Goal: Task Accomplishment & Management: Use online tool/utility

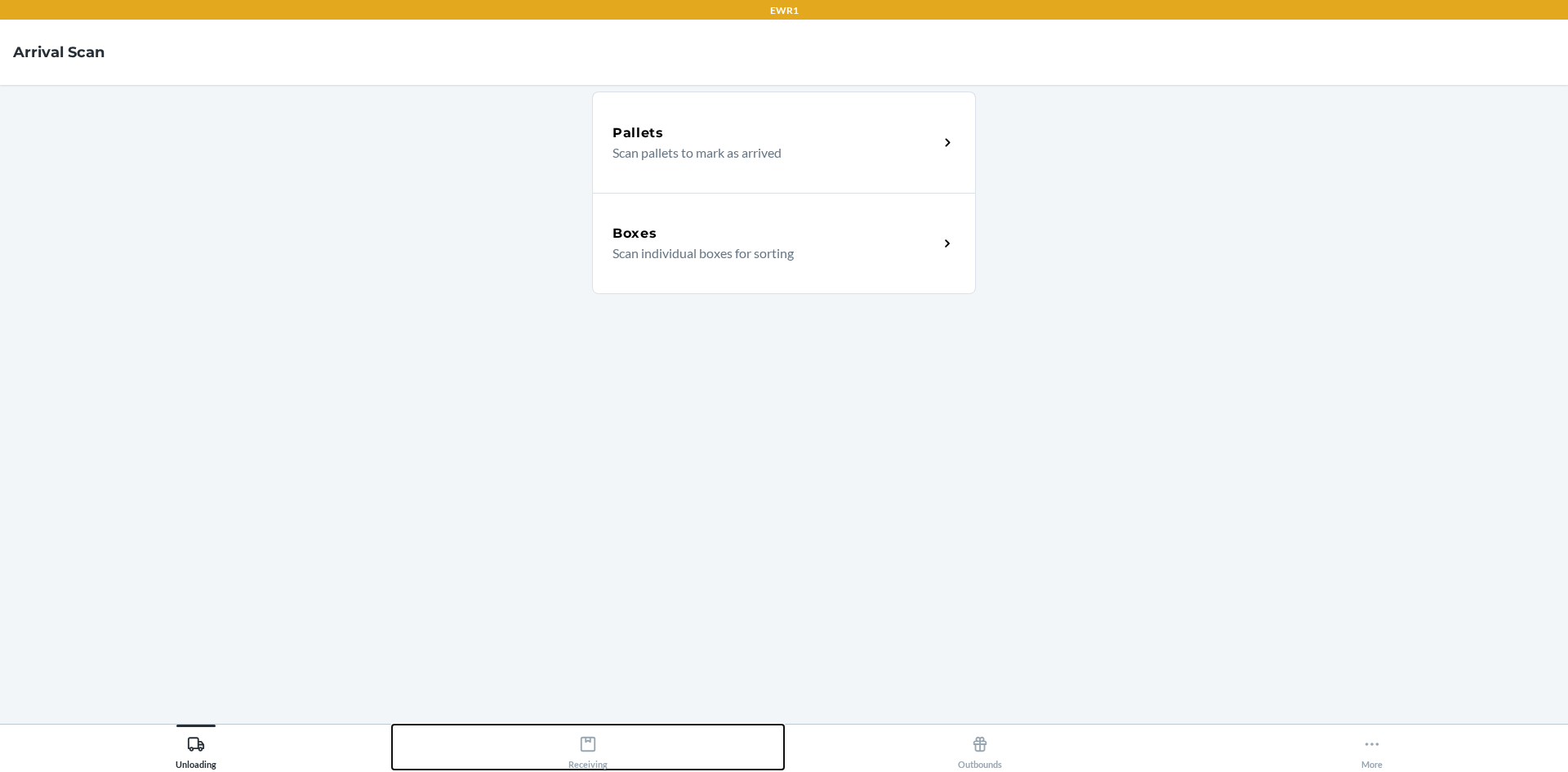
click at [634, 751] on button "Receiving" at bounding box center [588, 747] width 392 height 45
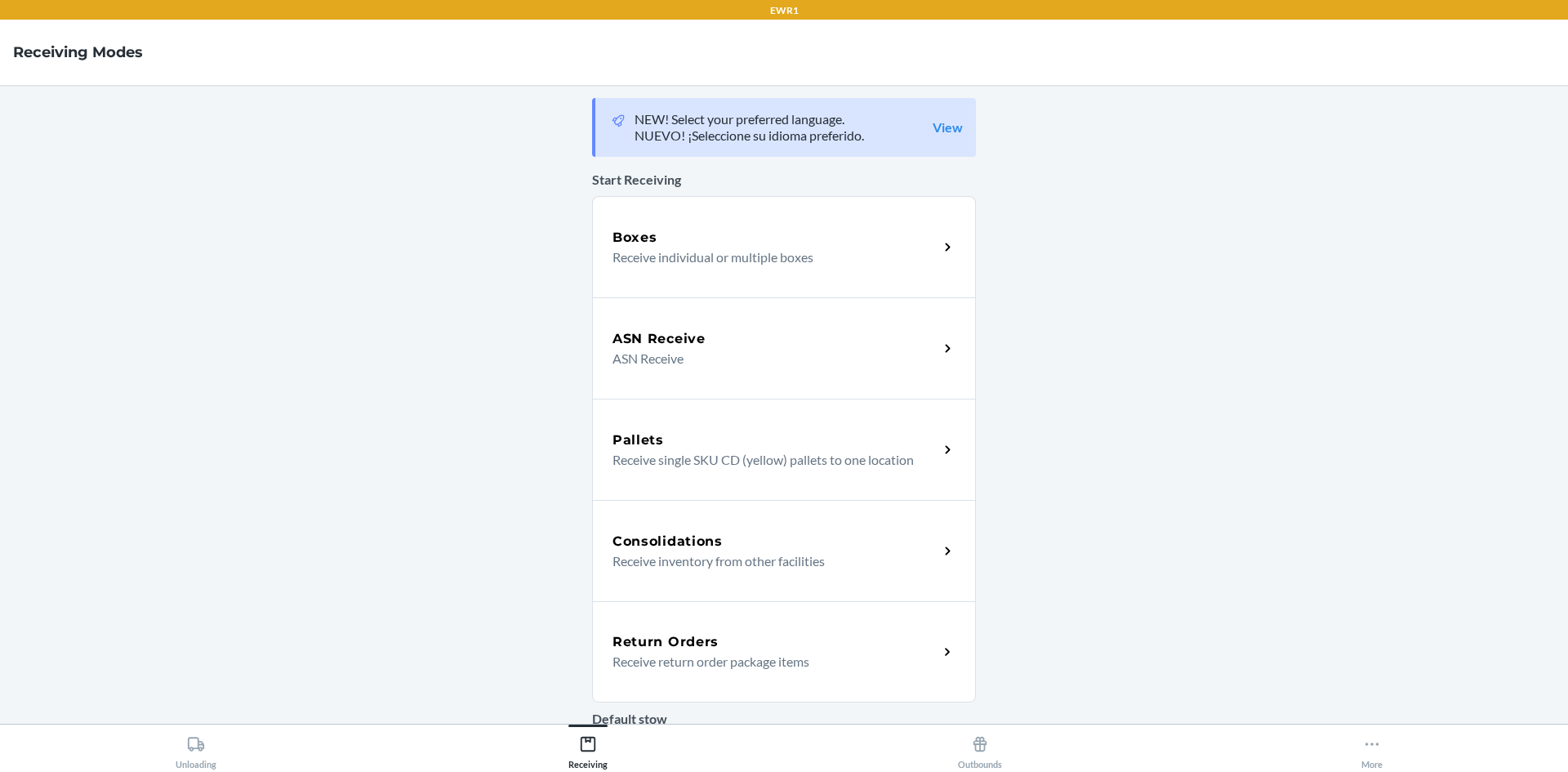
click at [737, 660] on p "Receive return order package items" at bounding box center [768, 661] width 313 height 20
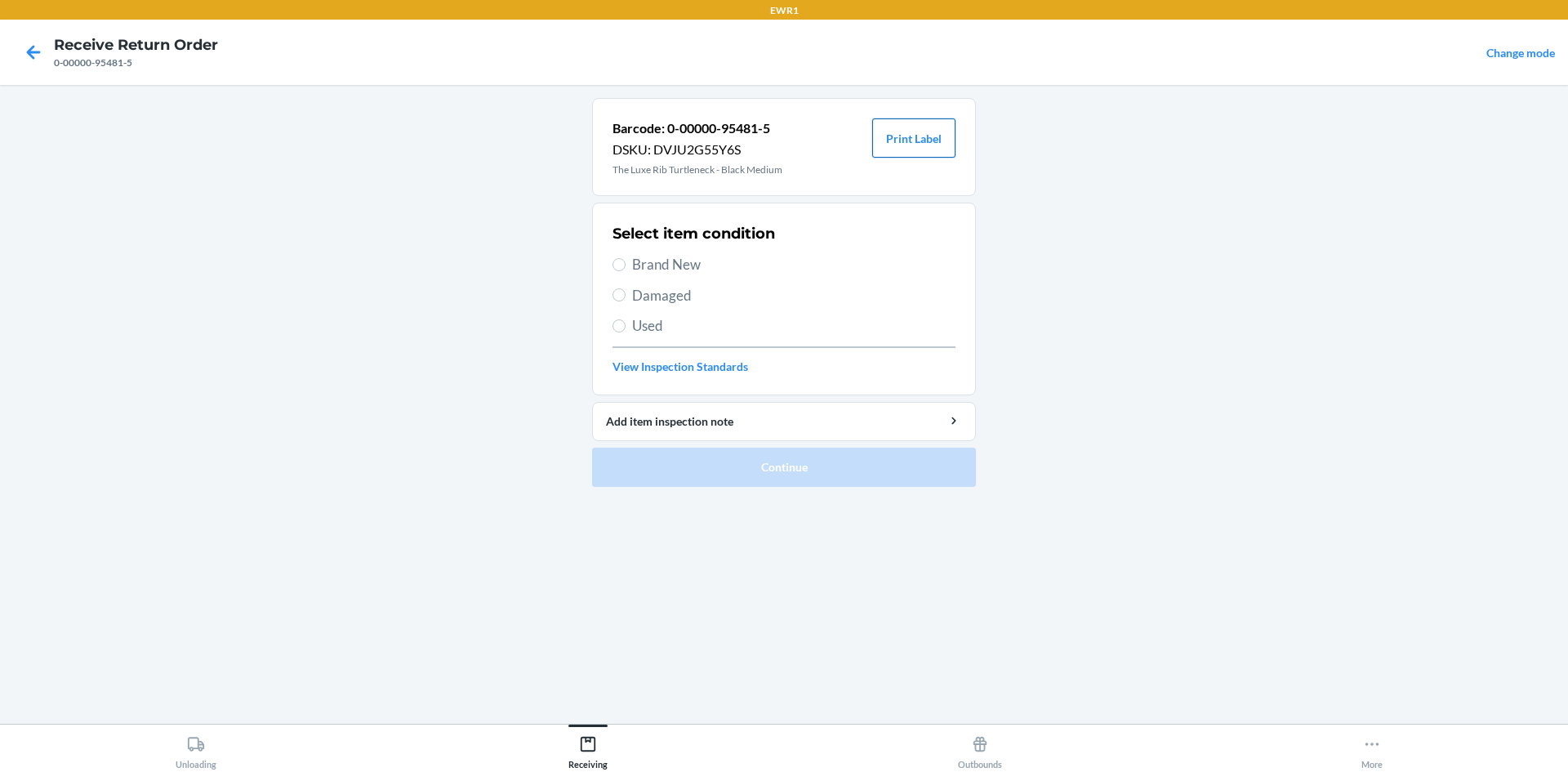
click at [890, 138] on button "Print Label" at bounding box center [913, 137] width 84 height 39
click at [672, 258] on span "Brand New" at bounding box center [793, 265] width 323 height 22
click at [625, 258] on input "Brand New" at bounding box center [619, 264] width 13 height 13
radio input "true"
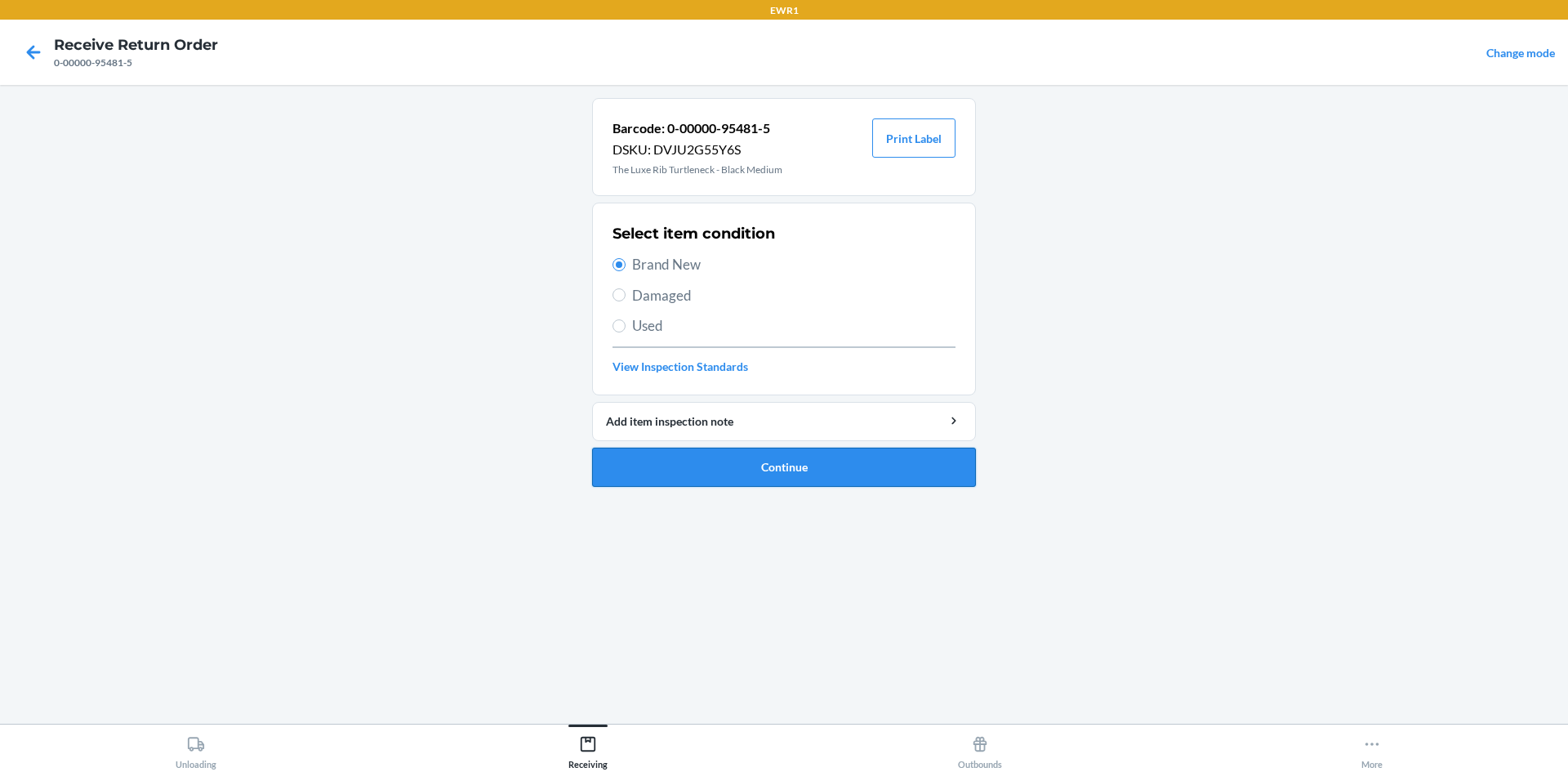
click at [694, 464] on button "Continue" at bounding box center [783, 466] width 383 height 39
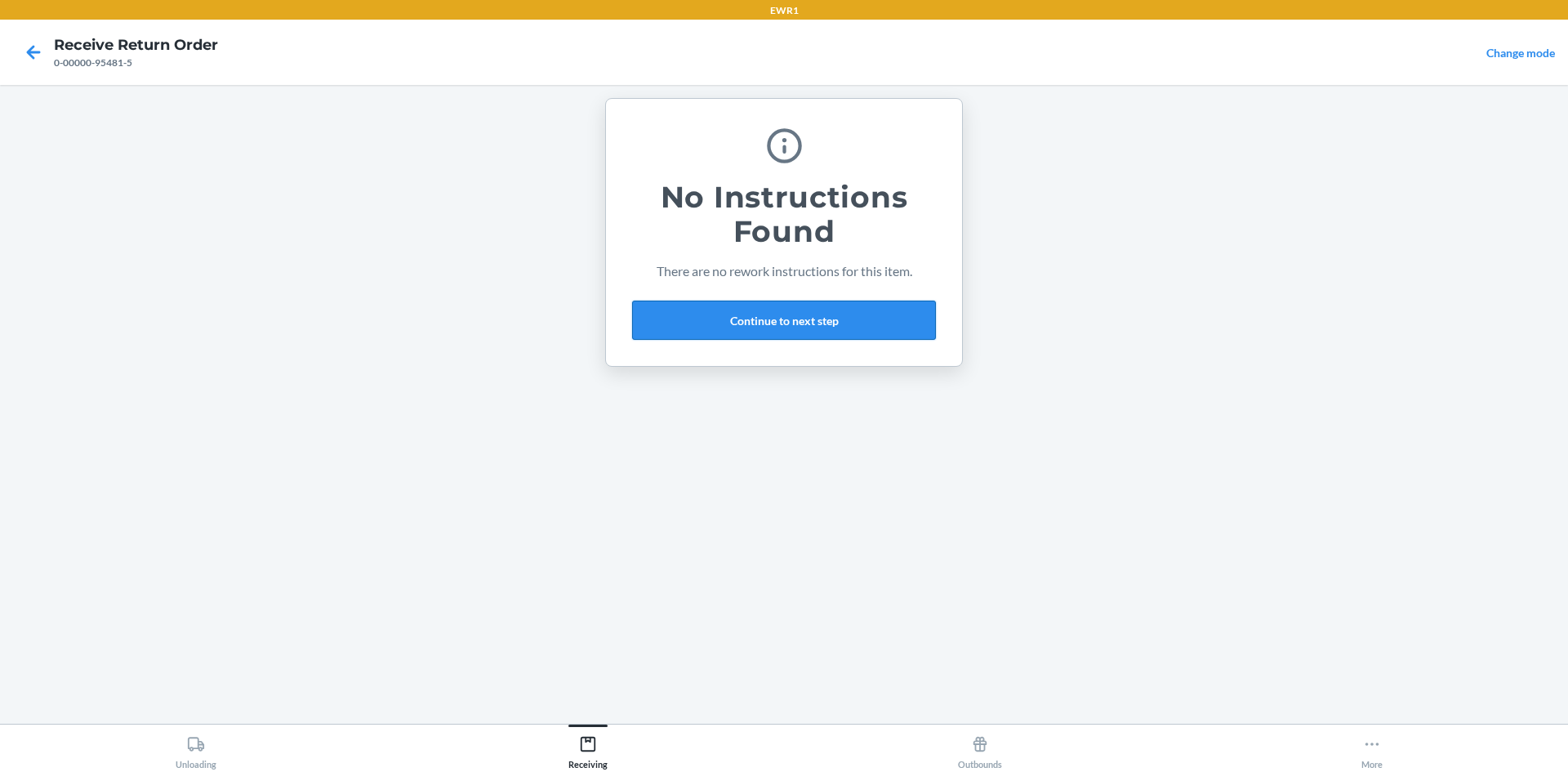
drag, startPoint x: 788, startPoint y: 314, endPoint x: 803, endPoint y: 331, distance: 22.7
click at [792, 320] on button "Continue to next step" at bounding box center [784, 320] width 304 height 39
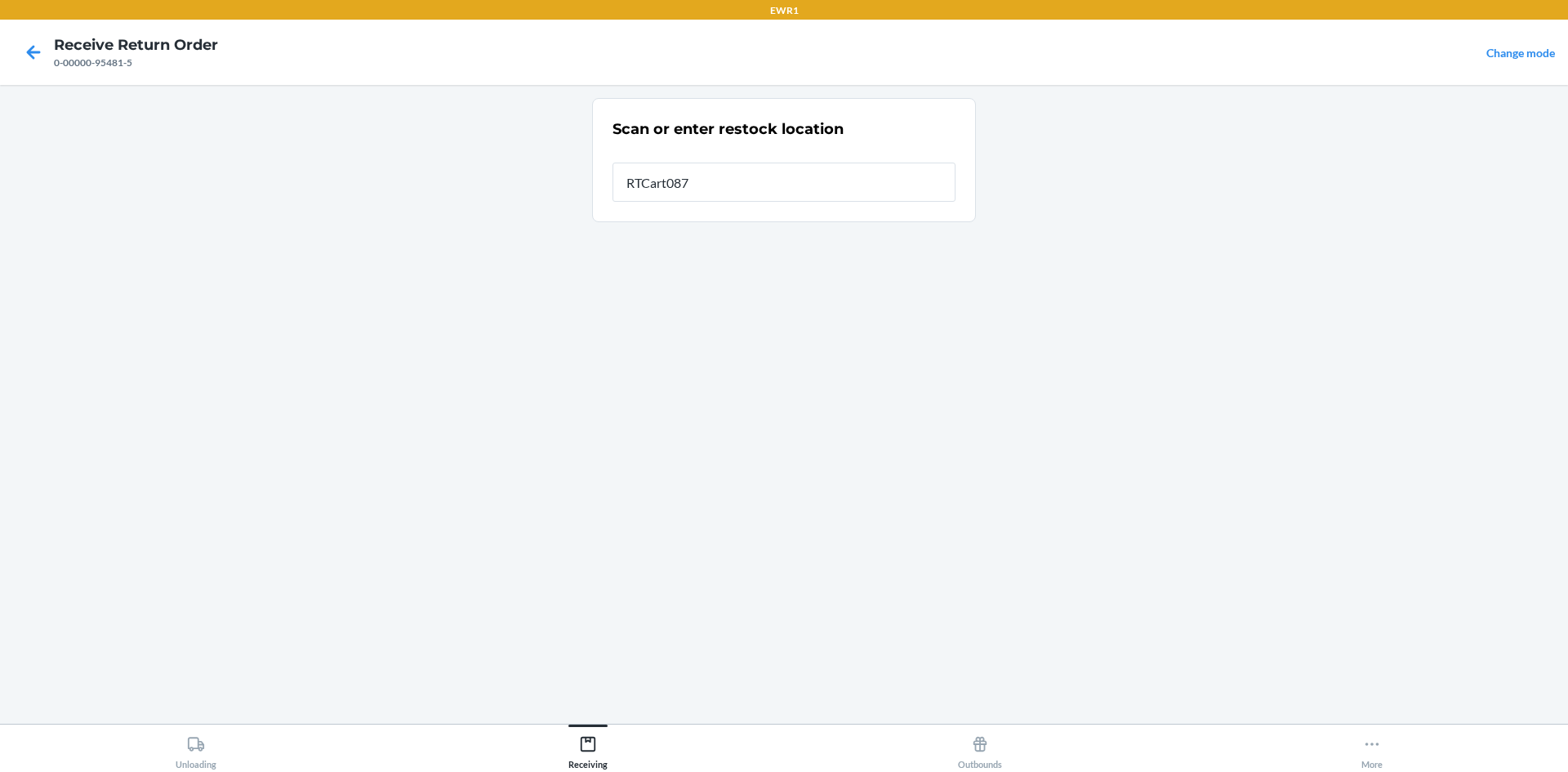
type input "RTCart087"
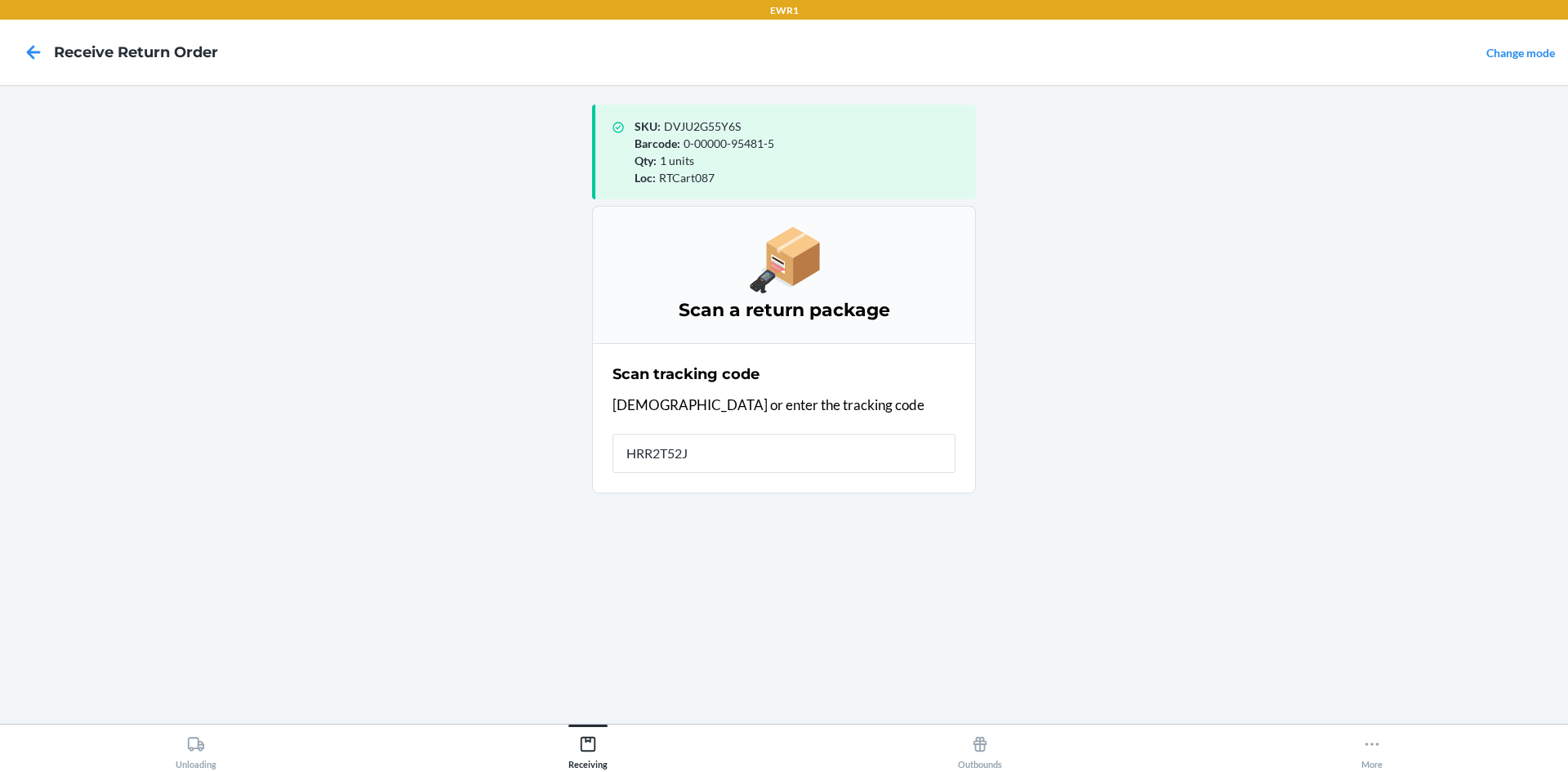
type input "HRR2T52J-"
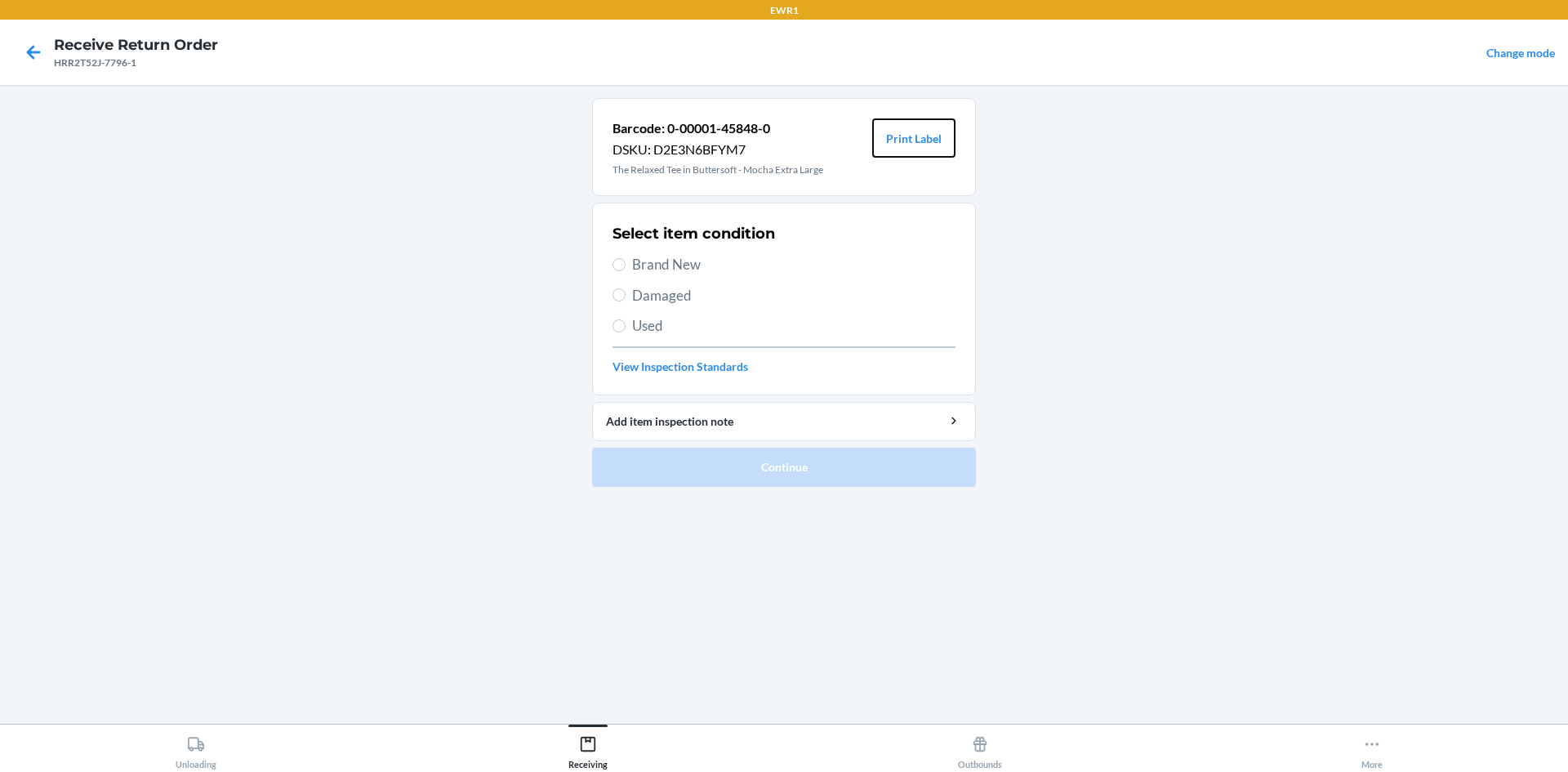
drag, startPoint x: 937, startPoint y: 145, endPoint x: 936, endPoint y: 159, distance: 14.0
click at [937, 152] on button "Print Label" at bounding box center [913, 137] width 84 height 39
click at [615, 277] on div "Select item condition Brand New Damaged Used View Inspection Standards" at bounding box center [784, 299] width 343 height 162
click at [627, 262] on label "Brand New" at bounding box center [784, 265] width 343 height 22
click at [625, 262] on input "Brand New" at bounding box center [619, 264] width 13 height 13
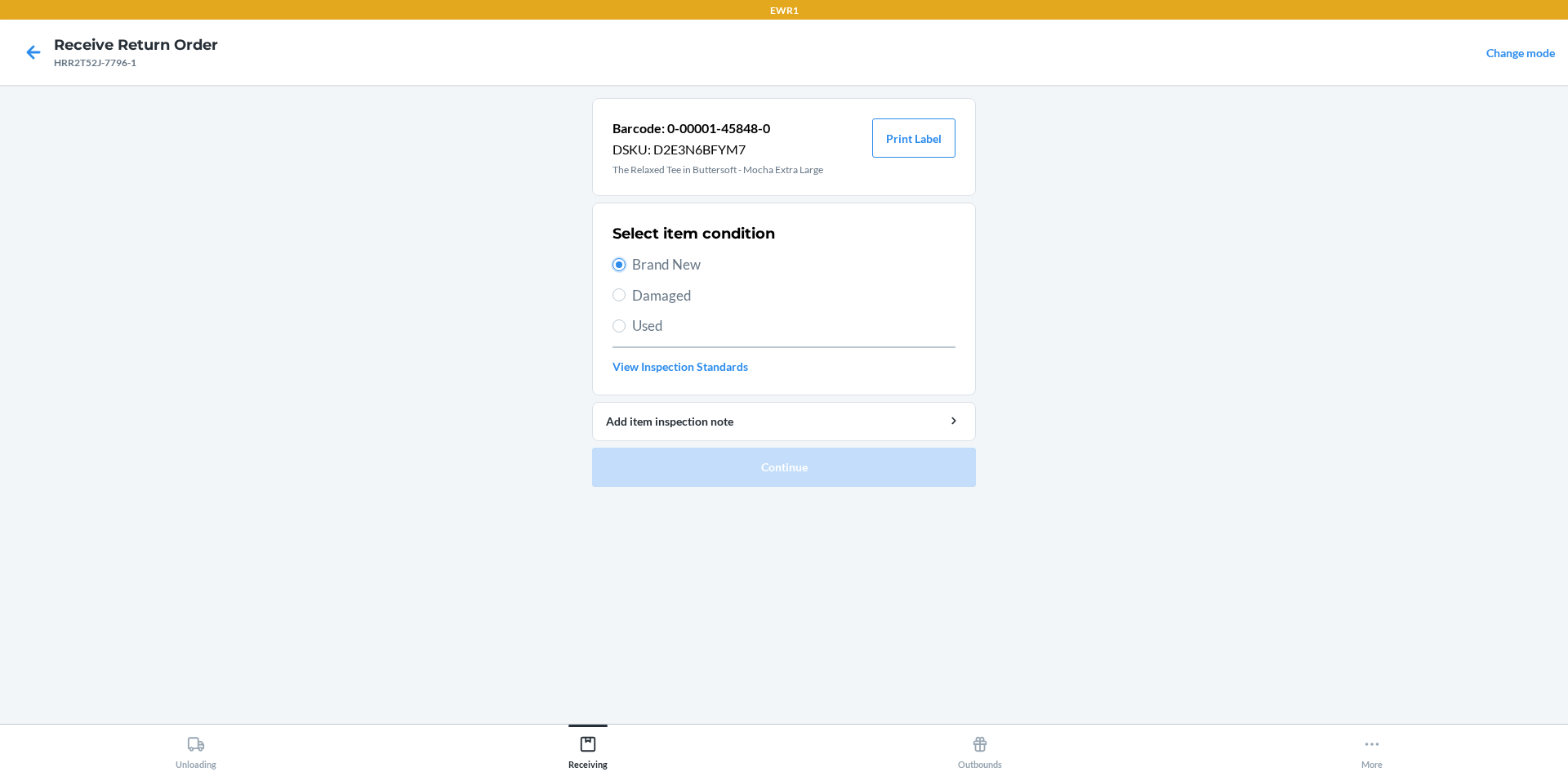
radio input "true"
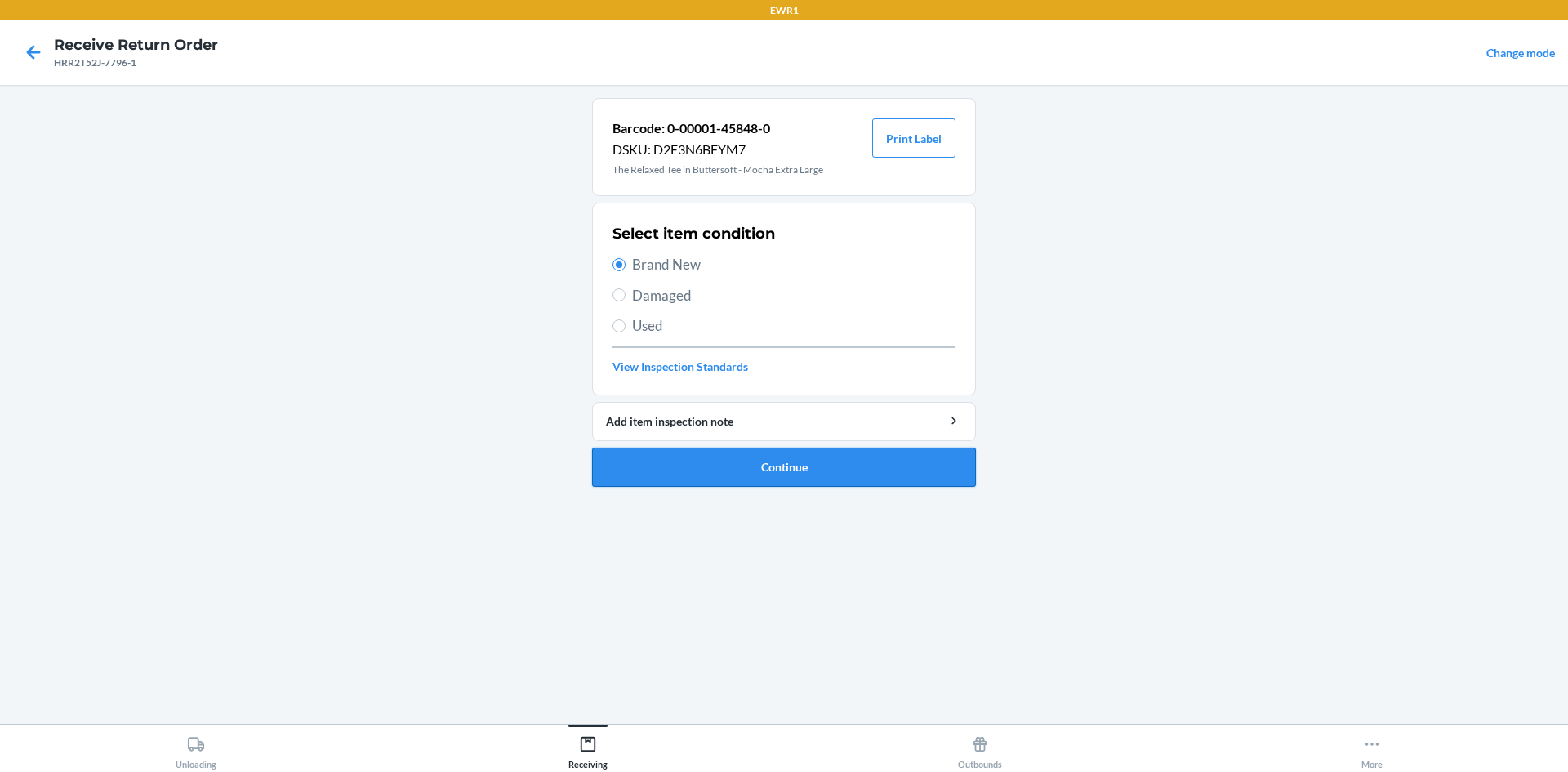
click at [725, 469] on button "Continue" at bounding box center [783, 466] width 383 height 39
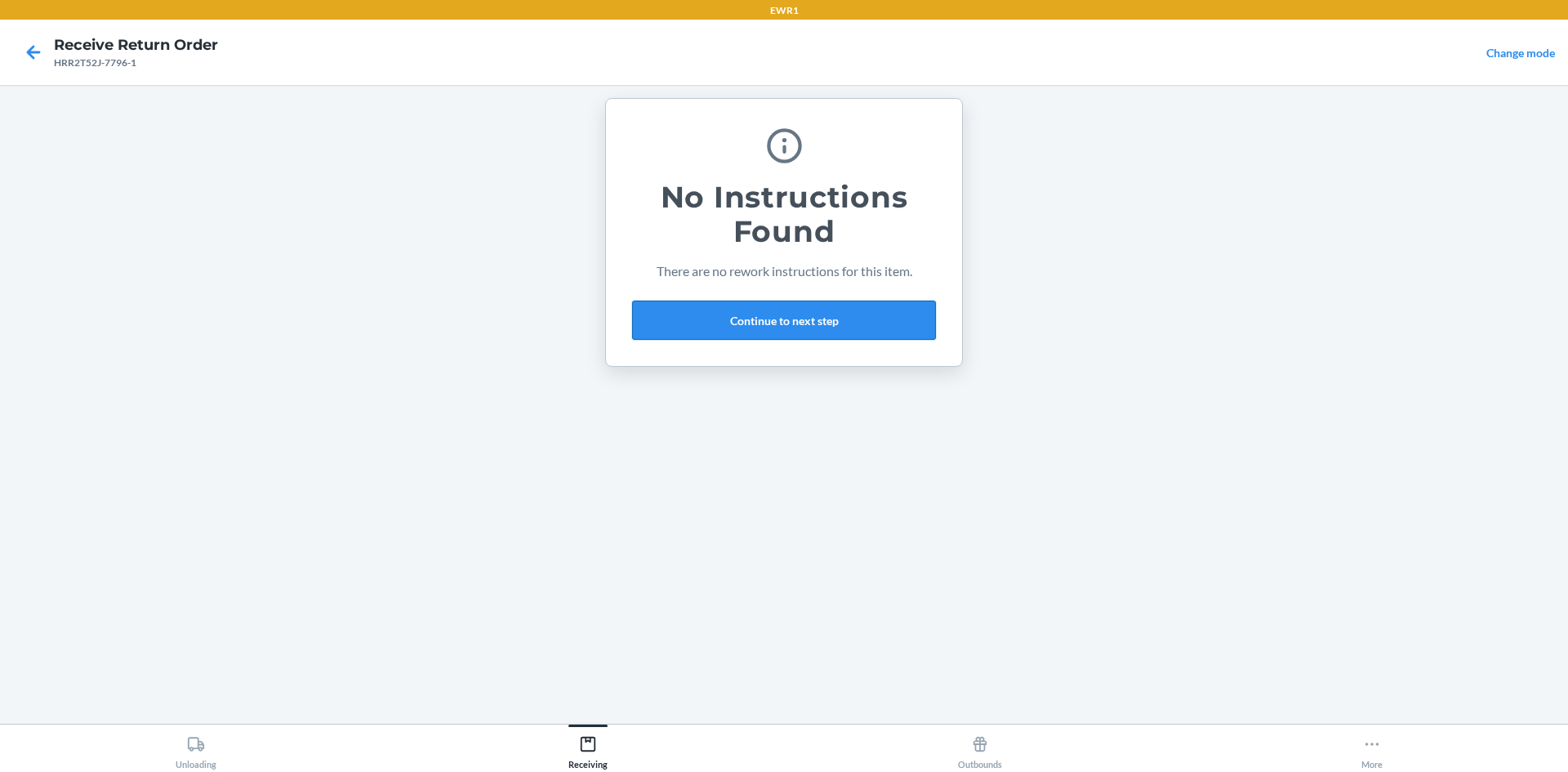
click at [736, 312] on button "Continue to next step" at bounding box center [784, 320] width 304 height 39
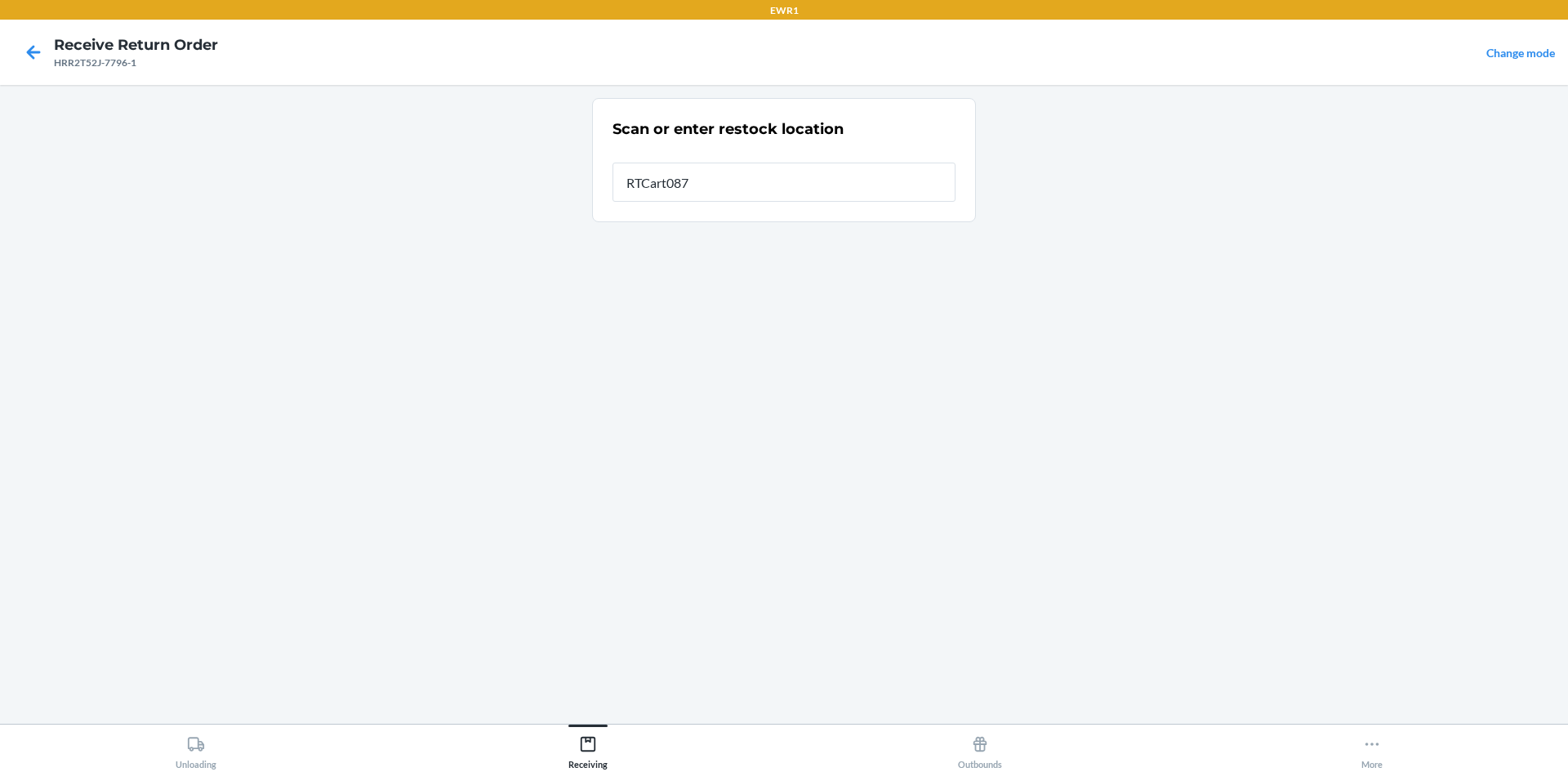
type input "RTCart087"
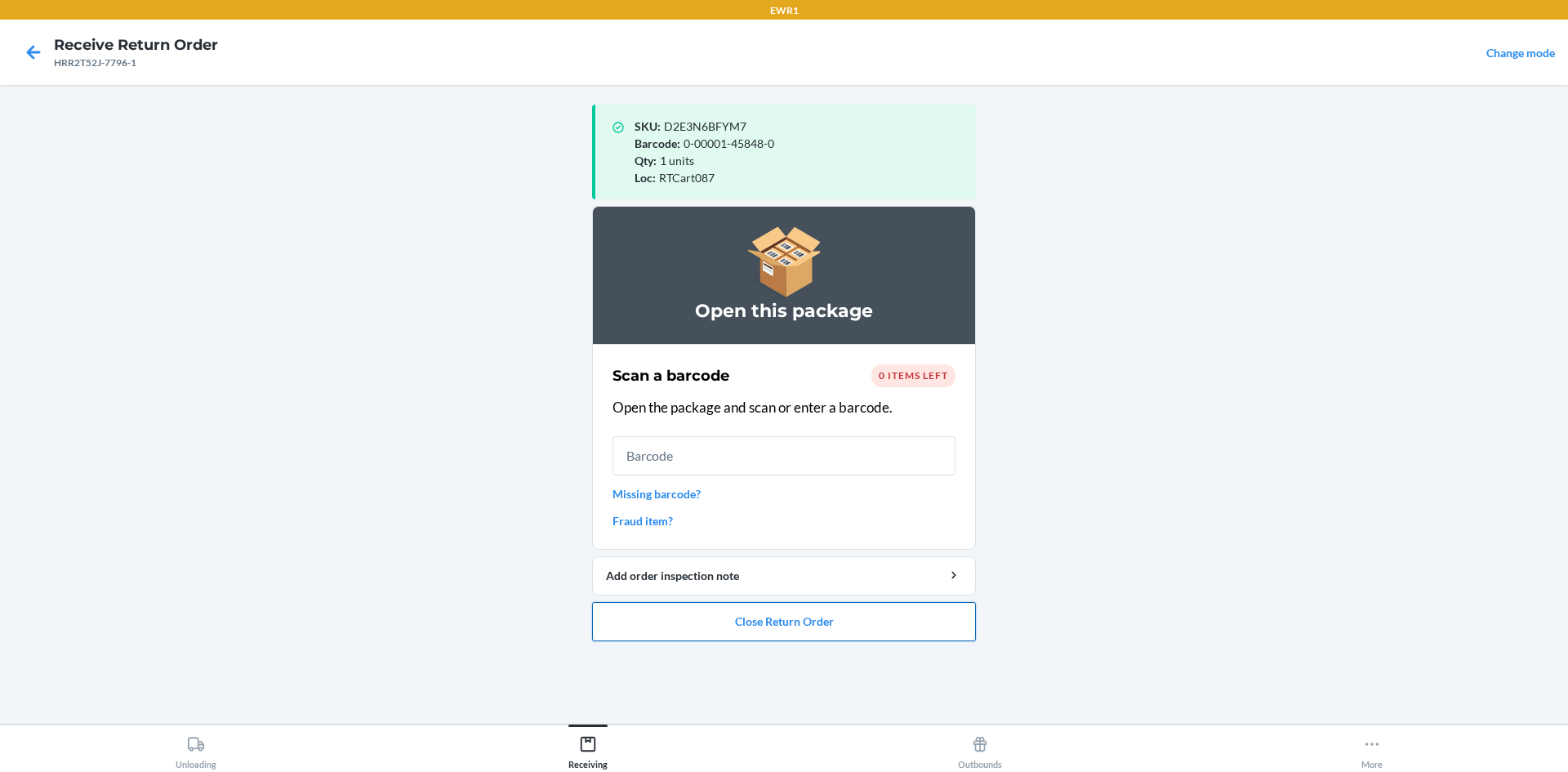
click at [781, 632] on button "Close Return Order" at bounding box center [783, 620] width 383 height 39
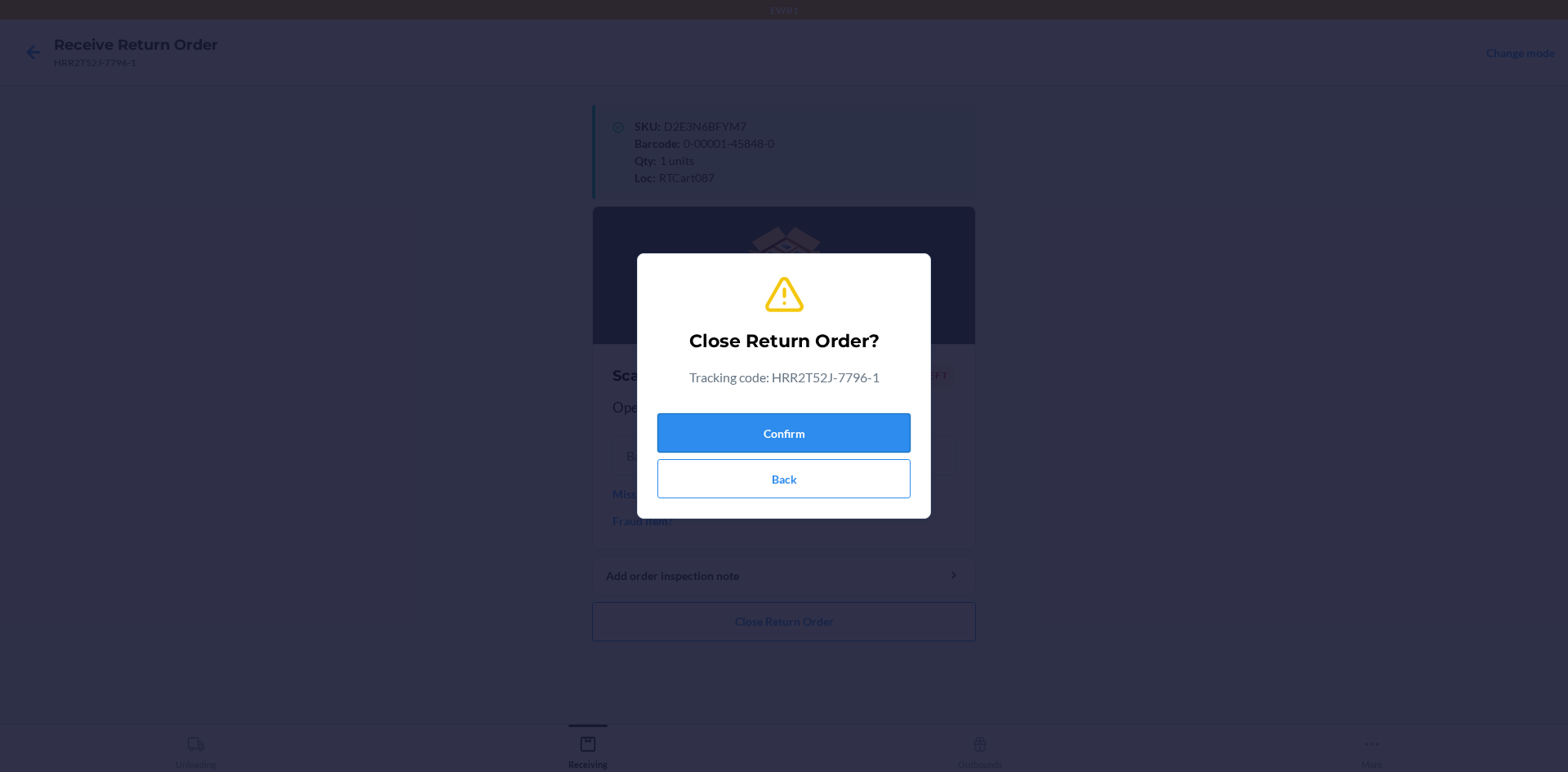
click at [789, 435] on button "Confirm" at bounding box center [784, 433] width 253 height 39
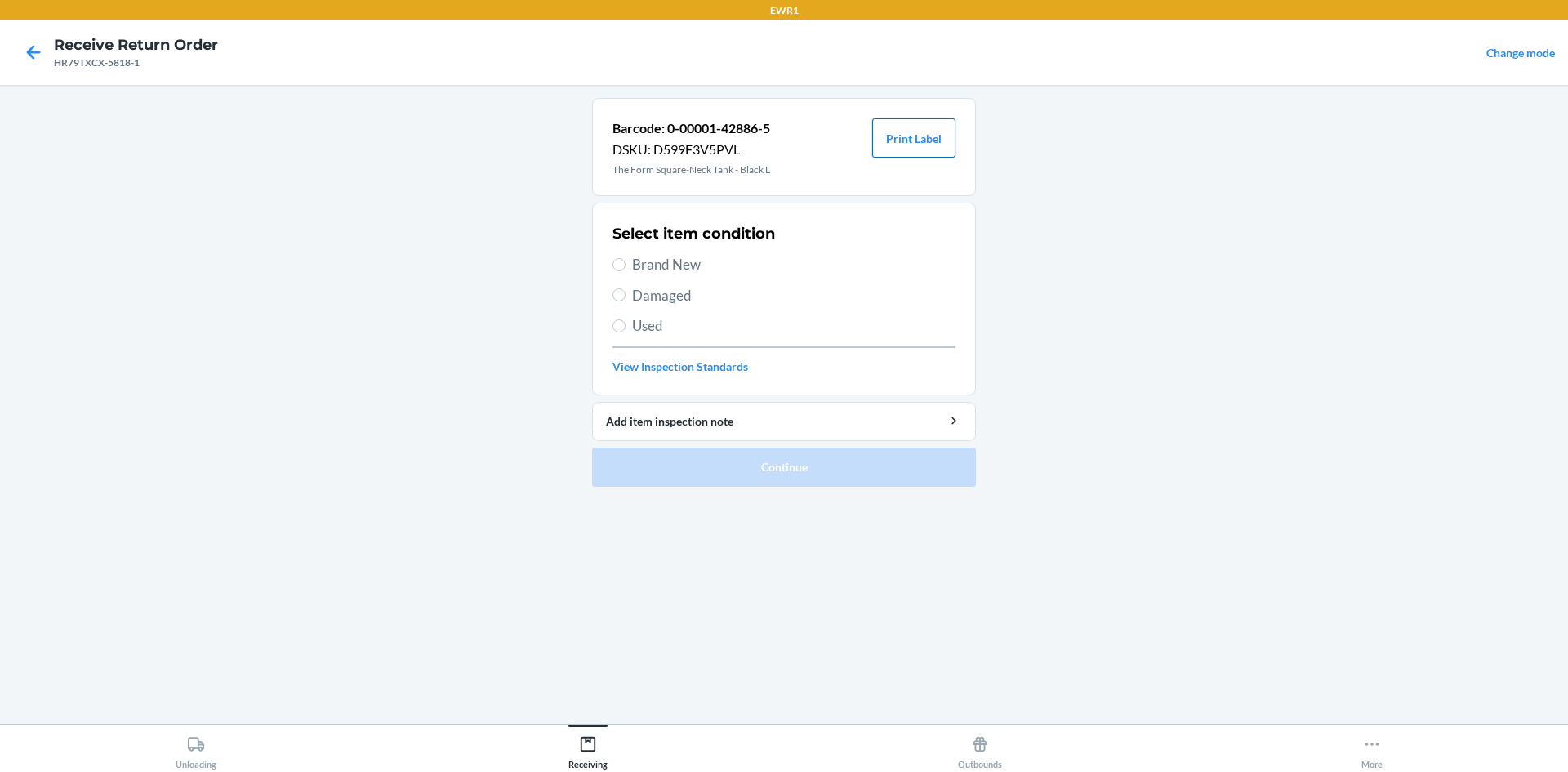
click at [906, 146] on button "Print Label" at bounding box center [913, 137] width 84 height 39
click at [617, 267] on input "Brand New" at bounding box center [619, 264] width 13 height 13
radio input "true"
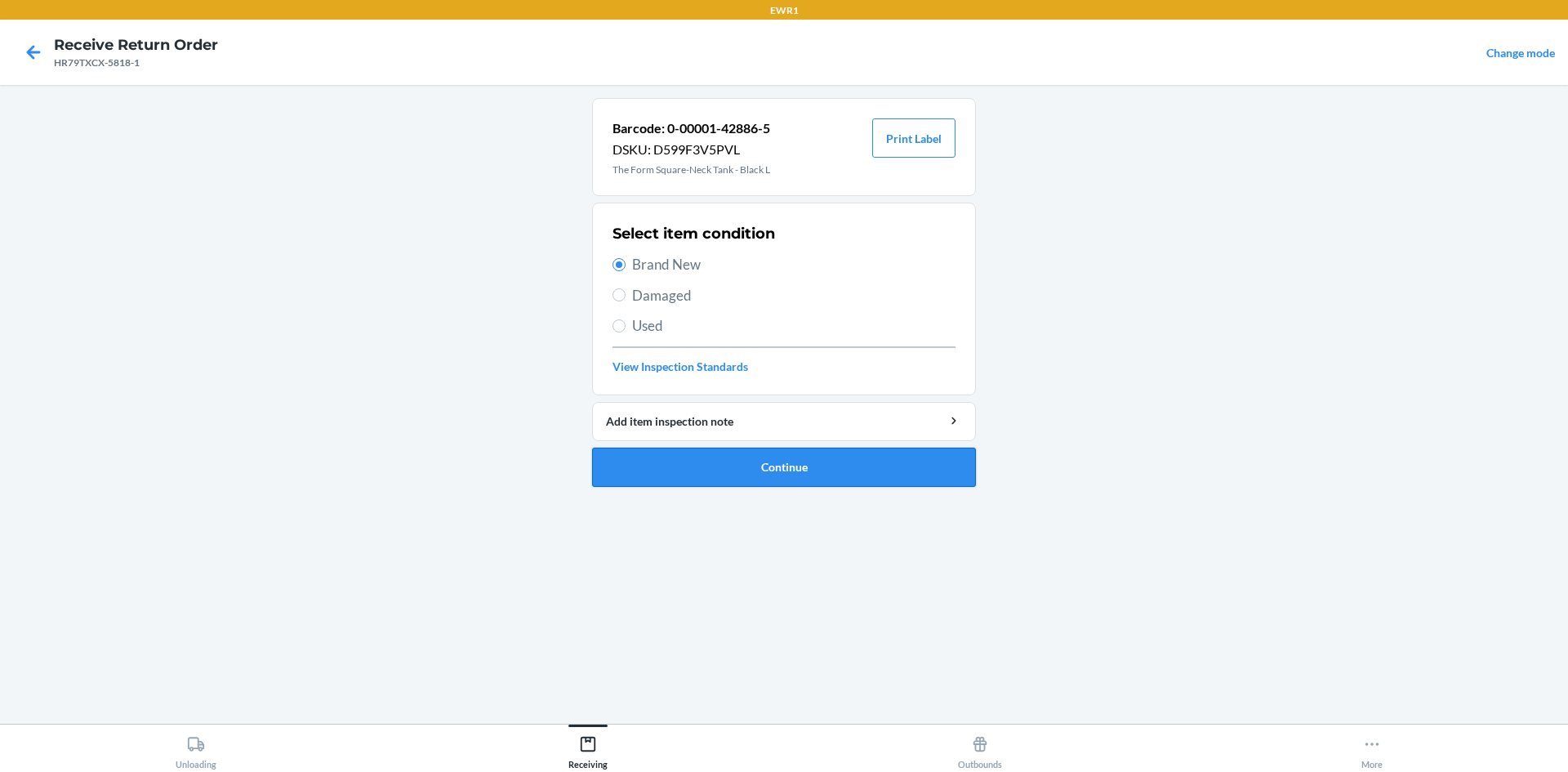
click at [881, 469] on button "Continue" at bounding box center [783, 466] width 383 height 39
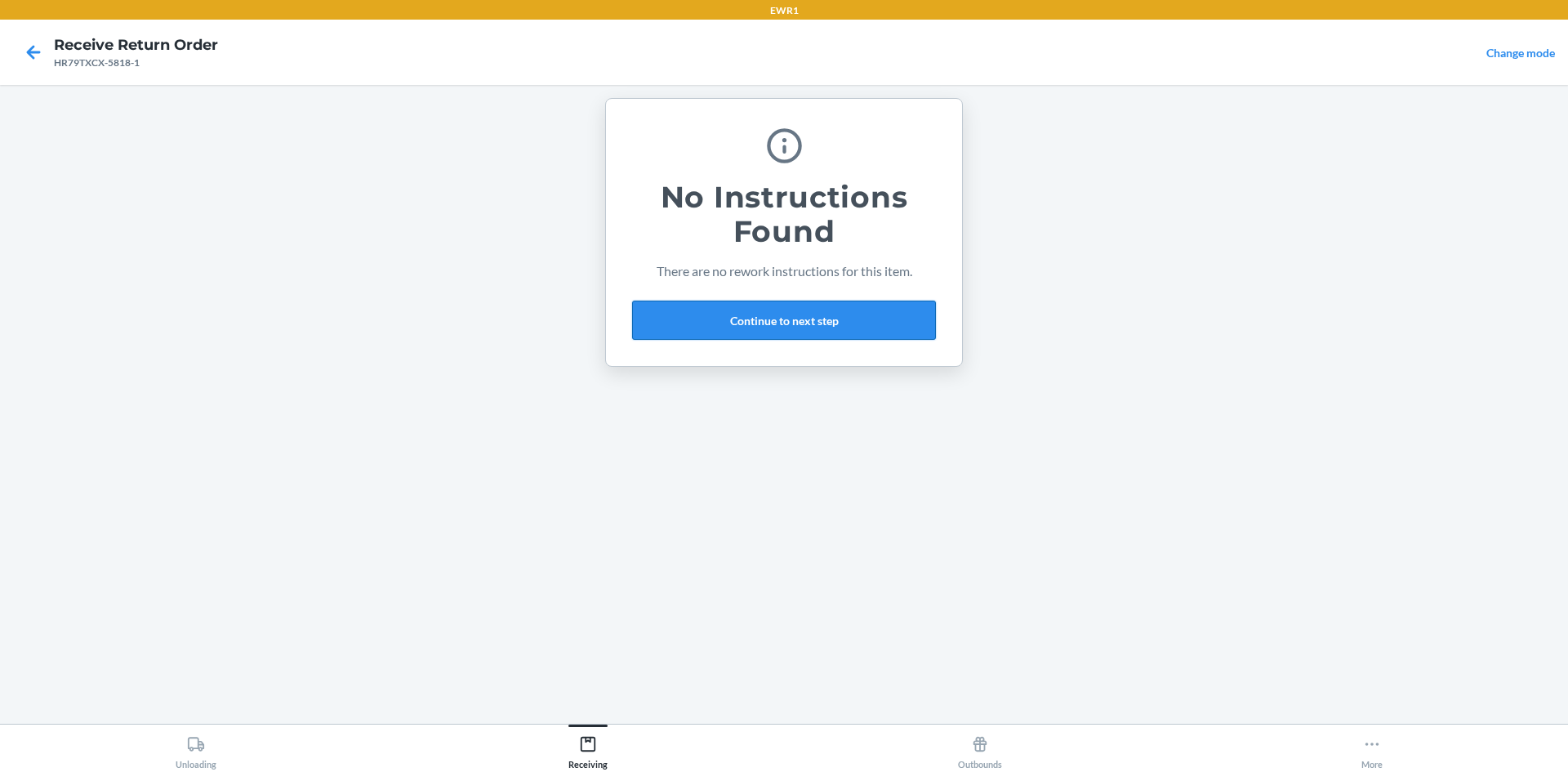
click at [813, 306] on button "Continue to next step" at bounding box center [784, 320] width 304 height 39
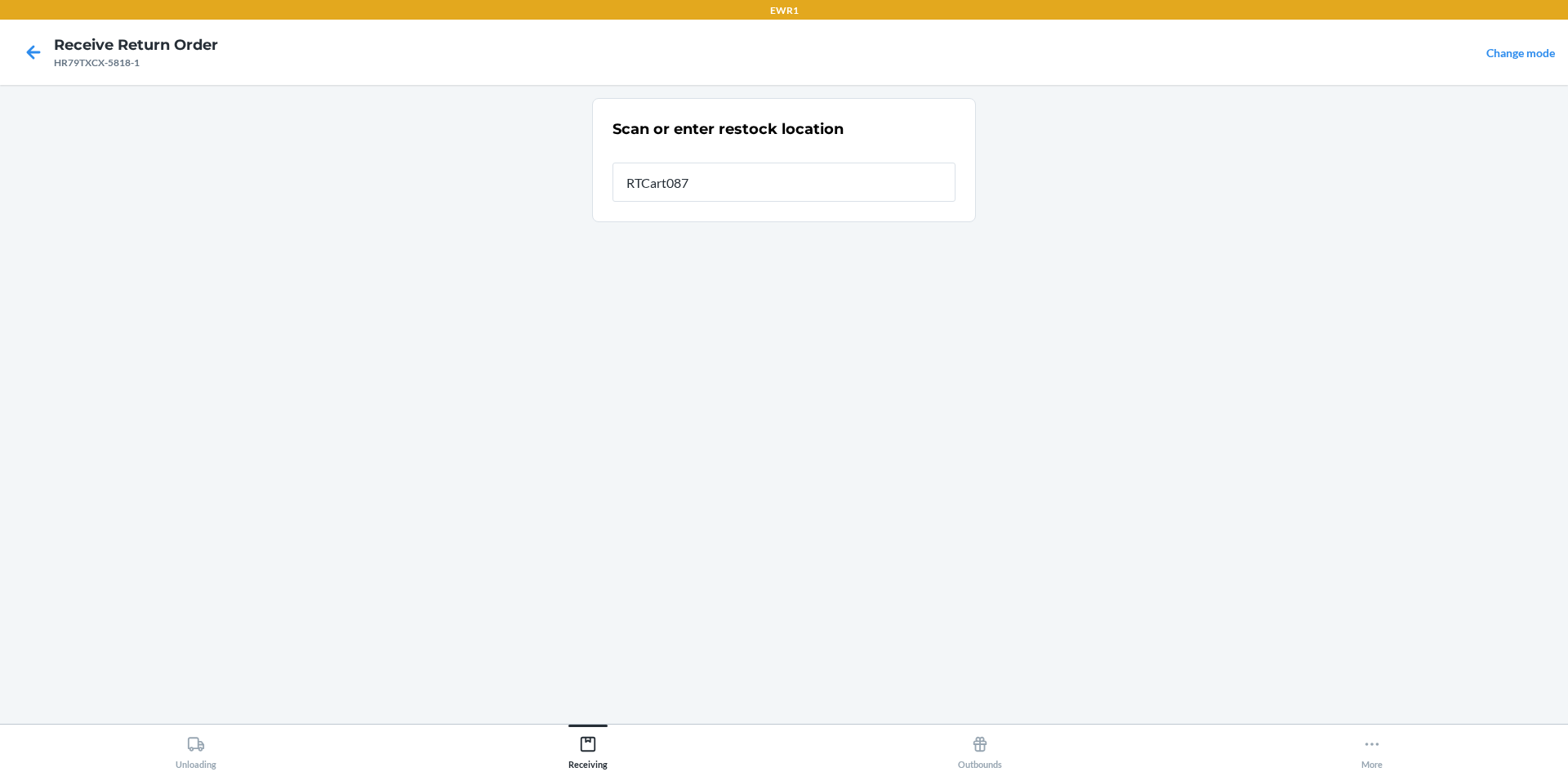
type input "RTCart087"
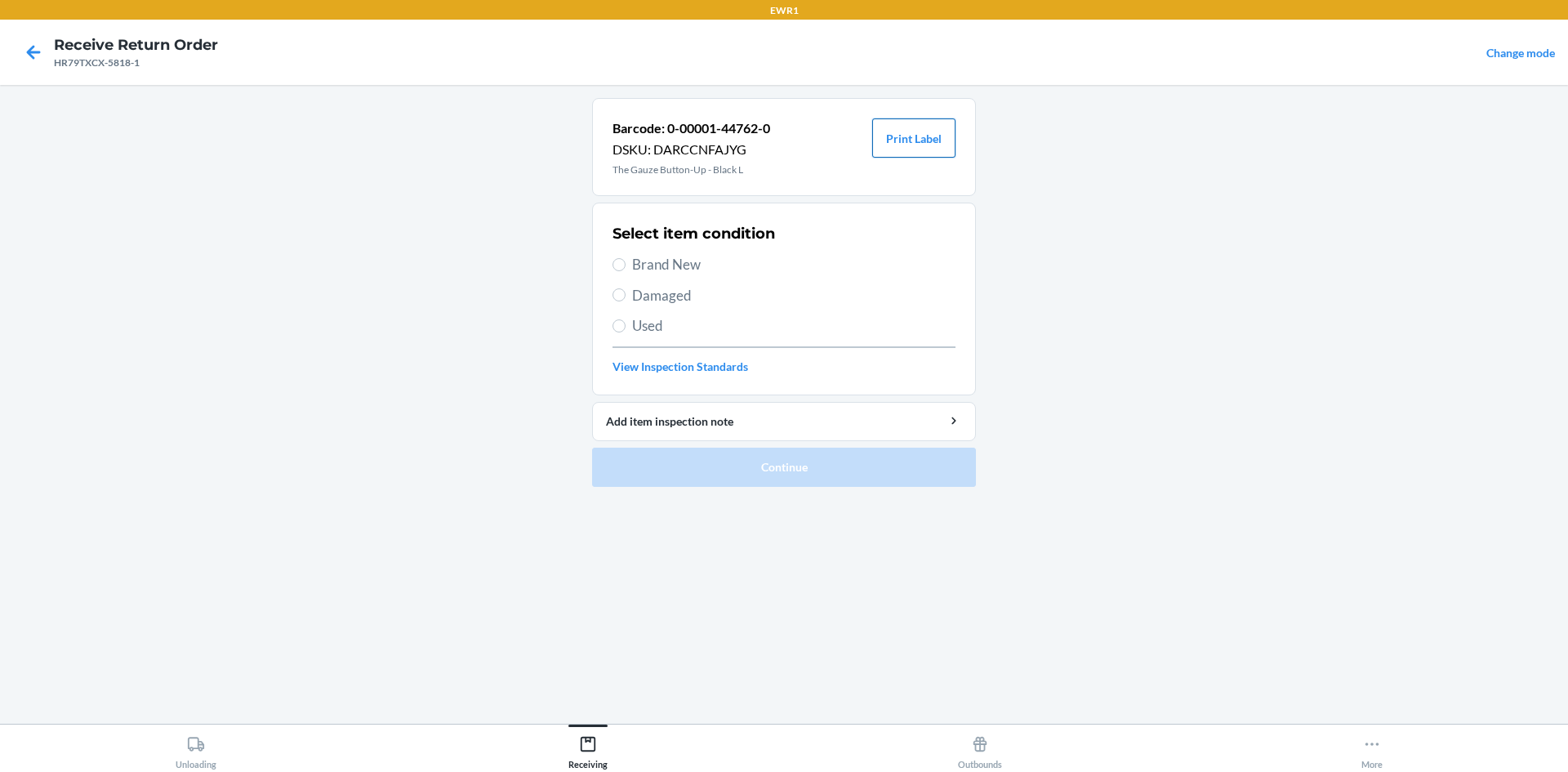
click at [913, 145] on button "Print Label" at bounding box center [913, 137] width 84 height 39
click at [625, 265] on label "Brand New" at bounding box center [784, 265] width 343 height 22
click at [625, 265] on input "Brand New" at bounding box center [619, 264] width 13 height 13
radio input "true"
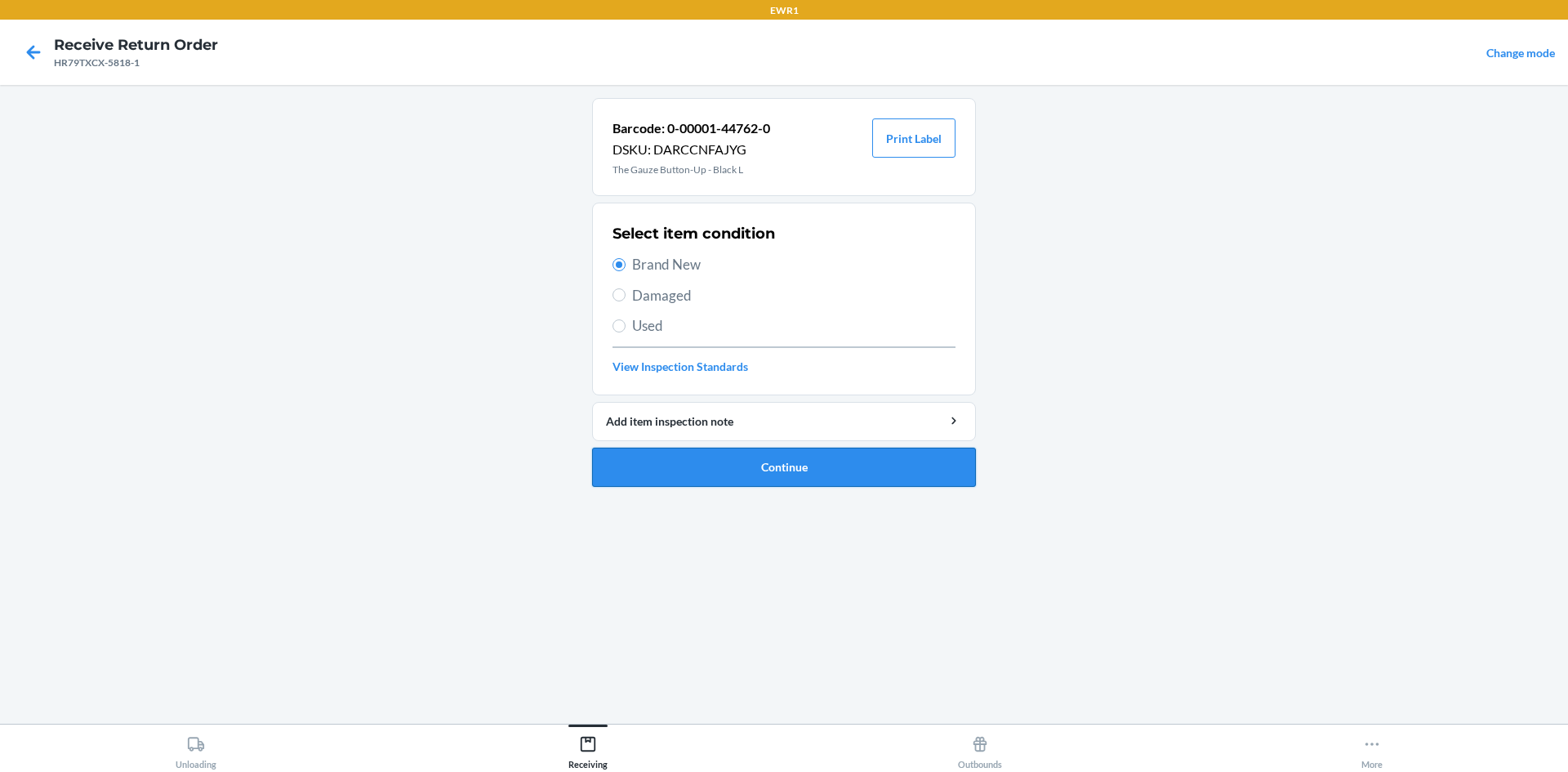
click at [689, 457] on button "Continue" at bounding box center [783, 466] width 383 height 39
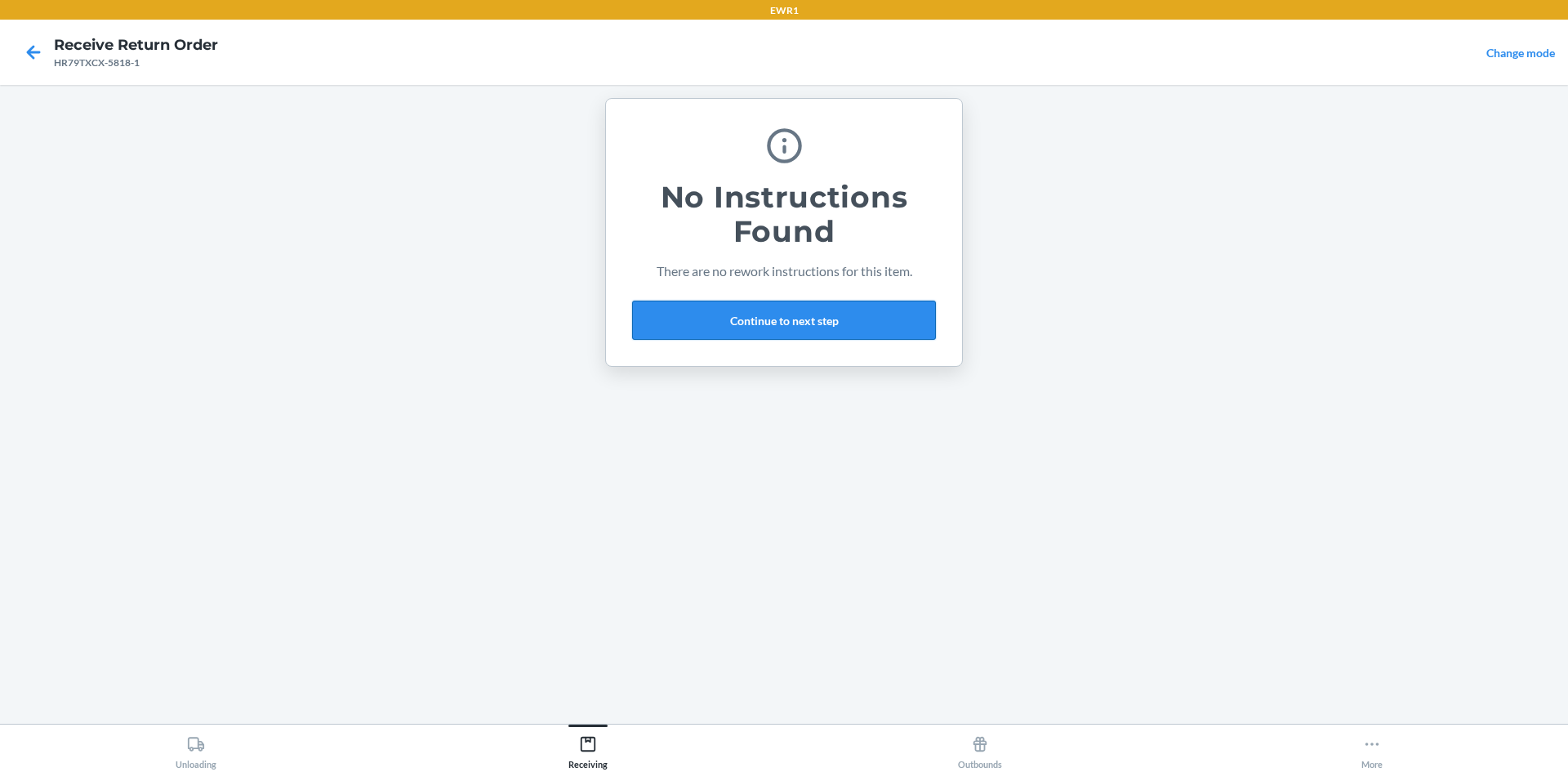
click at [795, 322] on button "Continue to next step" at bounding box center [784, 320] width 304 height 39
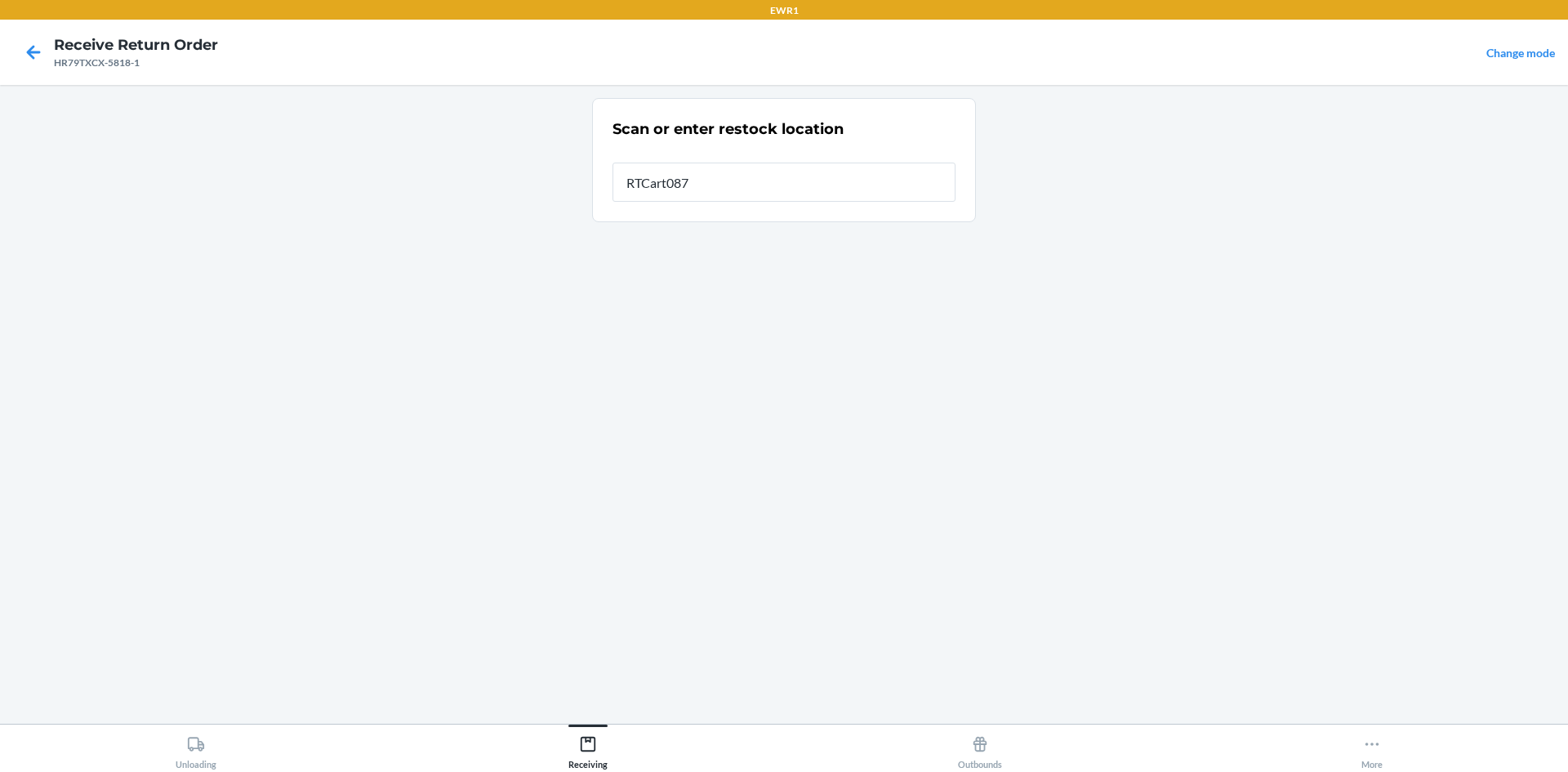
type input "RTCart087"
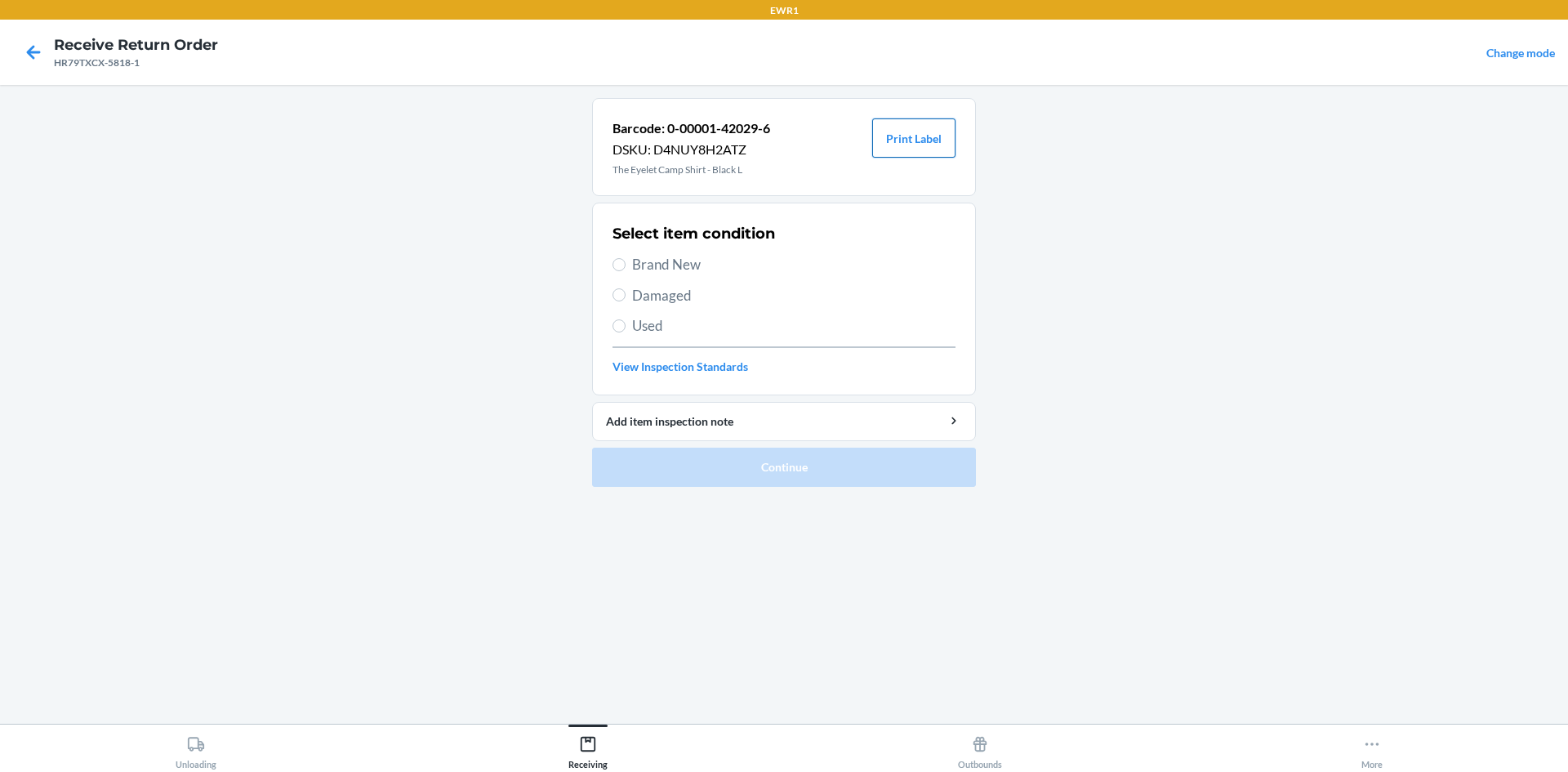
click at [922, 138] on button "Print Label" at bounding box center [913, 137] width 84 height 39
click at [619, 268] on input "Brand New" at bounding box center [619, 264] width 13 height 13
radio input "true"
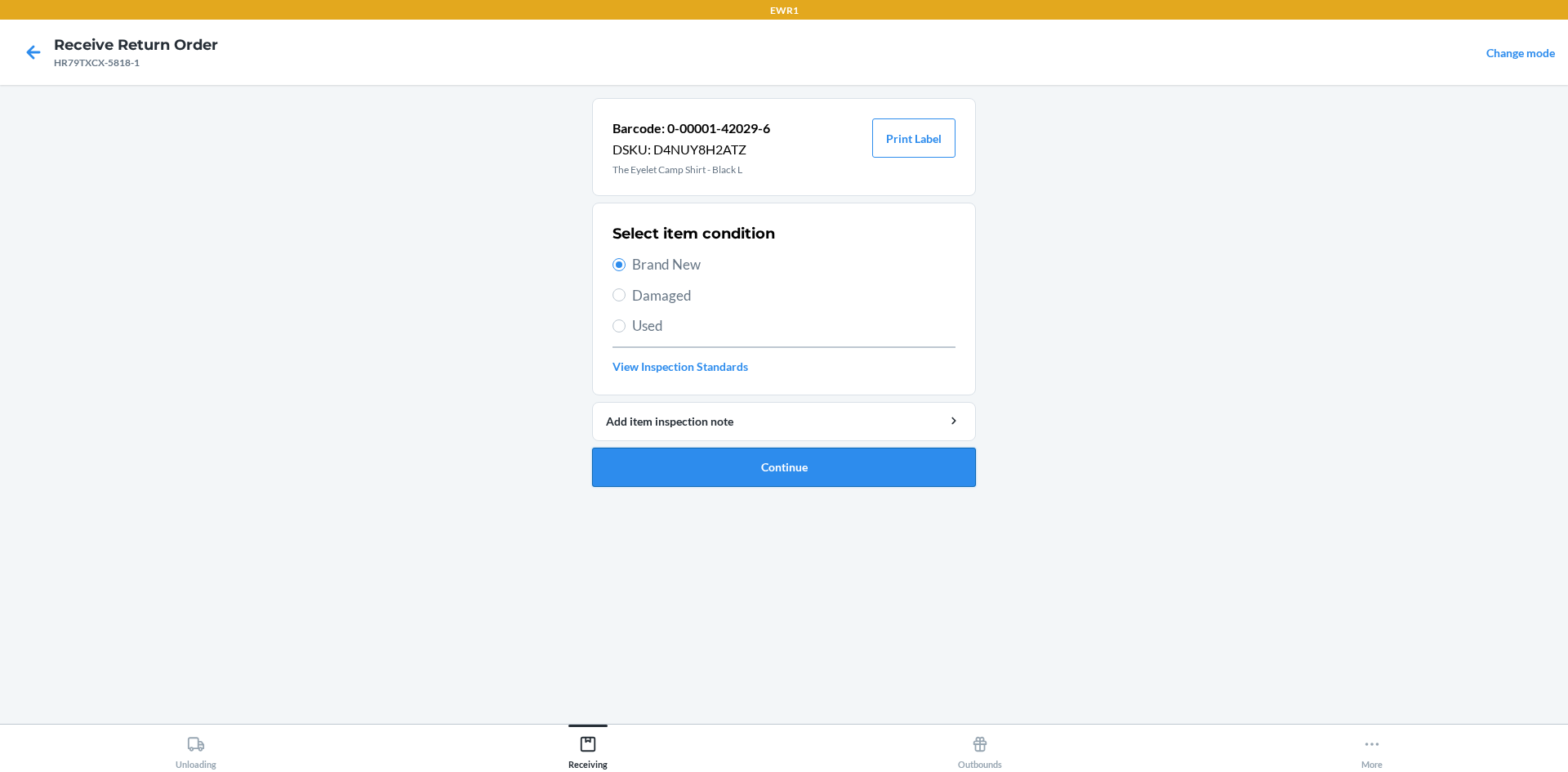
click at [700, 465] on button "Continue" at bounding box center [783, 466] width 383 height 39
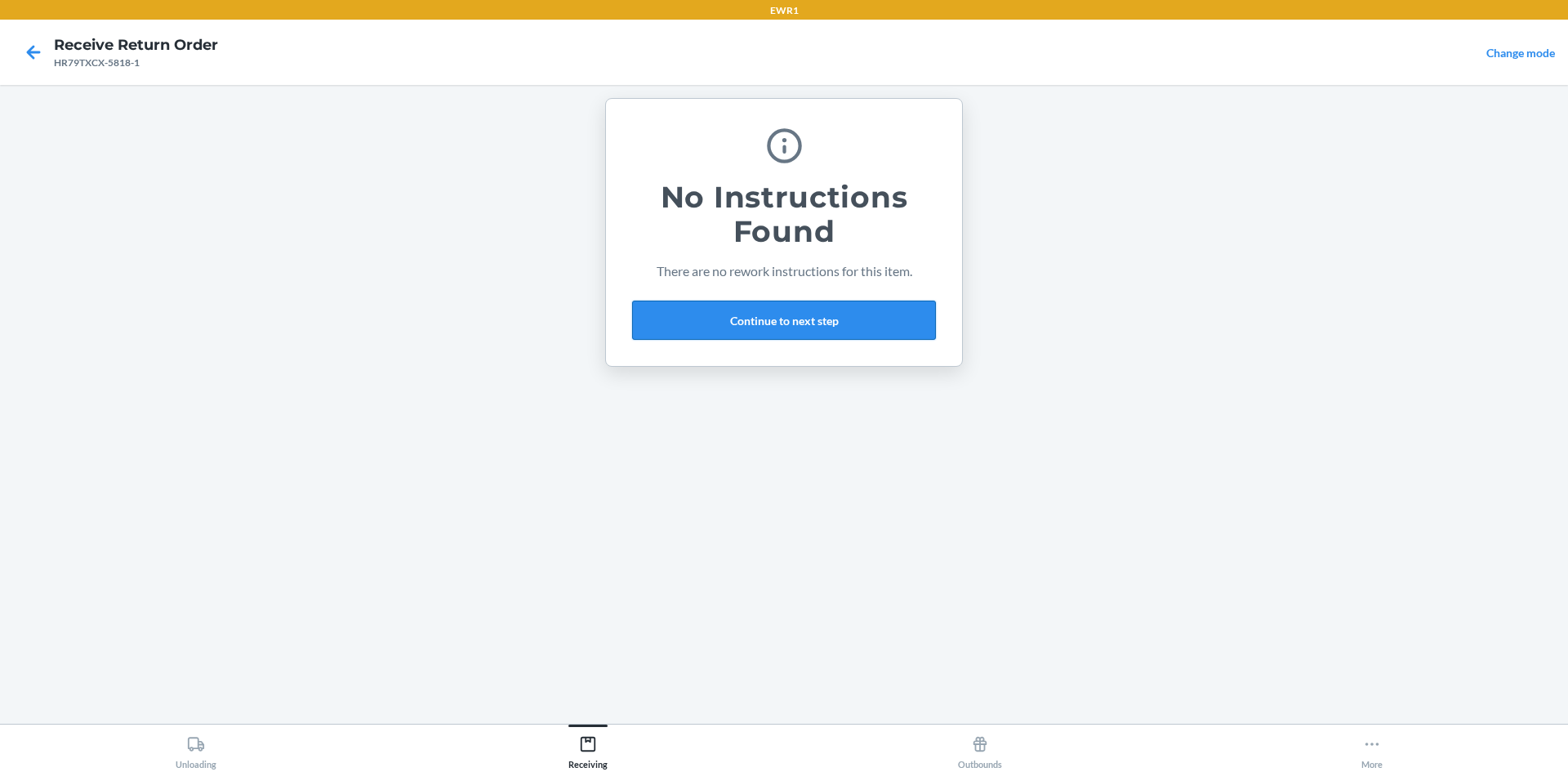
click at [763, 321] on button "Continue to next step" at bounding box center [784, 320] width 304 height 39
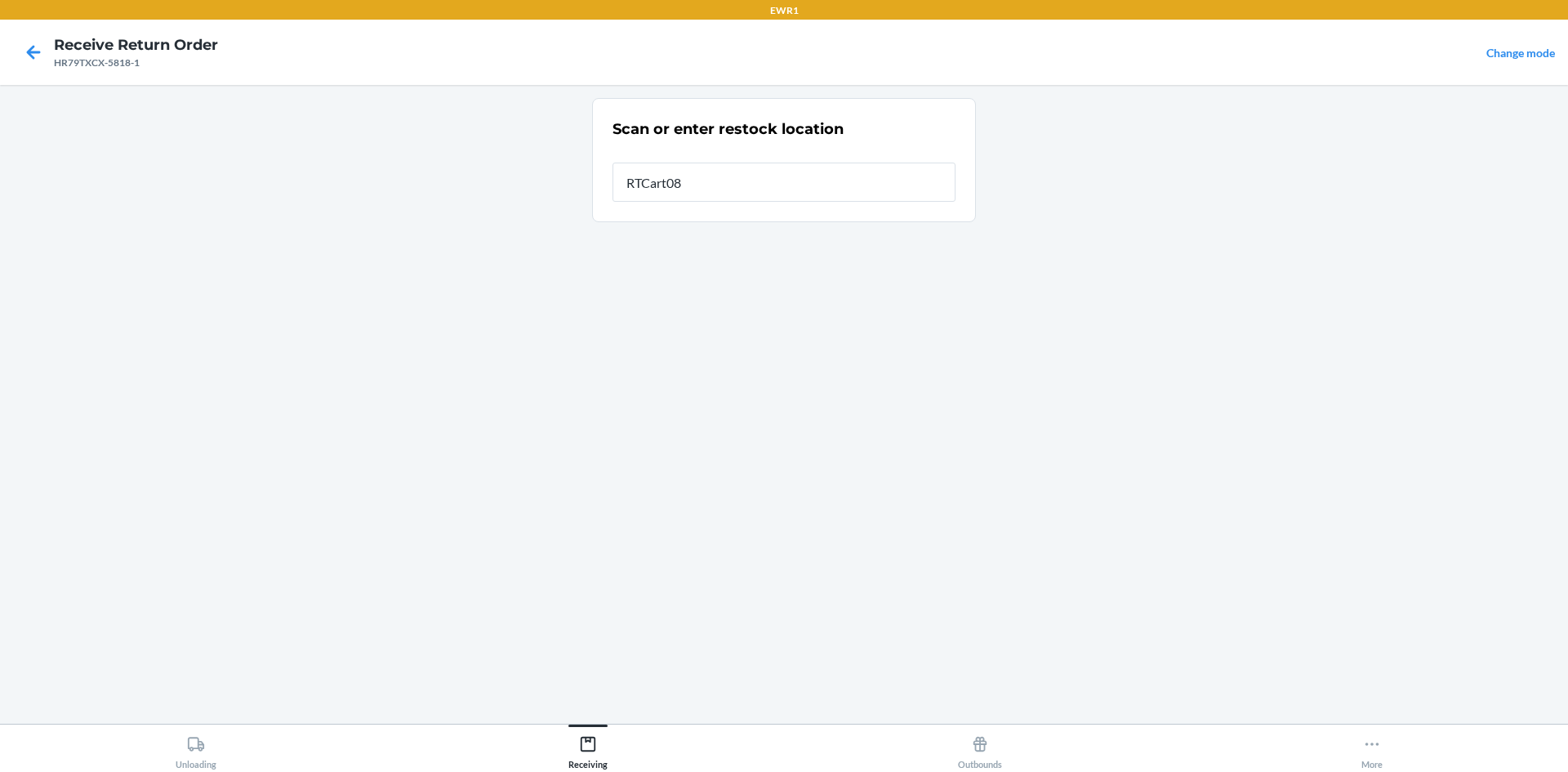
type input "RTCart087"
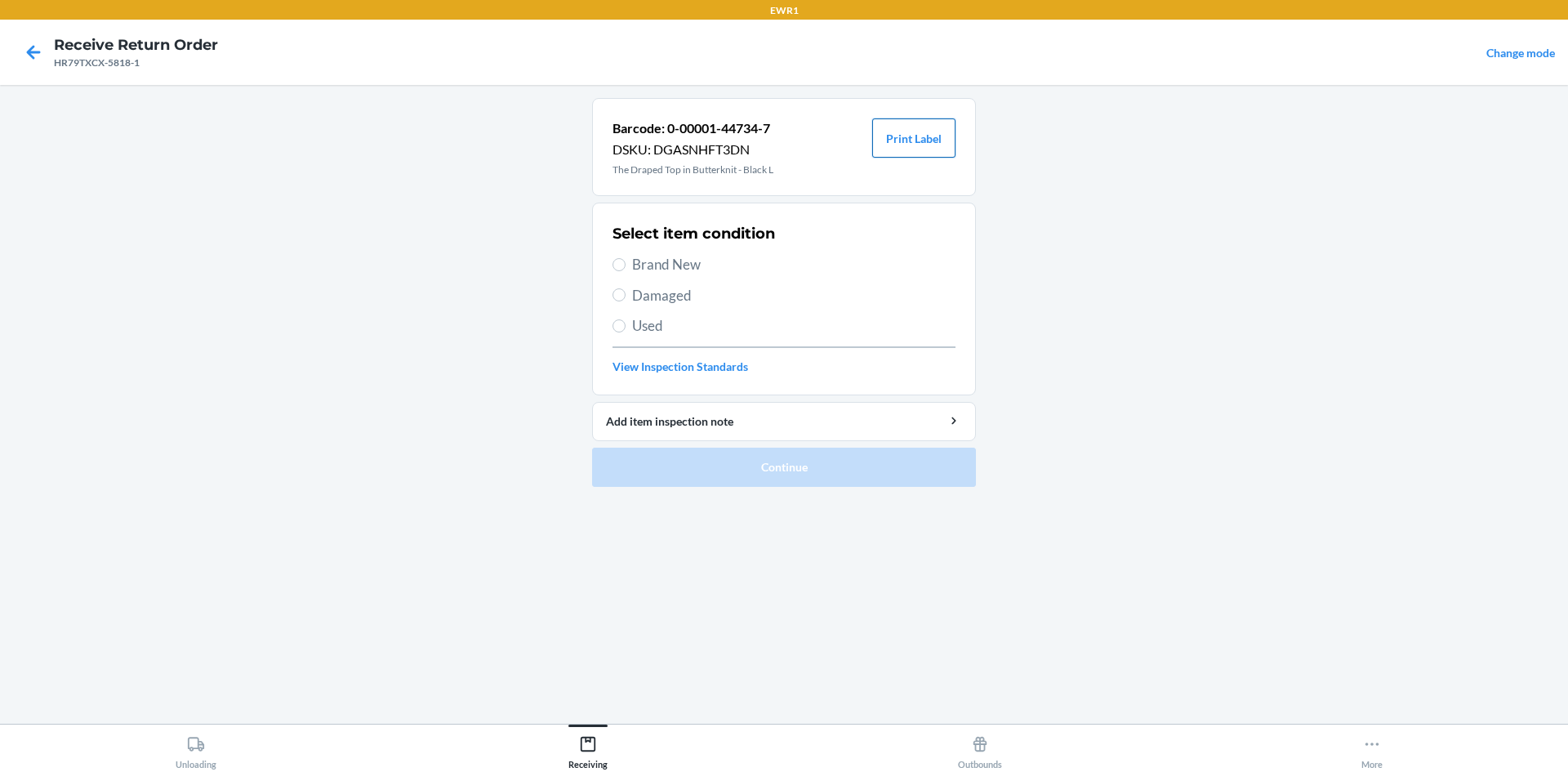
click at [913, 131] on button "Print Label" at bounding box center [913, 137] width 84 height 39
click at [617, 261] on input "Brand New" at bounding box center [619, 264] width 13 height 13
radio input "true"
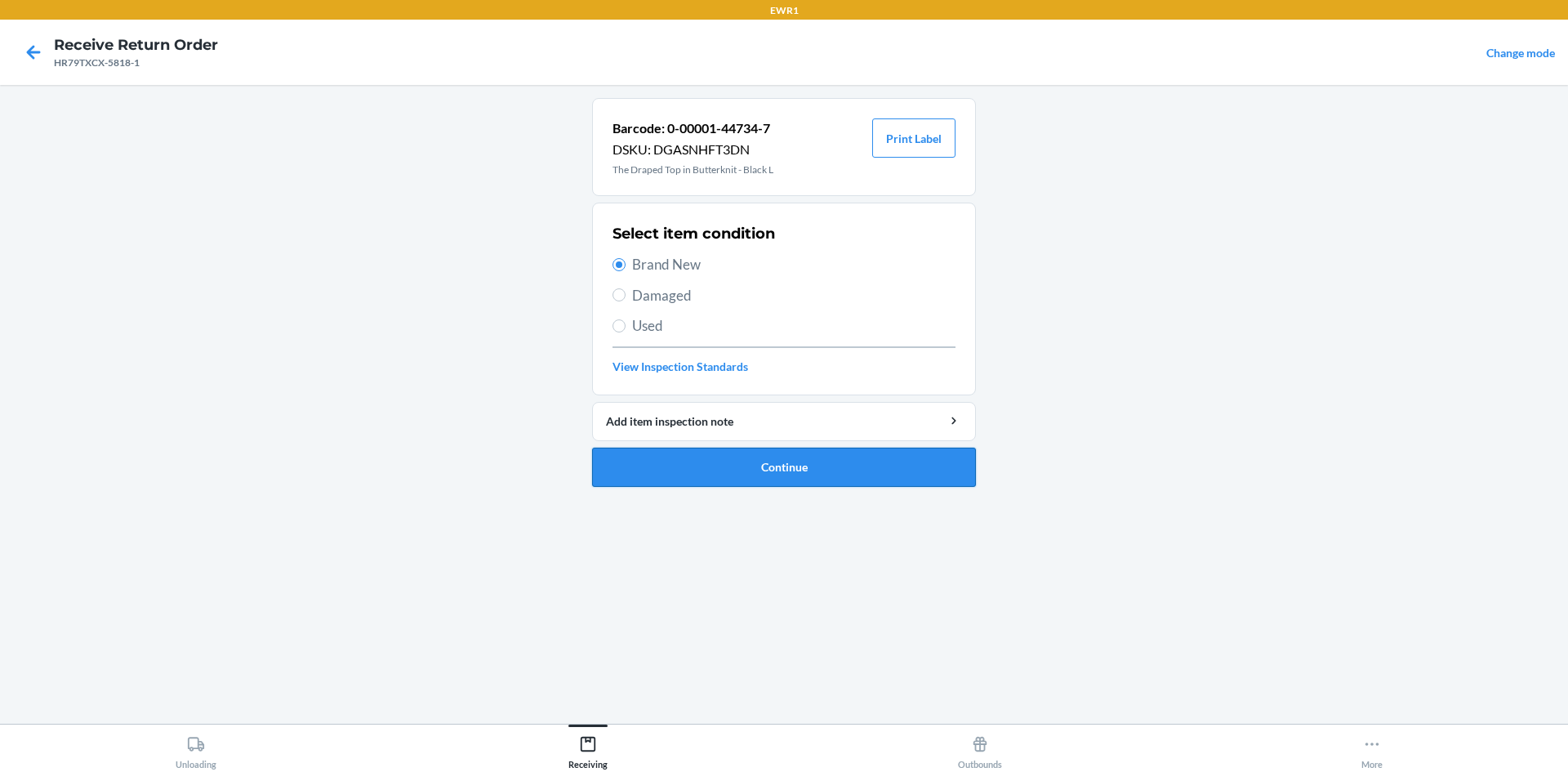
click at [755, 476] on button "Continue" at bounding box center [783, 466] width 383 height 39
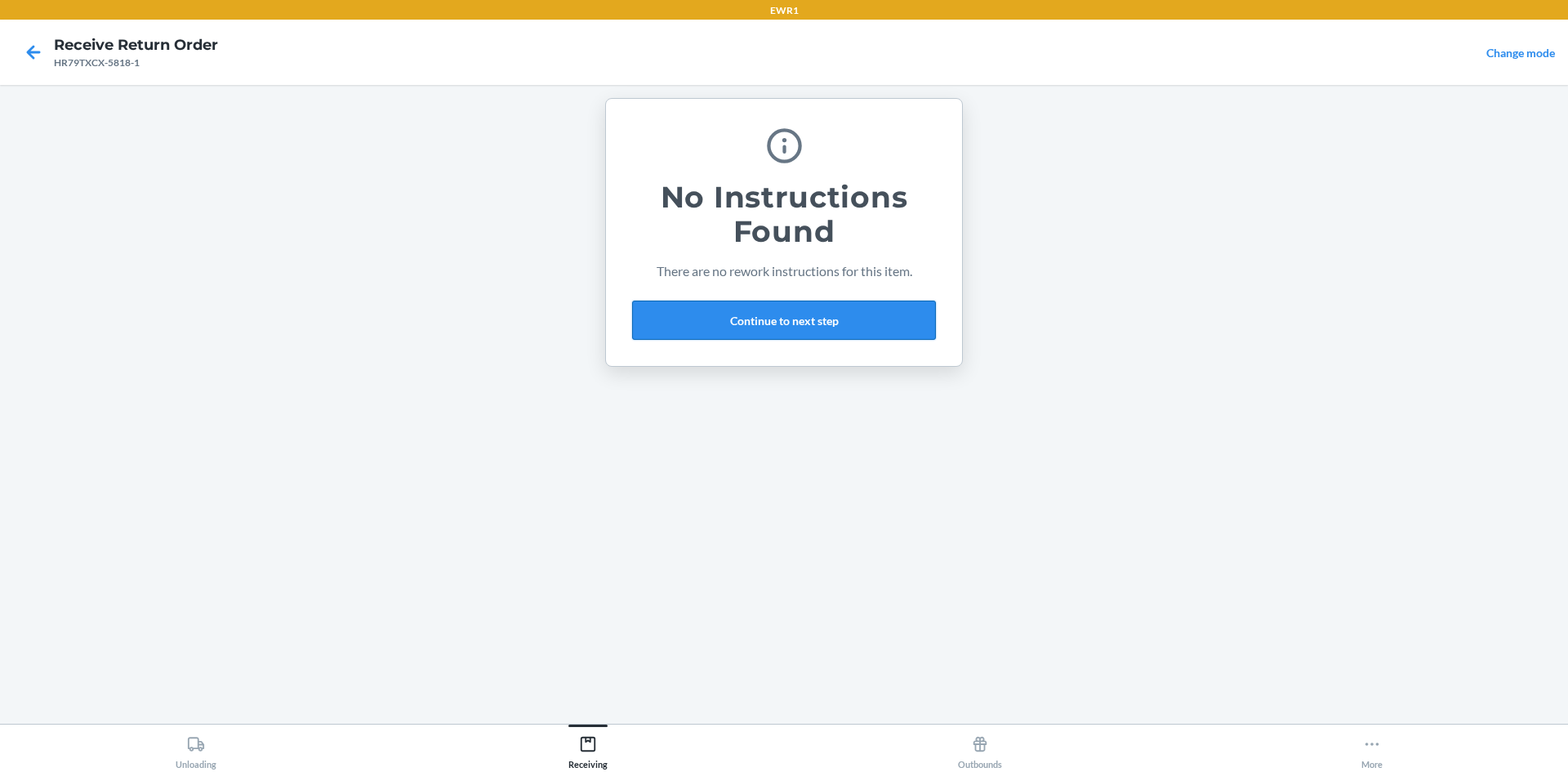
click at [756, 317] on button "Continue to next step" at bounding box center [784, 320] width 304 height 39
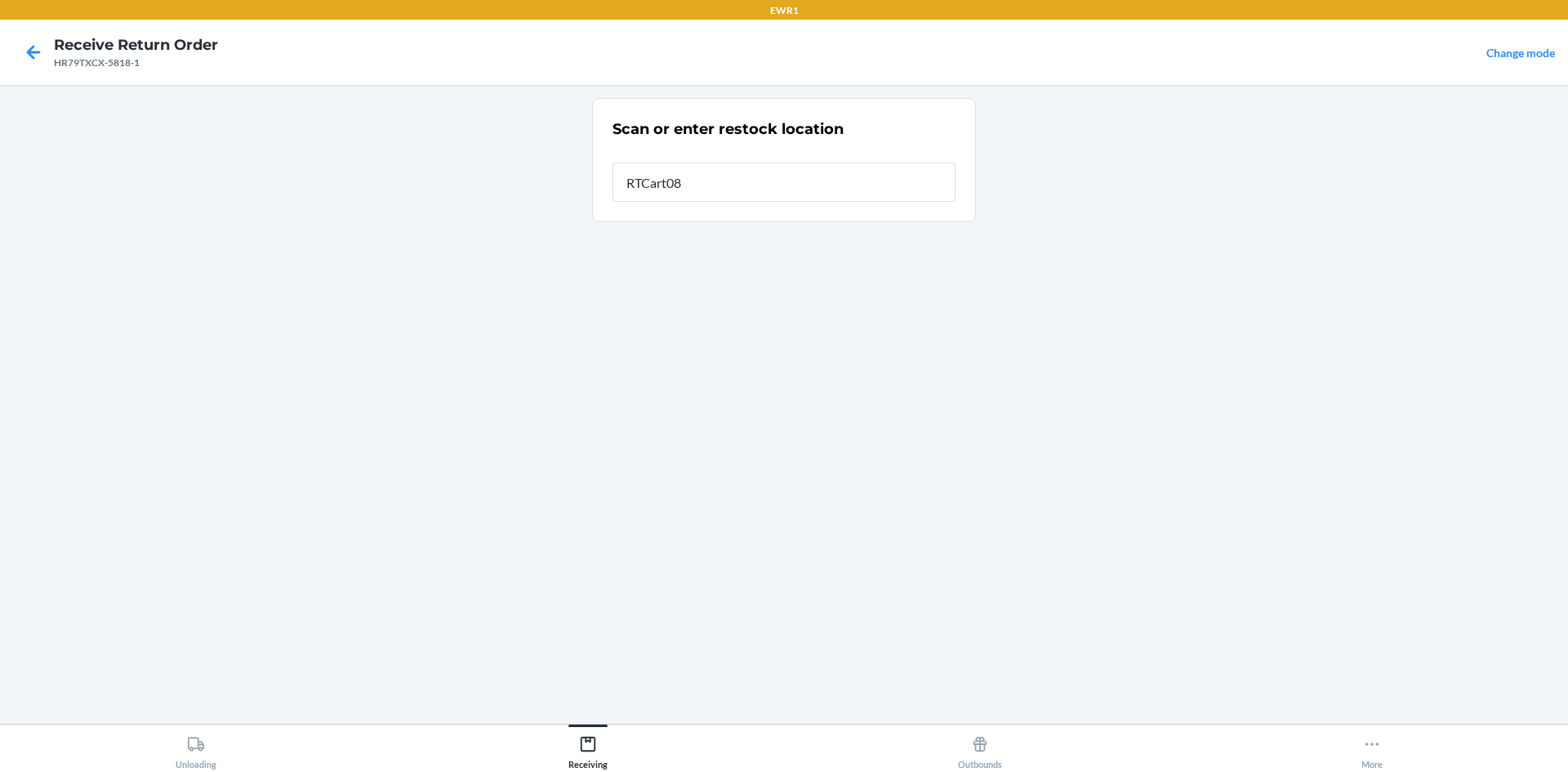
type input "RTCart087"
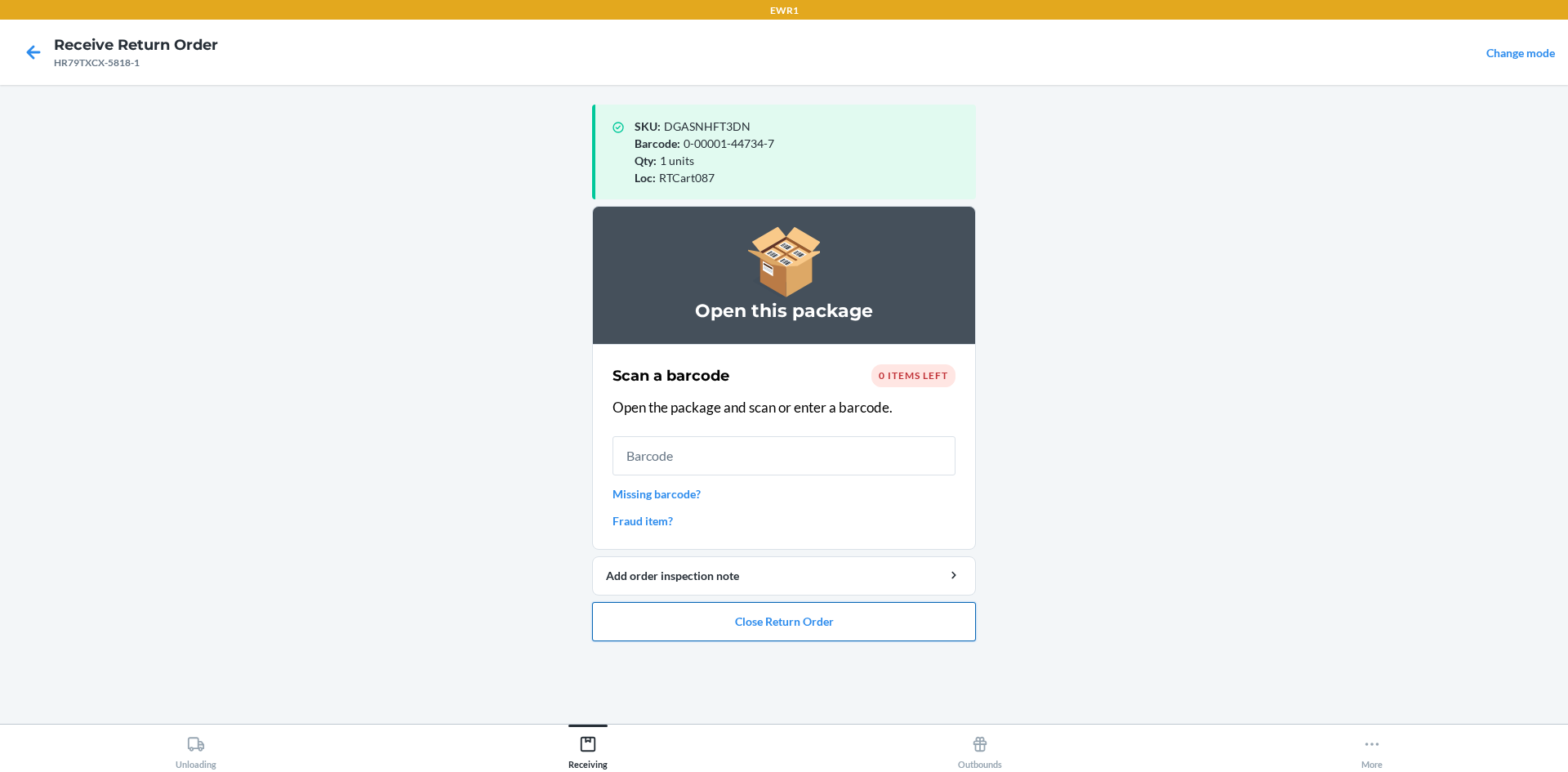
click at [663, 624] on button "Close Return Order" at bounding box center [783, 620] width 383 height 39
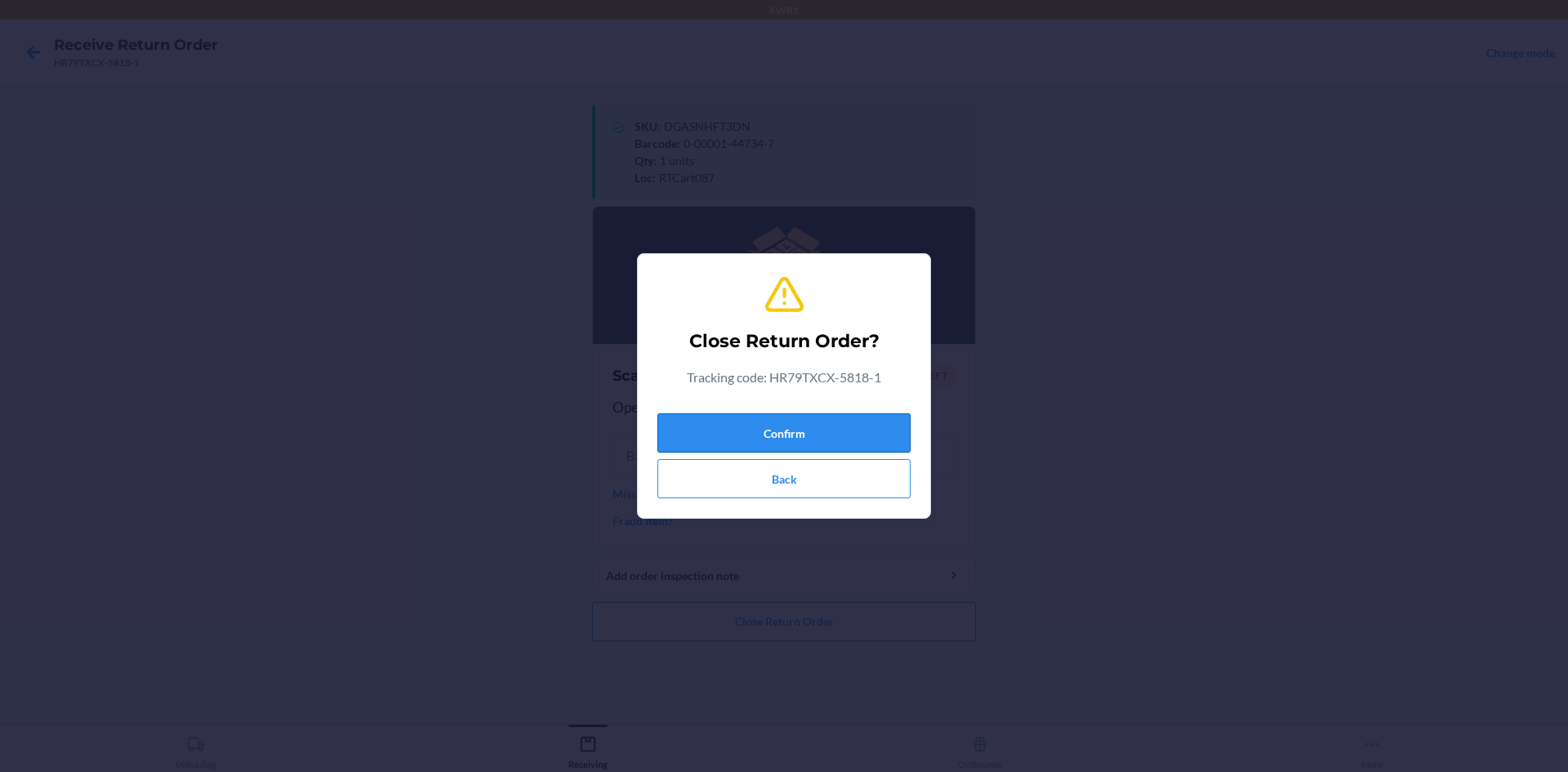
click at [811, 439] on button "Confirm" at bounding box center [784, 433] width 253 height 39
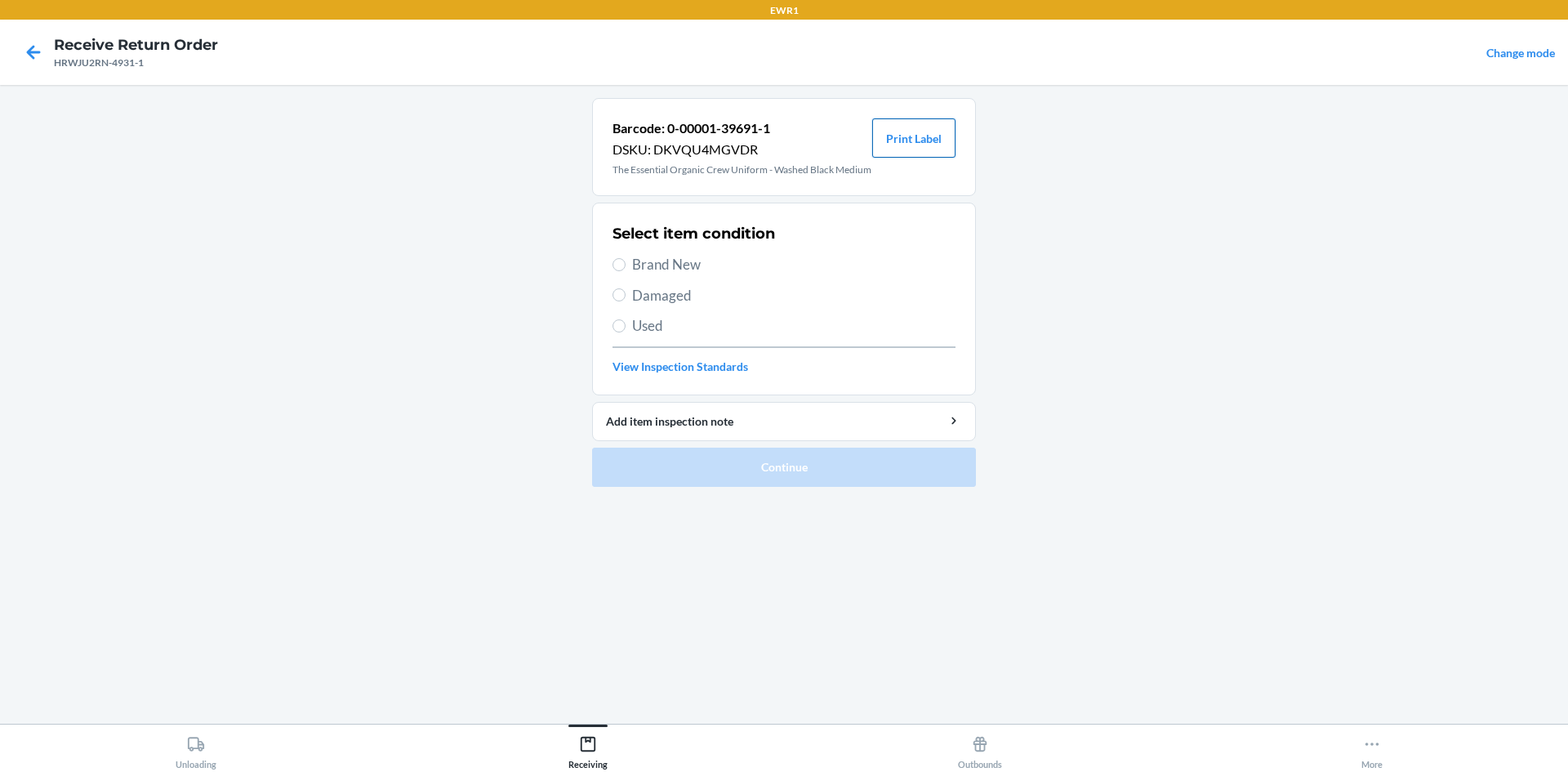
click at [902, 137] on button "Print Label" at bounding box center [913, 137] width 84 height 39
click at [630, 275] on label "Brand New" at bounding box center [784, 265] width 343 height 22
click at [625, 271] on input "Brand New" at bounding box center [619, 264] width 13 height 13
radio input "true"
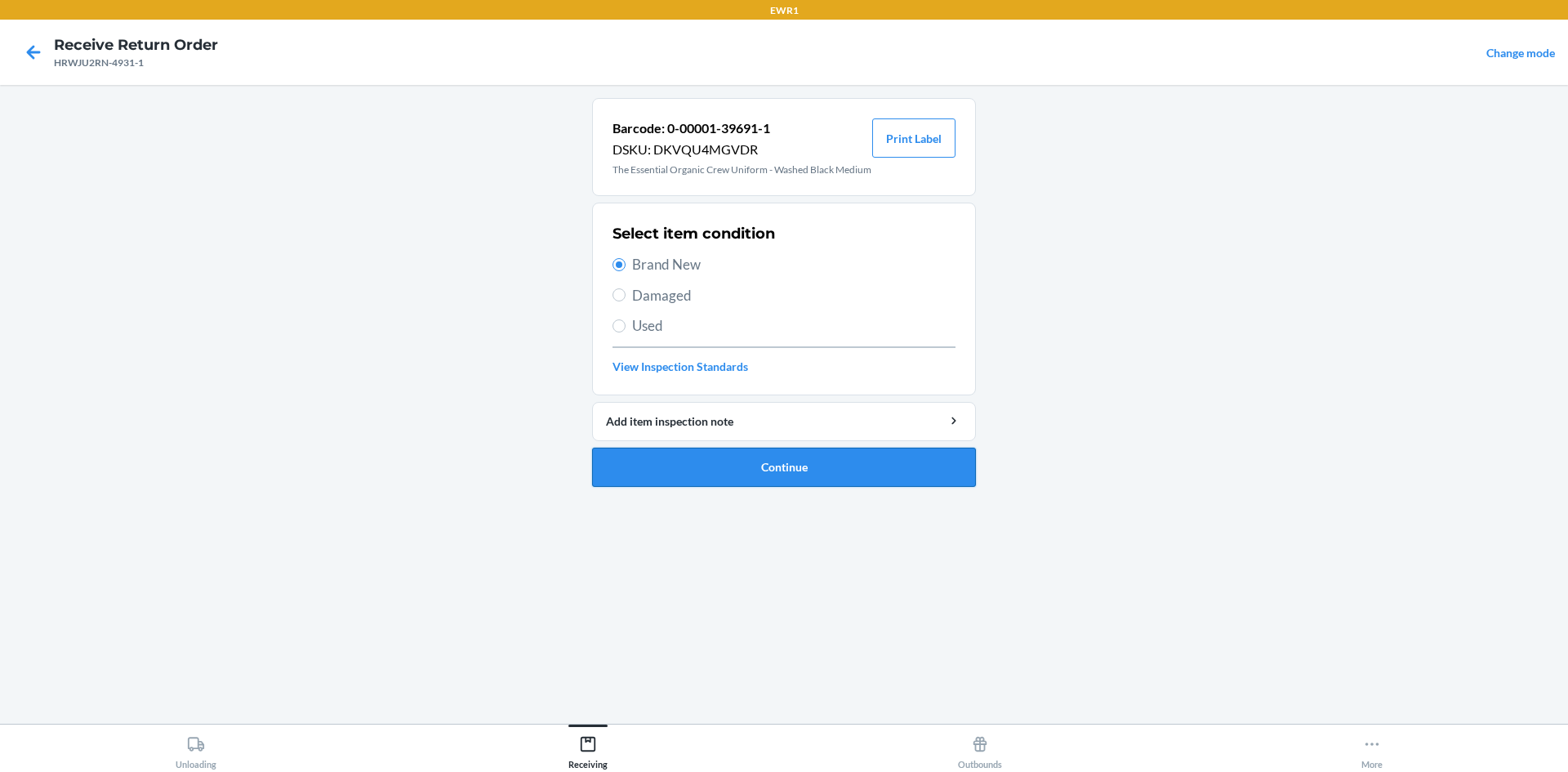
drag, startPoint x: 702, startPoint y: 491, endPoint x: 712, endPoint y: 484, distance: 12.2
click at [706, 487] on button "Continue" at bounding box center [783, 466] width 383 height 39
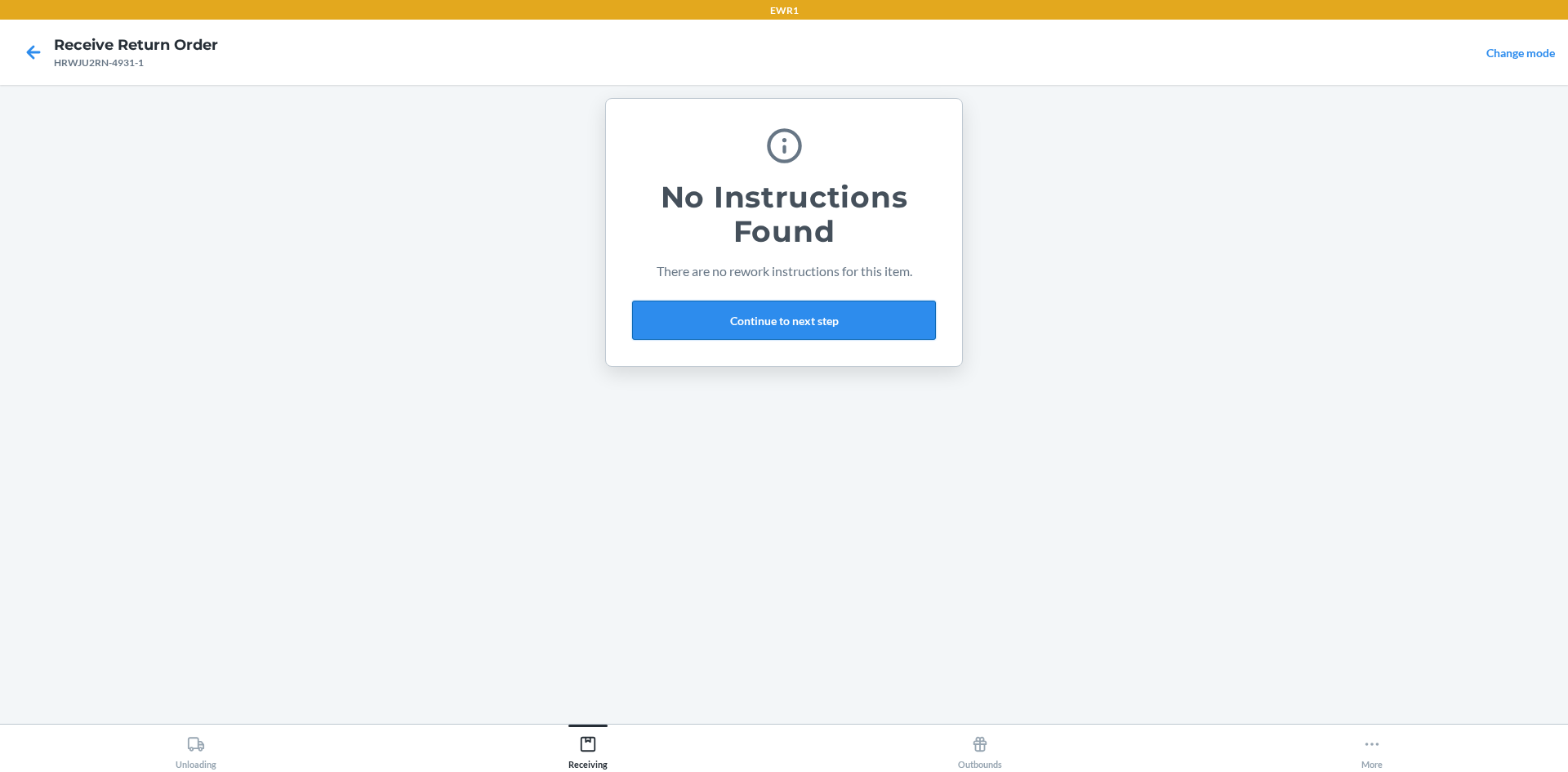
click at [790, 302] on div "No Instructions Found There are no rework instructions for this item. Continue …" at bounding box center [784, 232] width 304 height 227
click at [794, 307] on button "Continue to next step" at bounding box center [784, 320] width 304 height 39
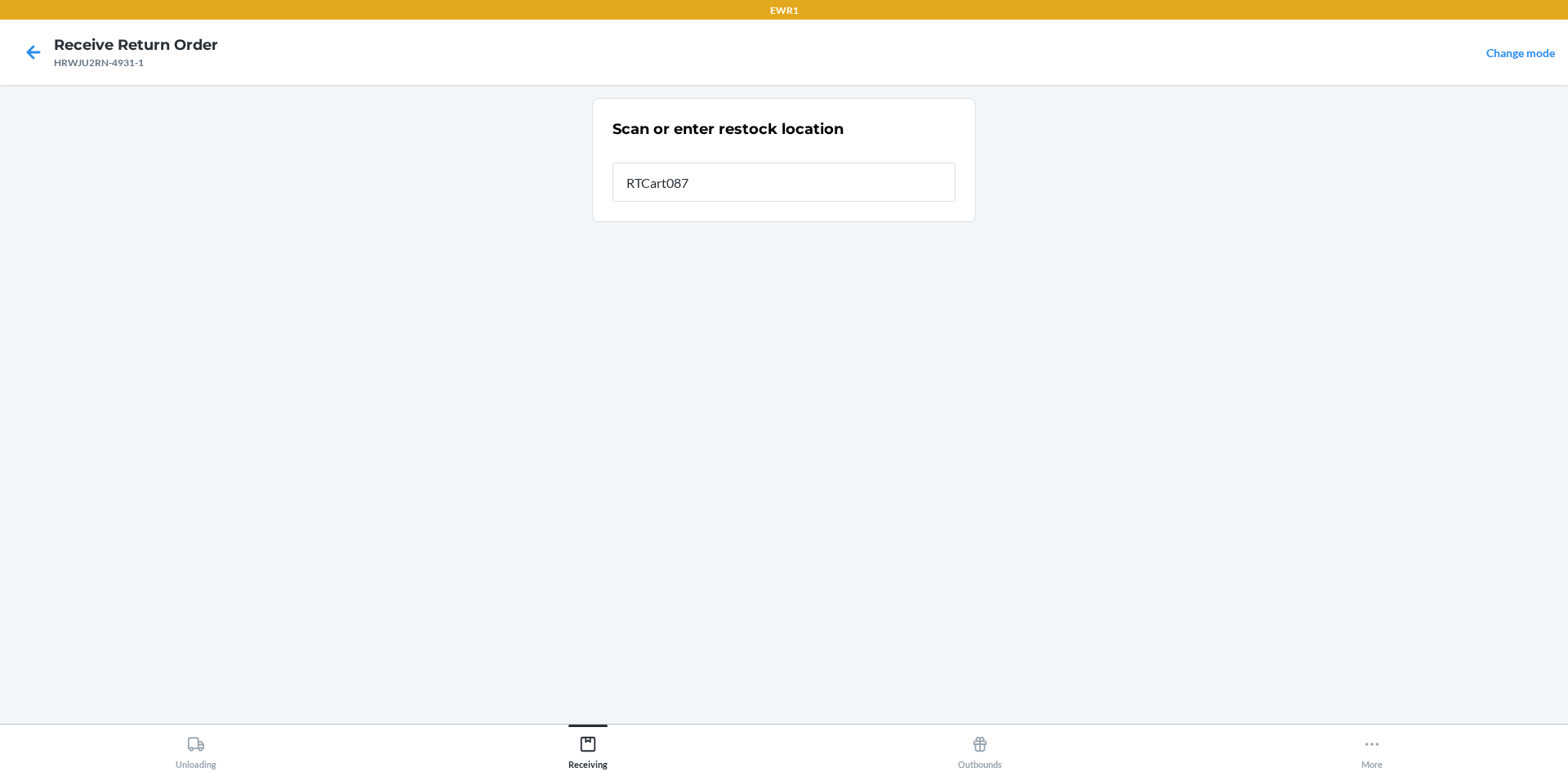
type input "RTCart087"
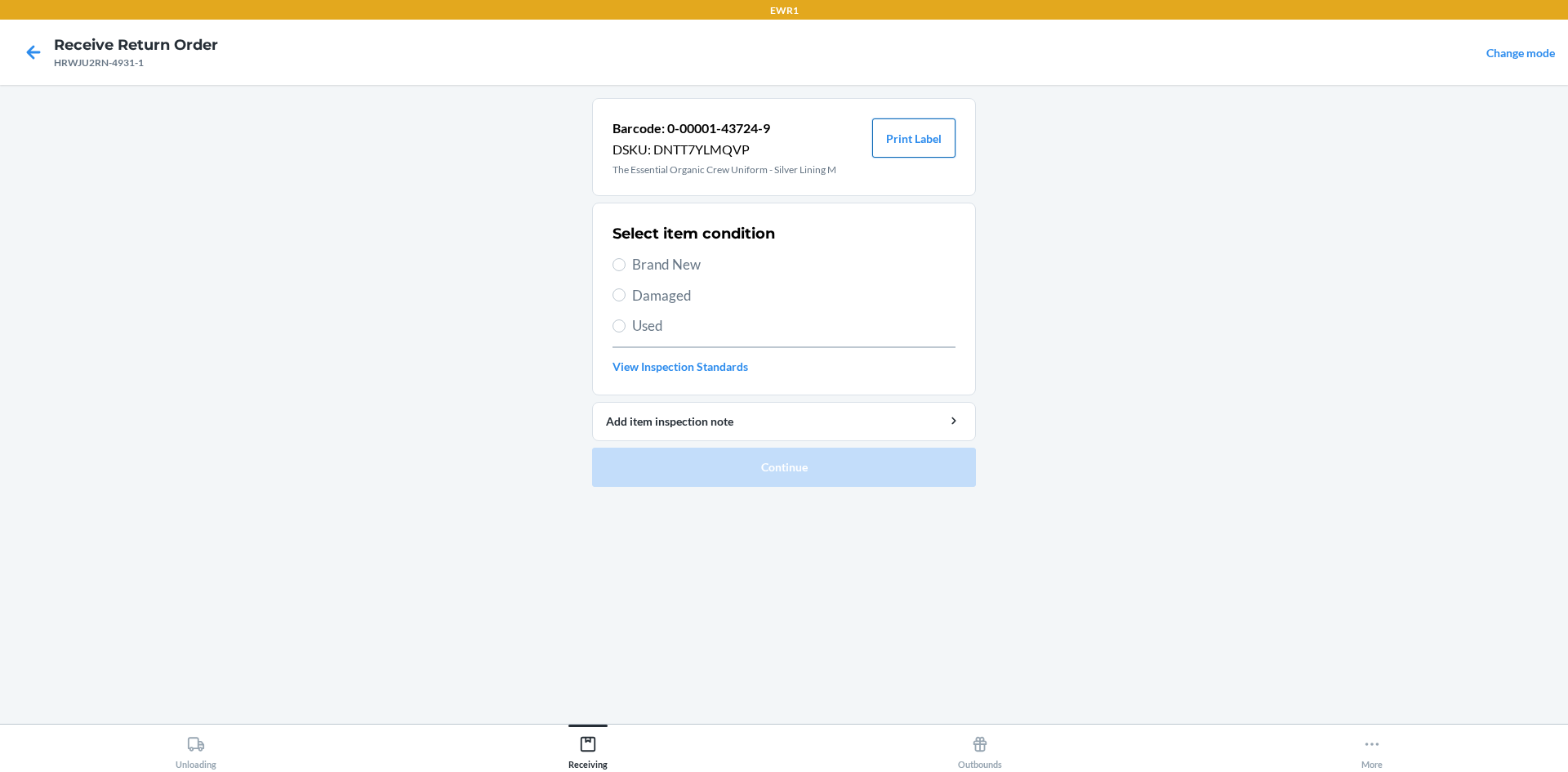
click at [902, 133] on button "Print Label" at bounding box center [913, 137] width 84 height 39
click at [623, 262] on input "Brand New" at bounding box center [619, 264] width 13 height 13
radio input "true"
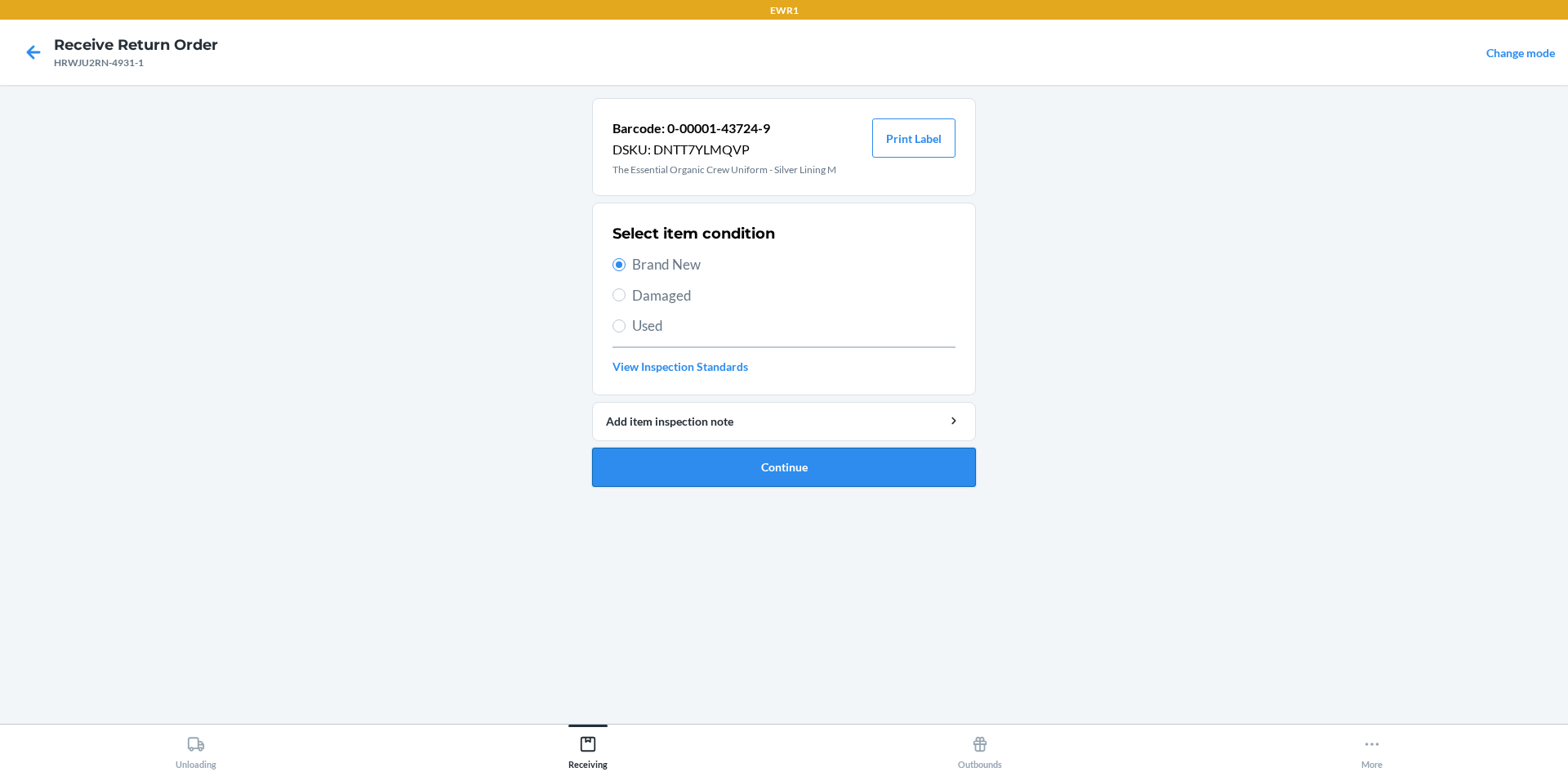
click at [745, 474] on button "Continue" at bounding box center [783, 466] width 383 height 39
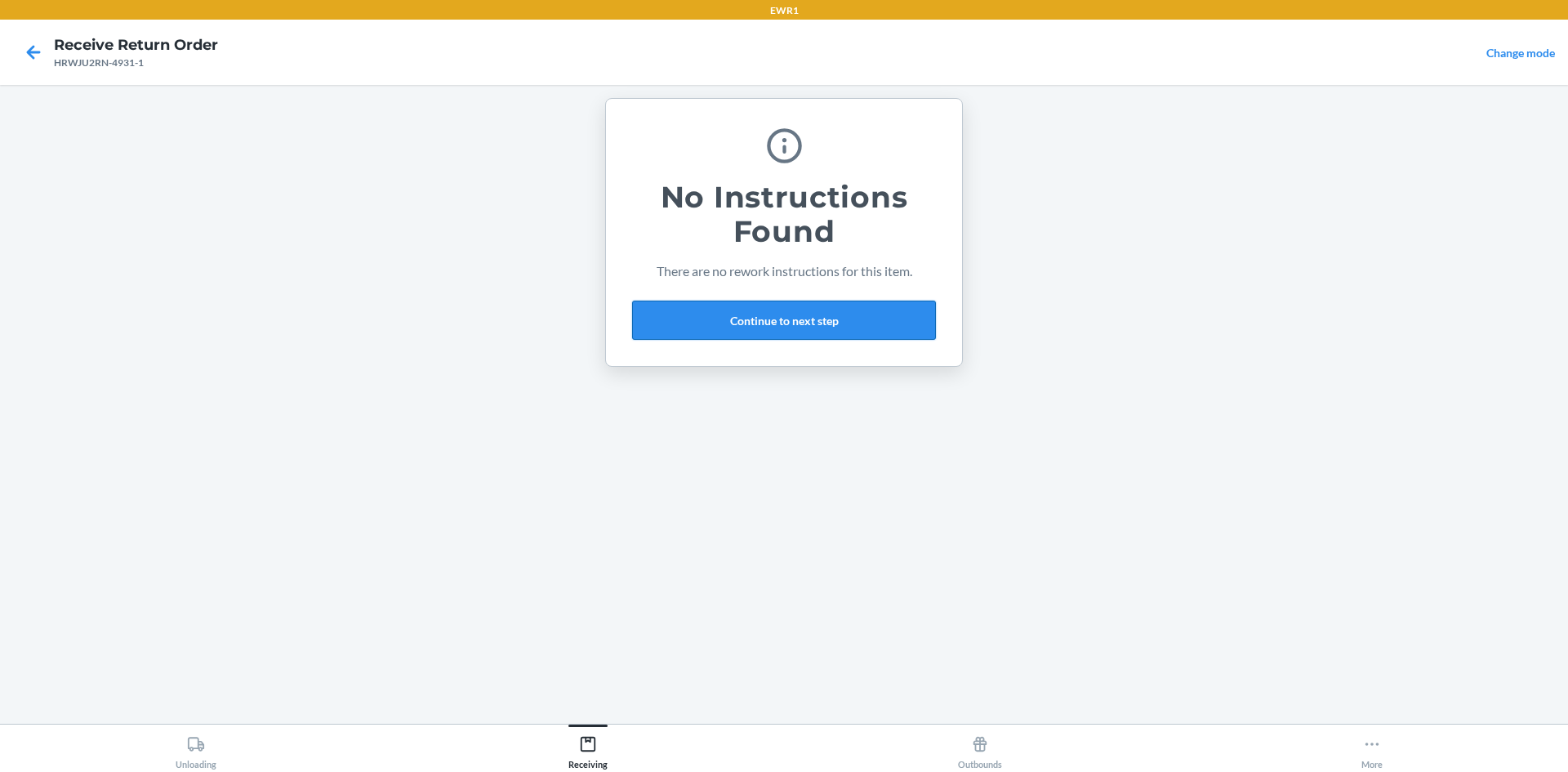
click at [739, 320] on button "Continue to next step" at bounding box center [784, 320] width 304 height 39
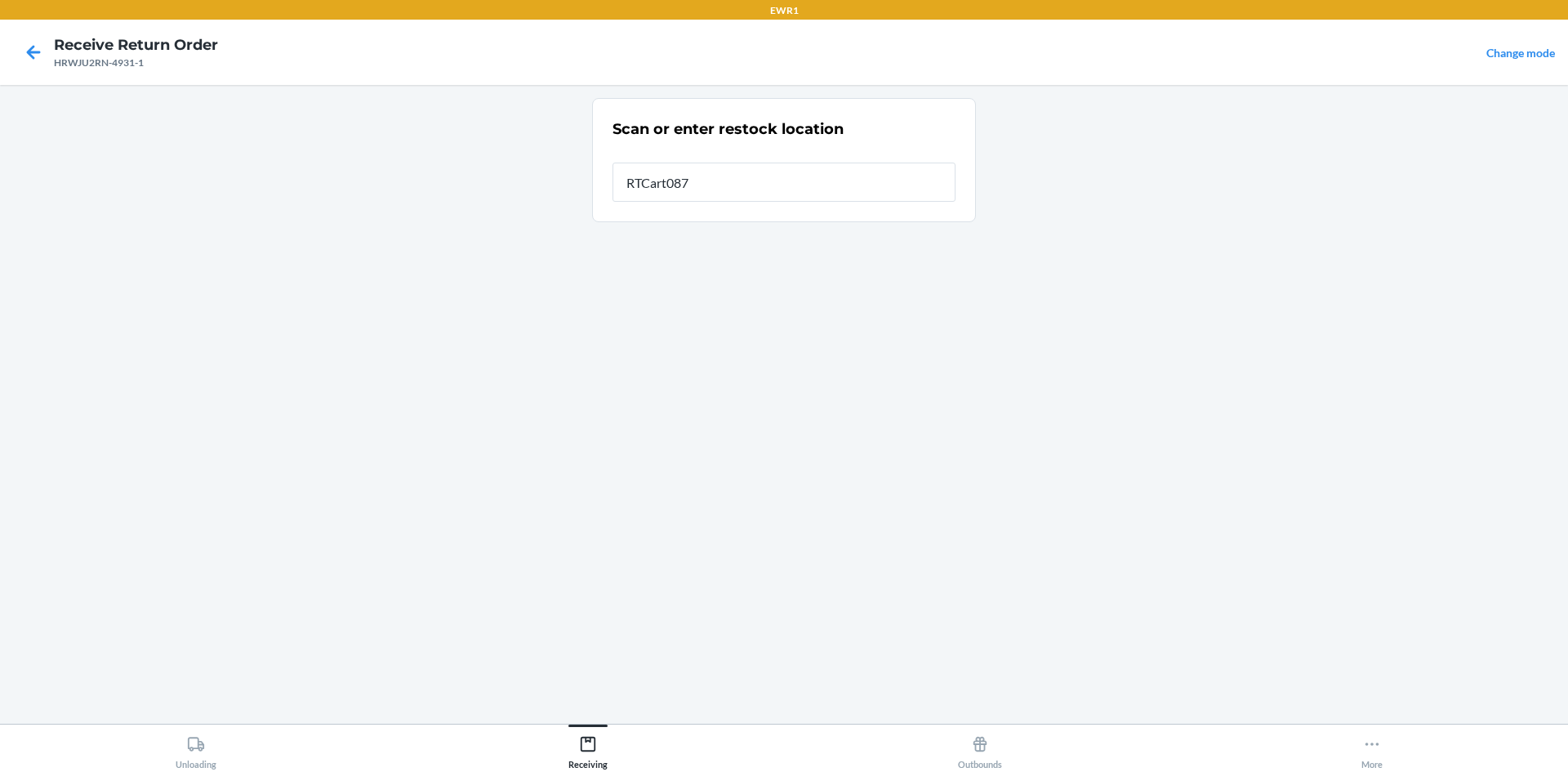
type input "RTCart087"
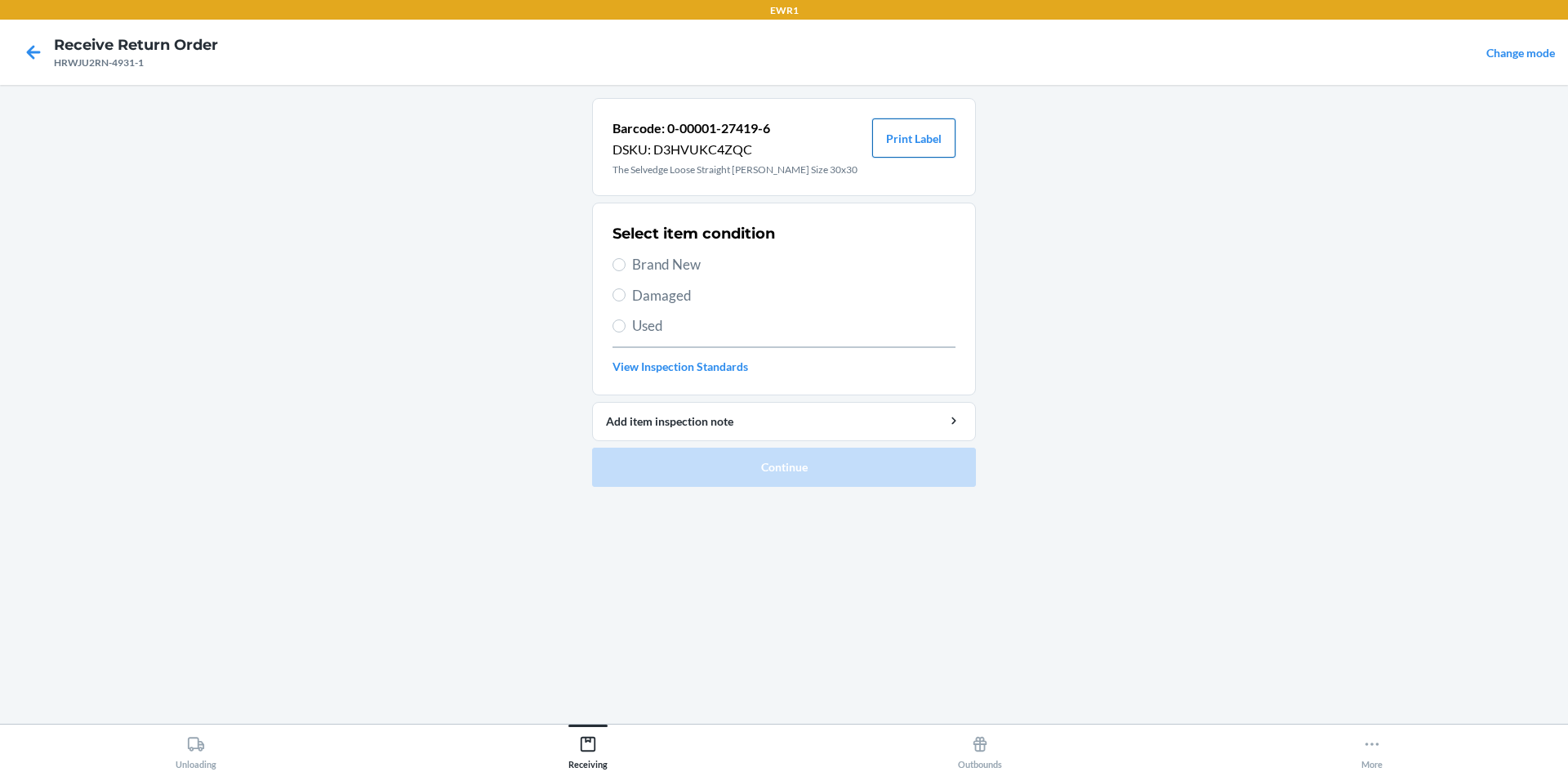
click at [893, 148] on button "Print Label" at bounding box center [913, 137] width 84 height 39
click at [614, 266] on input "Brand New" at bounding box center [619, 264] width 13 height 13
radio input "true"
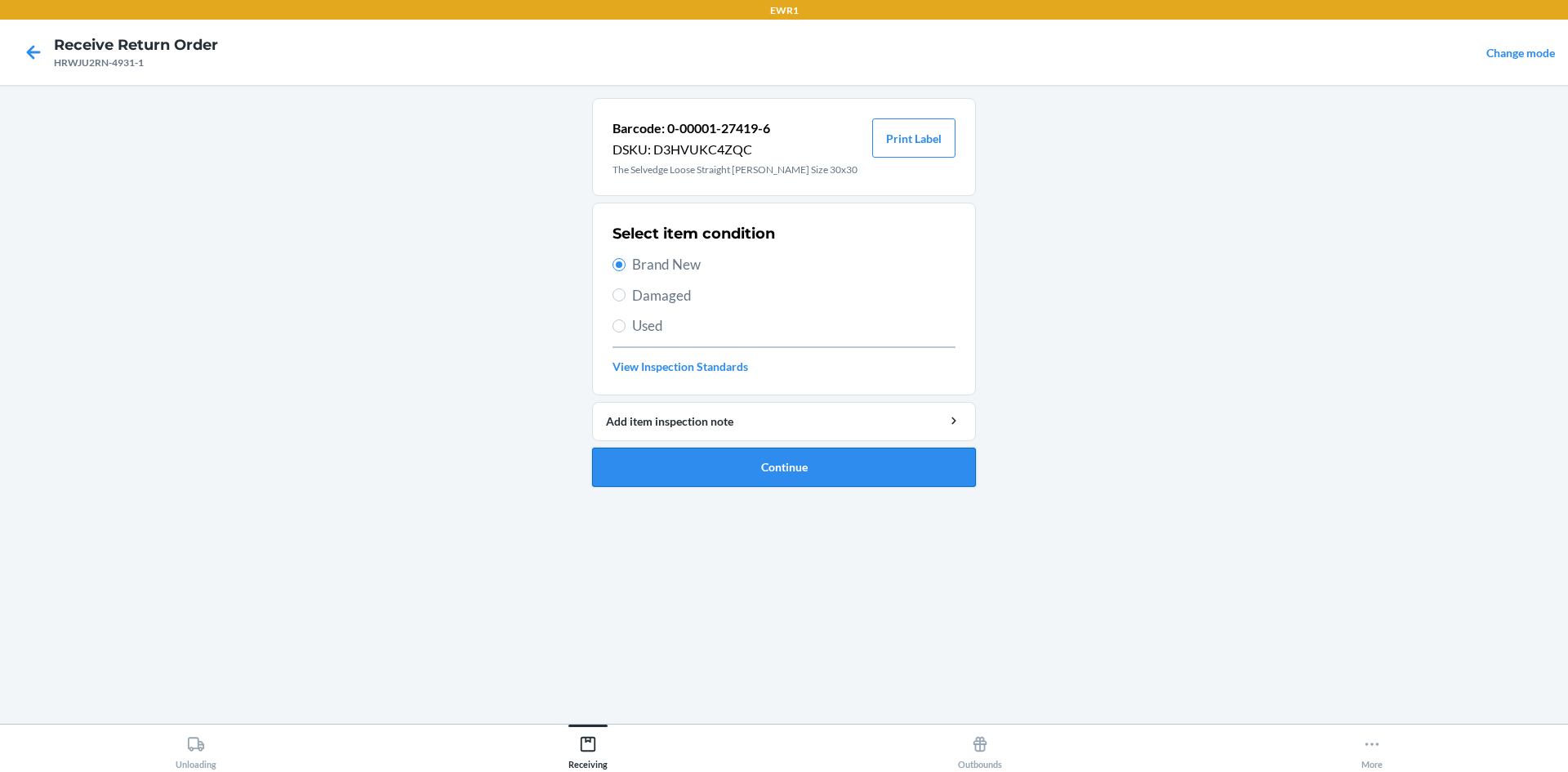
click at [747, 474] on button "Continue" at bounding box center [783, 466] width 383 height 39
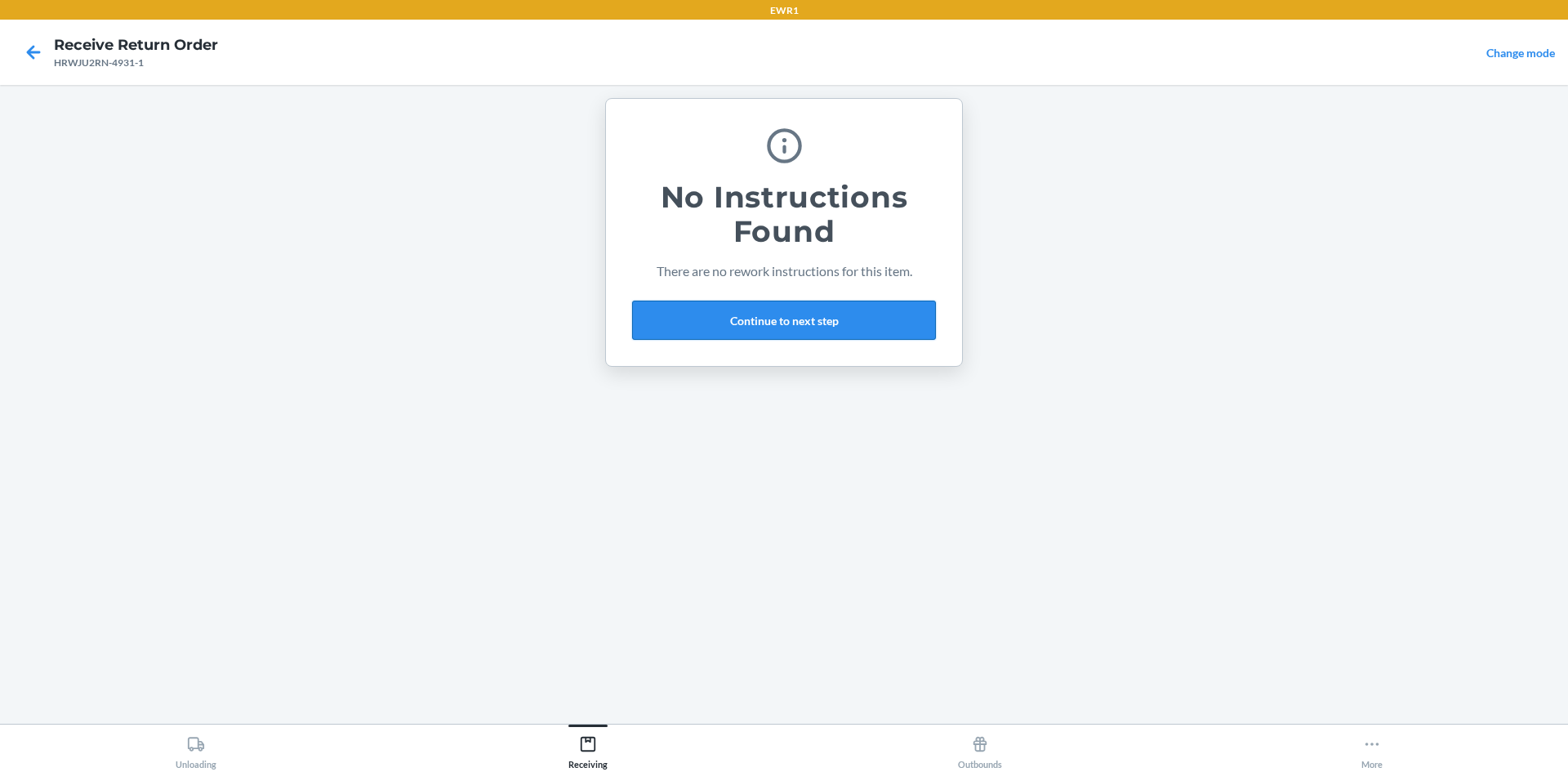
click at [767, 320] on button "Continue to next step" at bounding box center [784, 320] width 304 height 39
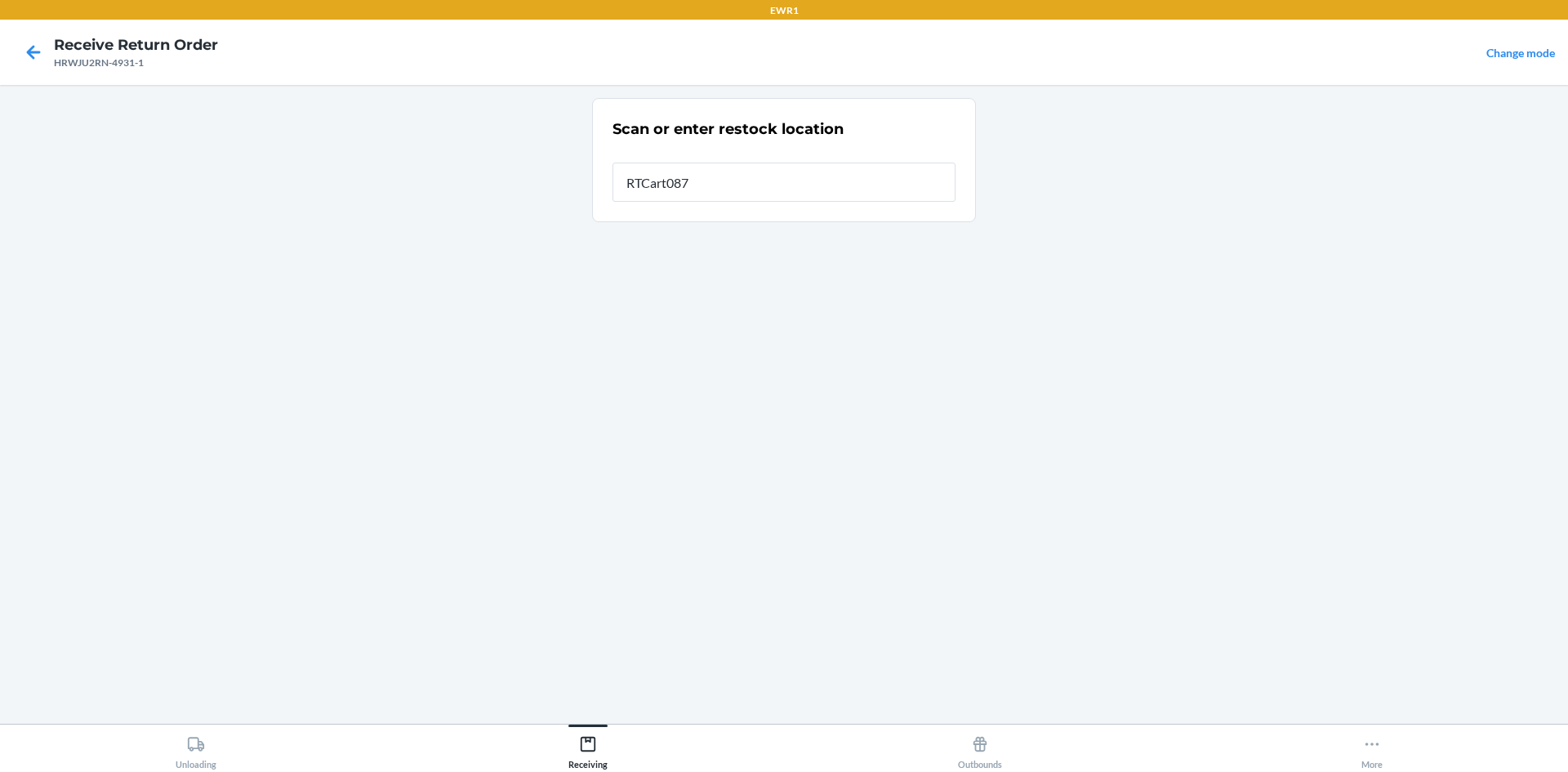
type input "RTCart087"
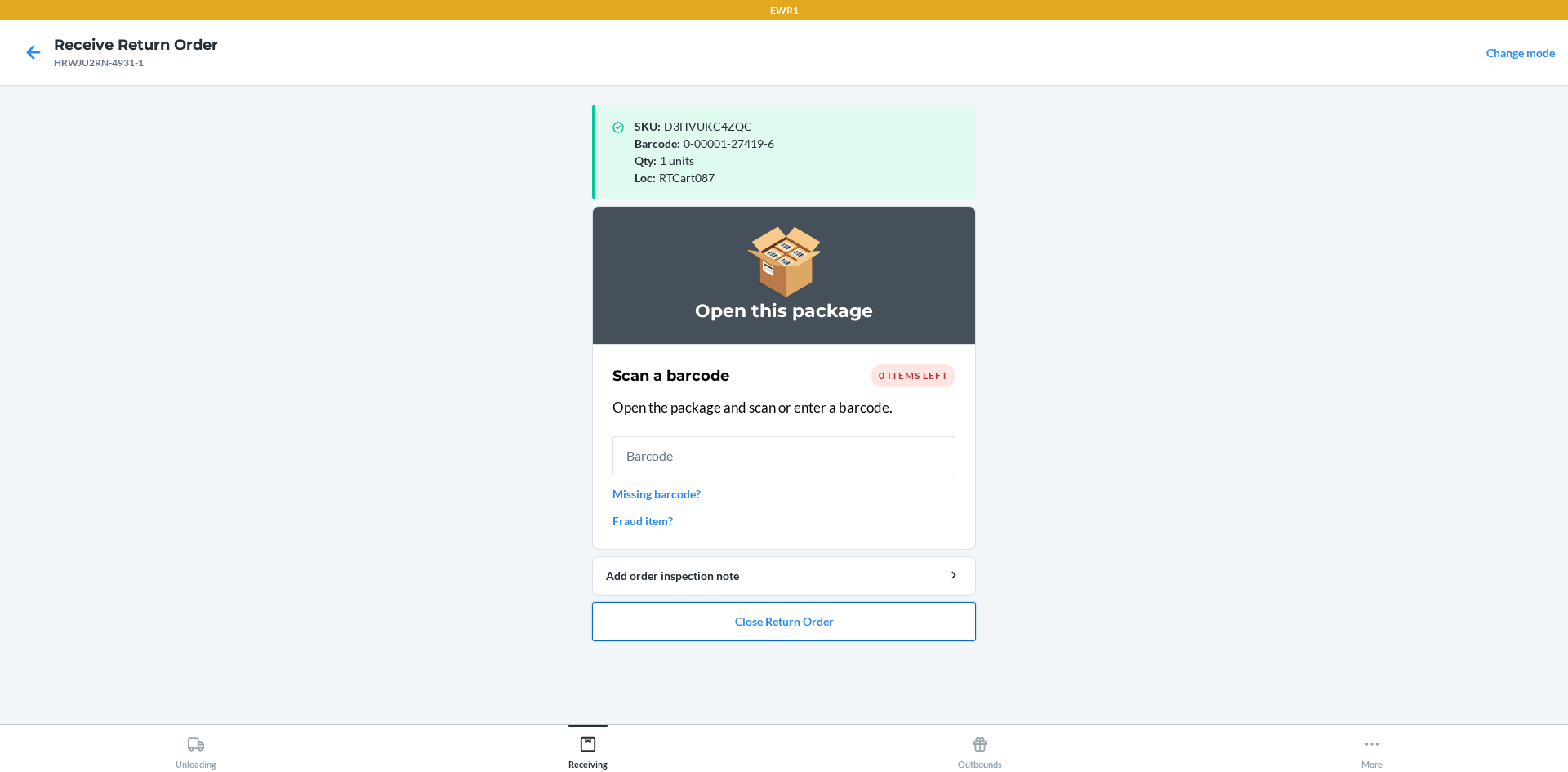
click at [797, 630] on button "Close Return Order" at bounding box center [783, 620] width 383 height 39
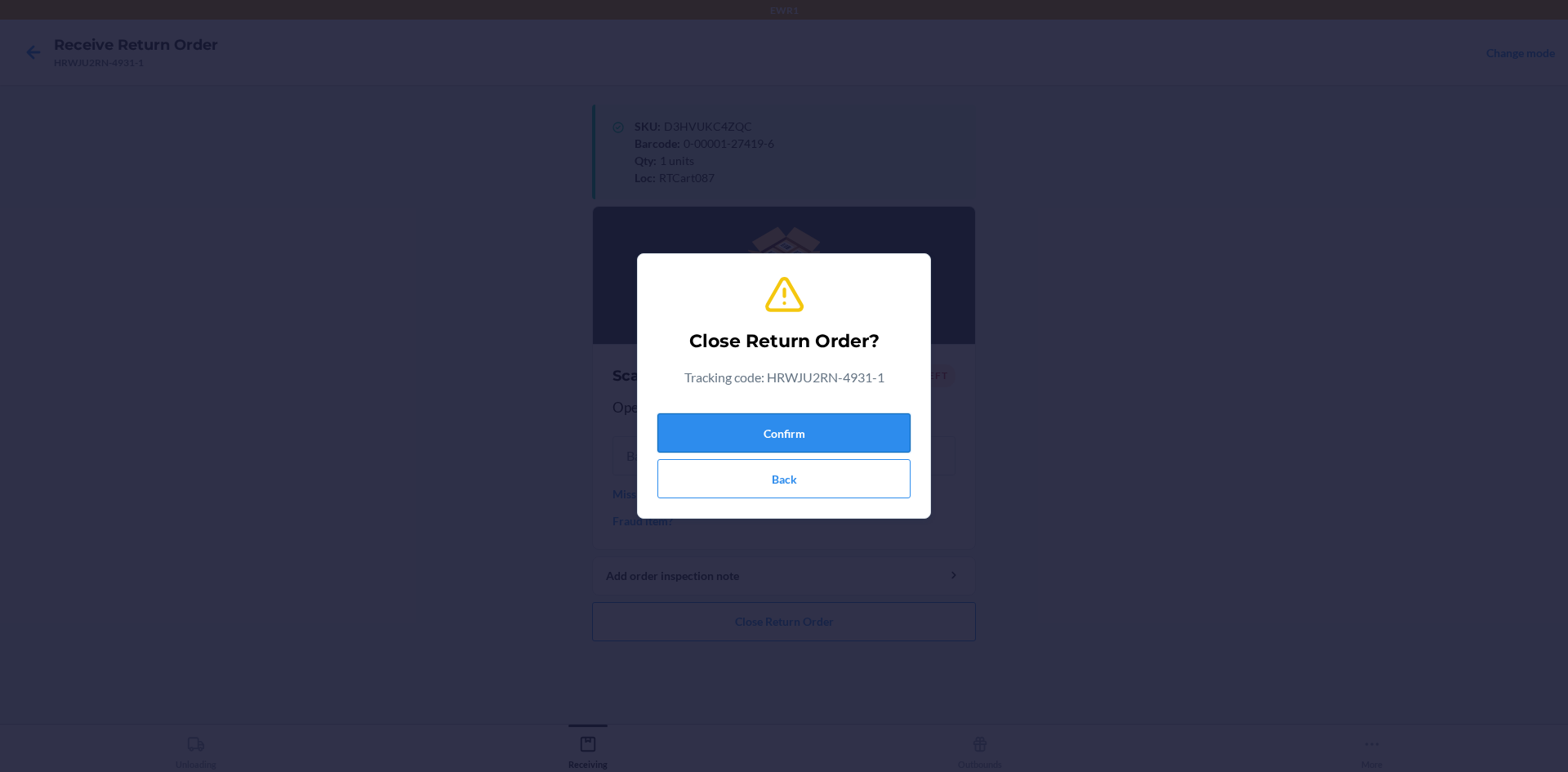
click at [806, 426] on button "Confirm" at bounding box center [784, 433] width 253 height 39
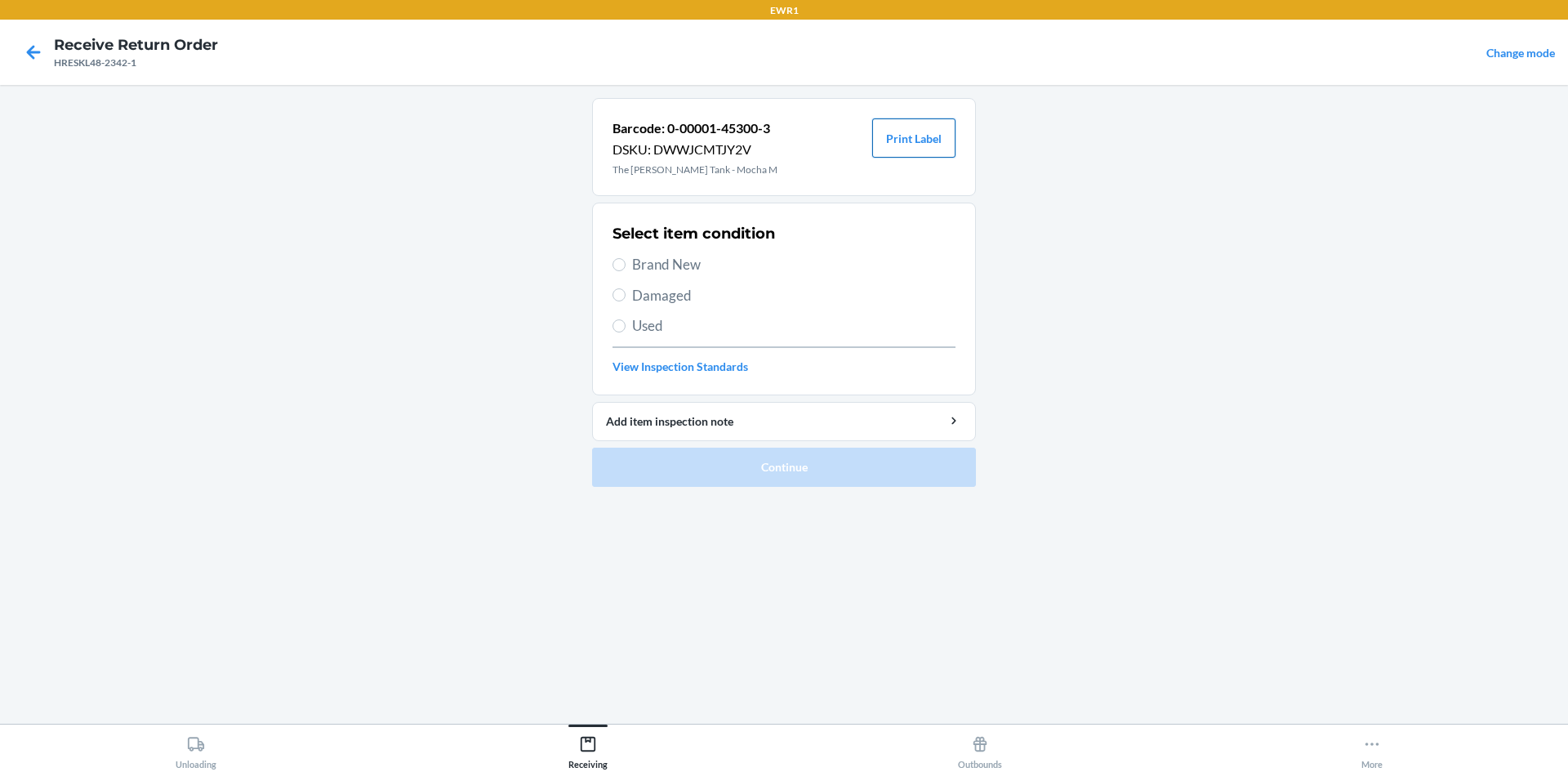
click at [911, 143] on button "Print Label" at bounding box center [913, 137] width 84 height 39
click at [625, 271] on label "Brand New" at bounding box center [784, 265] width 343 height 22
click at [625, 271] on input "Brand New" at bounding box center [619, 264] width 13 height 13
radio input "true"
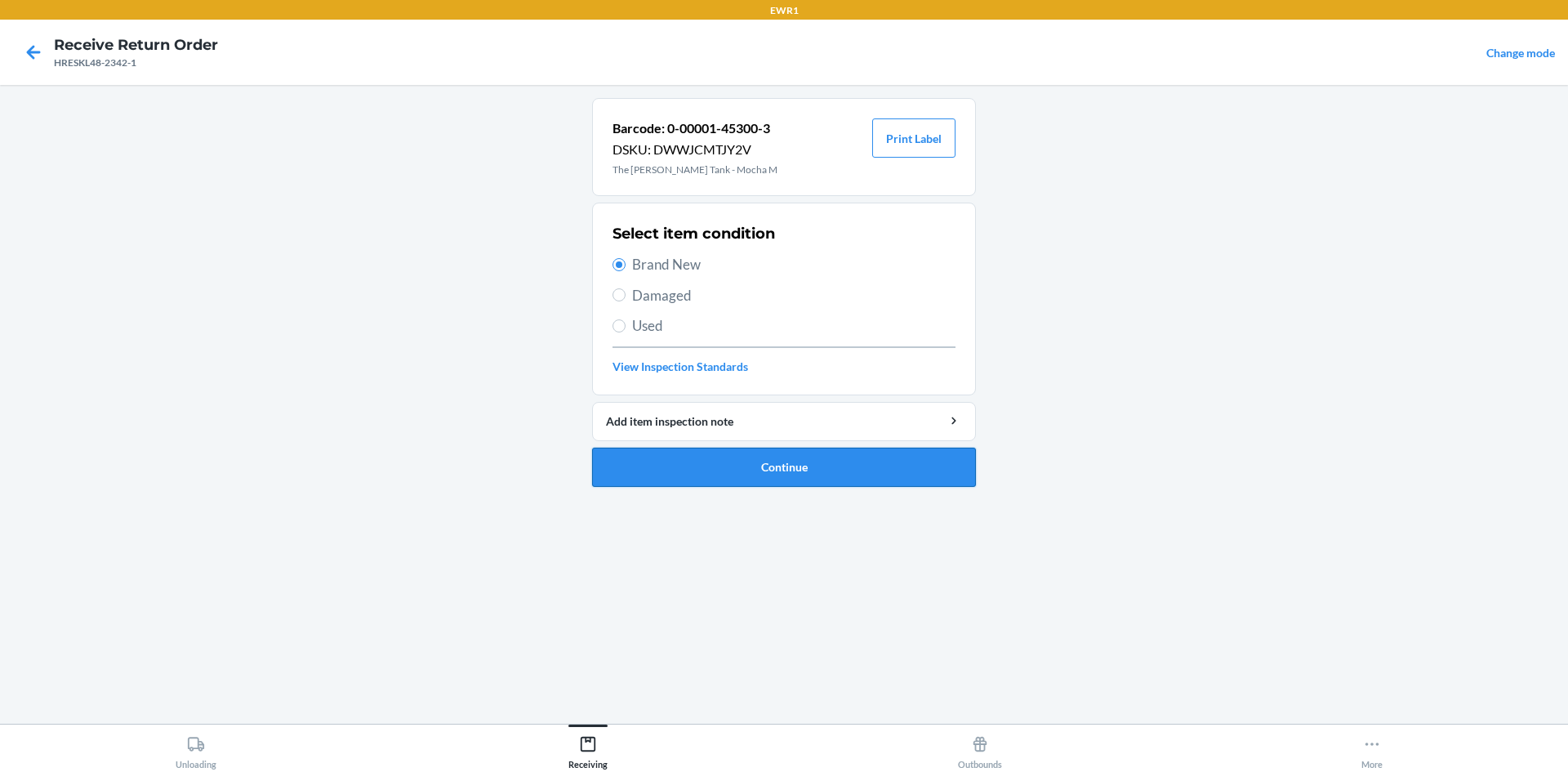
click at [684, 464] on button "Continue" at bounding box center [783, 466] width 383 height 39
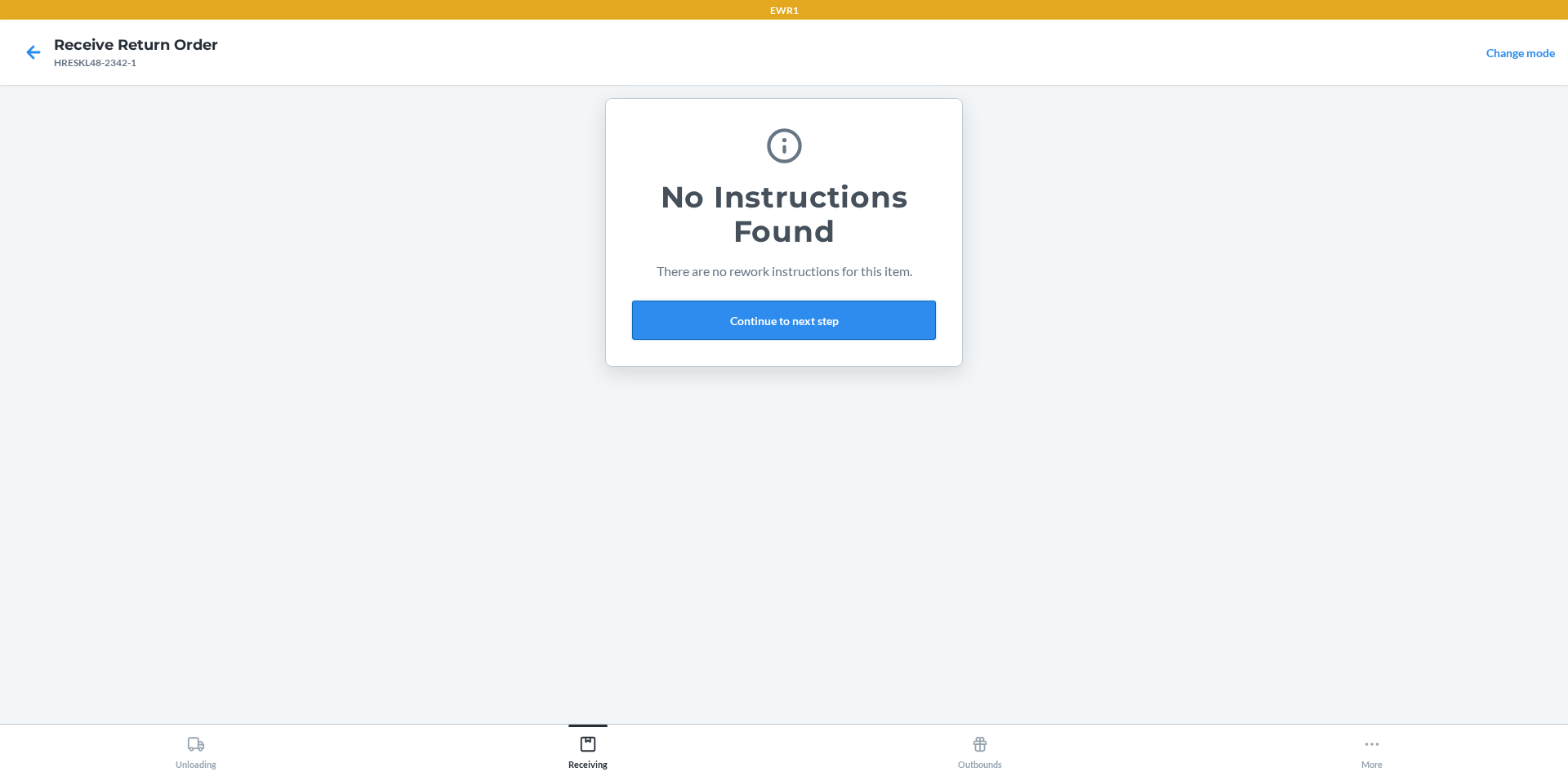
click at [793, 318] on button "Continue to next step" at bounding box center [784, 320] width 304 height 39
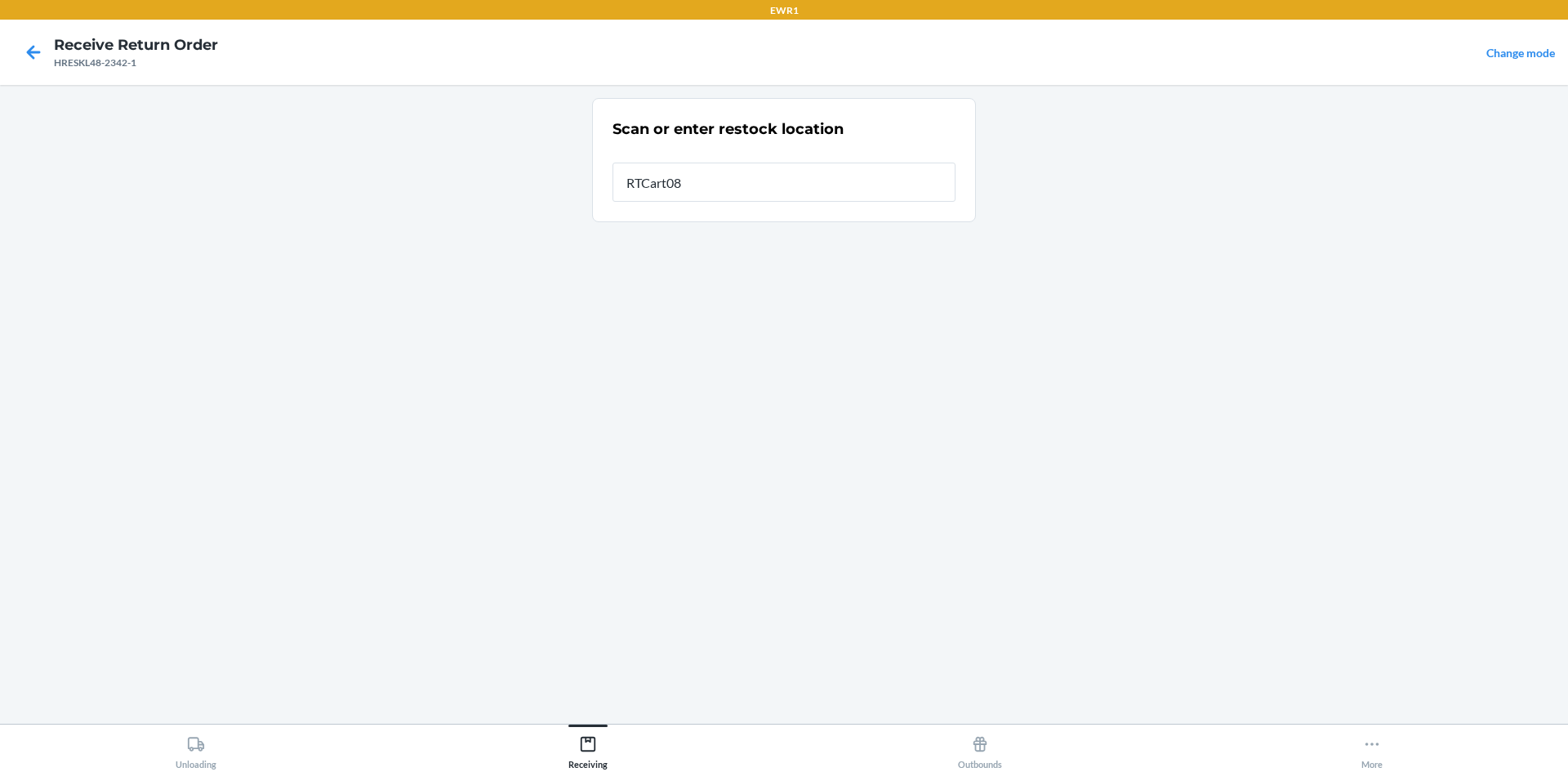
type input "RTCart087"
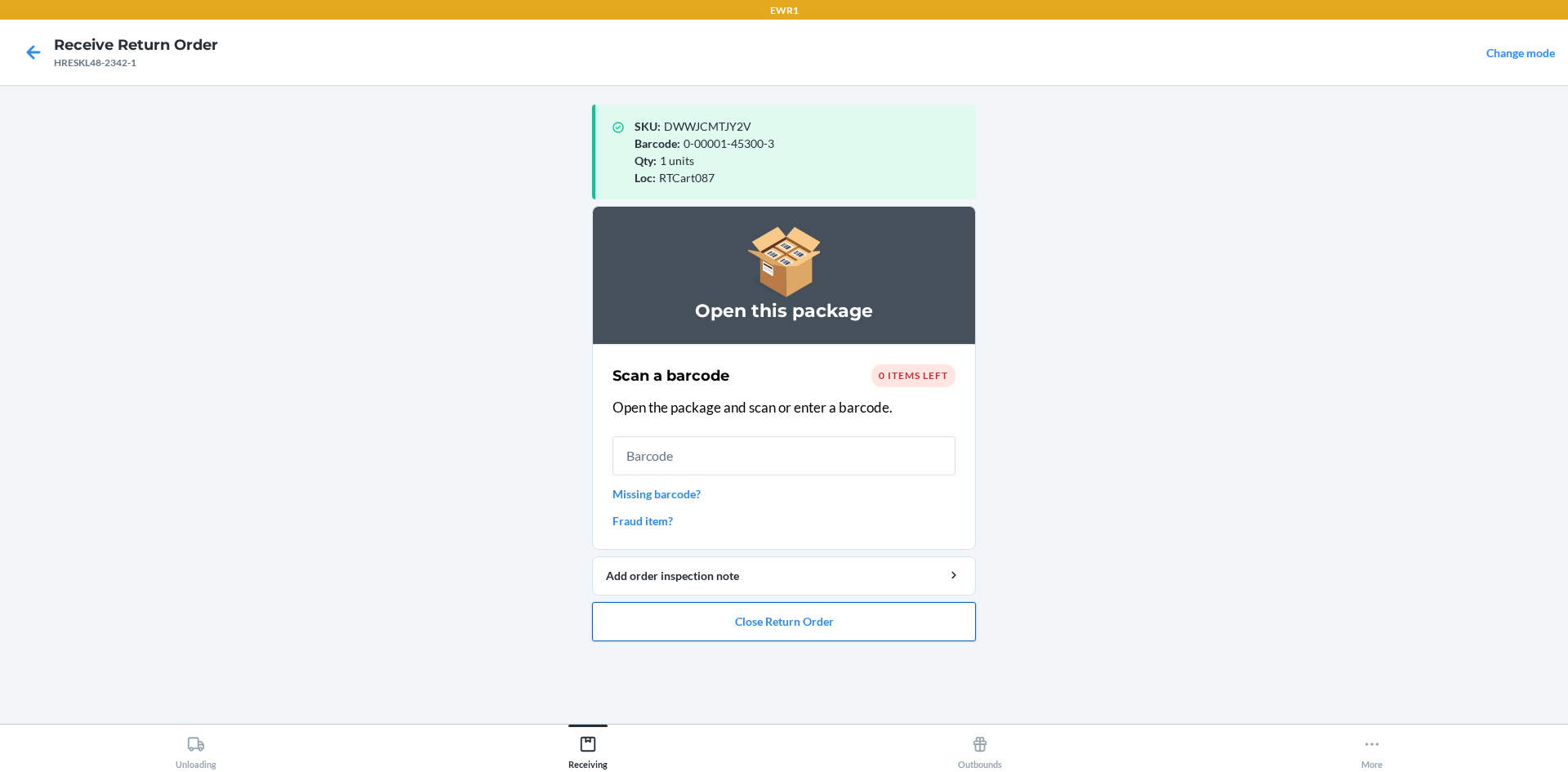
click at [868, 632] on button "Close Return Order" at bounding box center [783, 620] width 383 height 39
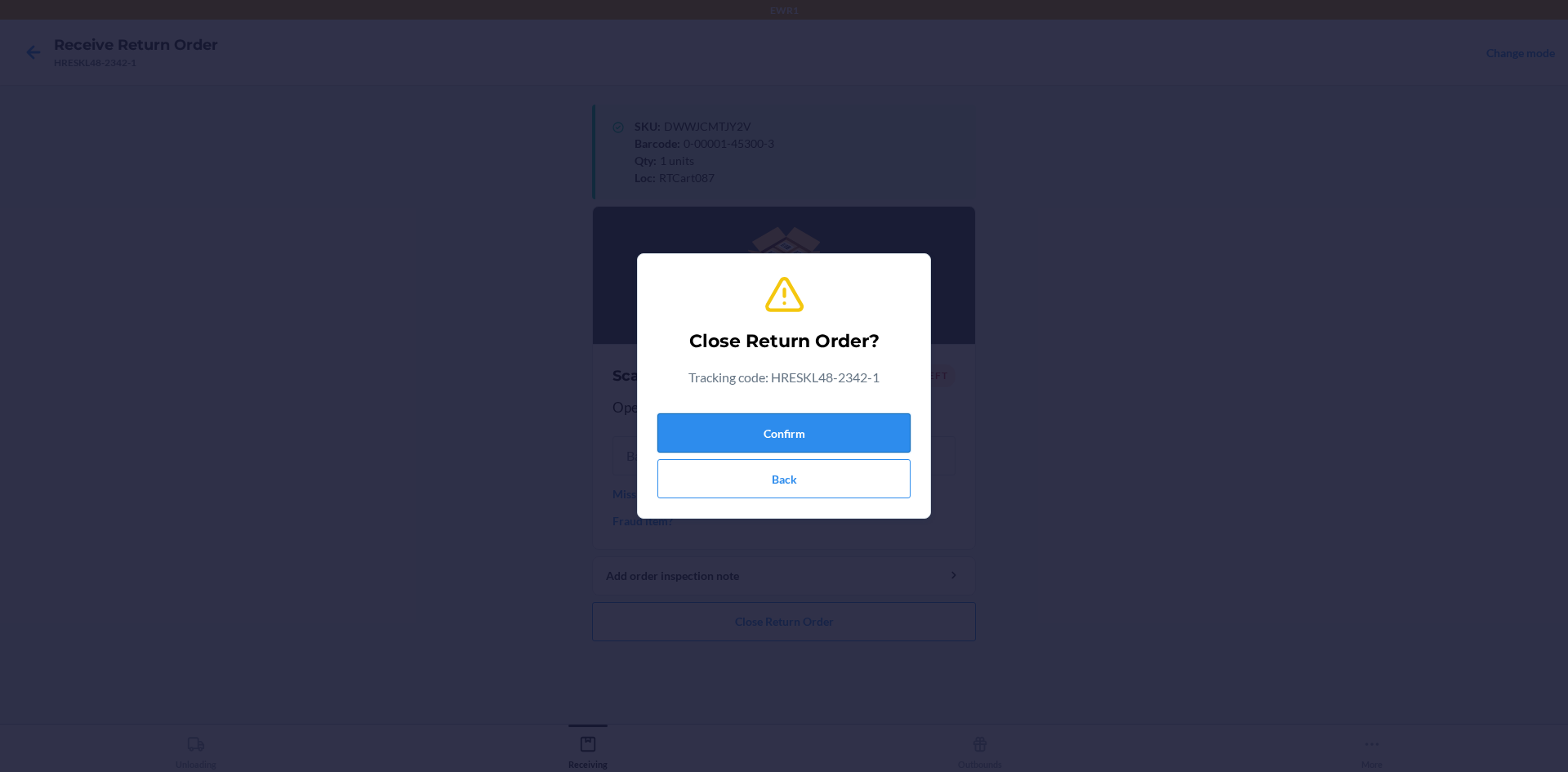
click at [866, 418] on button "Confirm" at bounding box center [784, 433] width 253 height 39
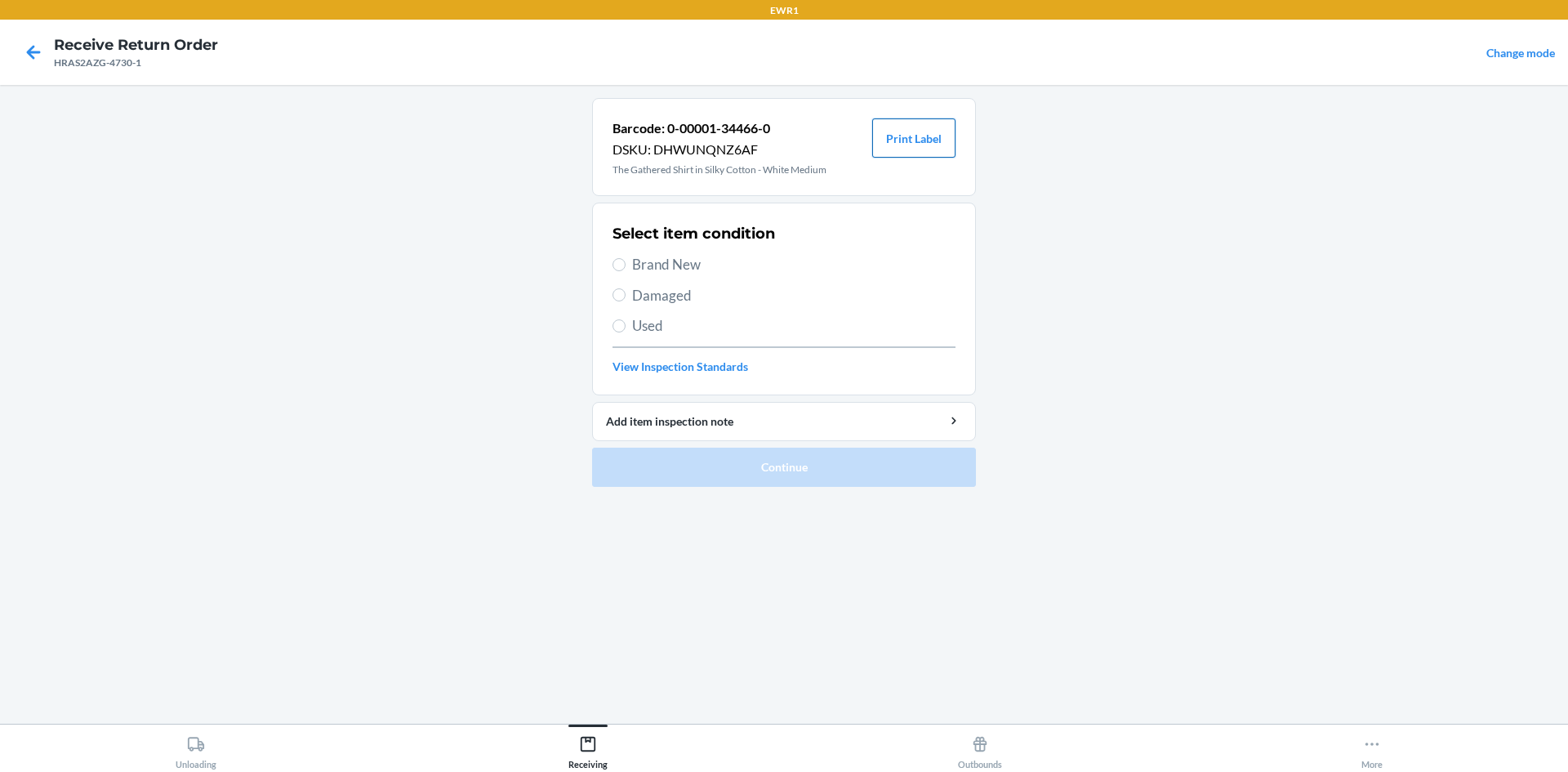
click at [919, 128] on button "Print Label" at bounding box center [913, 137] width 84 height 39
click at [616, 259] on input "Brand New" at bounding box center [619, 264] width 13 height 13
radio input "true"
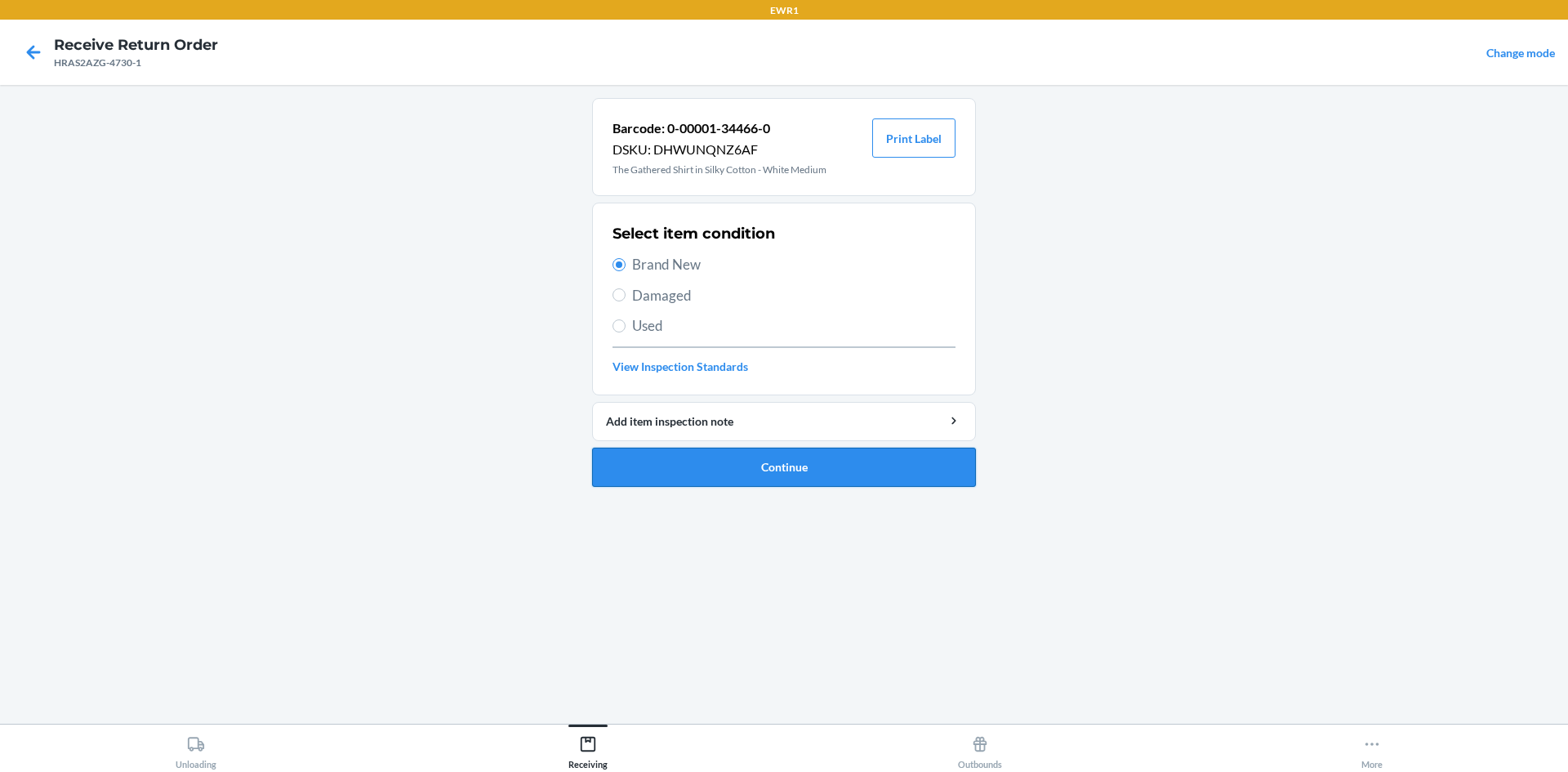
click at [812, 470] on button "Continue" at bounding box center [783, 466] width 383 height 39
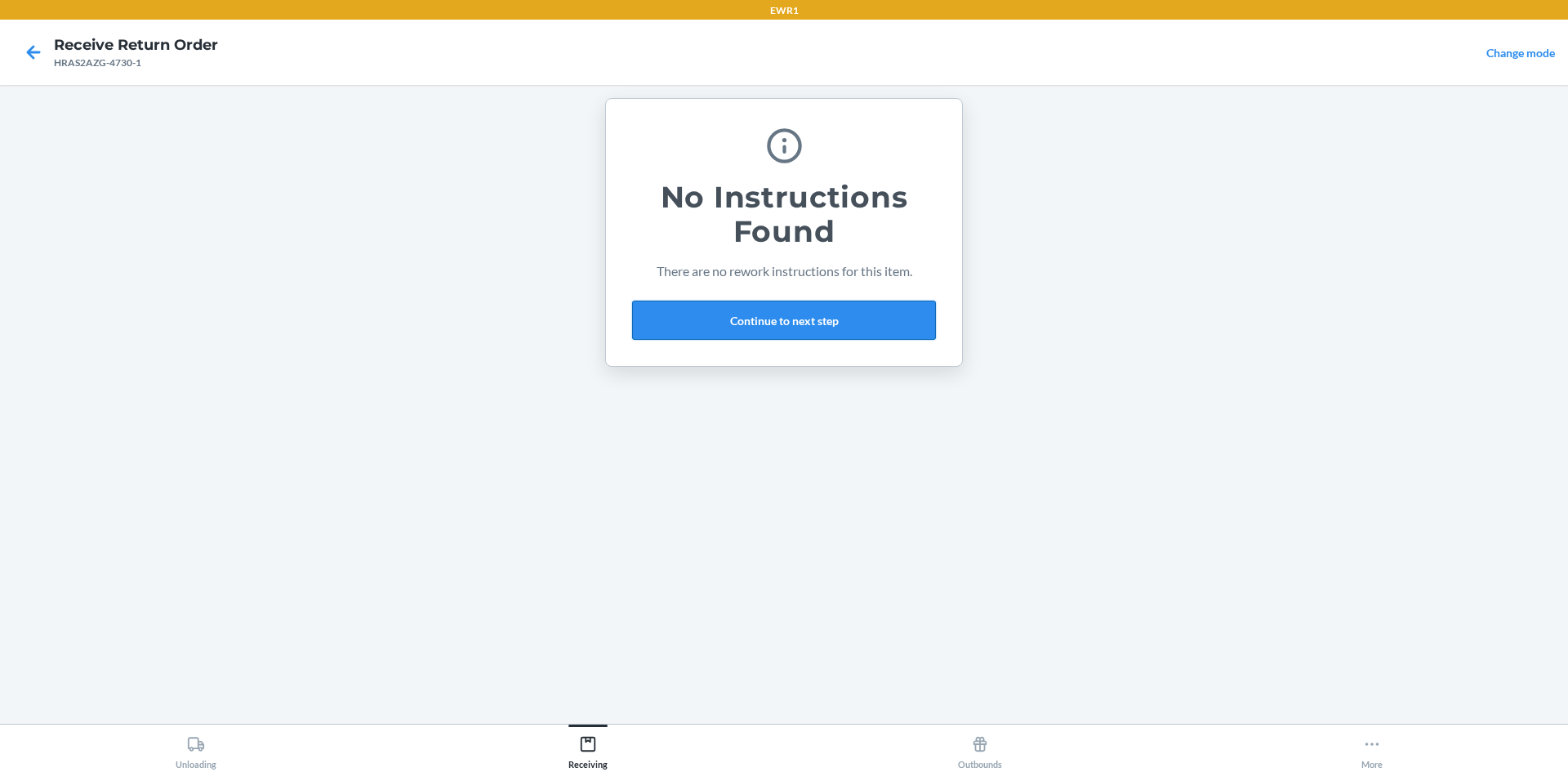
click at [850, 308] on button "Continue to next step" at bounding box center [784, 320] width 304 height 39
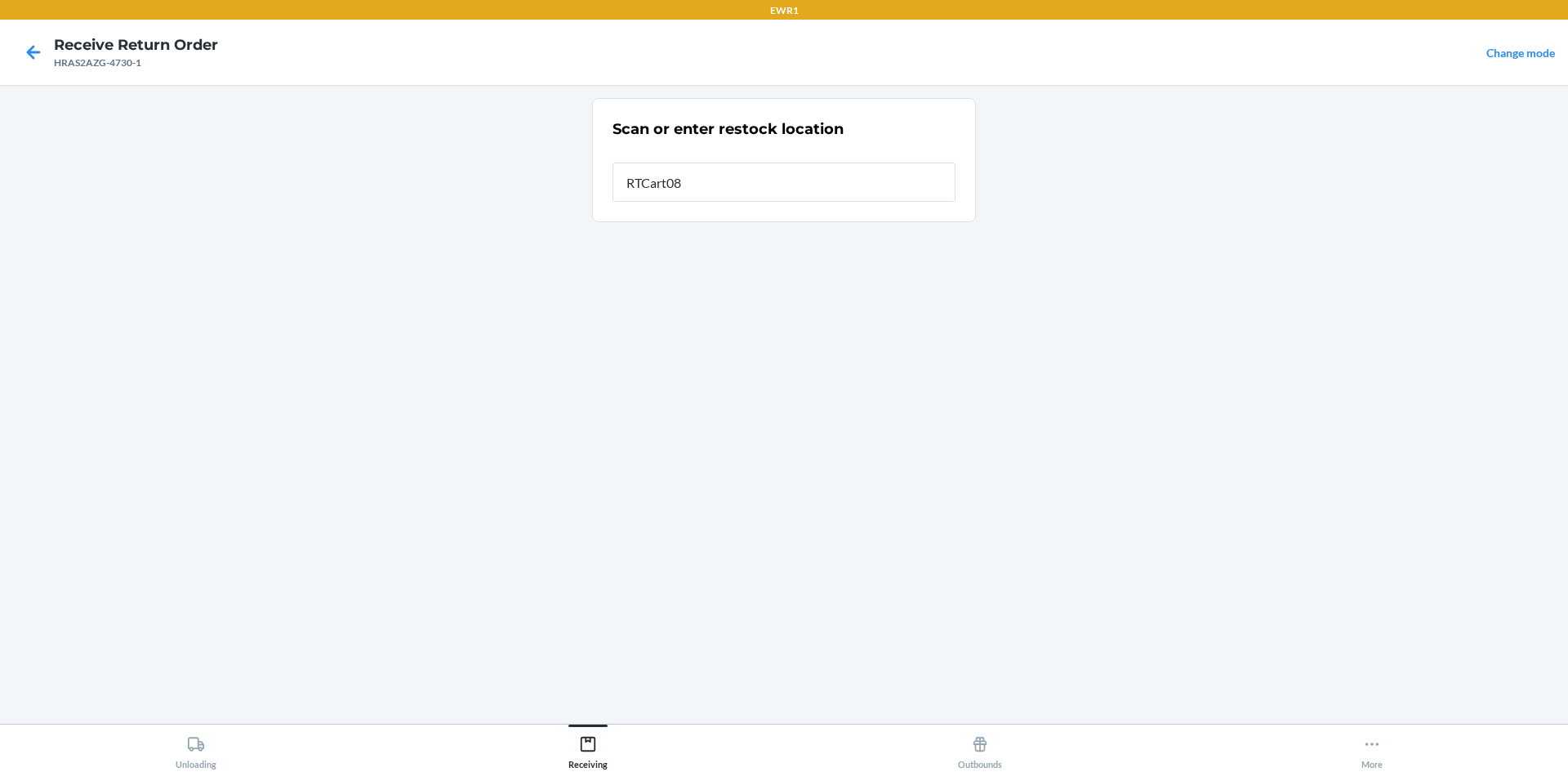
type input "RTCart087"
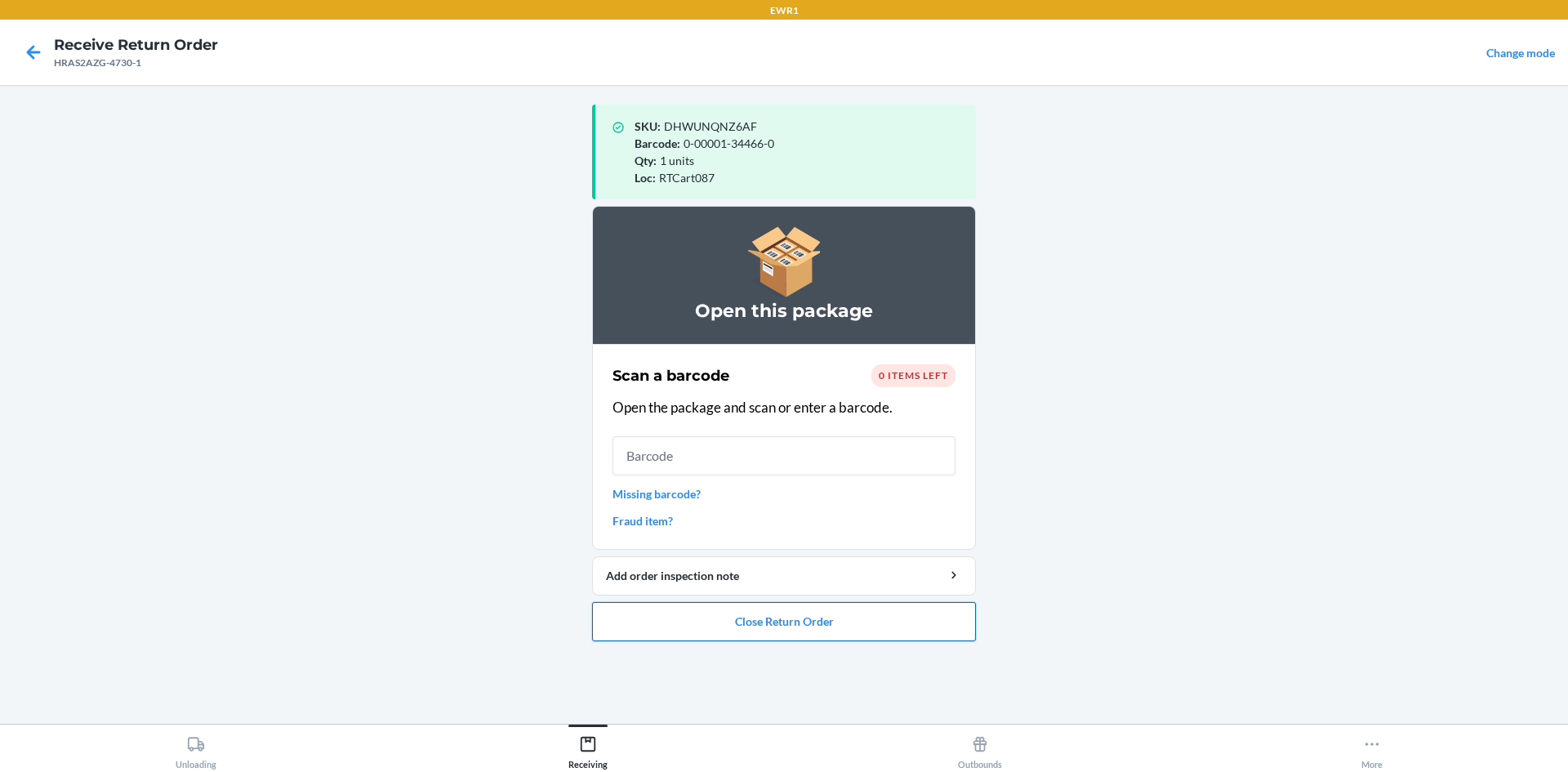
click at [897, 619] on button "Close Return Order" at bounding box center [783, 620] width 383 height 39
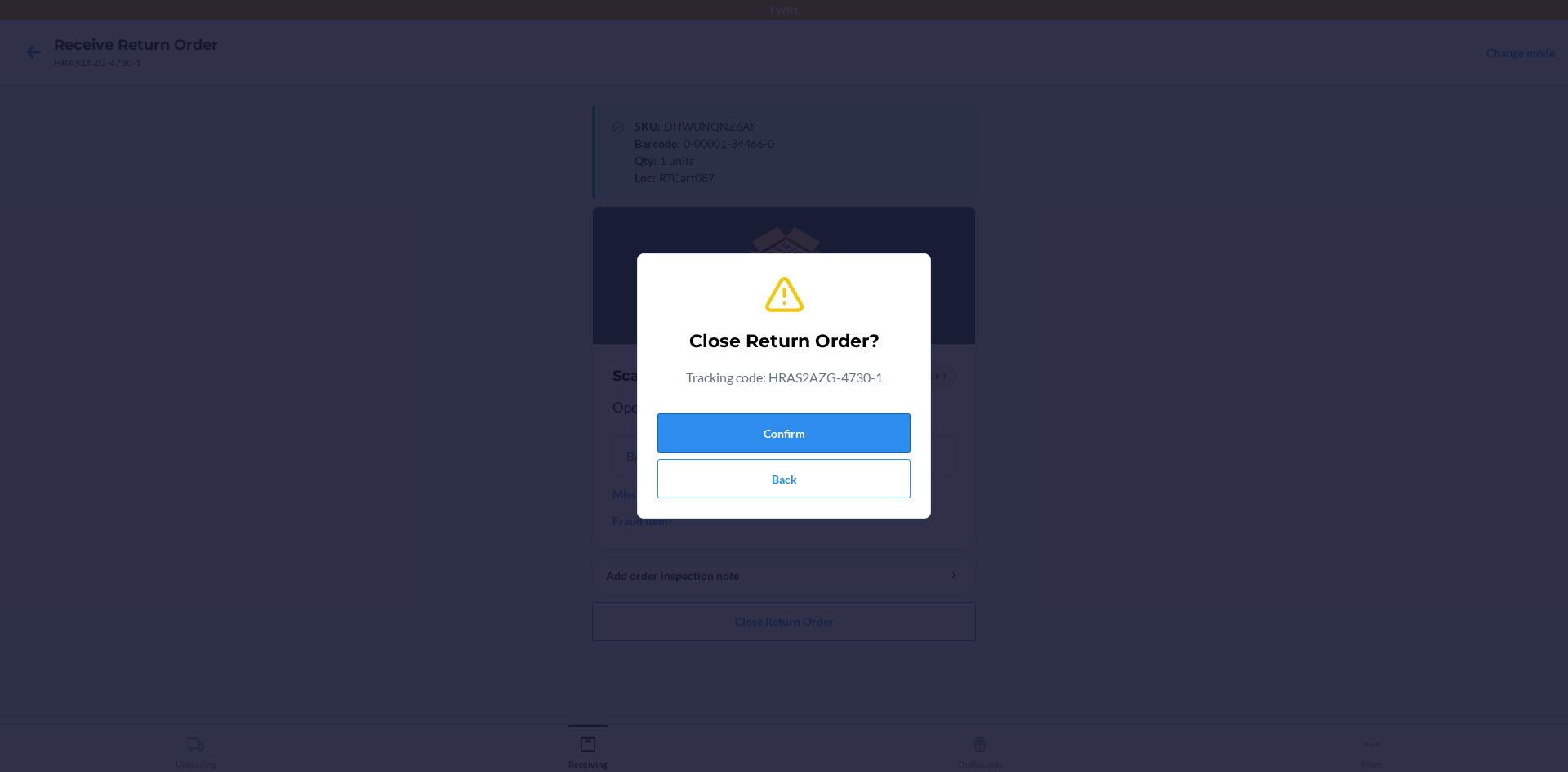
click at [835, 416] on button "Confirm" at bounding box center [784, 433] width 253 height 39
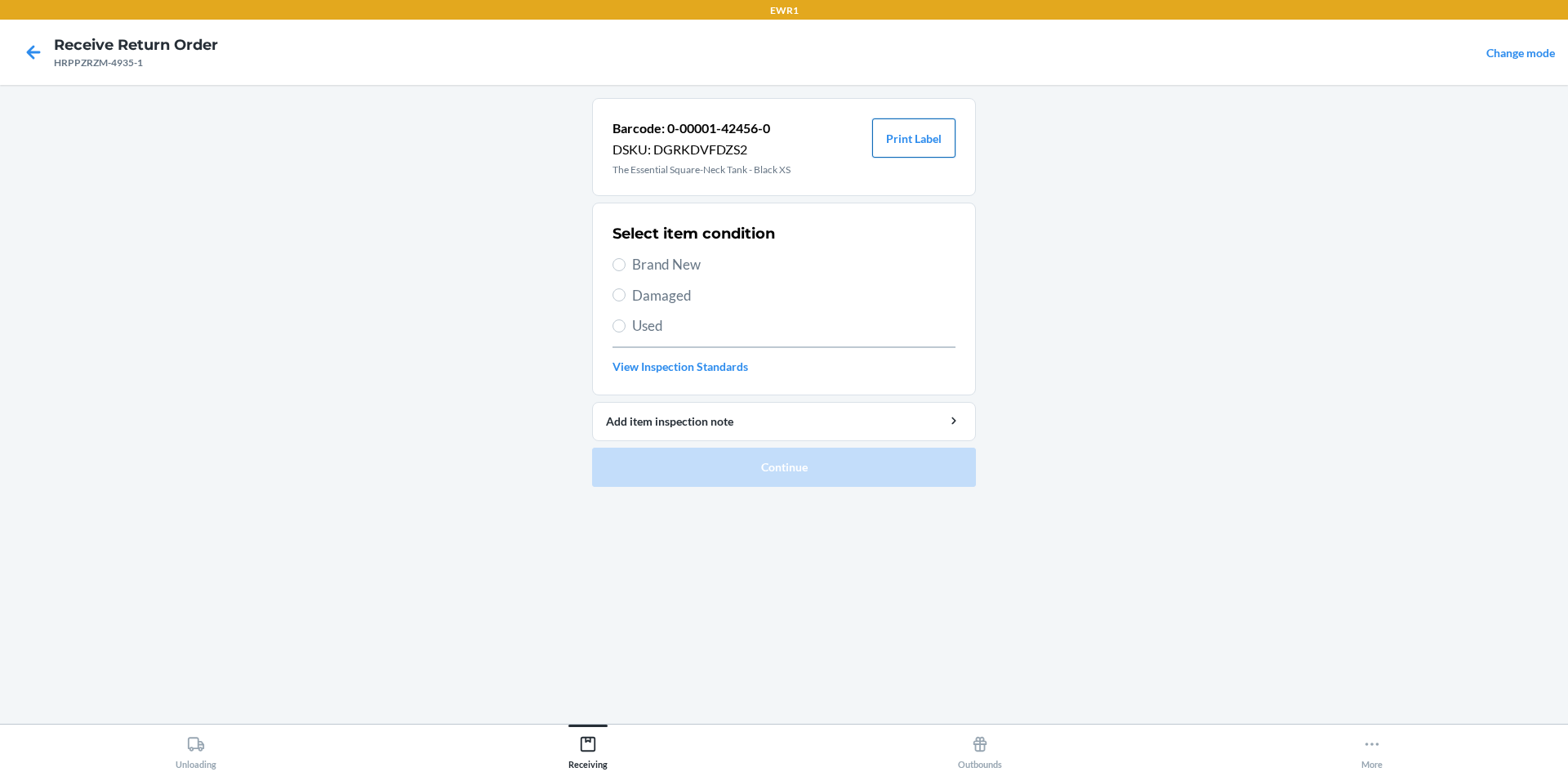
click at [915, 146] on button "Print Label" at bounding box center [913, 137] width 84 height 39
click at [615, 259] on input "Brand New" at bounding box center [619, 264] width 13 height 13
radio input "true"
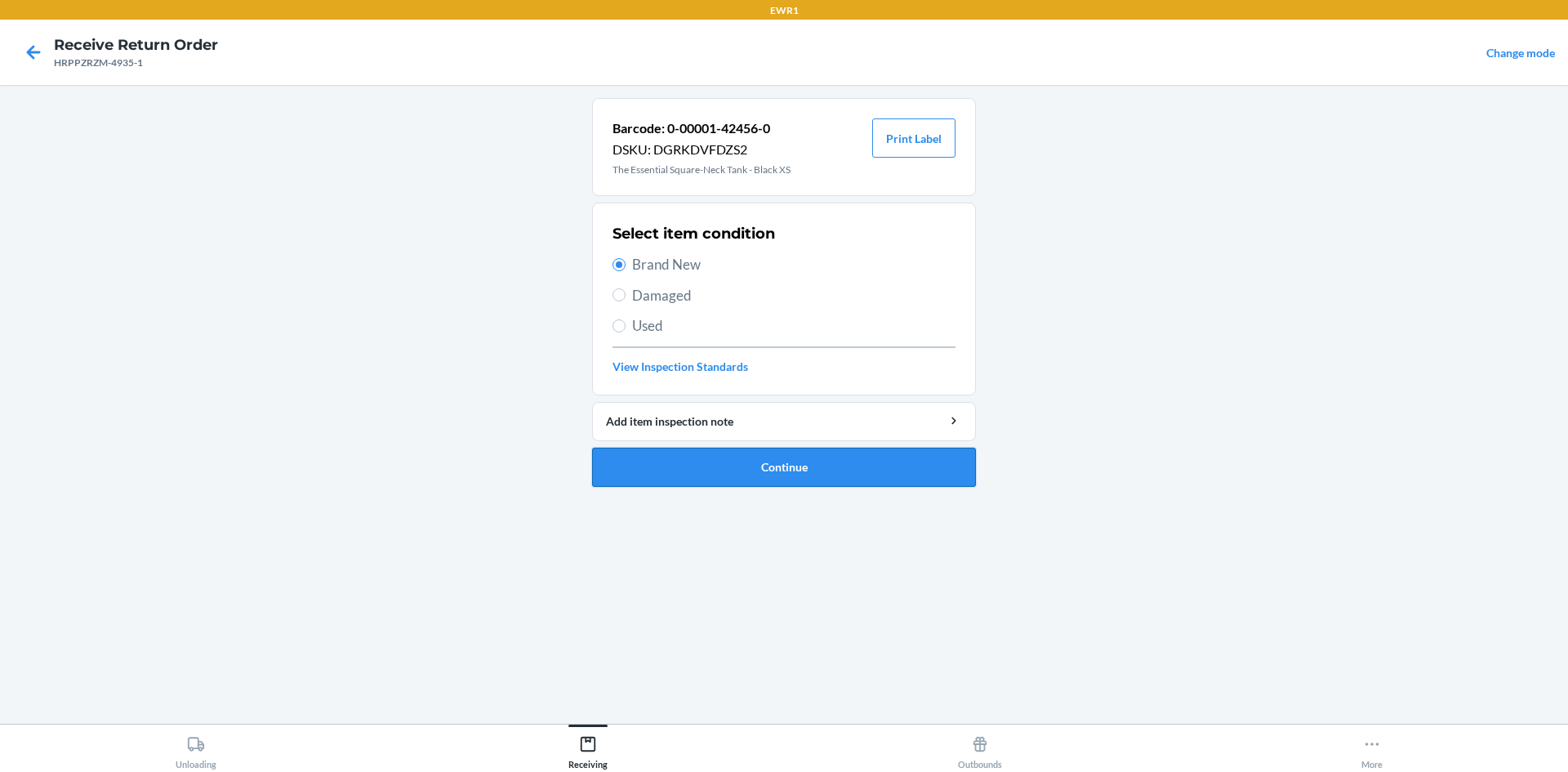
click at [724, 468] on button "Continue" at bounding box center [783, 466] width 383 height 39
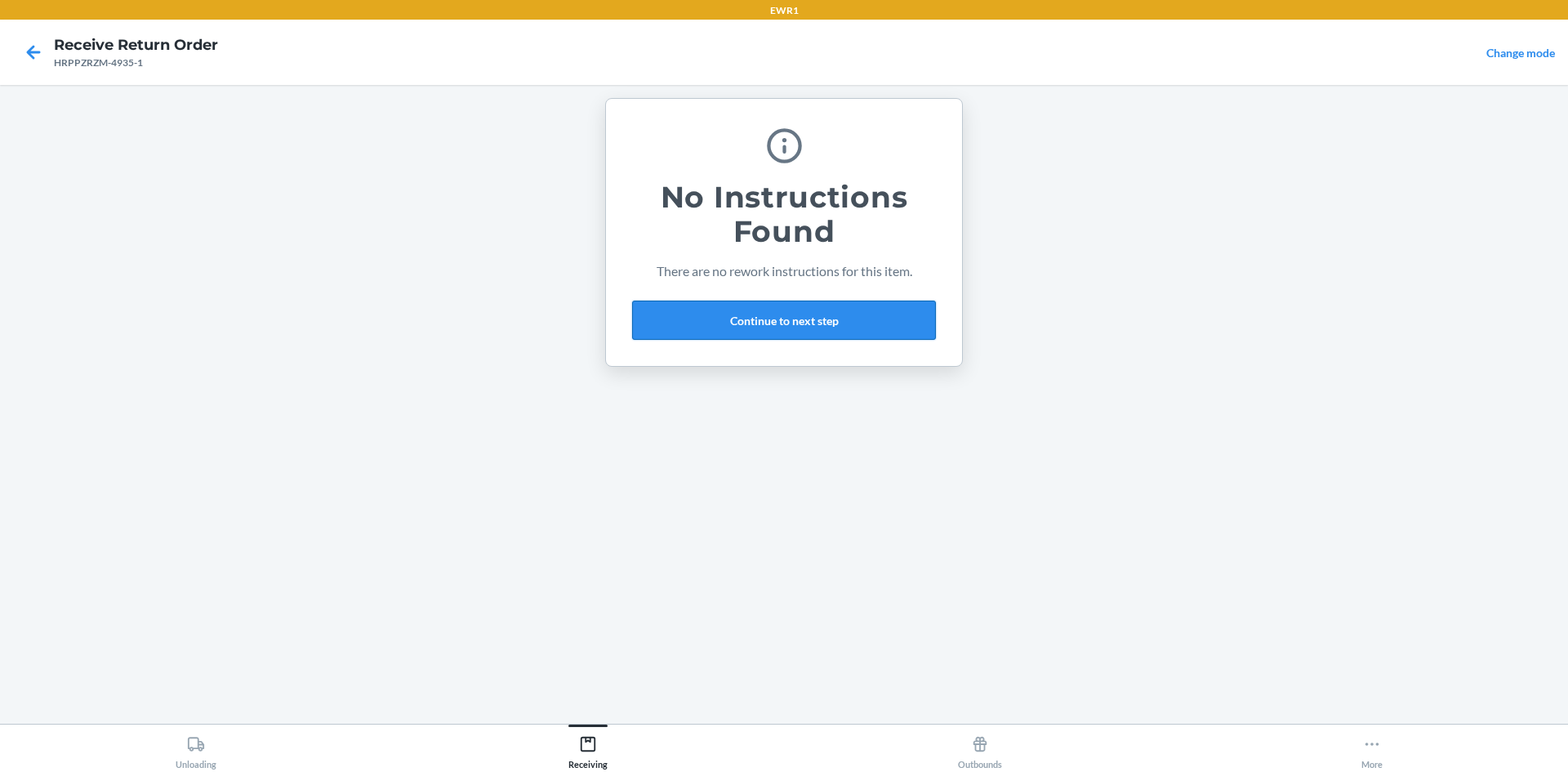
click at [763, 315] on button "Continue to next step" at bounding box center [784, 320] width 304 height 39
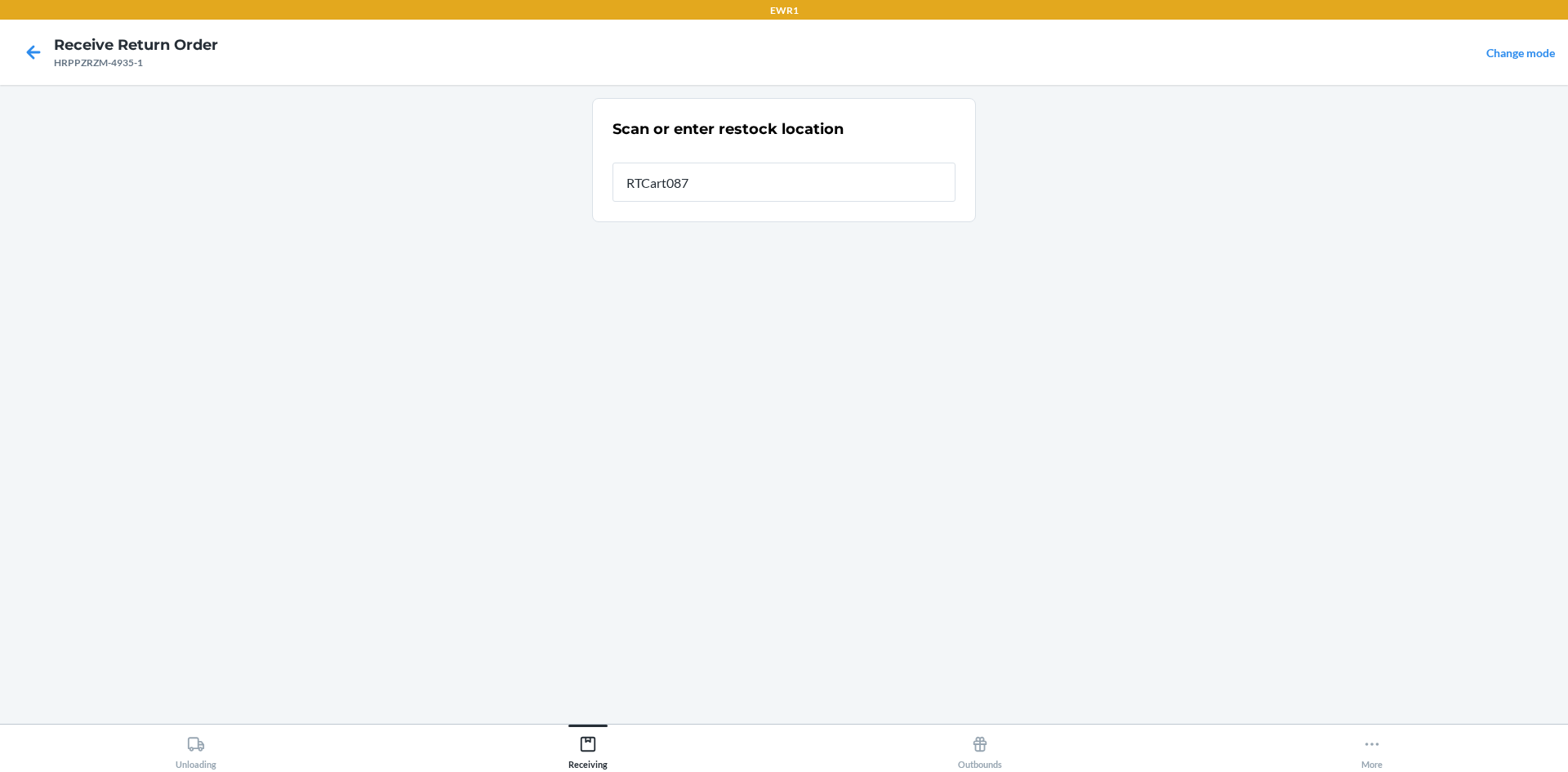
type input "RTCart087"
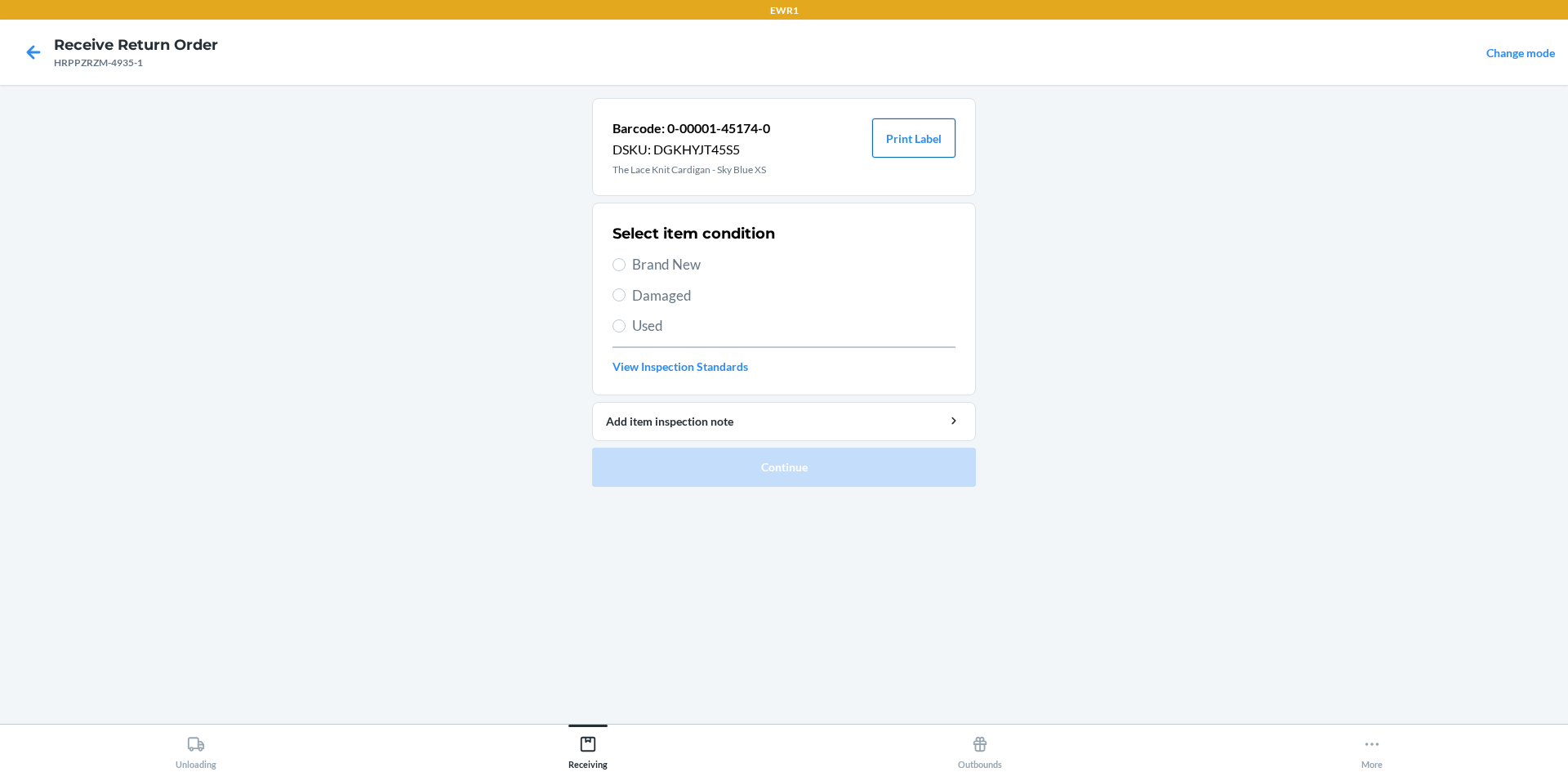
click at [914, 139] on button "Print Label" at bounding box center [913, 137] width 84 height 39
click at [618, 261] on input "Brand New" at bounding box center [619, 264] width 13 height 13
radio input "true"
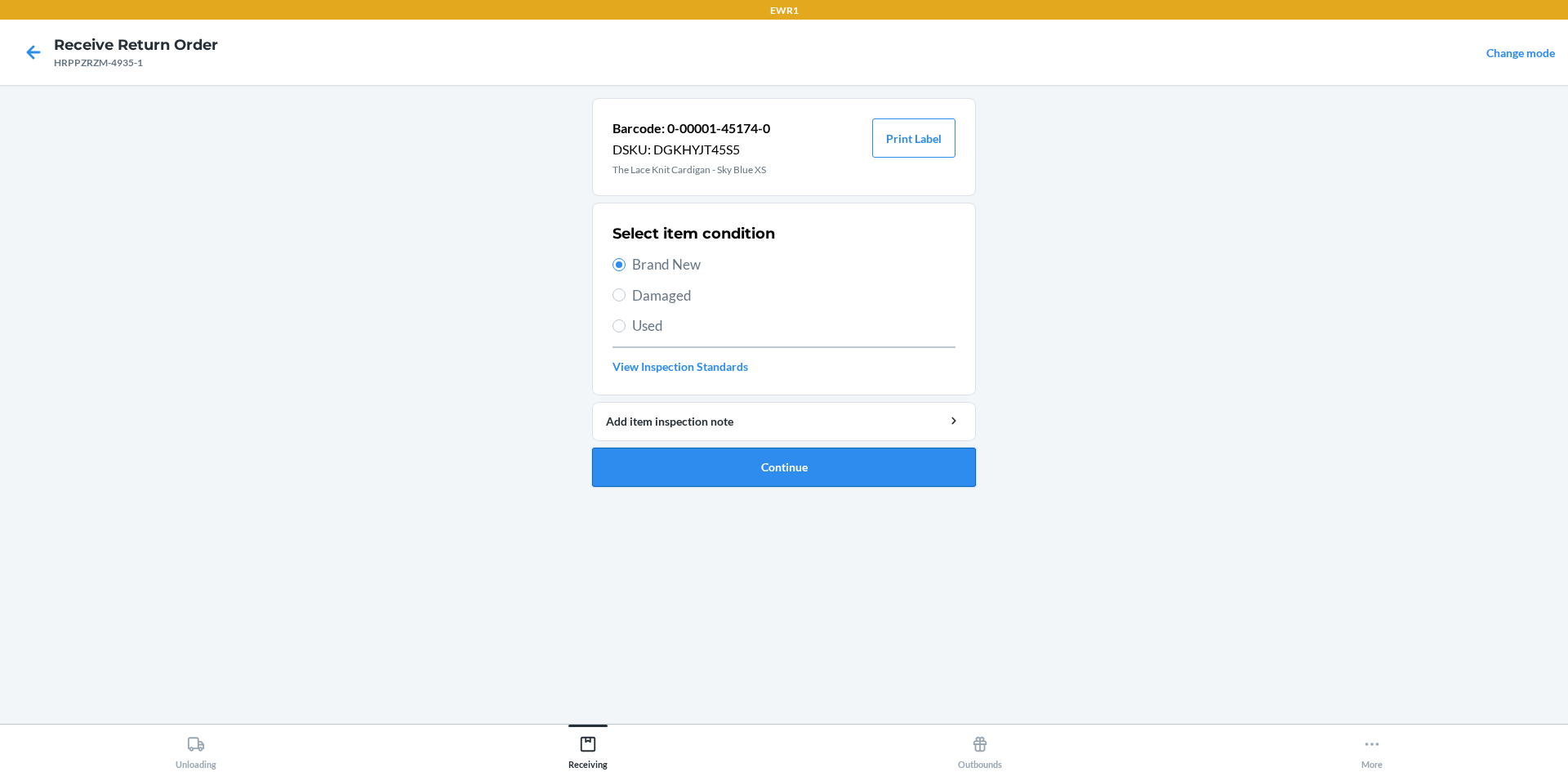
click at [727, 476] on button "Continue" at bounding box center [783, 466] width 383 height 39
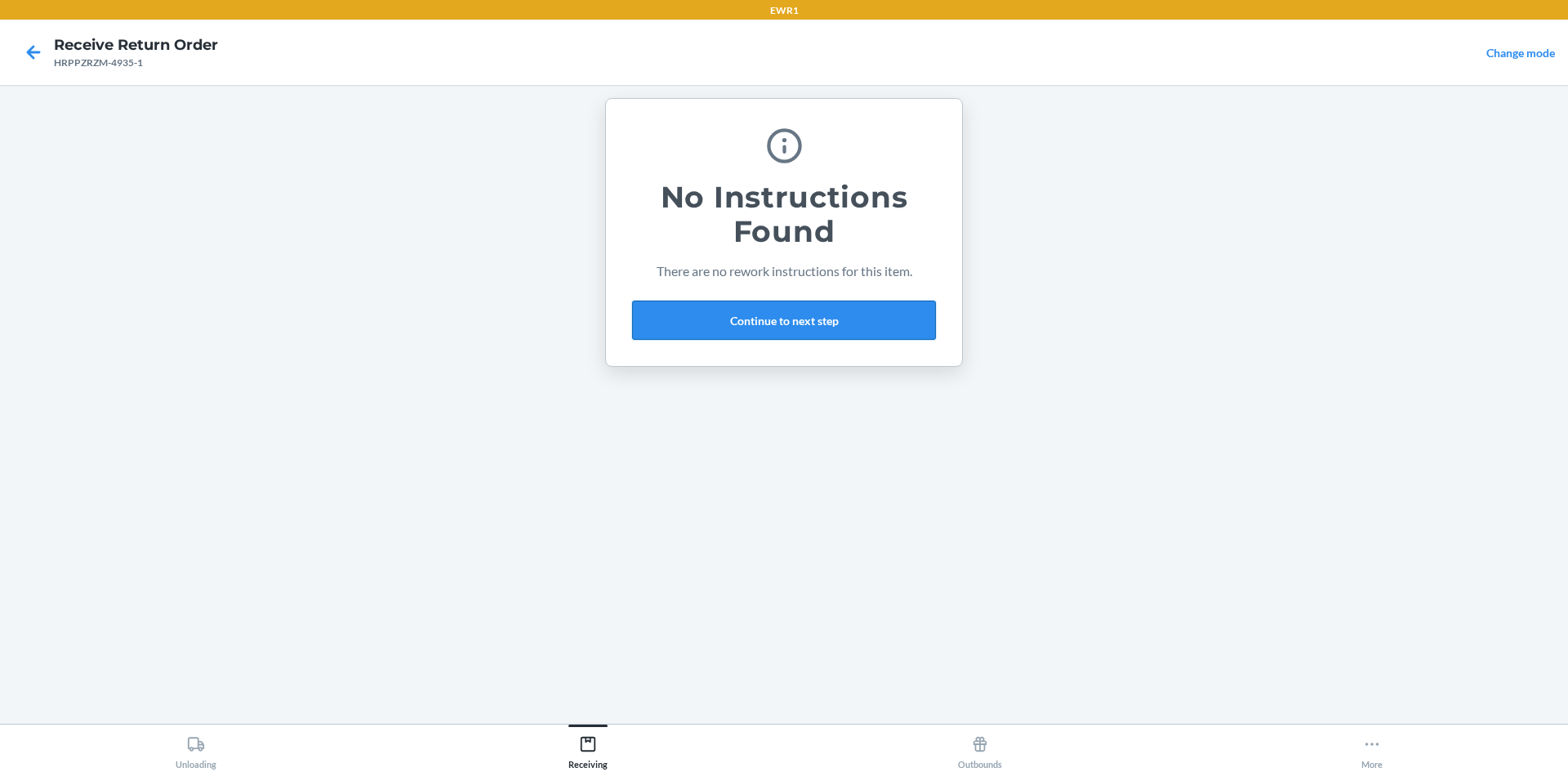
click at [771, 321] on button "Continue to next step" at bounding box center [784, 320] width 304 height 39
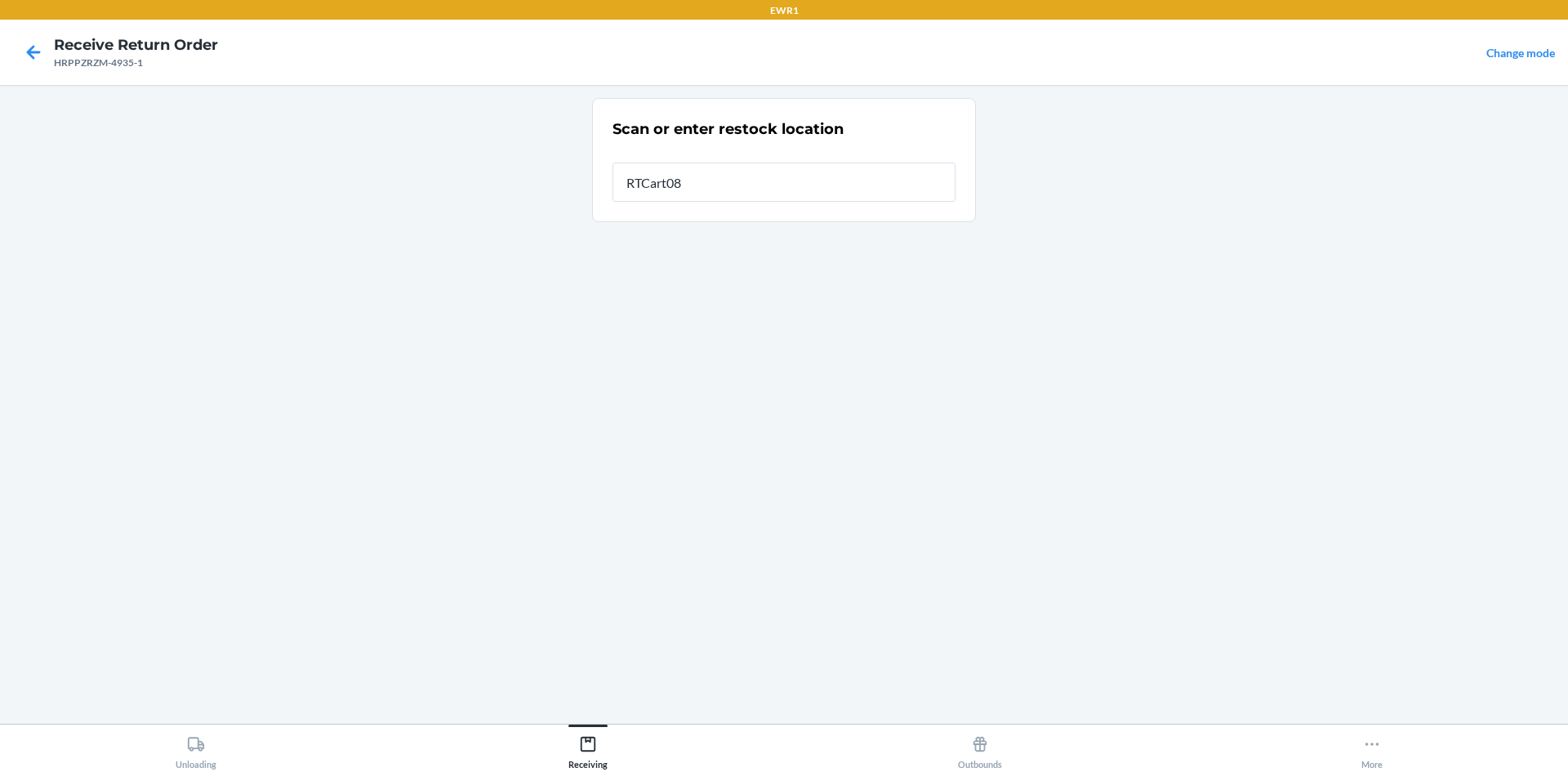
type input "RTCart087"
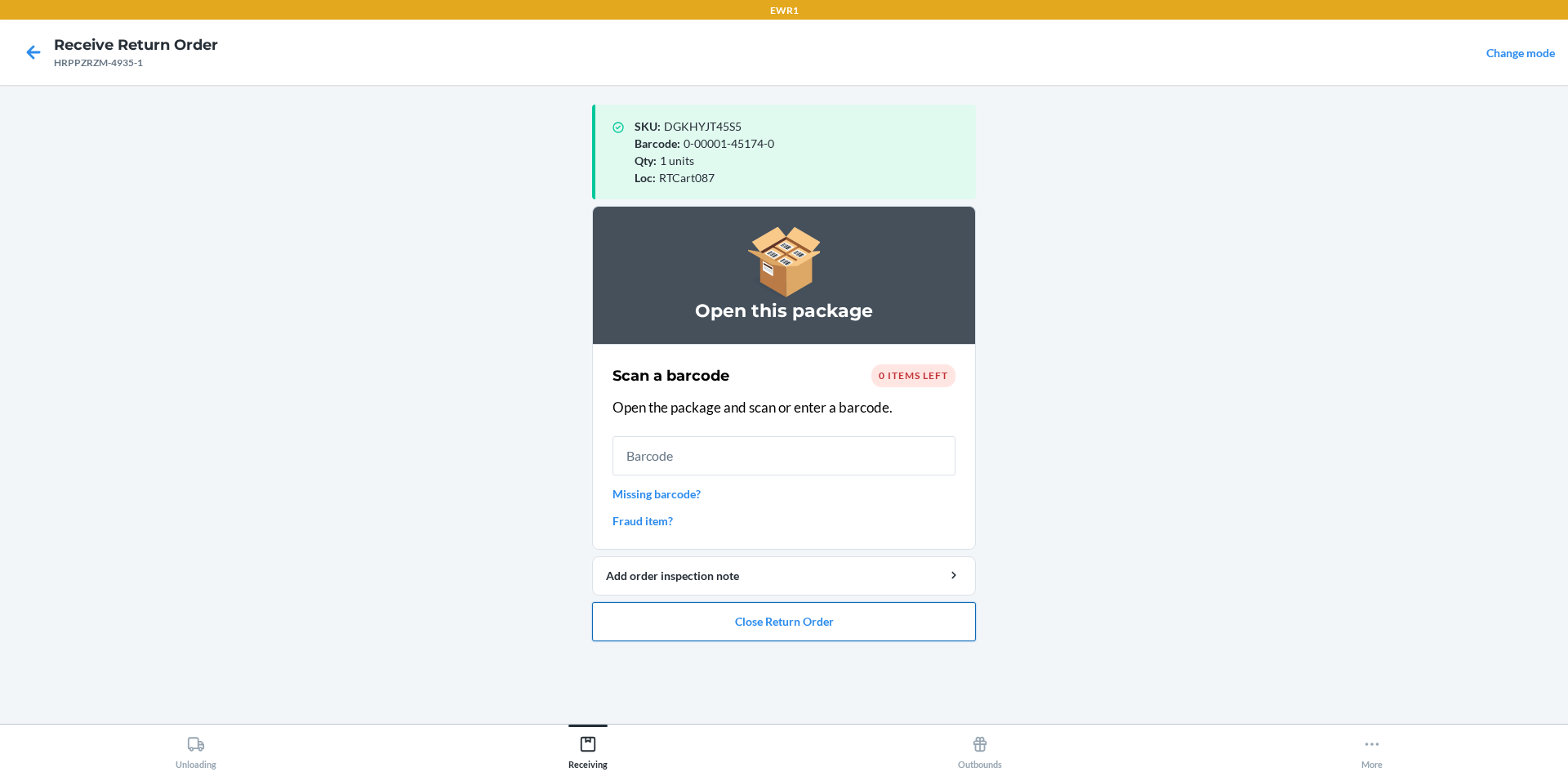
click at [770, 618] on button "Close Return Order" at bounding box center [783, 620] width 383 height 39
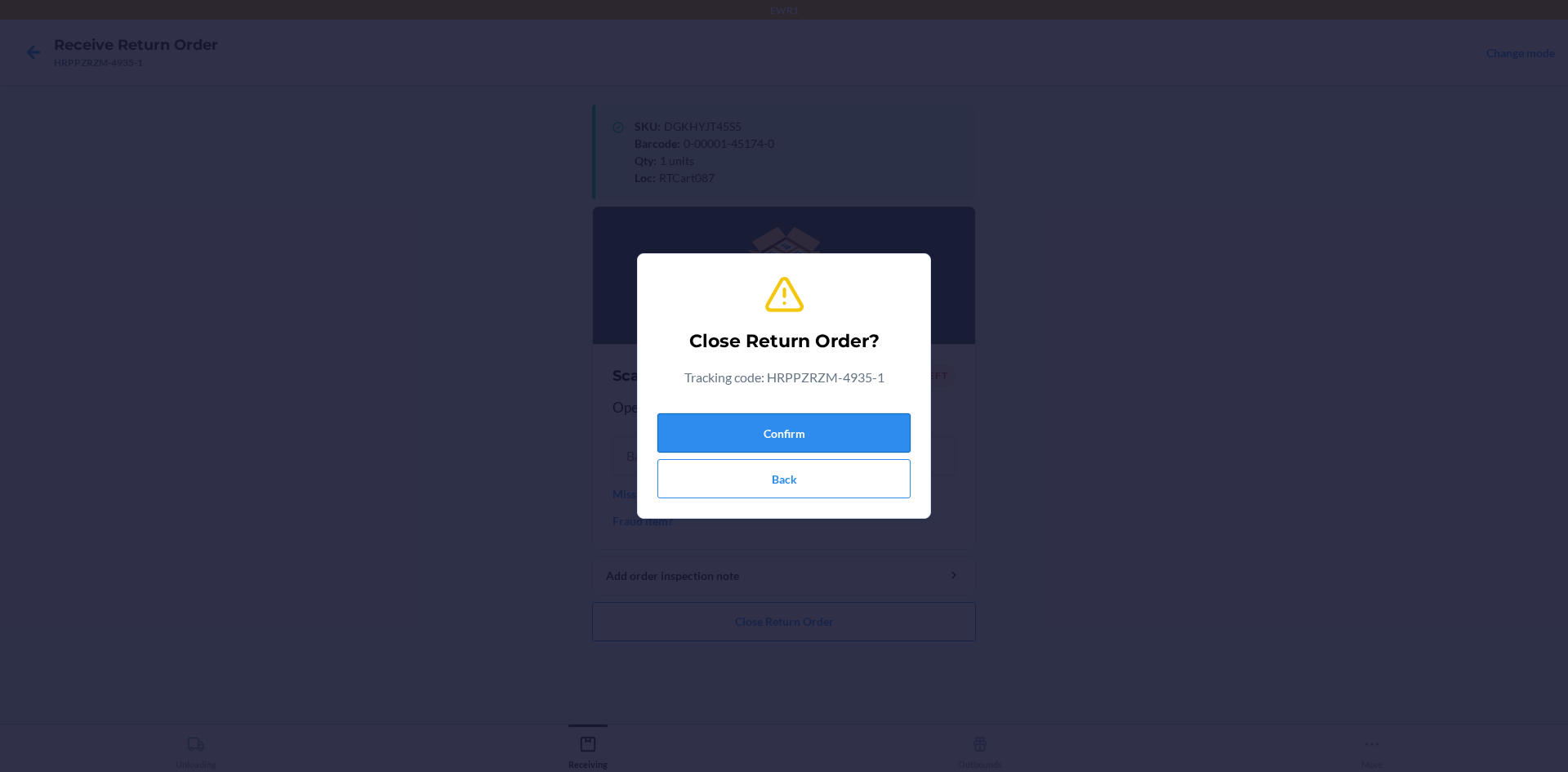
click at [769, 439] on button "Confirm" at bounding box center [784, 433] width 253 height 39
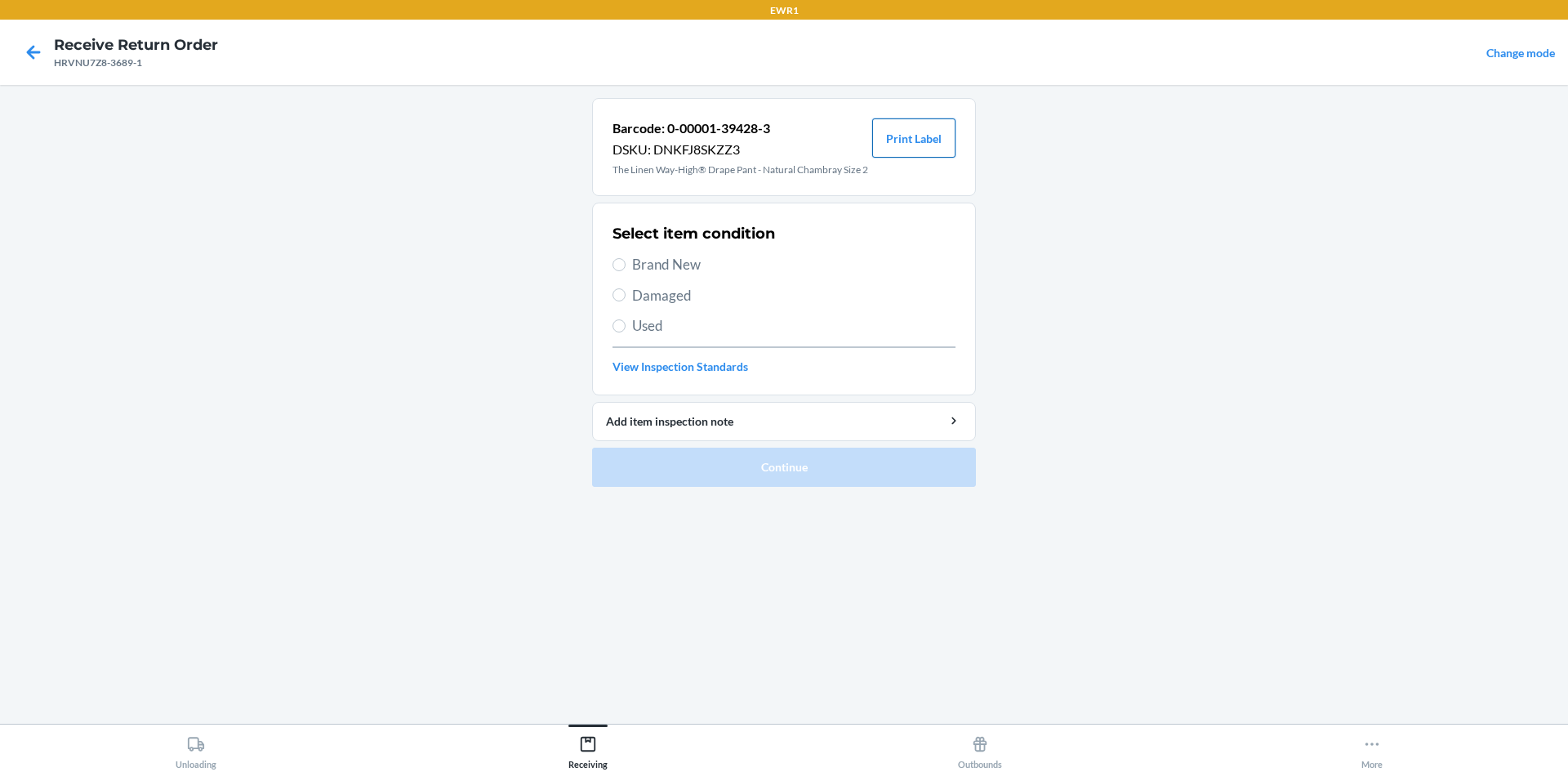
click at [914, 135] on button "Print Label" at bounding box center [913, 137] width 84 height 39
click at [933, 146] on button "Print Label" at bounding box center [913, 137] width 84 height 39
click at [934, 146] on button "Print Label" at bounding box center [913, 137] width 84 height 39
click at [625, 265] on label "Brand New" at bounding box center [784, 265] width 343 height 22
click at [625, 265] on input "Brand New" at bounding box center [619, 264] width 13 height 13
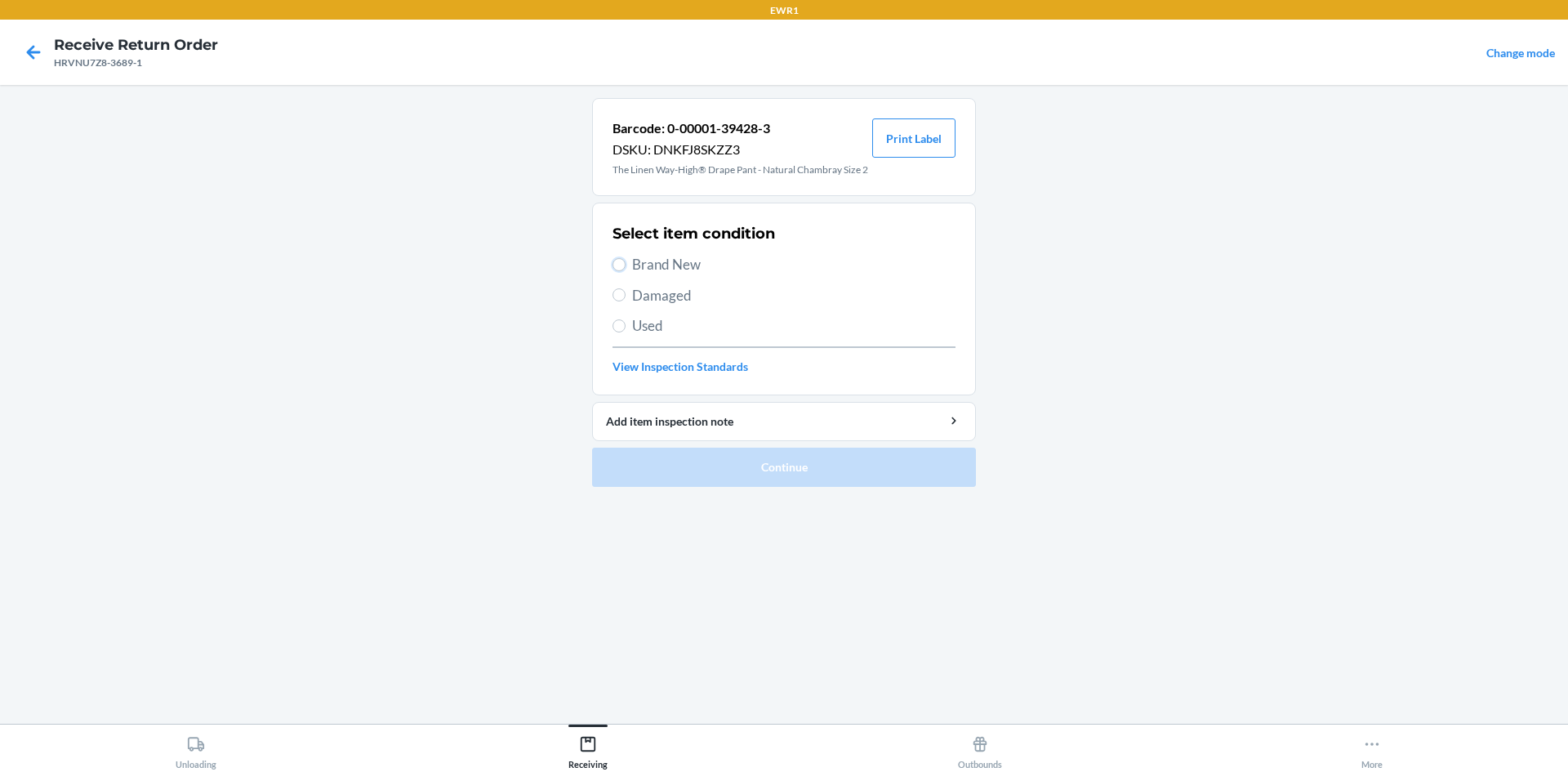
radio input "true"
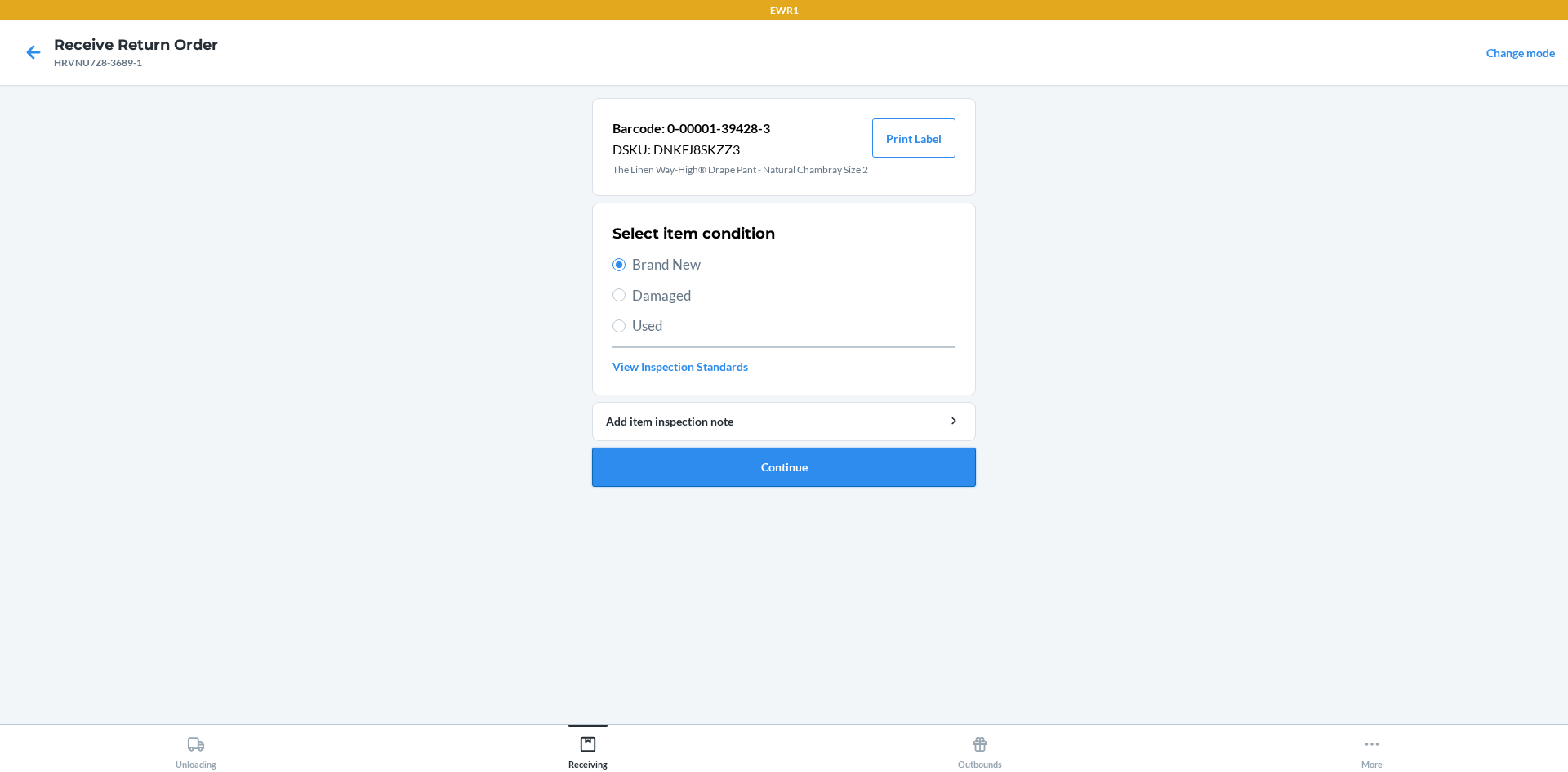
click at [732, 472] on button "Continue" at bounding box center [783, 466] width 383 height 39
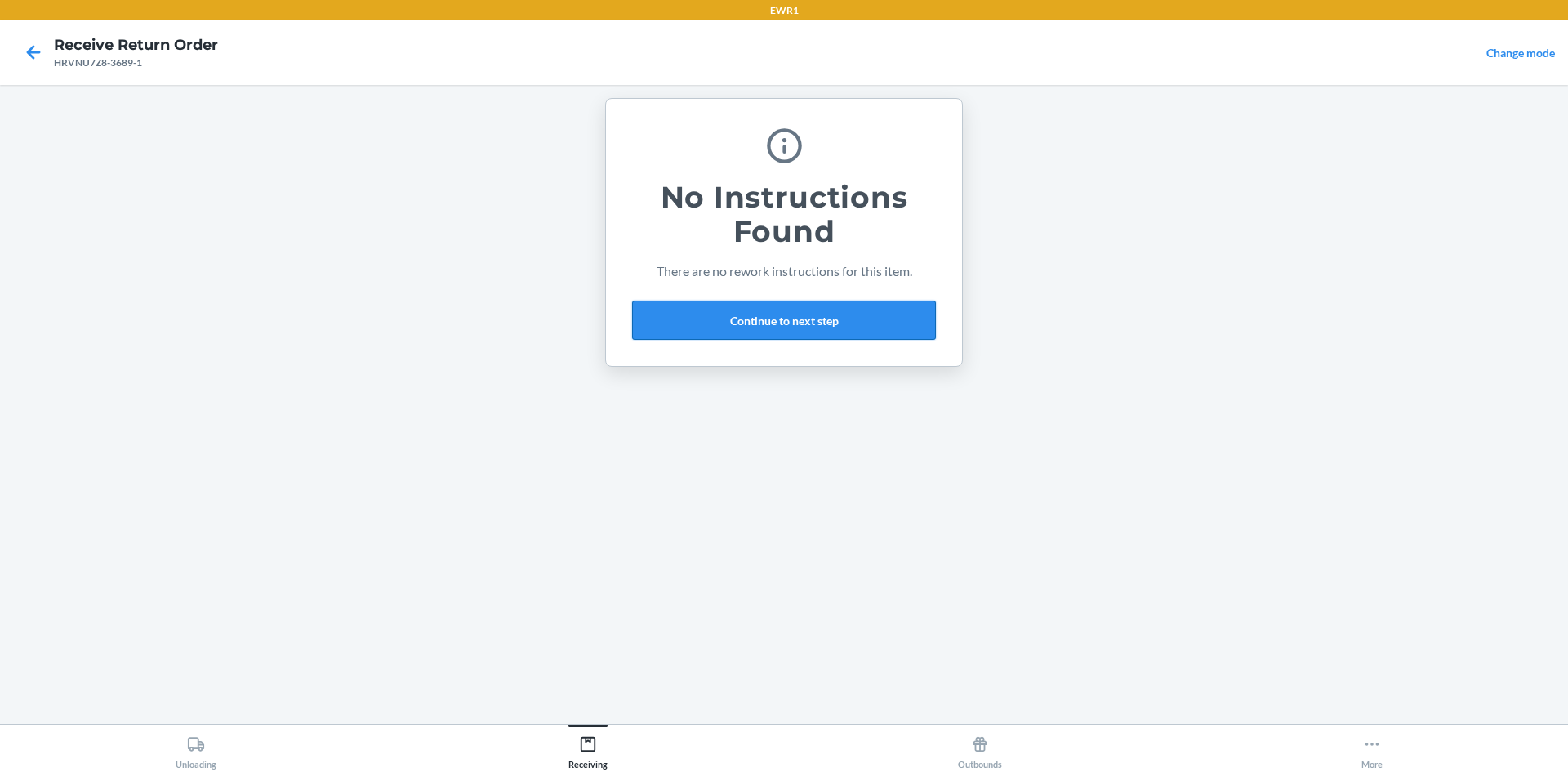
click at [760, 325] on button "Continue to next step" at bounding box center [784, 320] width 304 height 39
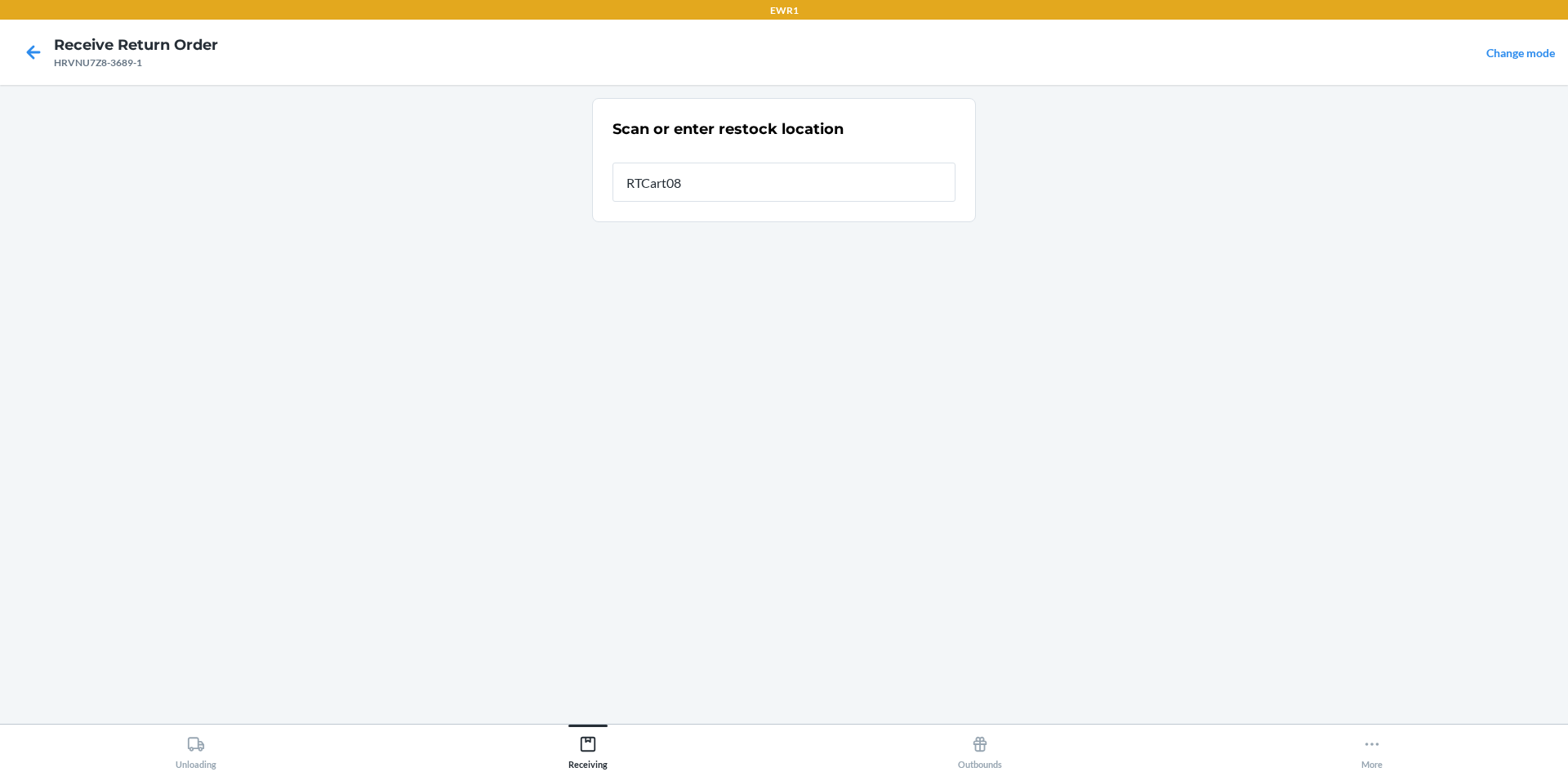
type input "RTCart087"
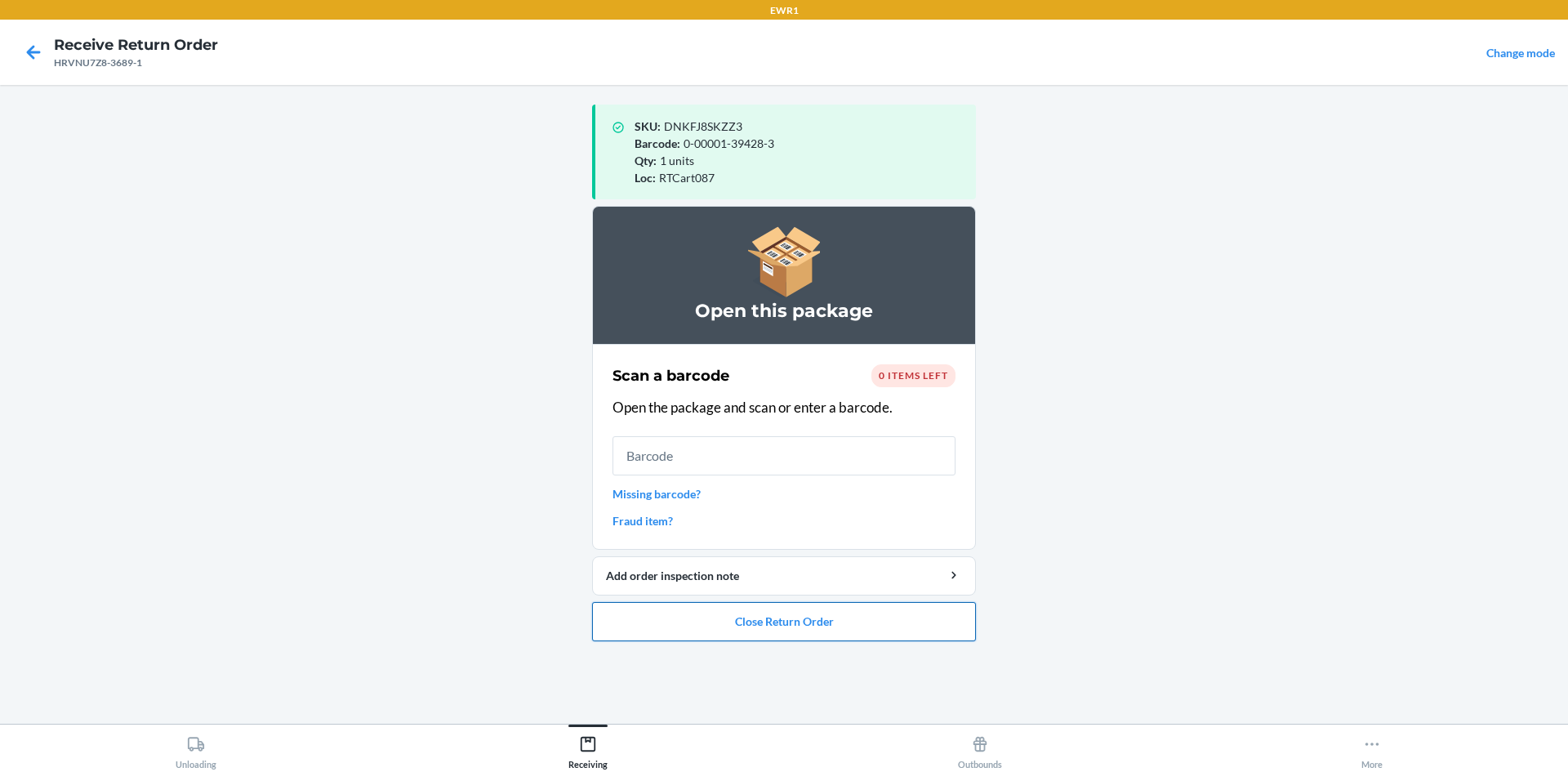
click at [781, 626] on button "Close Return Order" at bounding box center [783, 620] width 383 height 39
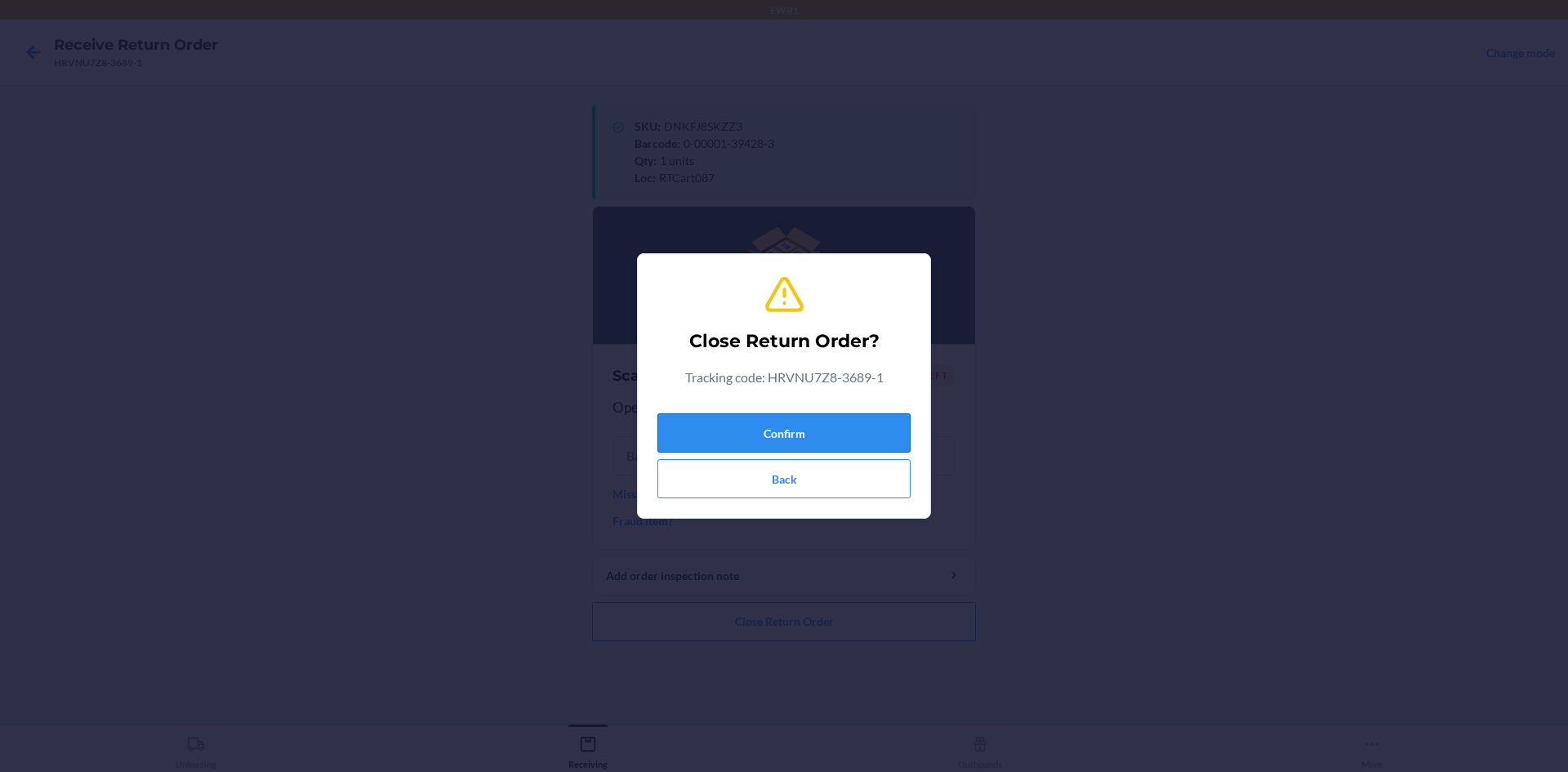
click at [752, 430] on button "Confirm" at bounding box center [784, 433] width 253 height 39
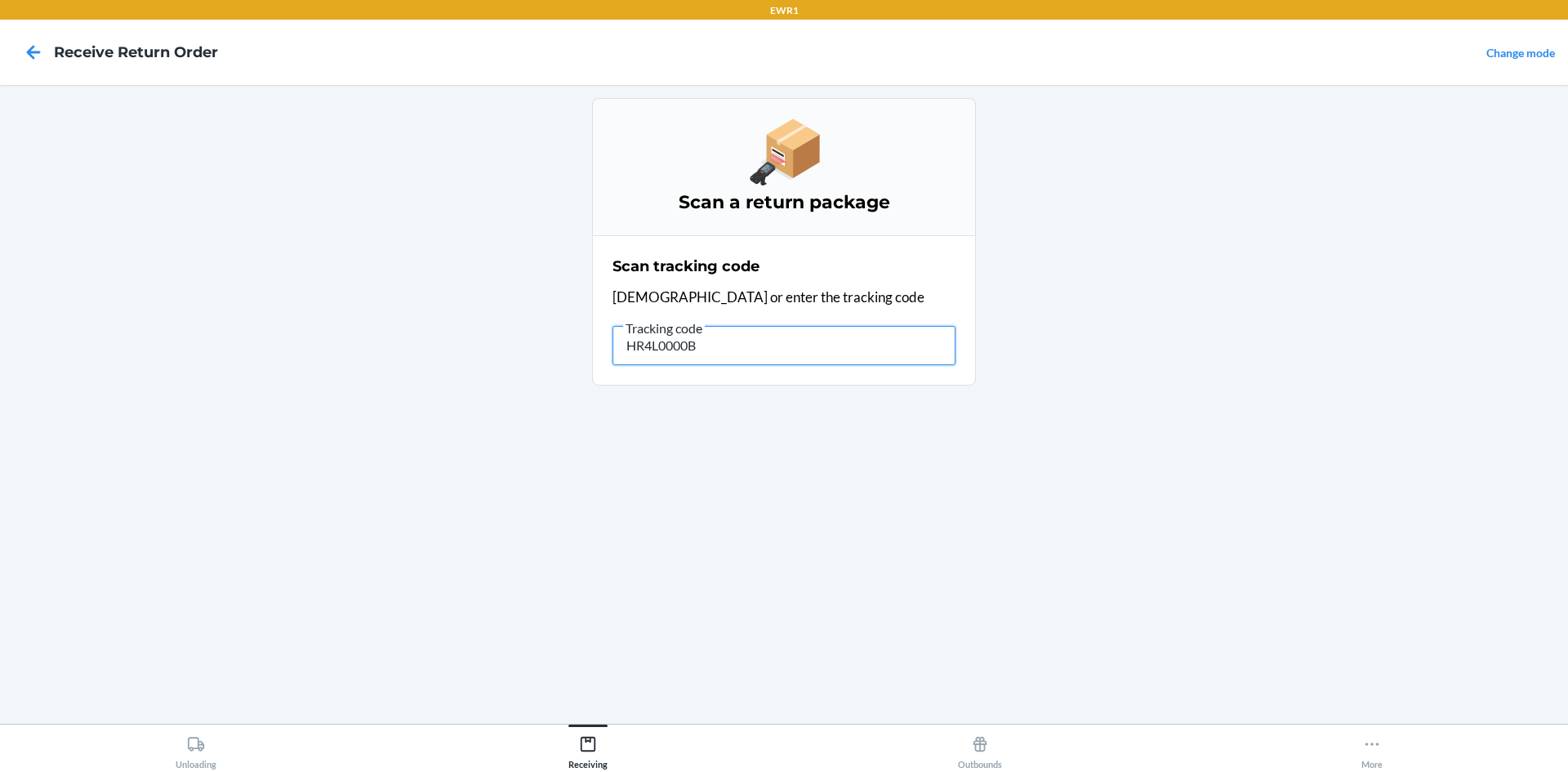
type input "HR4L0000B5"
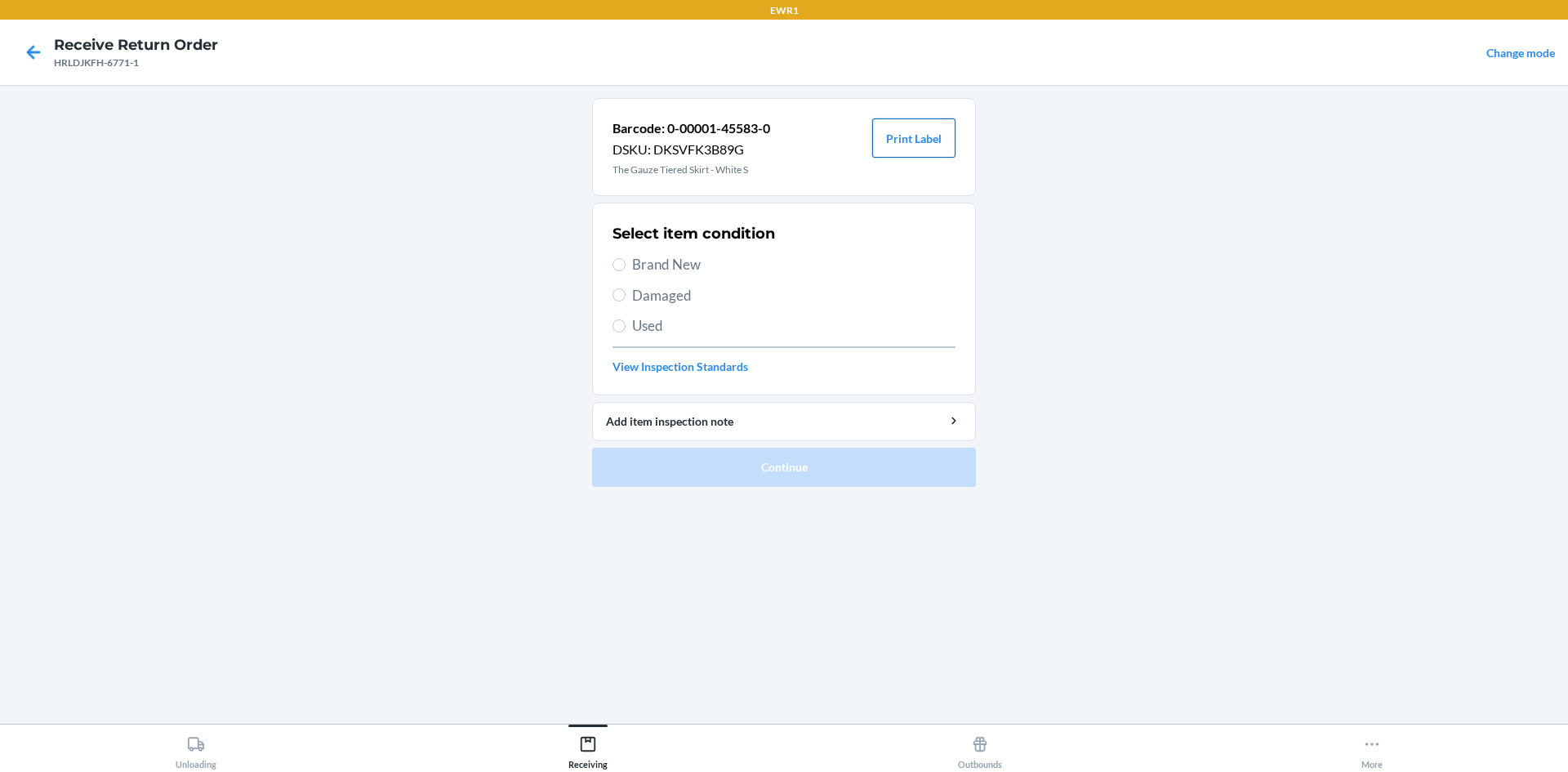
click at [899, 151] on button "Print Label" at bounding box center [913, 137] width 84 height 39
click at [616, 264] on input "Brand New" at bounding box center [619, 264] width 13 height 13
radio input "true"
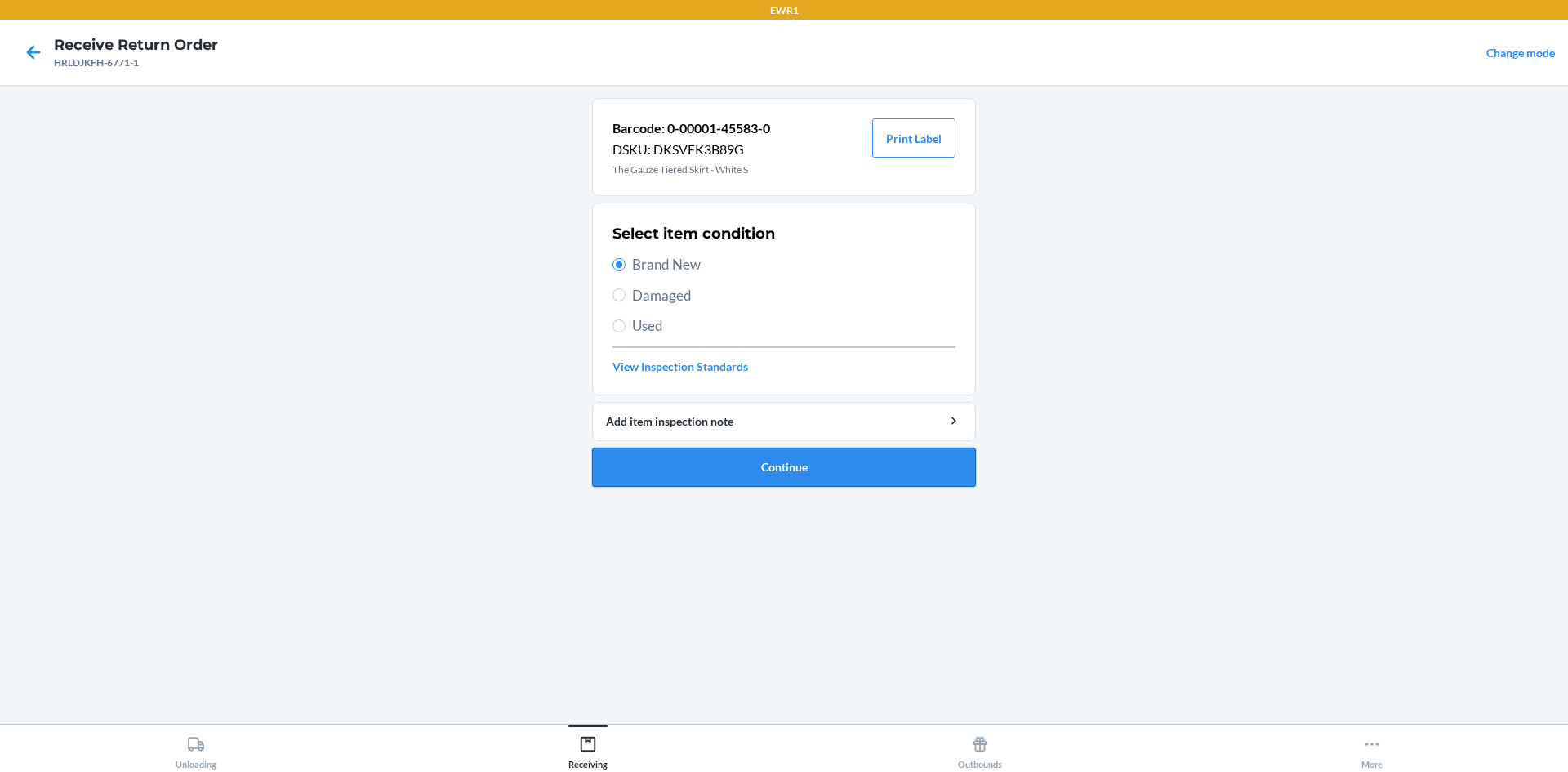
click at [679, 470] on button "Continue" at bounding box center [783, 466] width 383 height 39
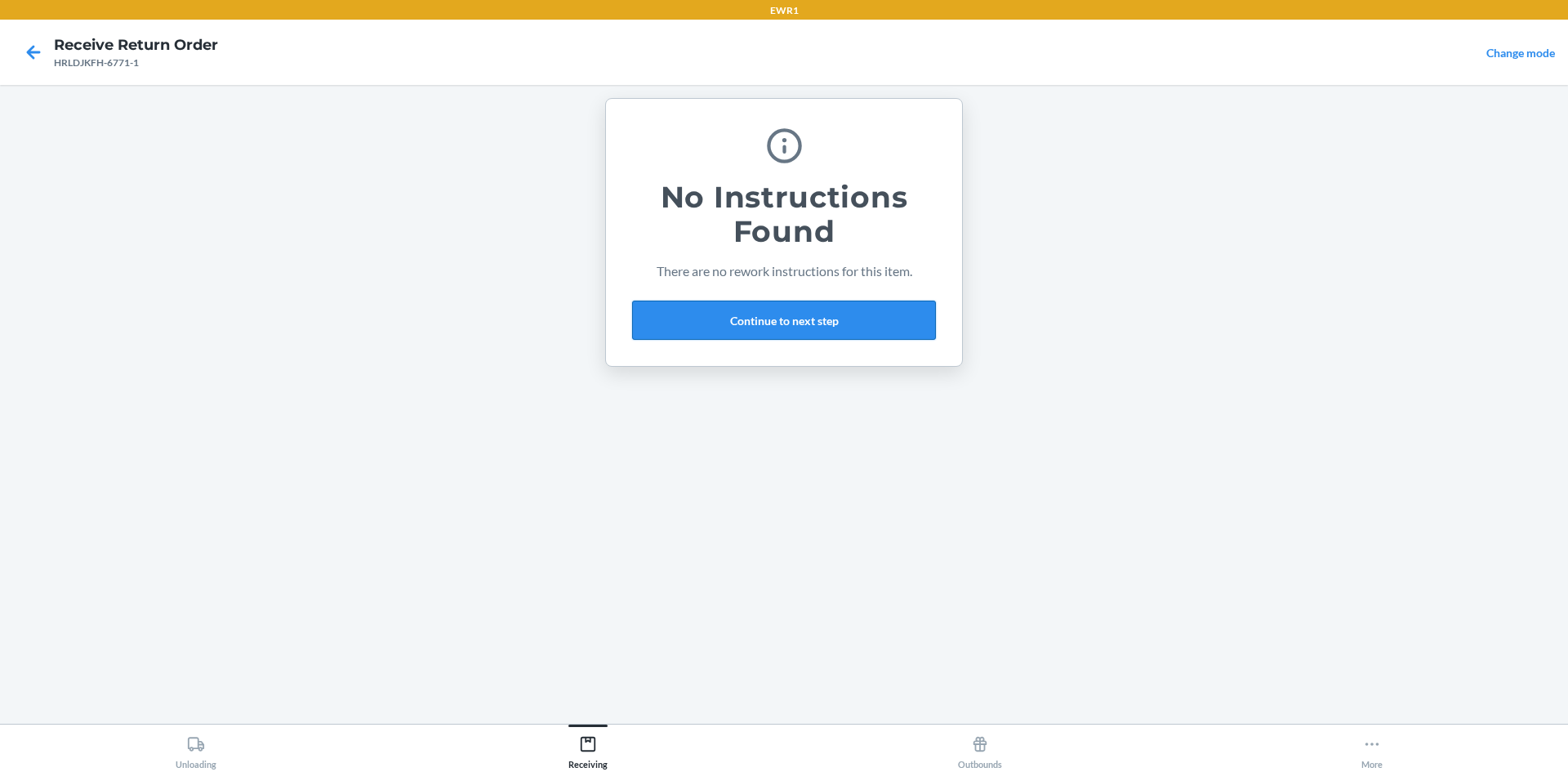
click at [729, 318] on button "Continue to next step" at bounding box center [784, 320] width 304 height 39
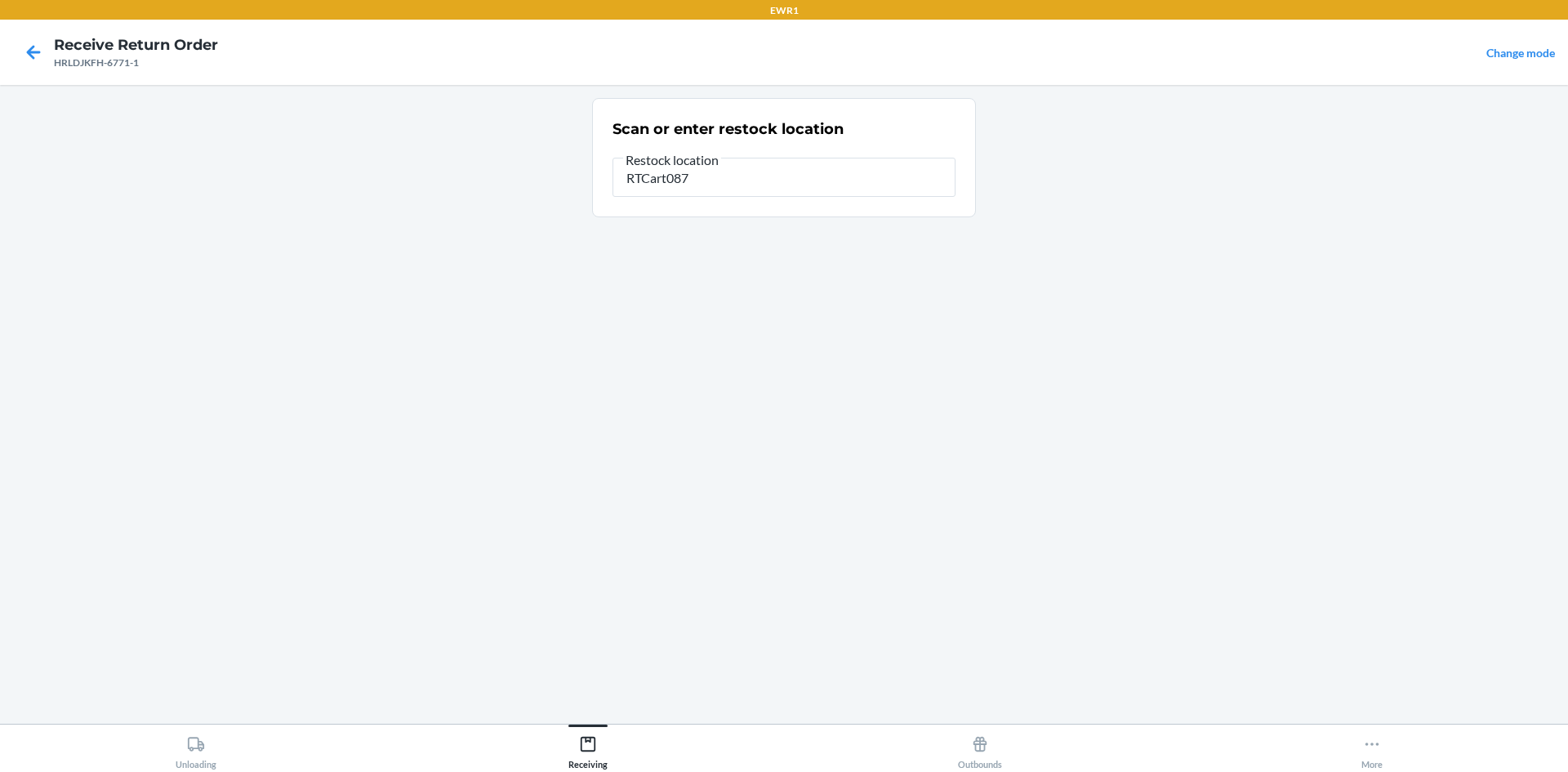
type input "RTCart087"
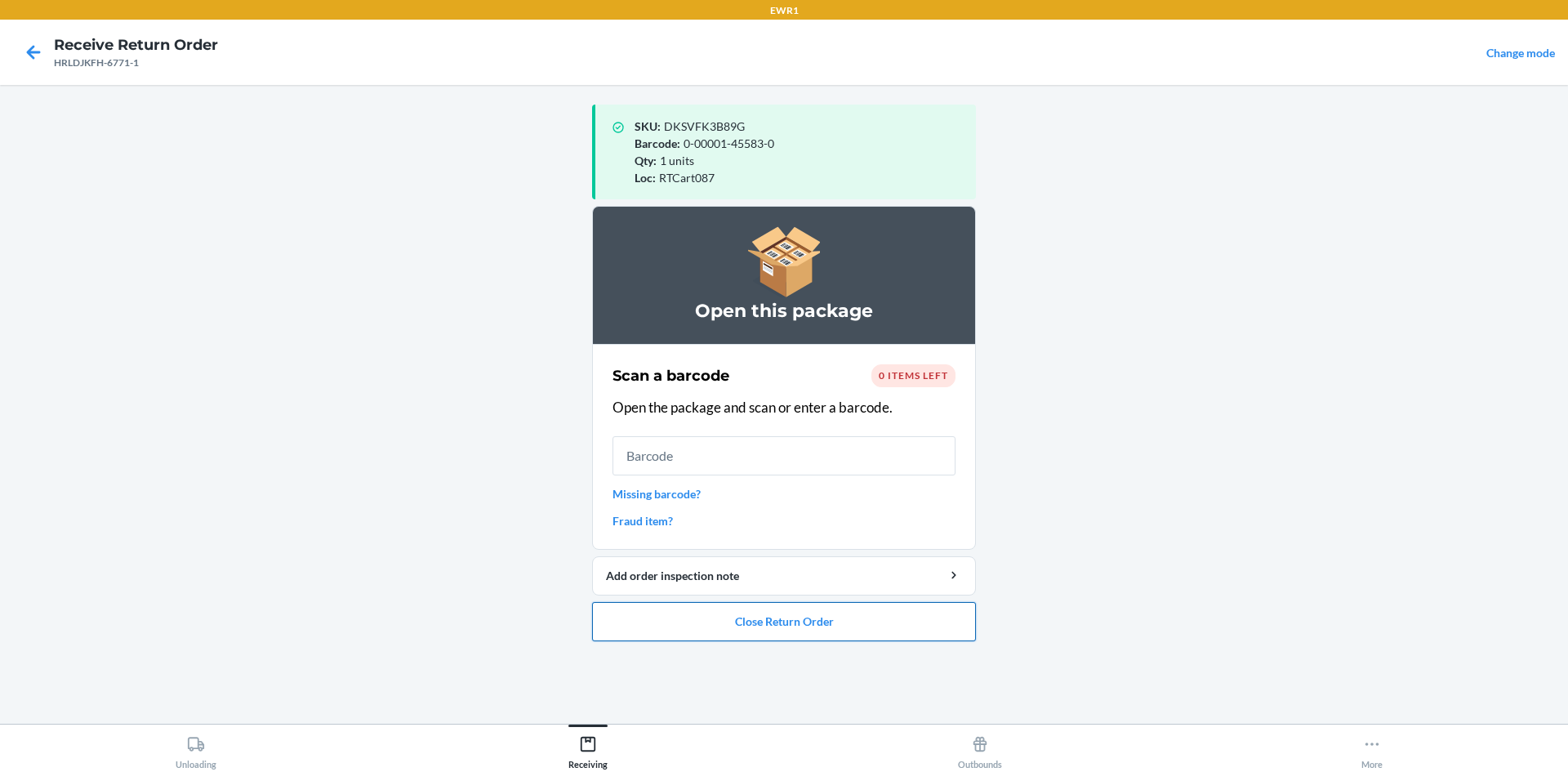
click at [720, 631] on button "Close Return Order" at bounding box center [783, 620] width 383 height 39
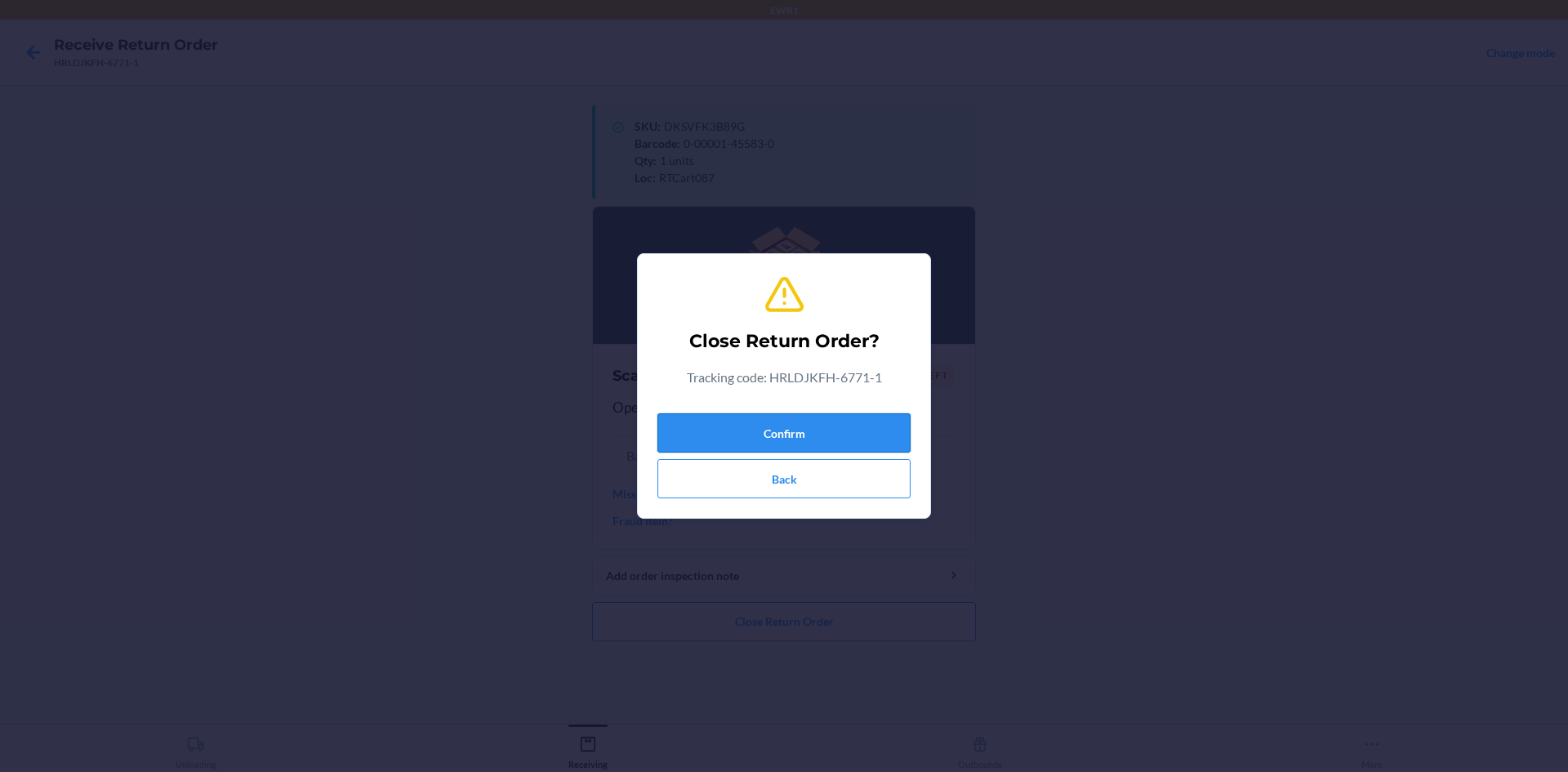
click at [756, 439] on button "Confirm" at bounding box center [784, 433] width 253 height 39
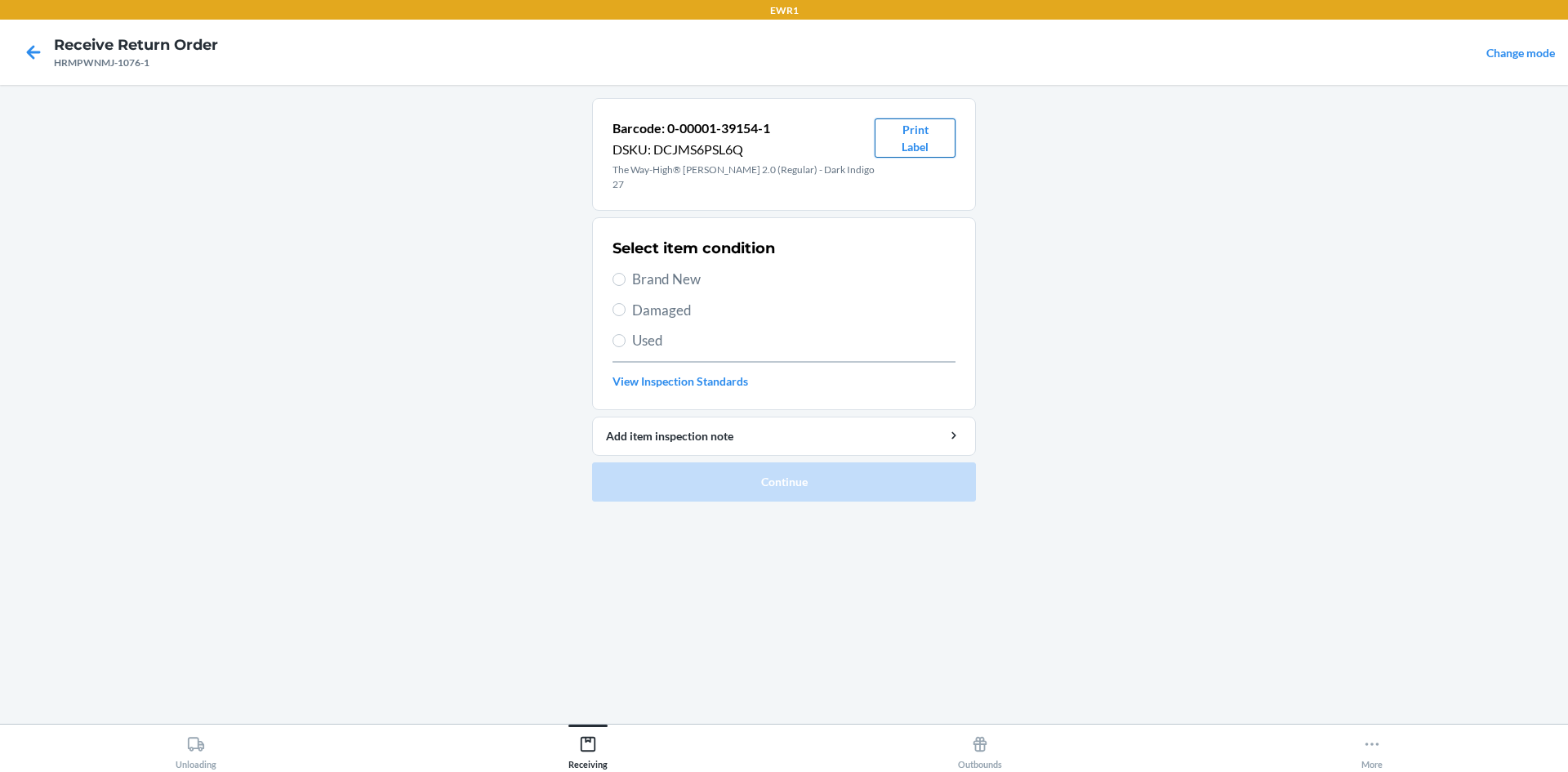
click at [909, 148] on button "Print Label" at bounding box center [915, 137] width 81 height 39
click at [619, 273] on input "Brand New" at bounding box center [619, 279] width 13 height 13
radio input "true"
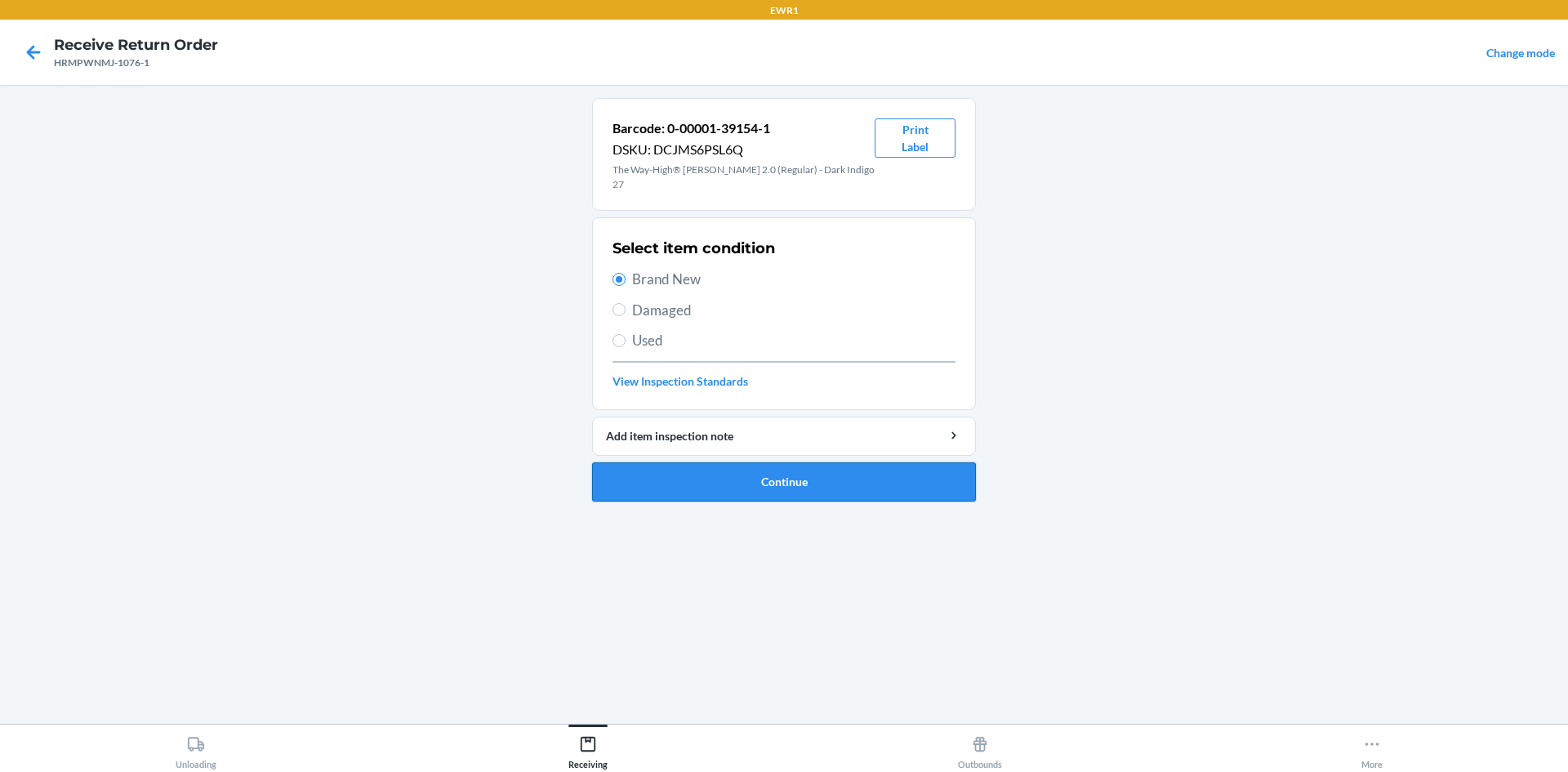
click at [706, 470] on button "Continue" at bounding box center [783, 481] width 383 height 39
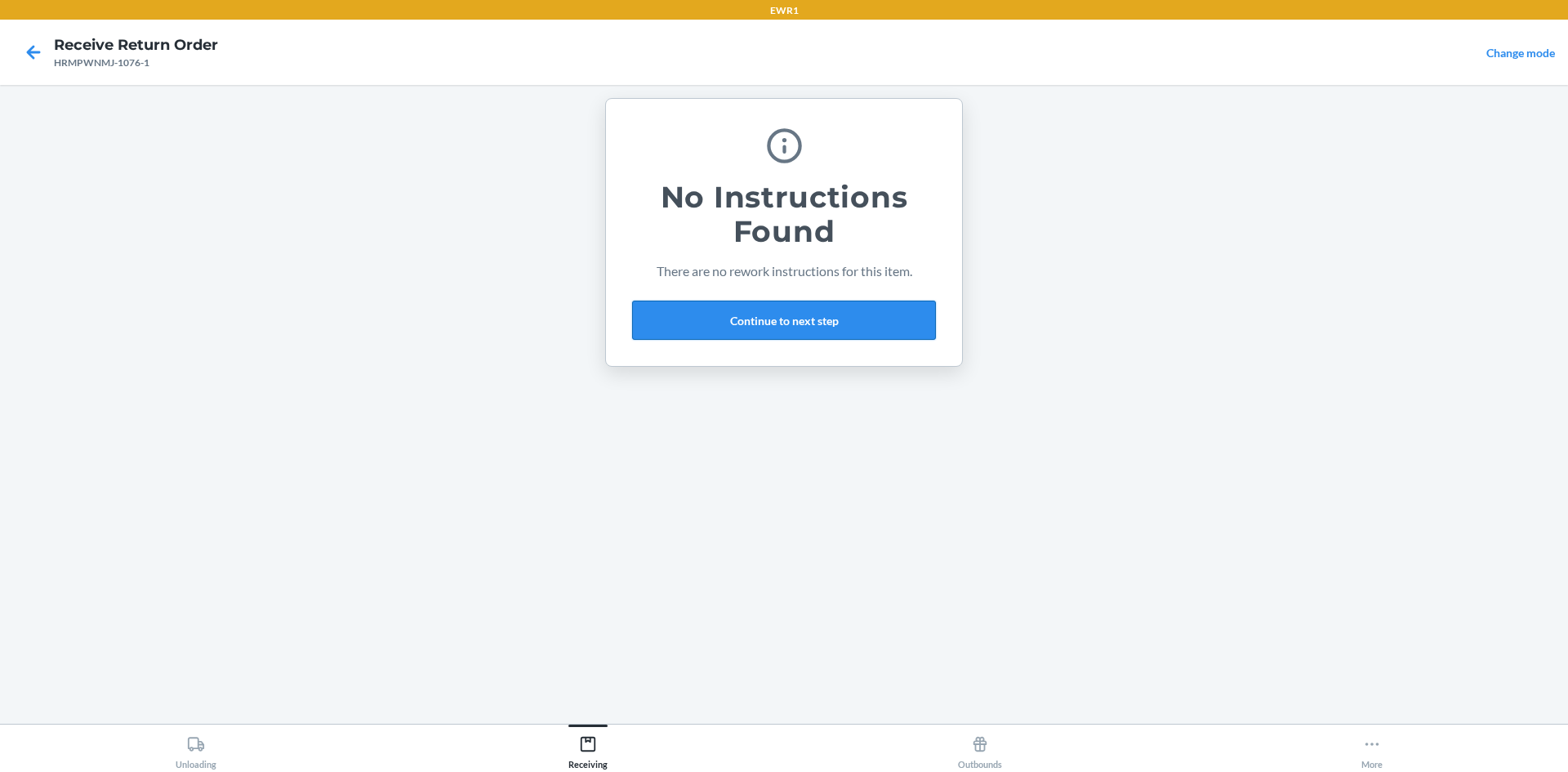
click at [781, 322] on button "Continue to next step" at bounding box center [784, 320] width 304 height 39
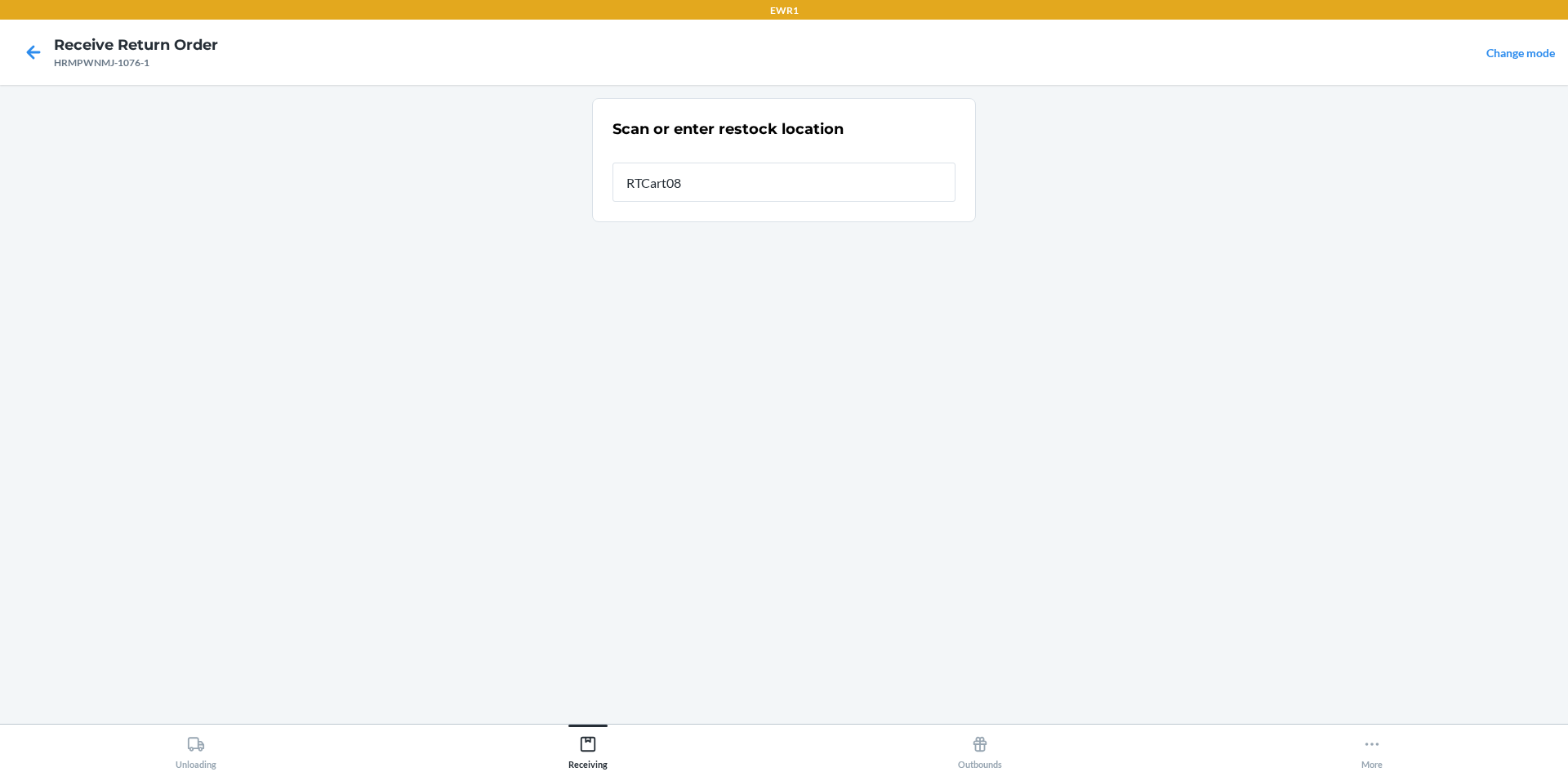
type input "RTCart087"
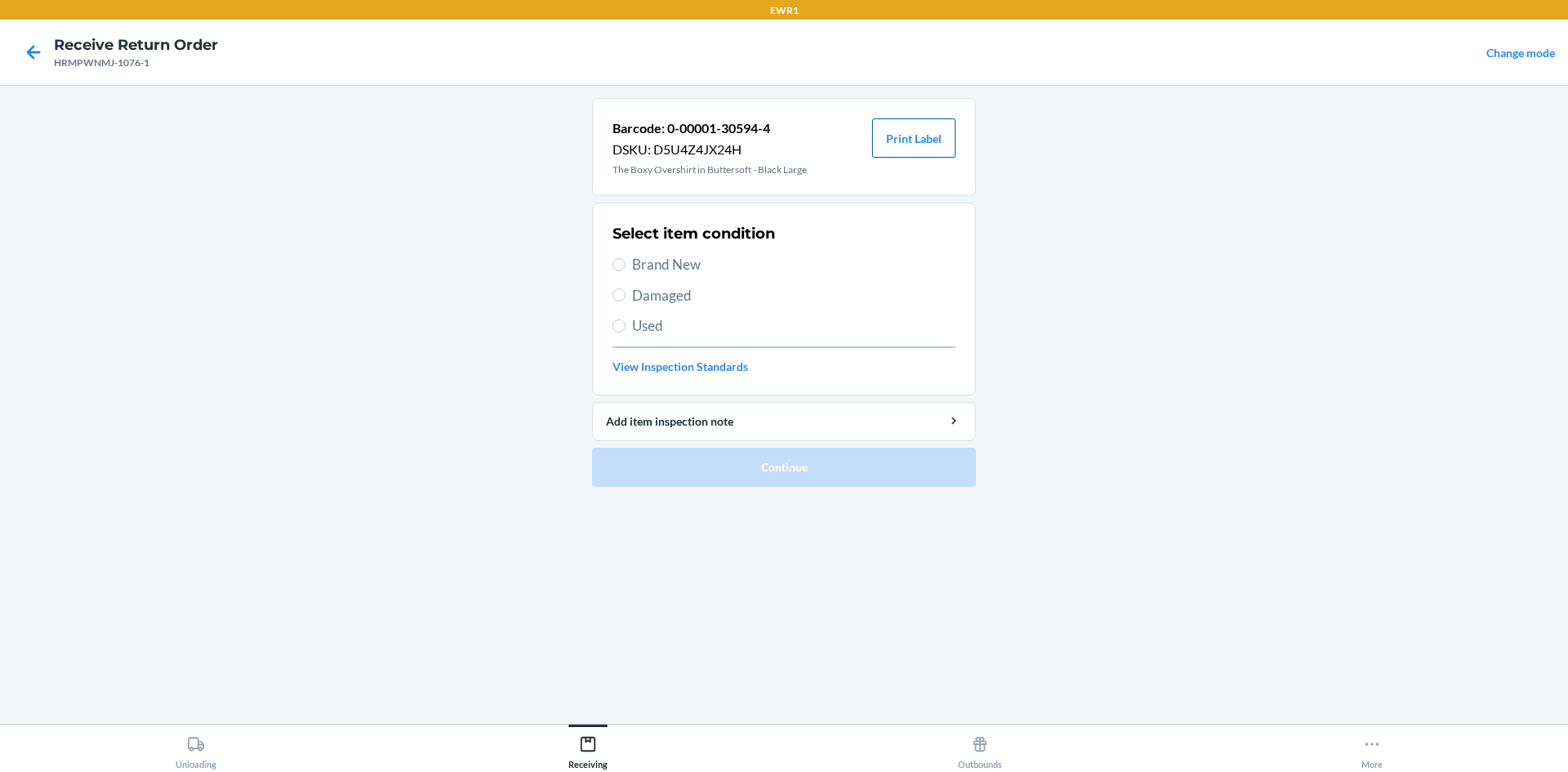
click at [929, 132] on button "Print Label" at bounding box center [913, 137] width 84 height 39
click at [616, 264] on input "Brand New" at bounding box center [619, 264] width 13 height 13
radio input "true"
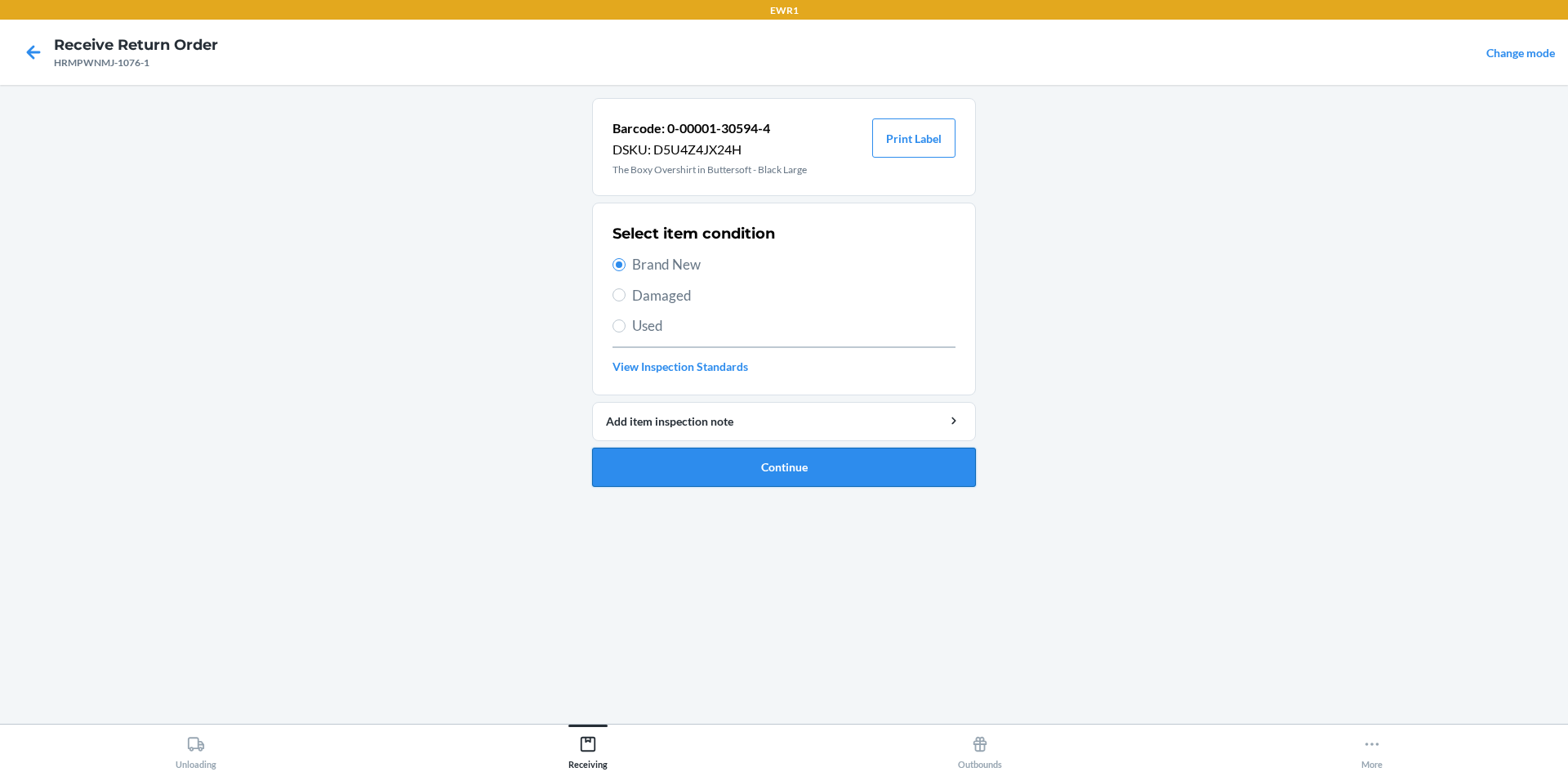
click at [674, 464] on button "Continue" at bounding box center [783, 466] width 383 height 39
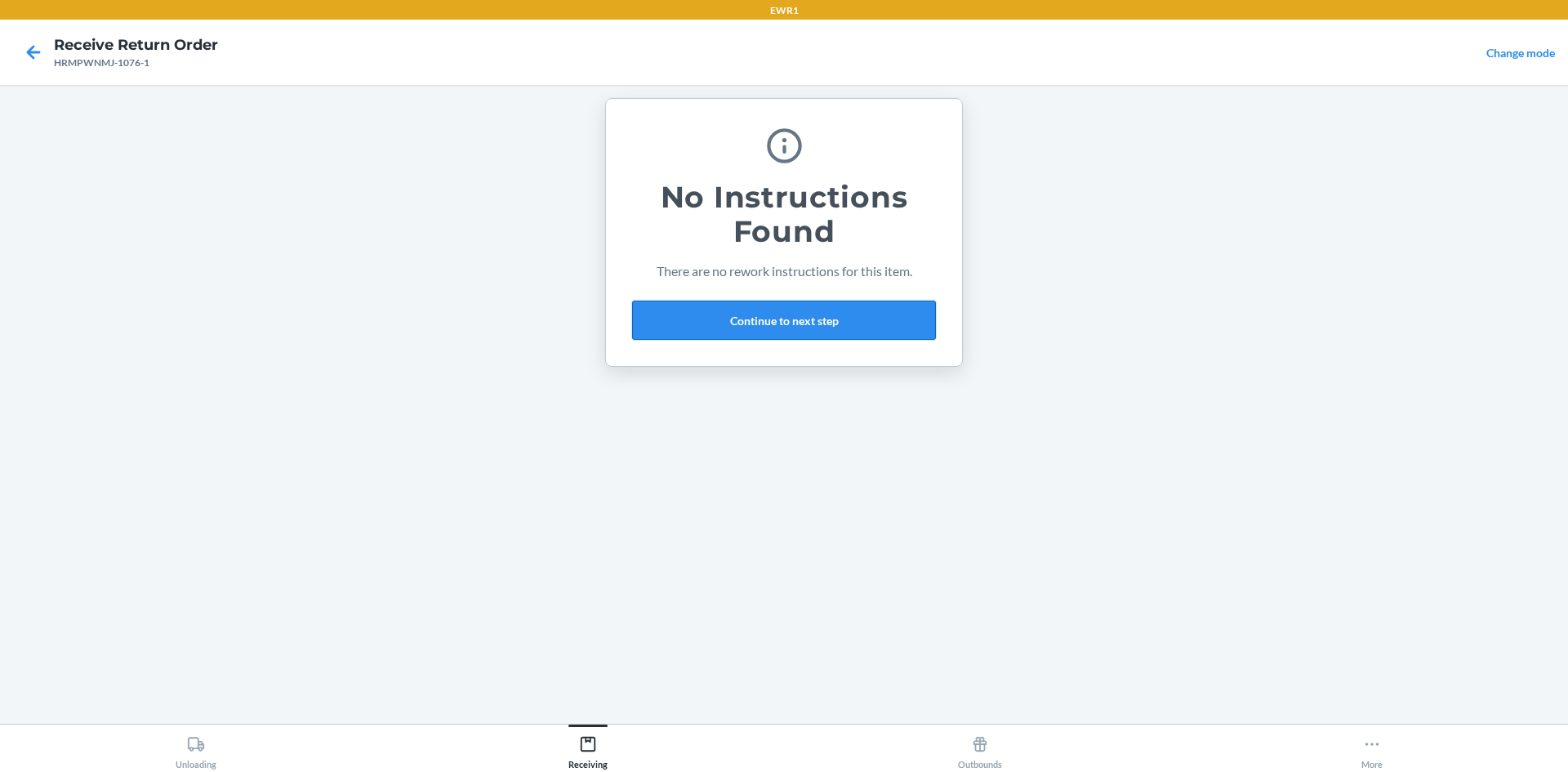
click at [765, 326] on button "Continue to next step" at bounding box center [784, 320] width 304 height 39
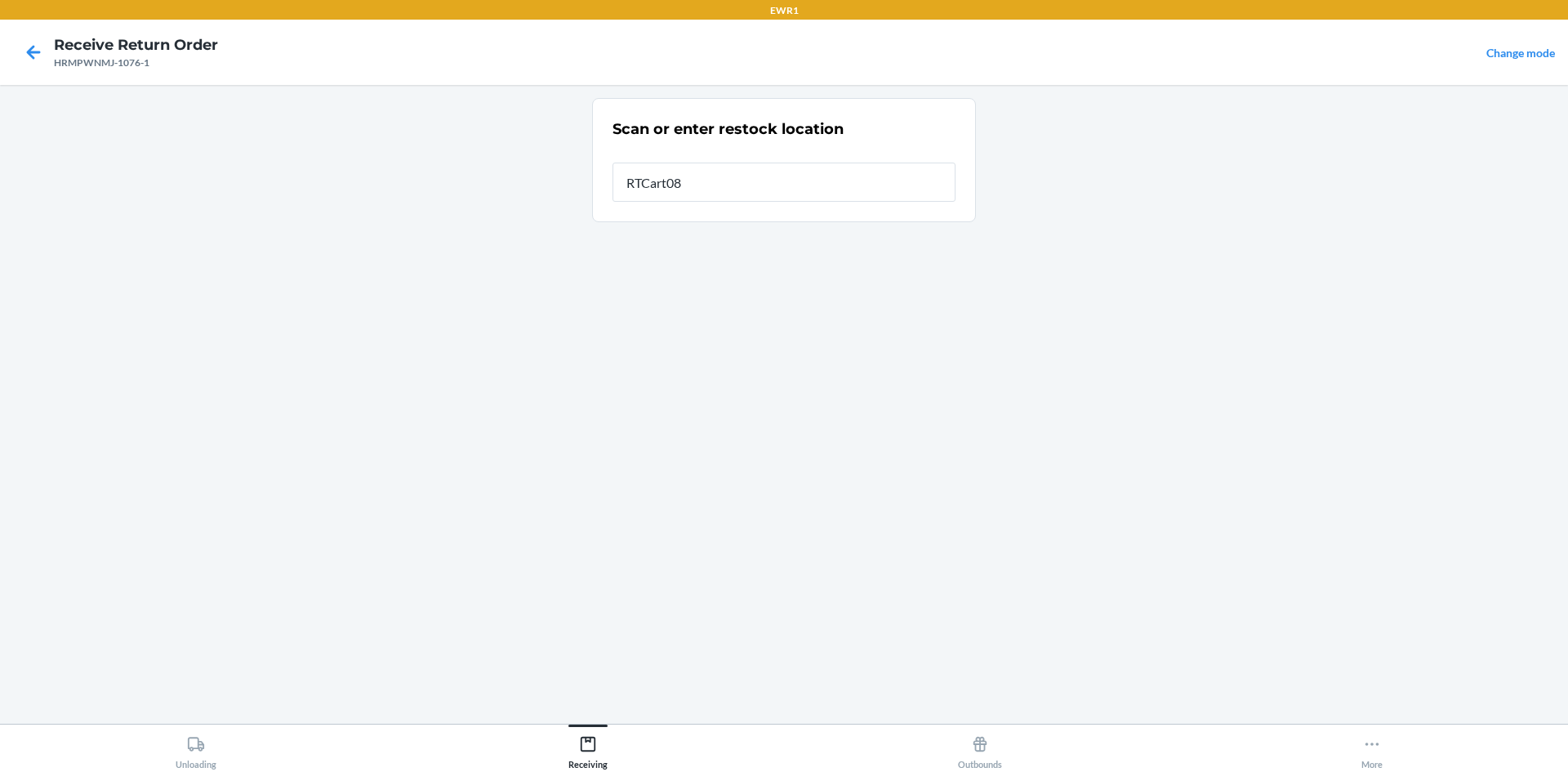
type input "RTCart087"
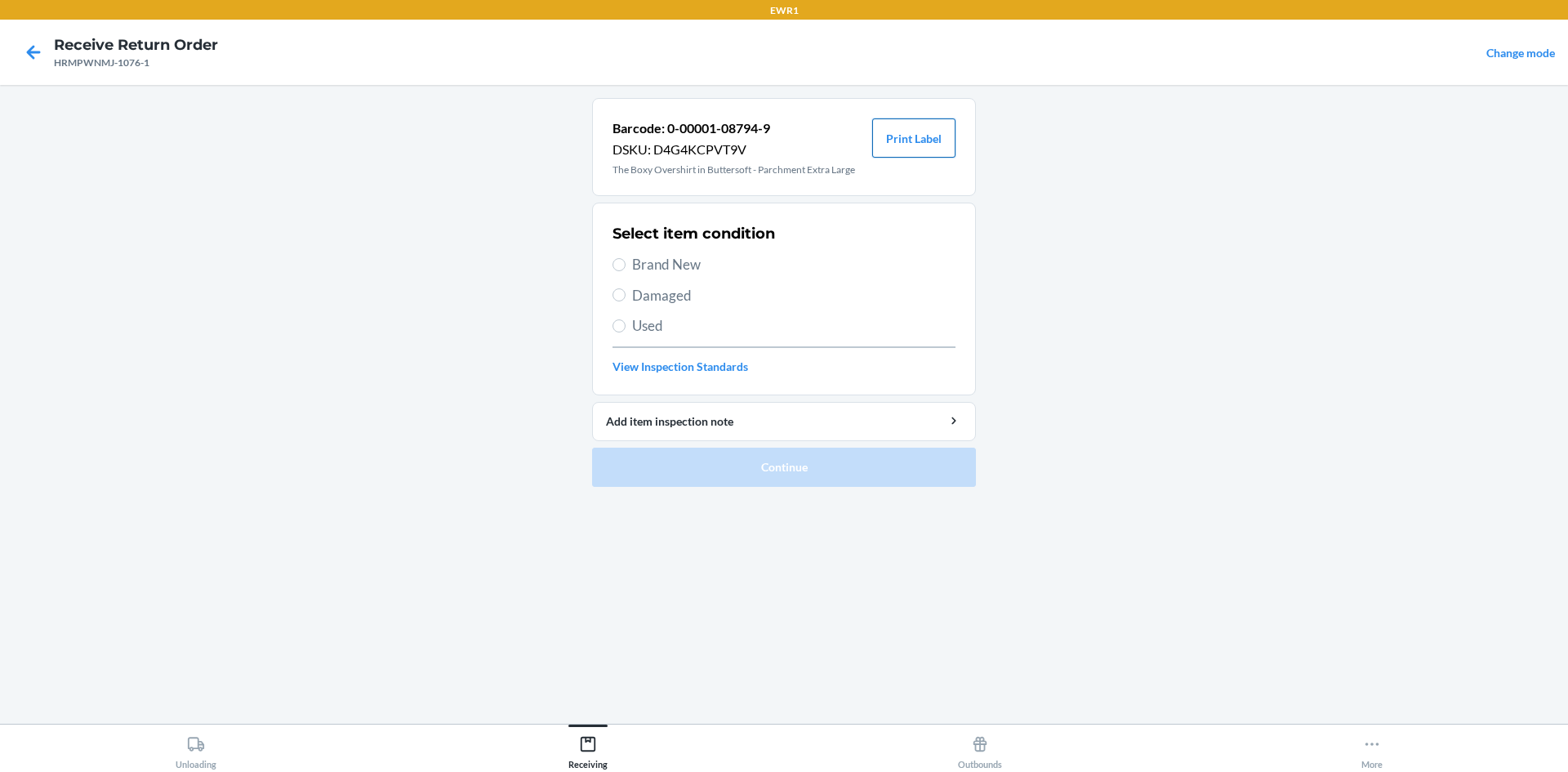
click at [896, 144] on button "Print Label" at bounding box center [913, 137] width 84 height 39
click at [626, 264] on label "Brand New" at bounding box center [784, 265] width 343 height 22
click at [625, 264] on input "Brand New" at bounding box center [619, 264] width 13 height 13
radio input "true"
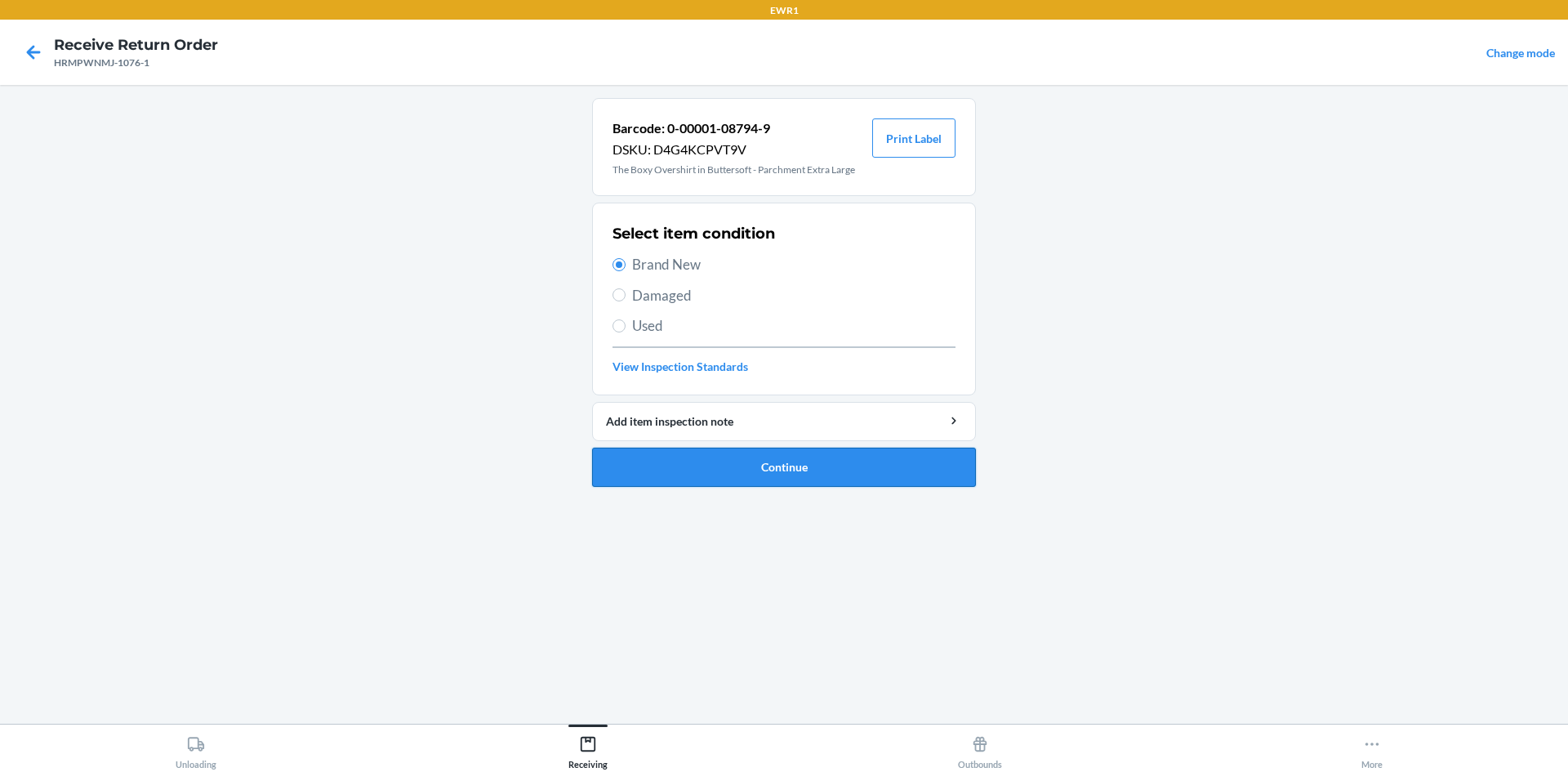
click at [660, 482] on button "Continue" at bounding box center [783, 466] width 383 height 39
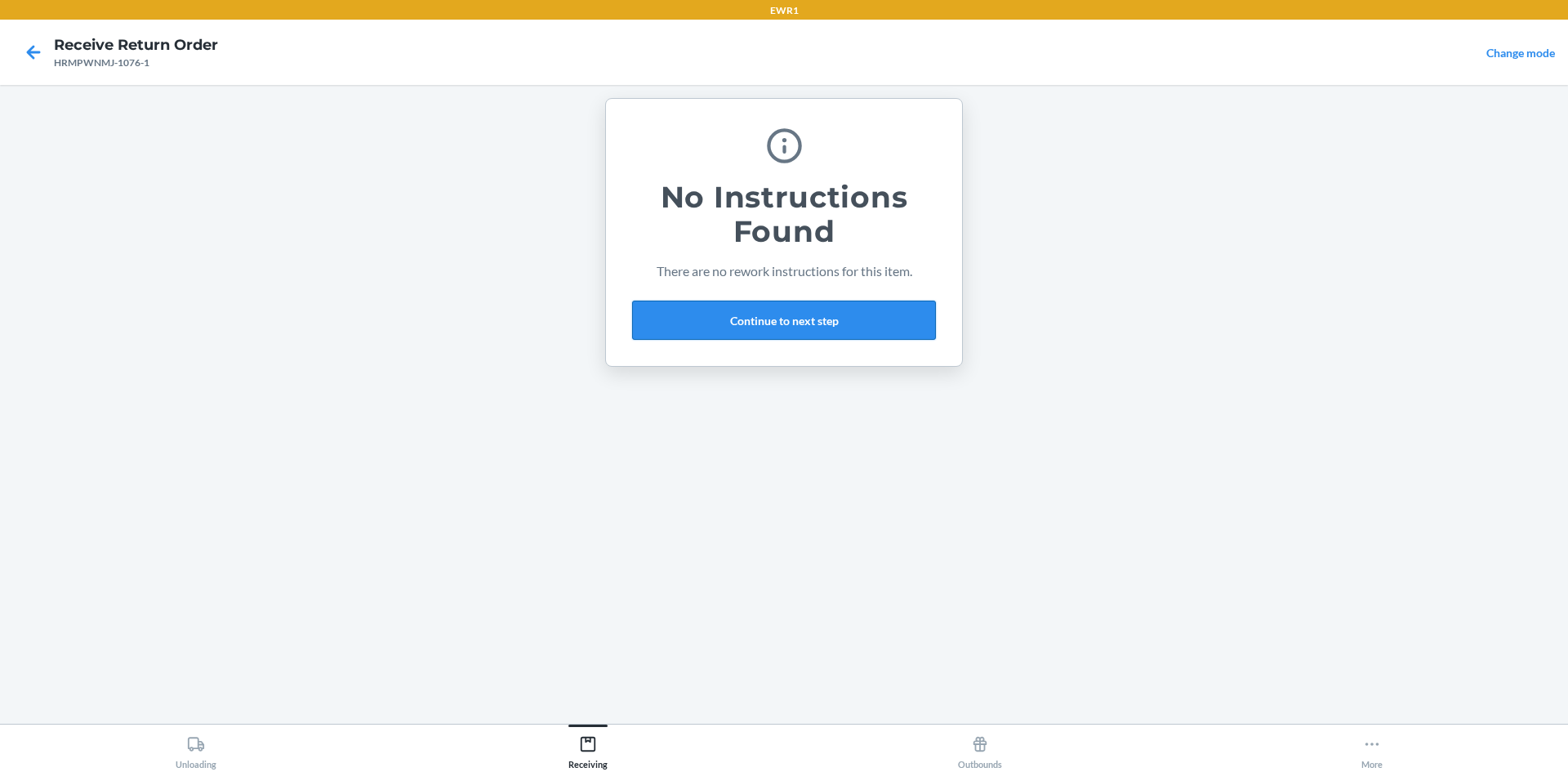
click at [899, 302] on button "Continue to next step" at bounding box center [784, 320] width 304 height 39
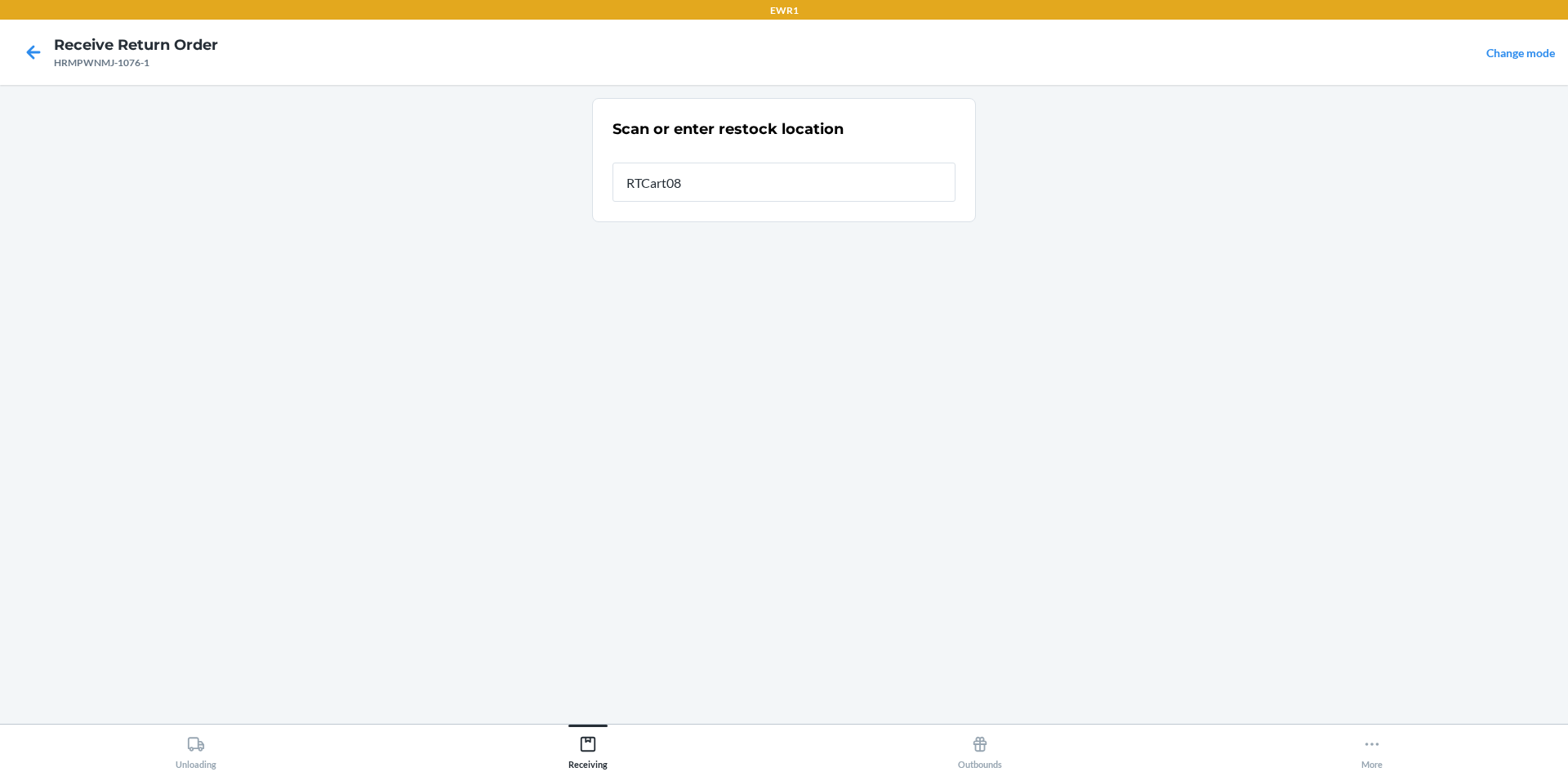
type input "RTCart087"
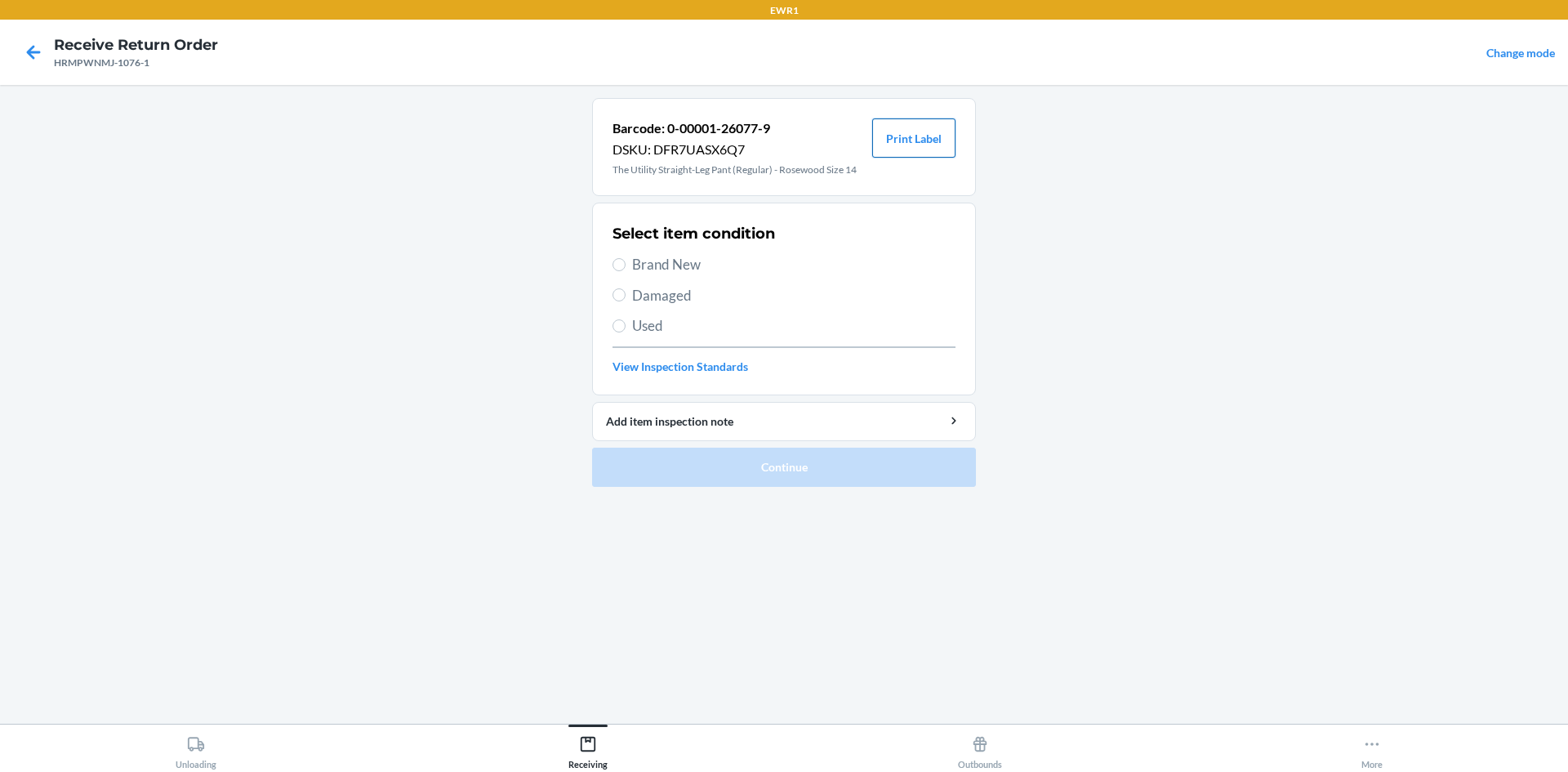
click at [930, 141] on button "Print Label" at bounding box center [913, 137] width 84 height 39
click at [619, 267] on input "Brand New" at bounding box center [619, 264] width 13 height 13
radio input "true"
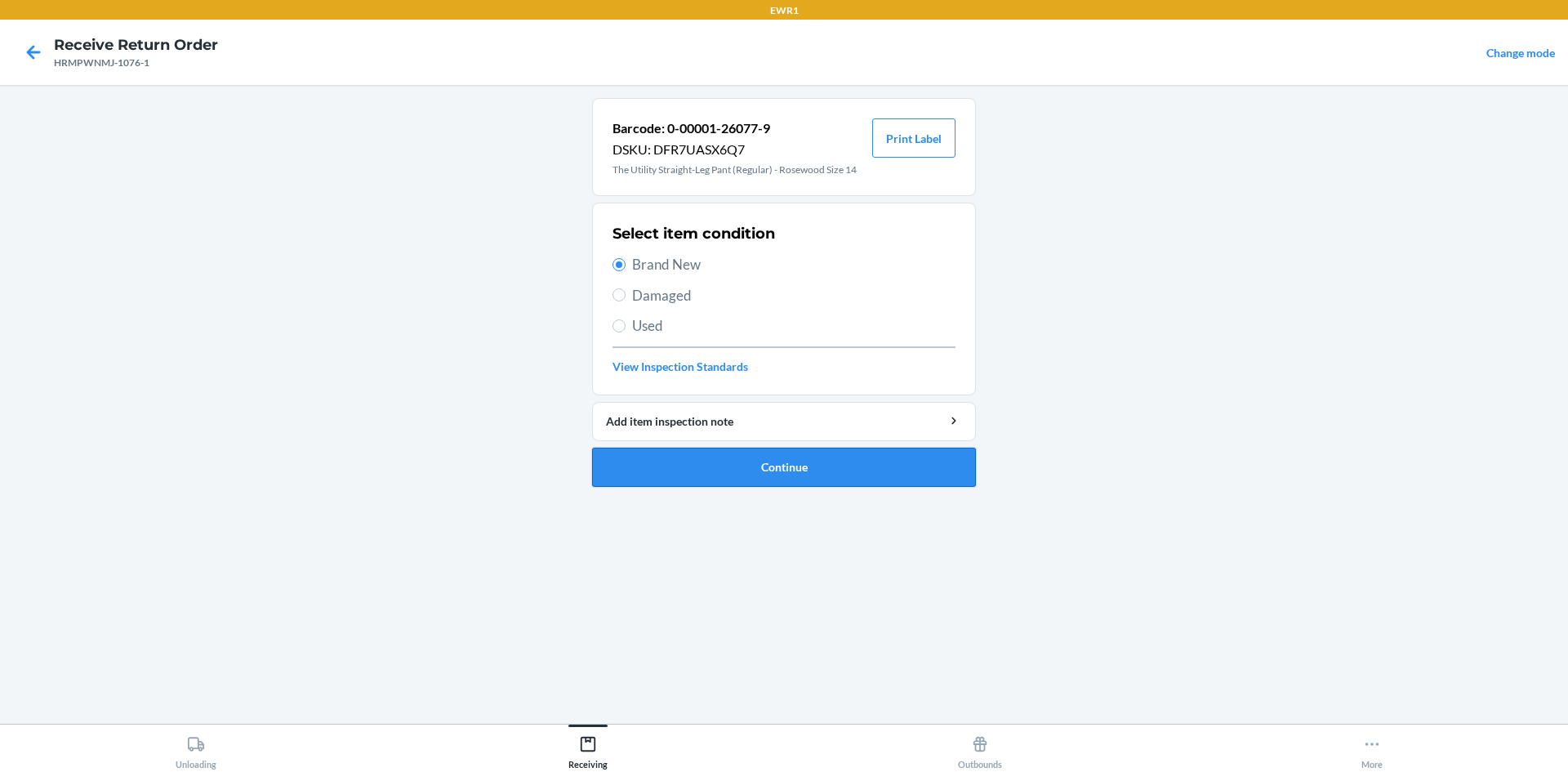
click at [665, 462] on button "Continue" at bounding box center [783, 466] width 383 height 39
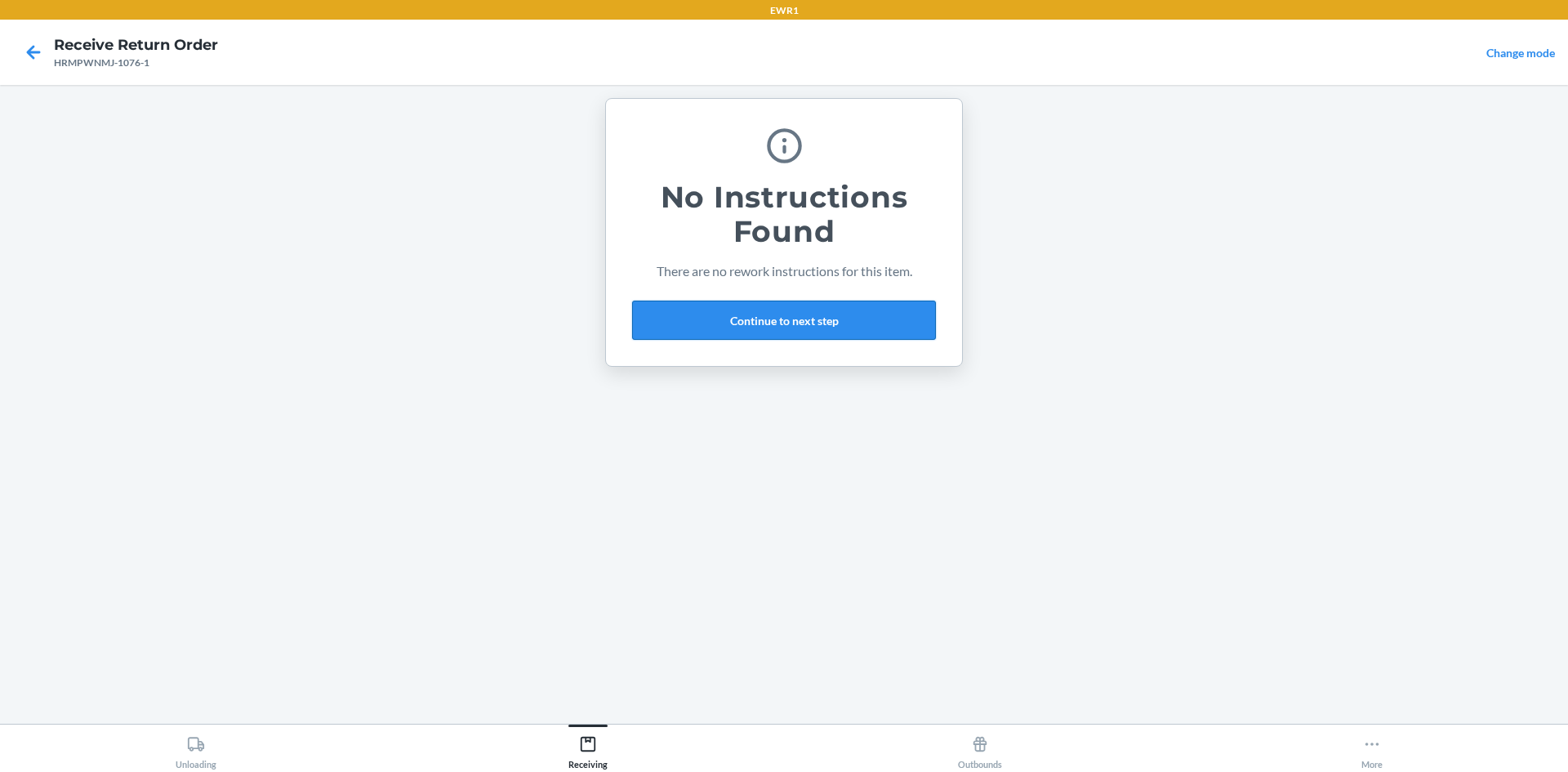
click at [718, 324] on button "Continue to next step" at bounding box center [784, 320] width 304 height 39
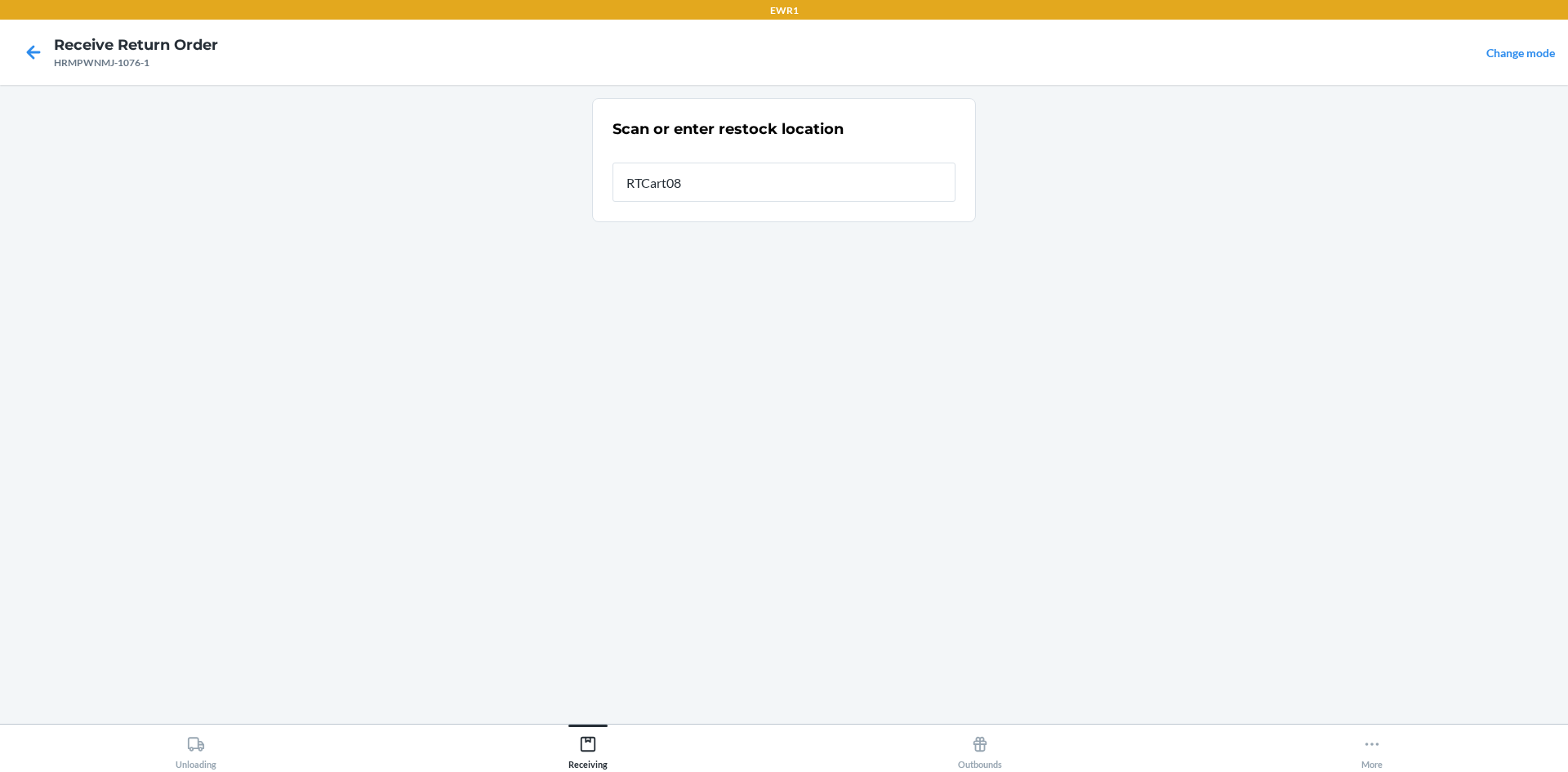
type input "RTCart087"
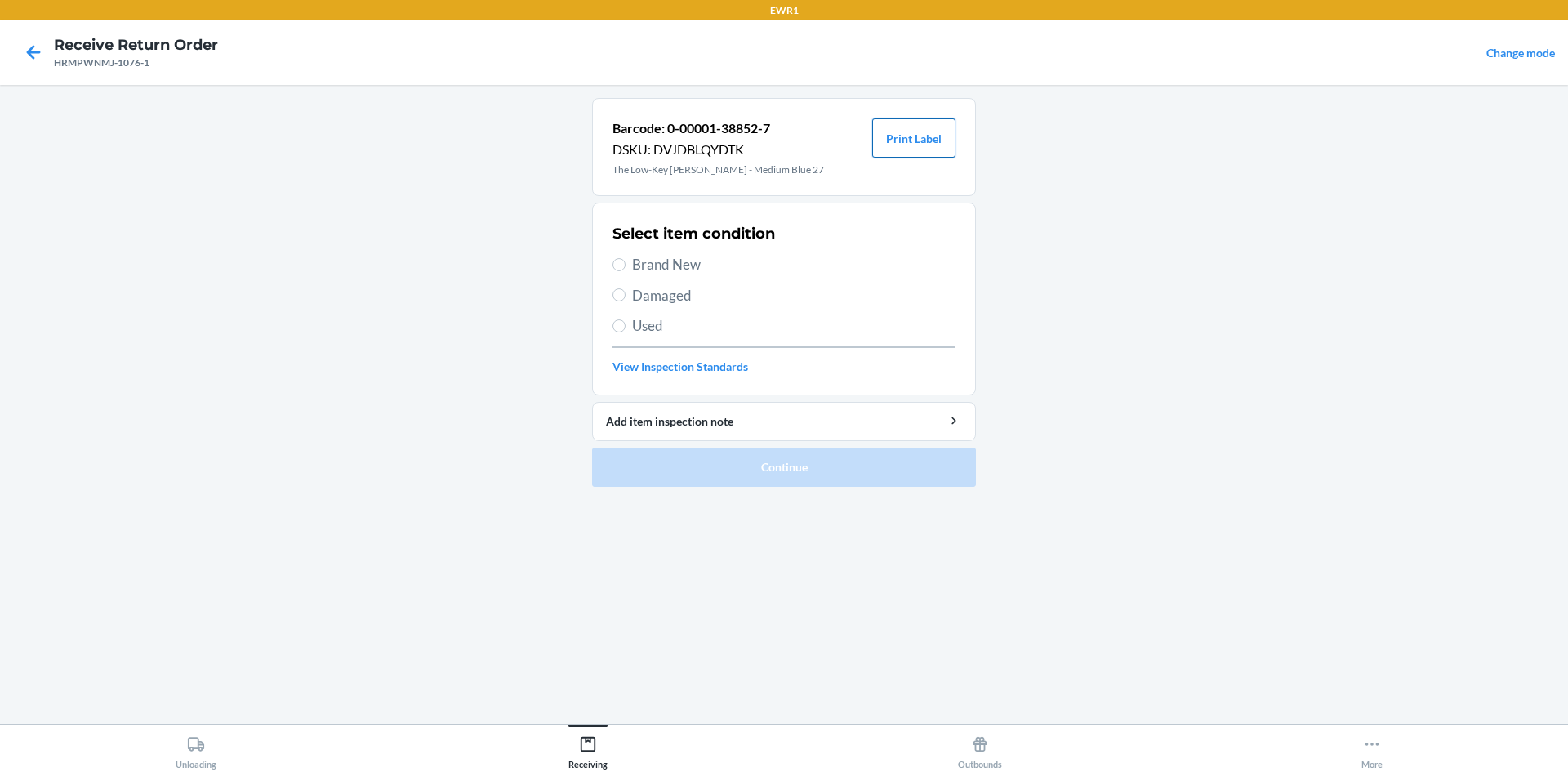
click at [930, 134] on button "Print Label" at bounding box center [913, 137] width 84 height 39
click at [625, 268] on label "Brand New" at bounding box center [784, 265] width 343 height 22
click at [625, 268] on input "Brand New" at bounding box center [619, 264] width 13 height 13
radio input "true"
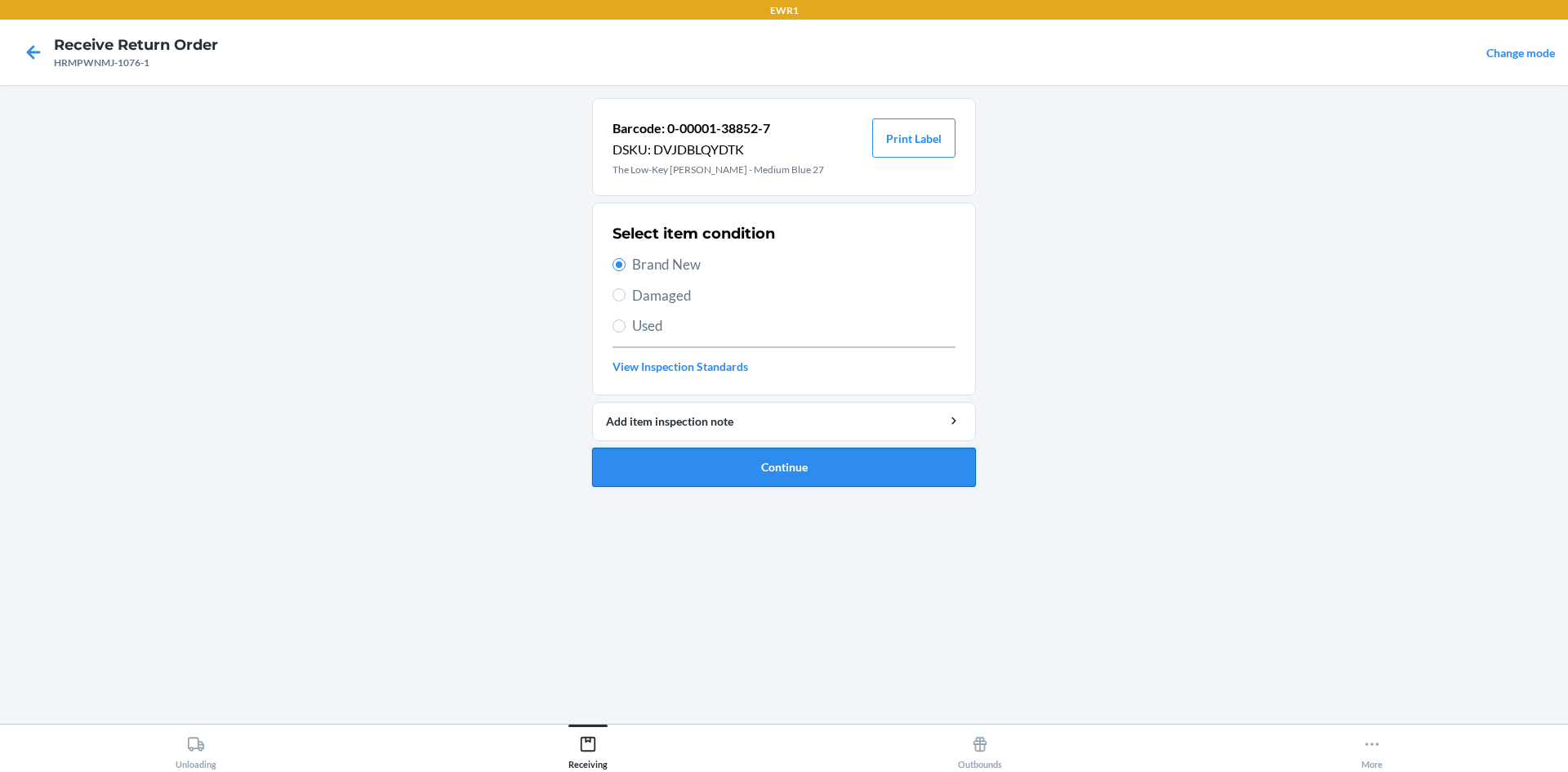
click at [694, 482] on button "Continue" at bounding box center [783, 466] width 383 height 39
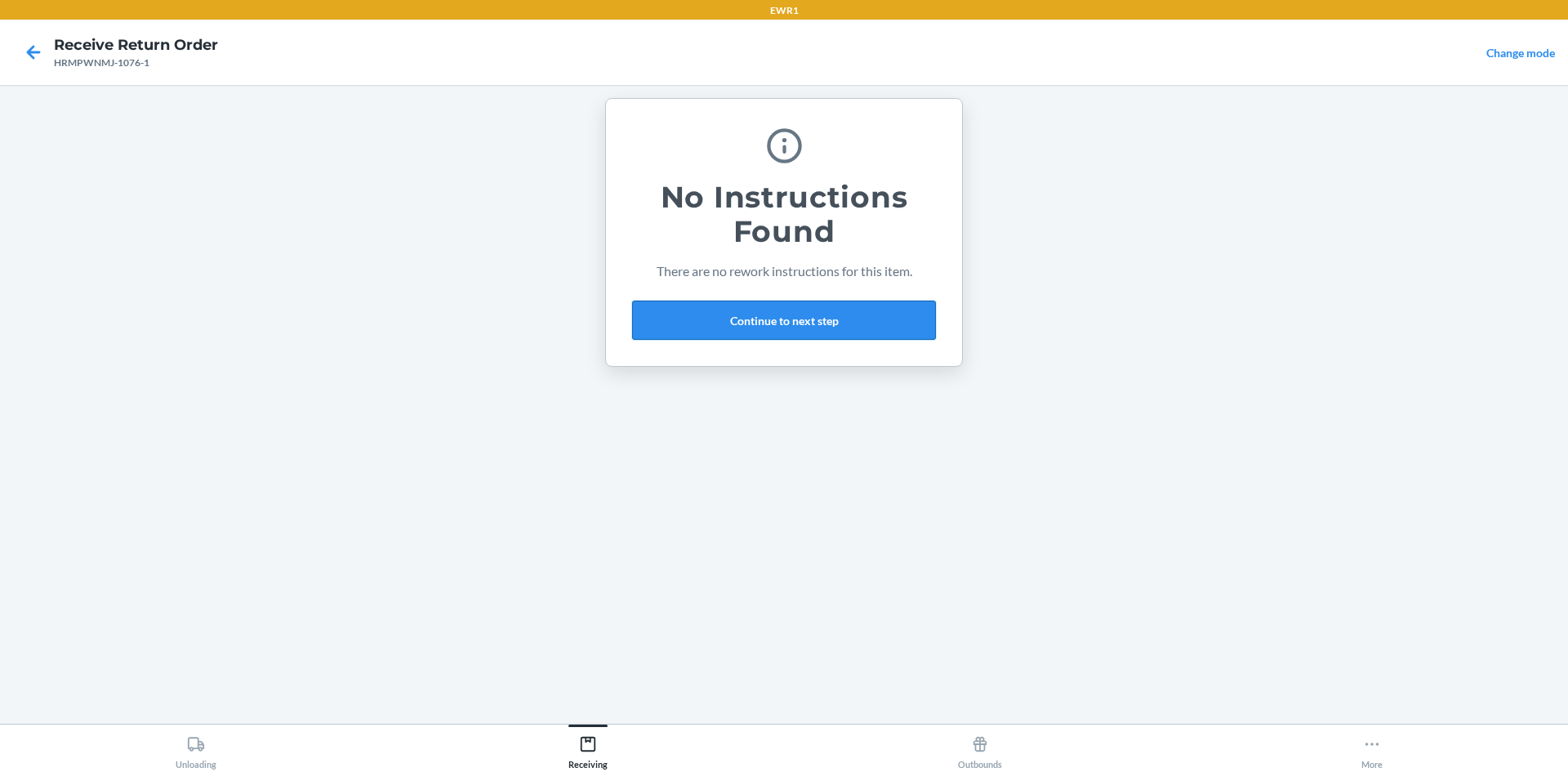
click at [737, 320] on button "Continue to next step" at bounding box center [784, 320] width 304 height 39
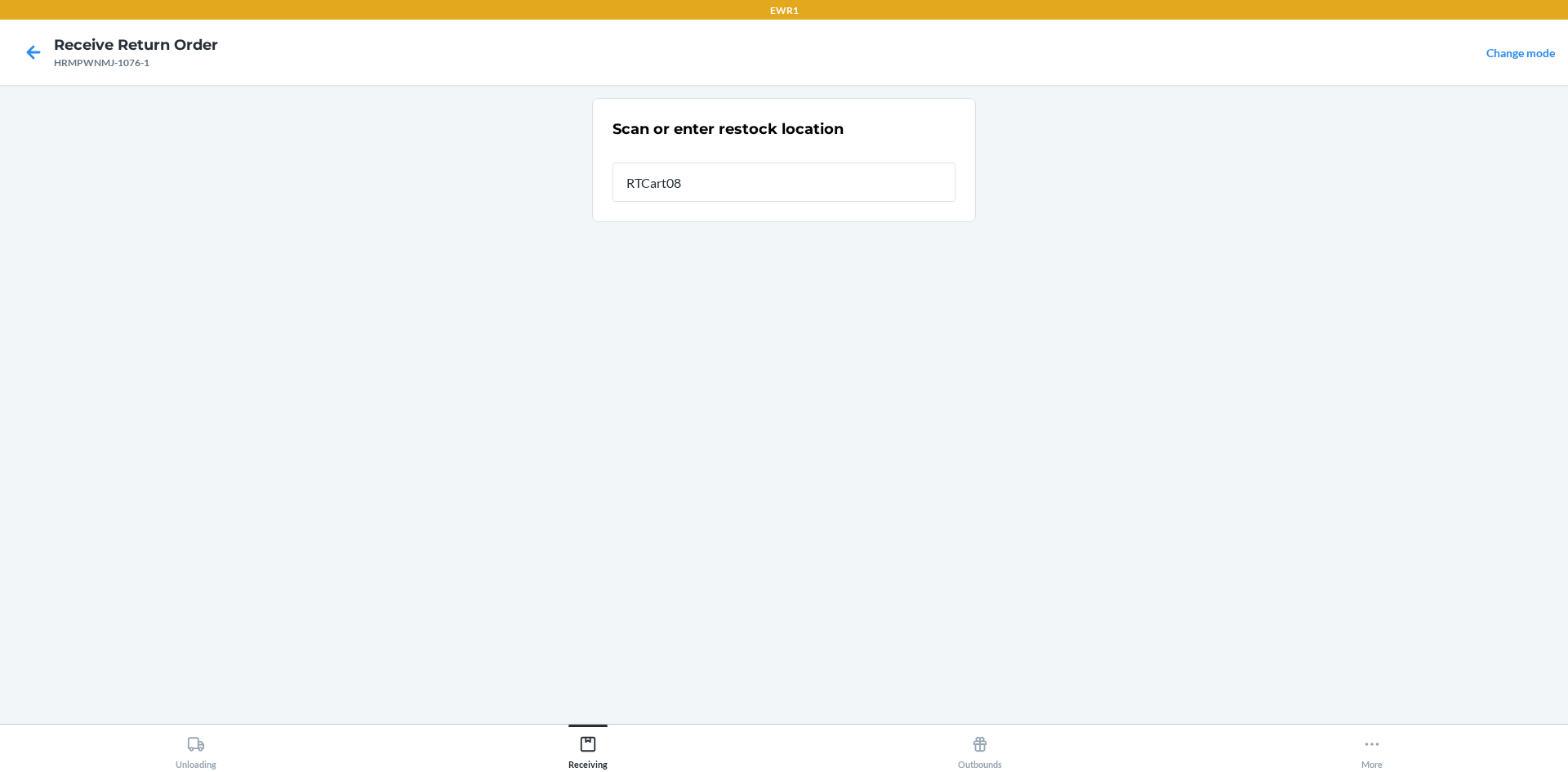
type input "RTCart087"
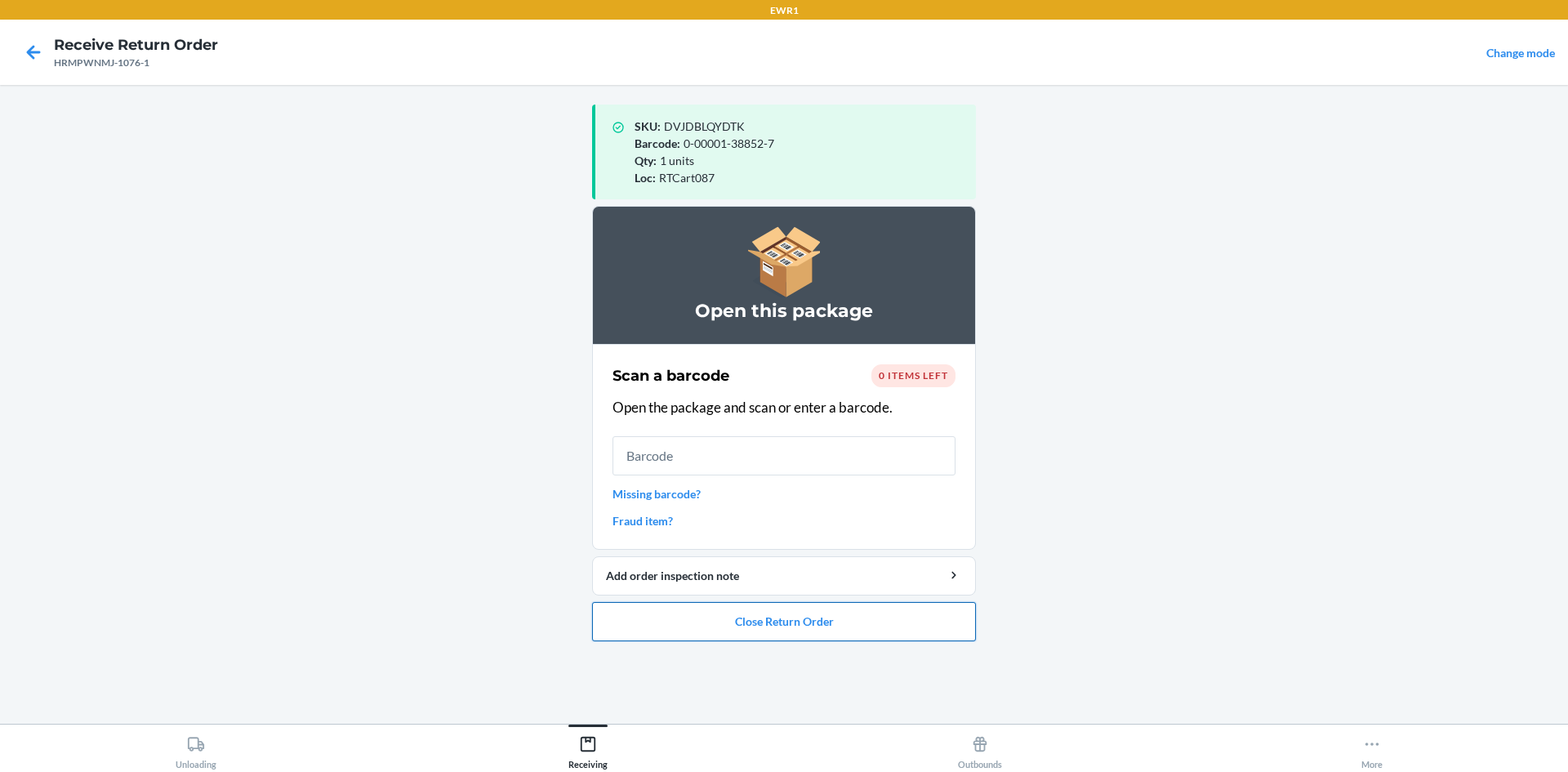
click at [806, 626] on button "Close Return Order" at bounding box center [783, 620] width 383 height 39
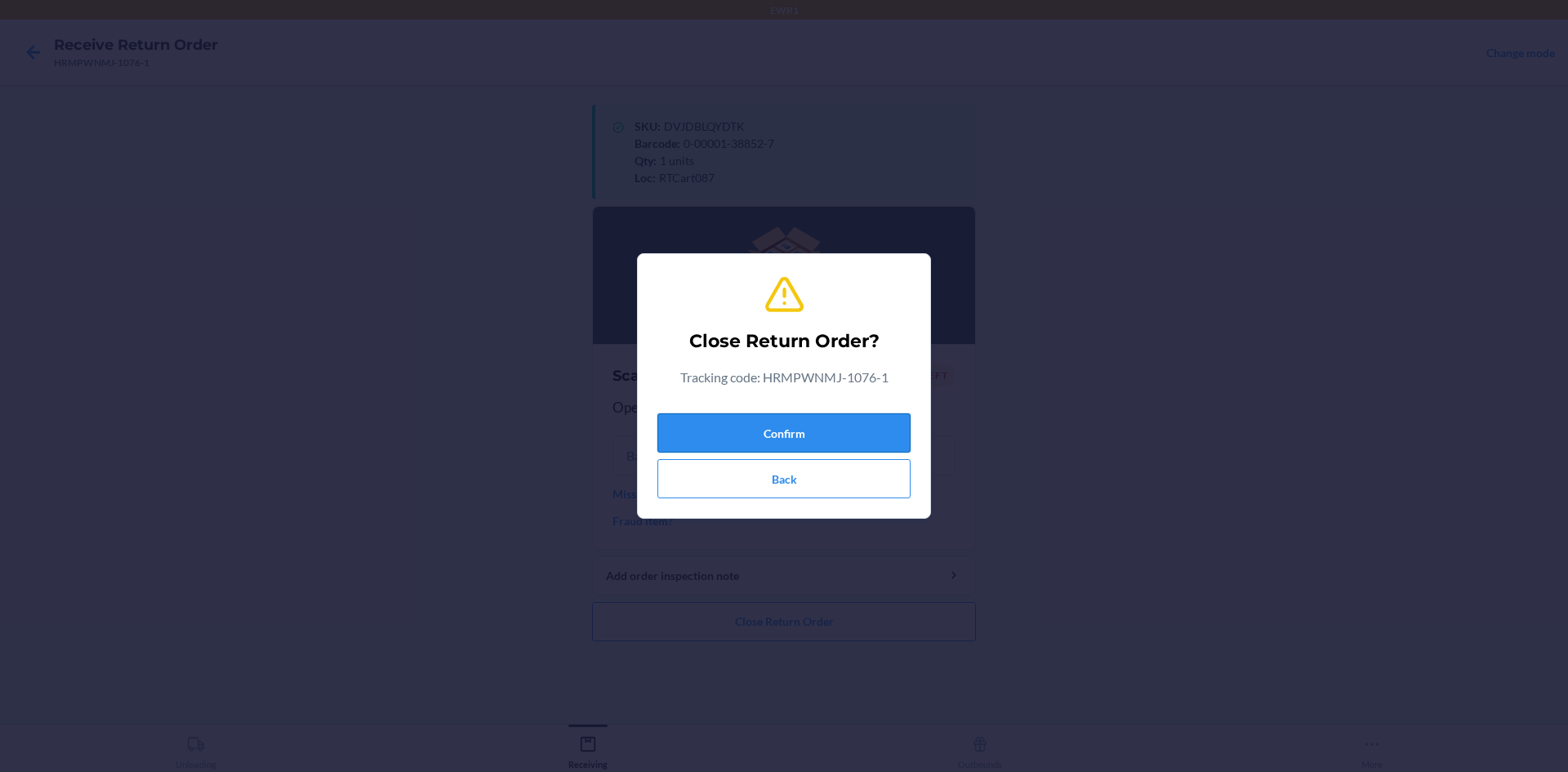
click at [796, 425] on button "Confirm" at bounding box center [784, 433] width 253 height 39
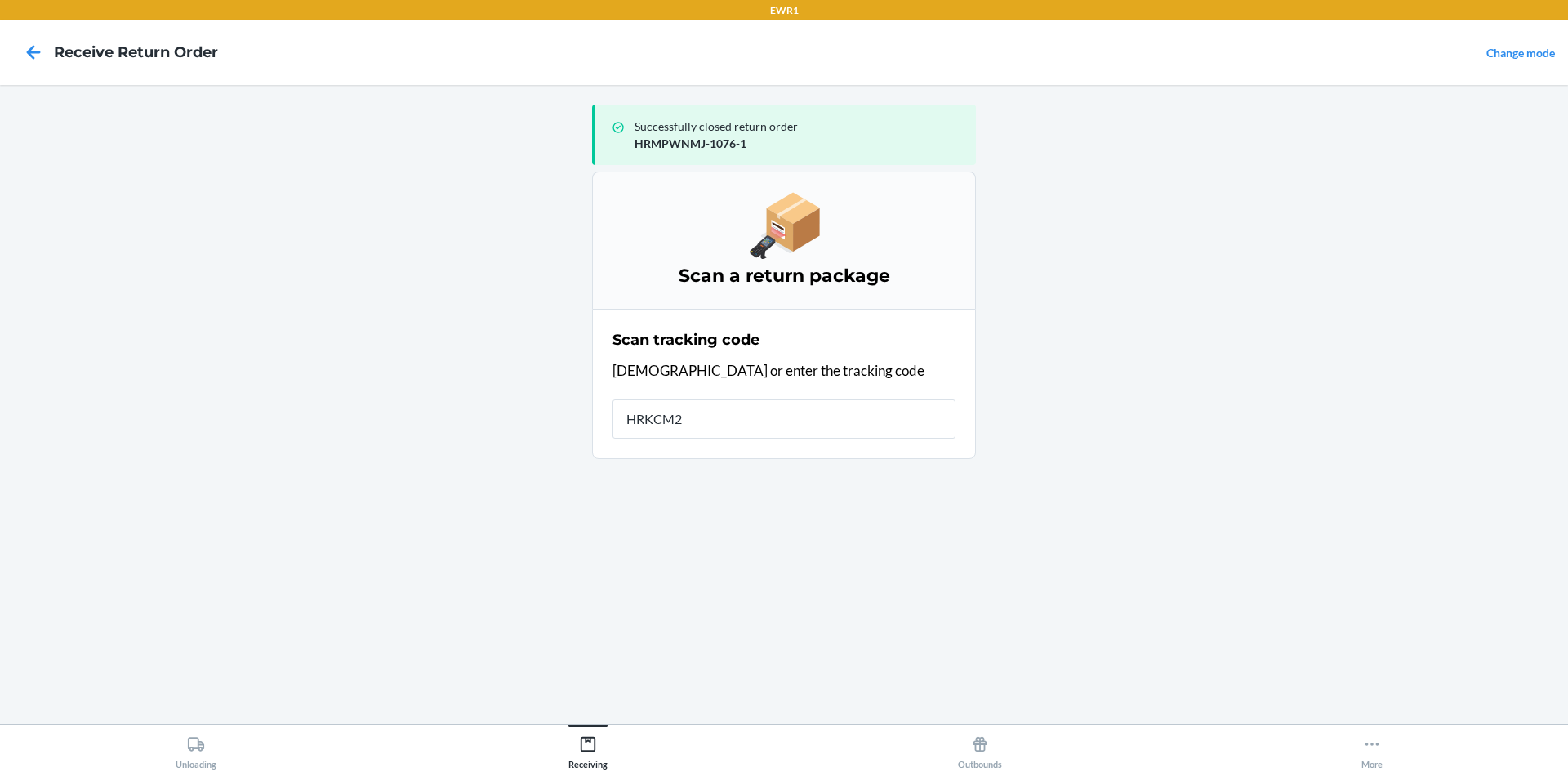
type input "HRKCM2W"
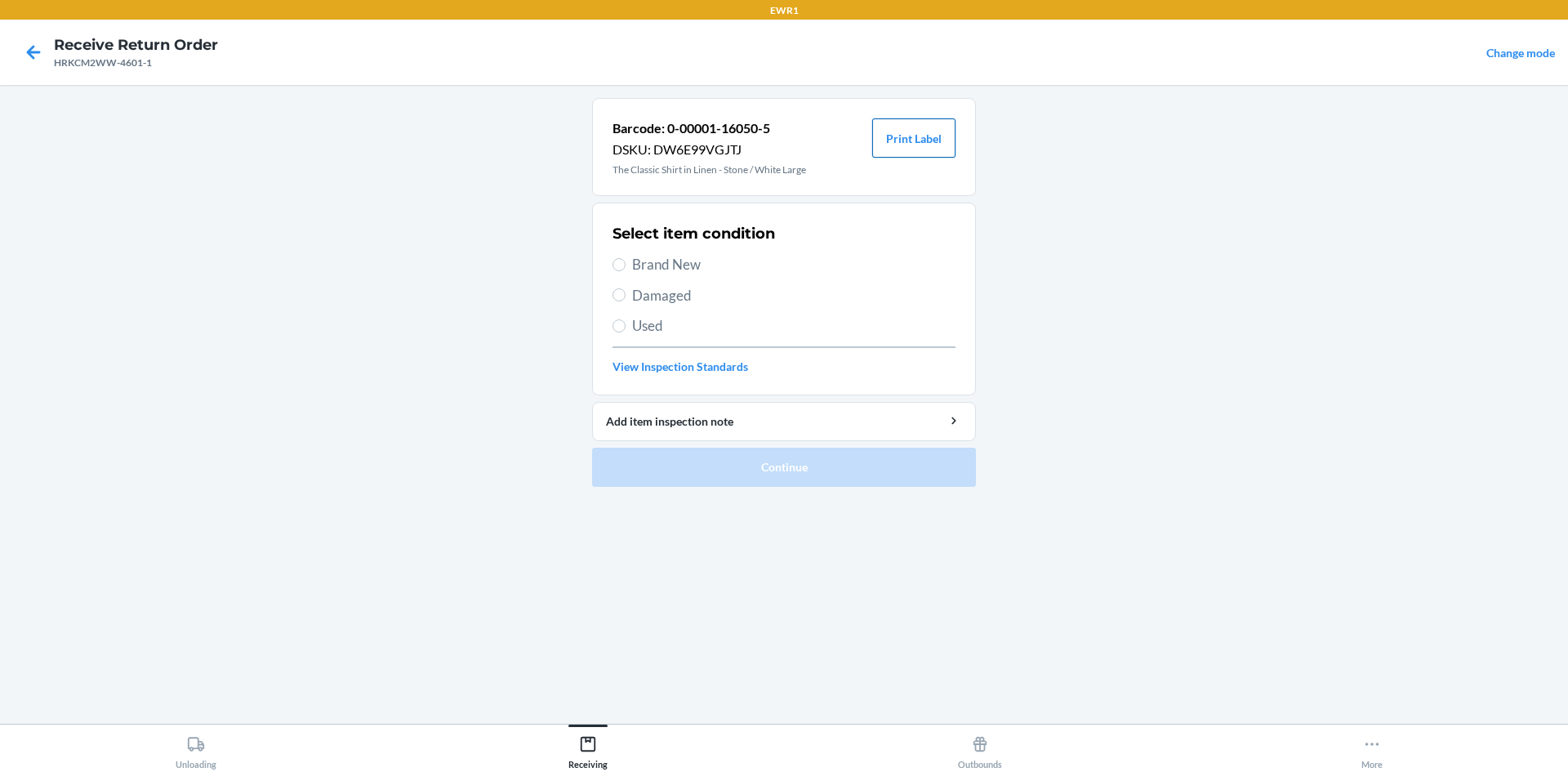
click at [936, 150] on button "Print Label" at bounding box center [913, 137] width 84 height 39
click at [619, 264] on input "Brand New" at bounding box center [619, 264] width 13 height 13
radio input "true"
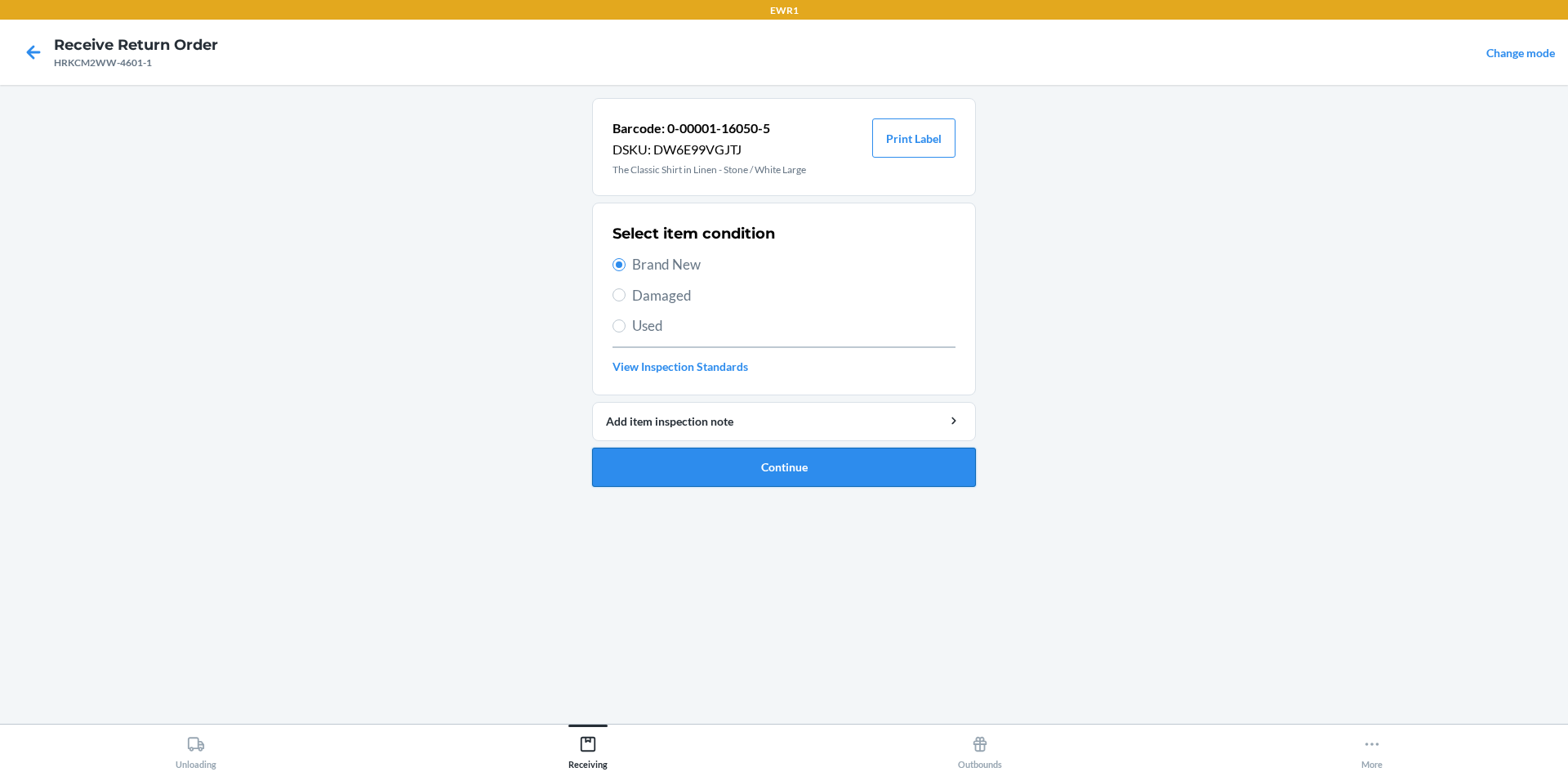
drag, startPoint x: 709, startPoint y: 476, endPoint x: 710, endPoint y: 466, distance: 10.0
click at [710, 470] on button "Continue" at bounding box center [783, 466] width 383 height 39
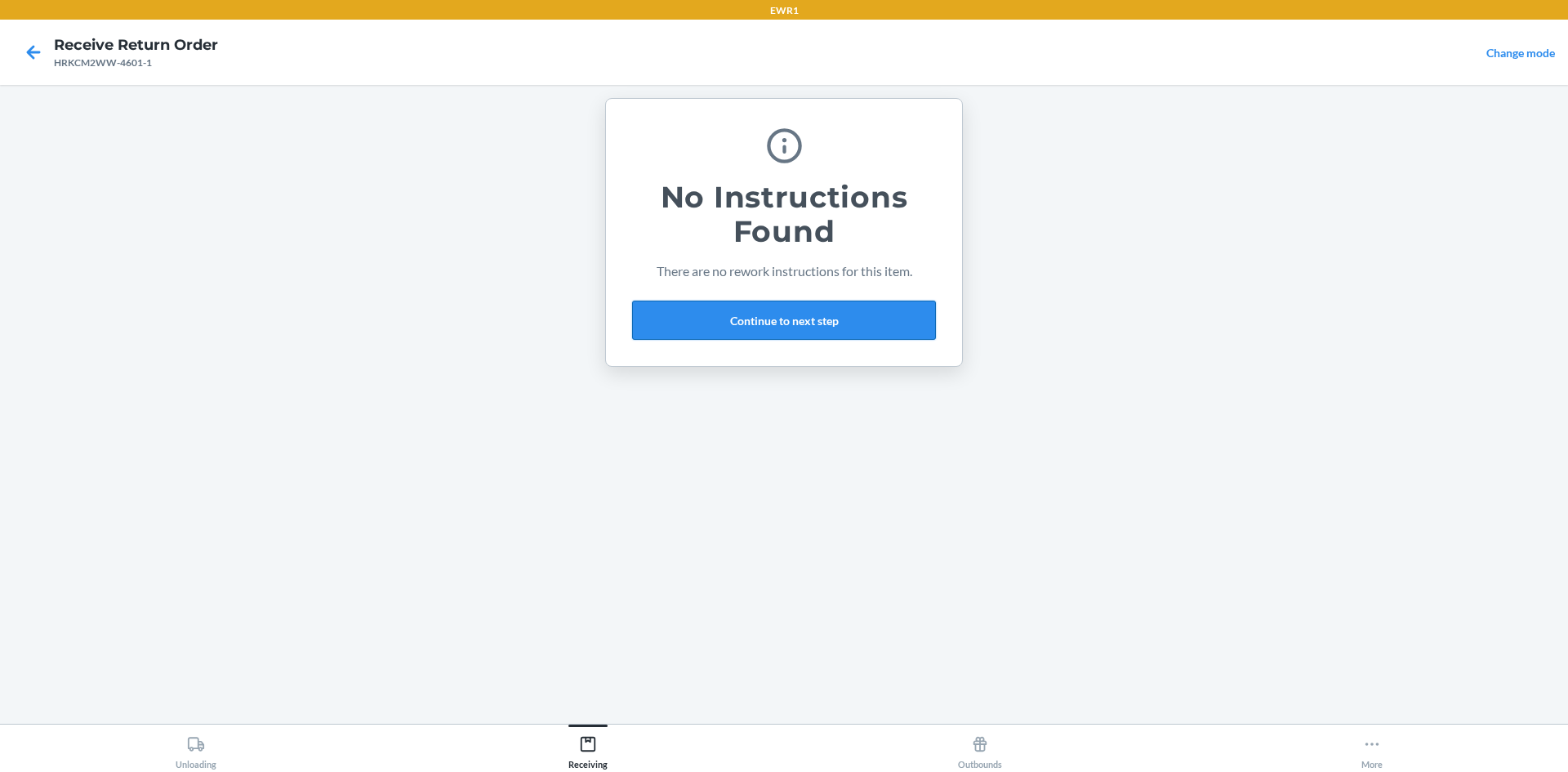
click at [703, 323] on button "Continue to next step" at bounding box center [784, 320] width 304 height 39
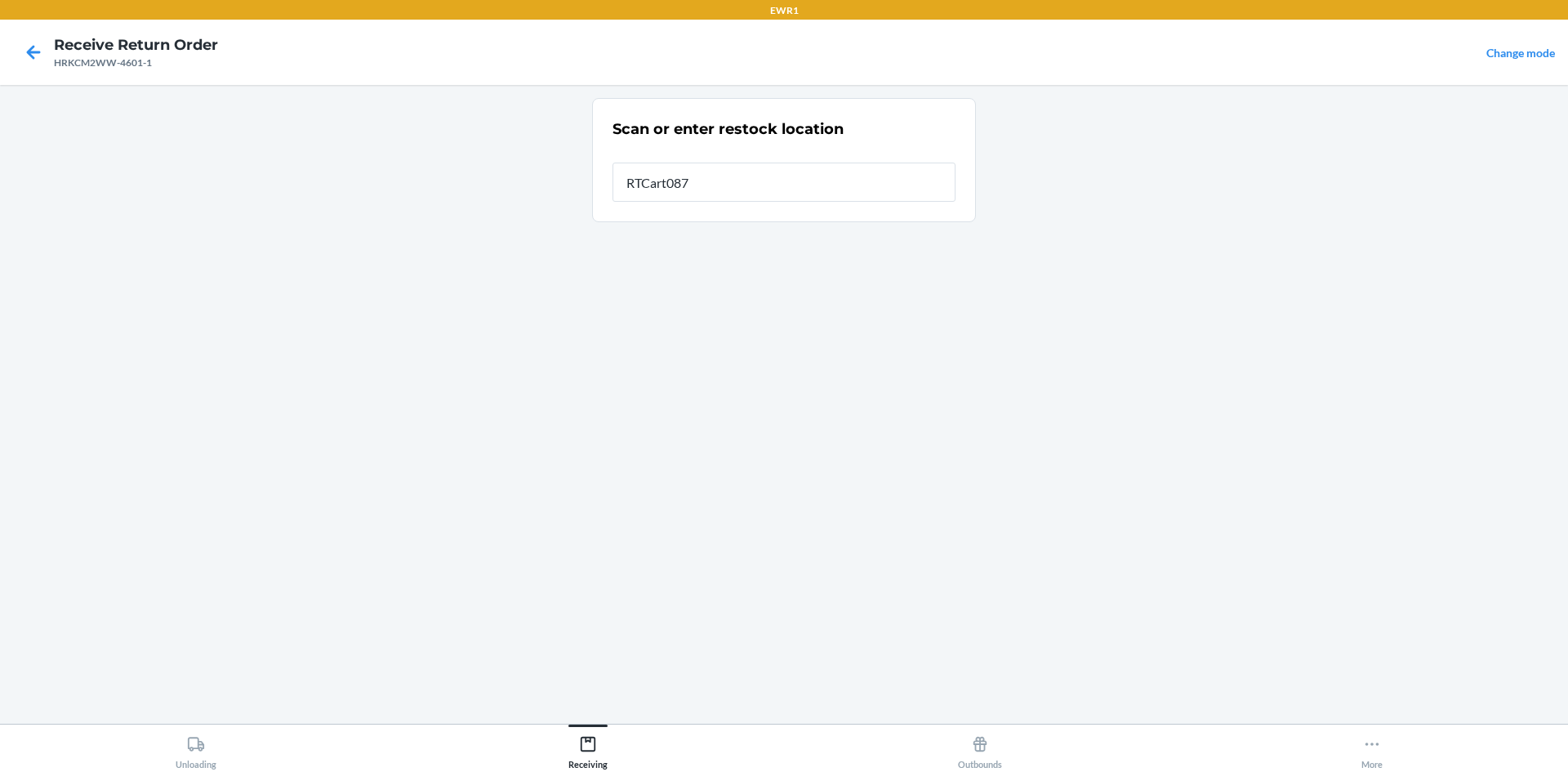
type input "RTCart087"
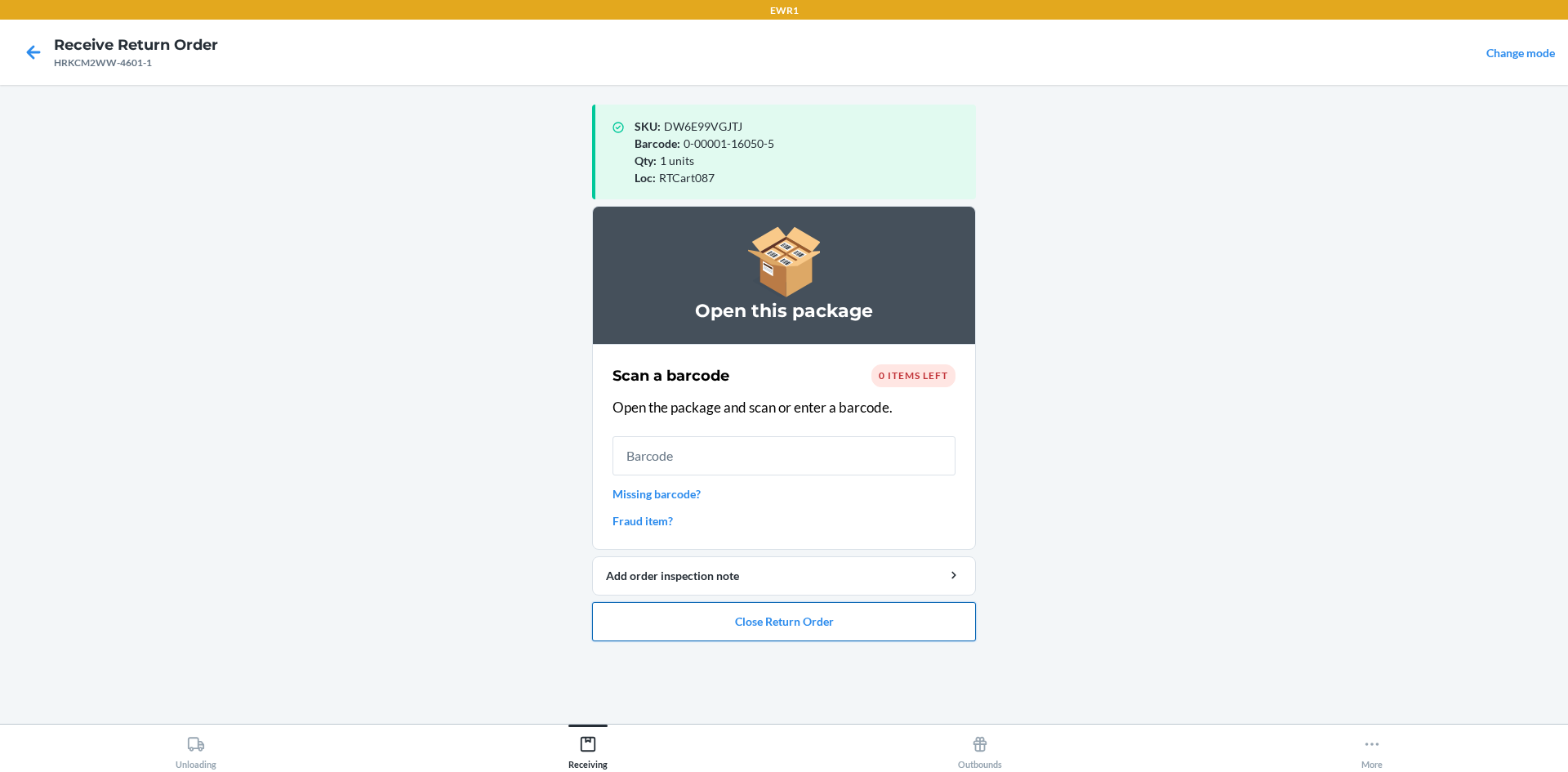
click at [856, 632] on button "Close Return Order" at bounding box center [783, 620] width 383 height 39
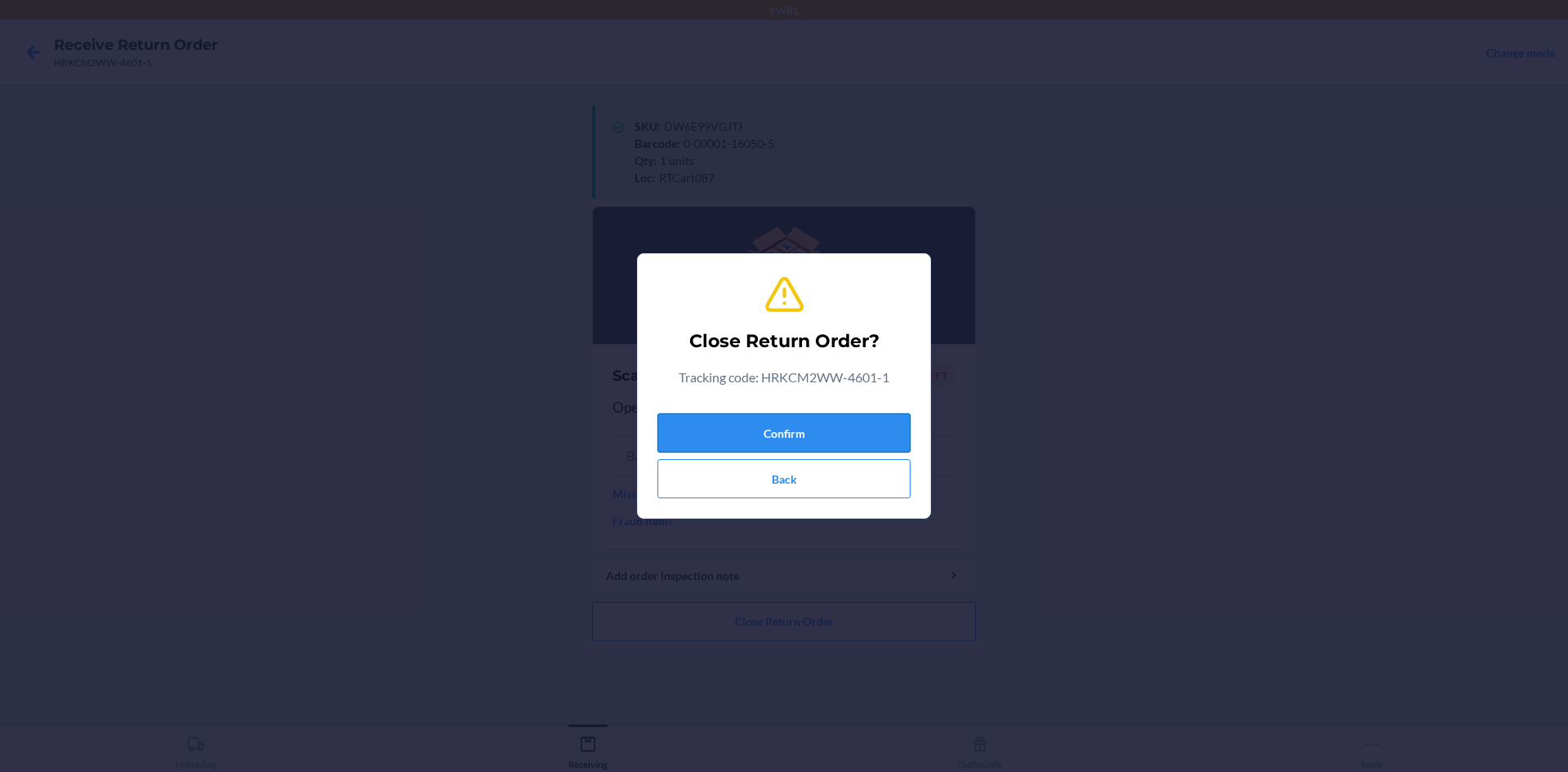
click at [844, 418] on button "Confirm" at bounding box center [784, 433] width 253 height 39
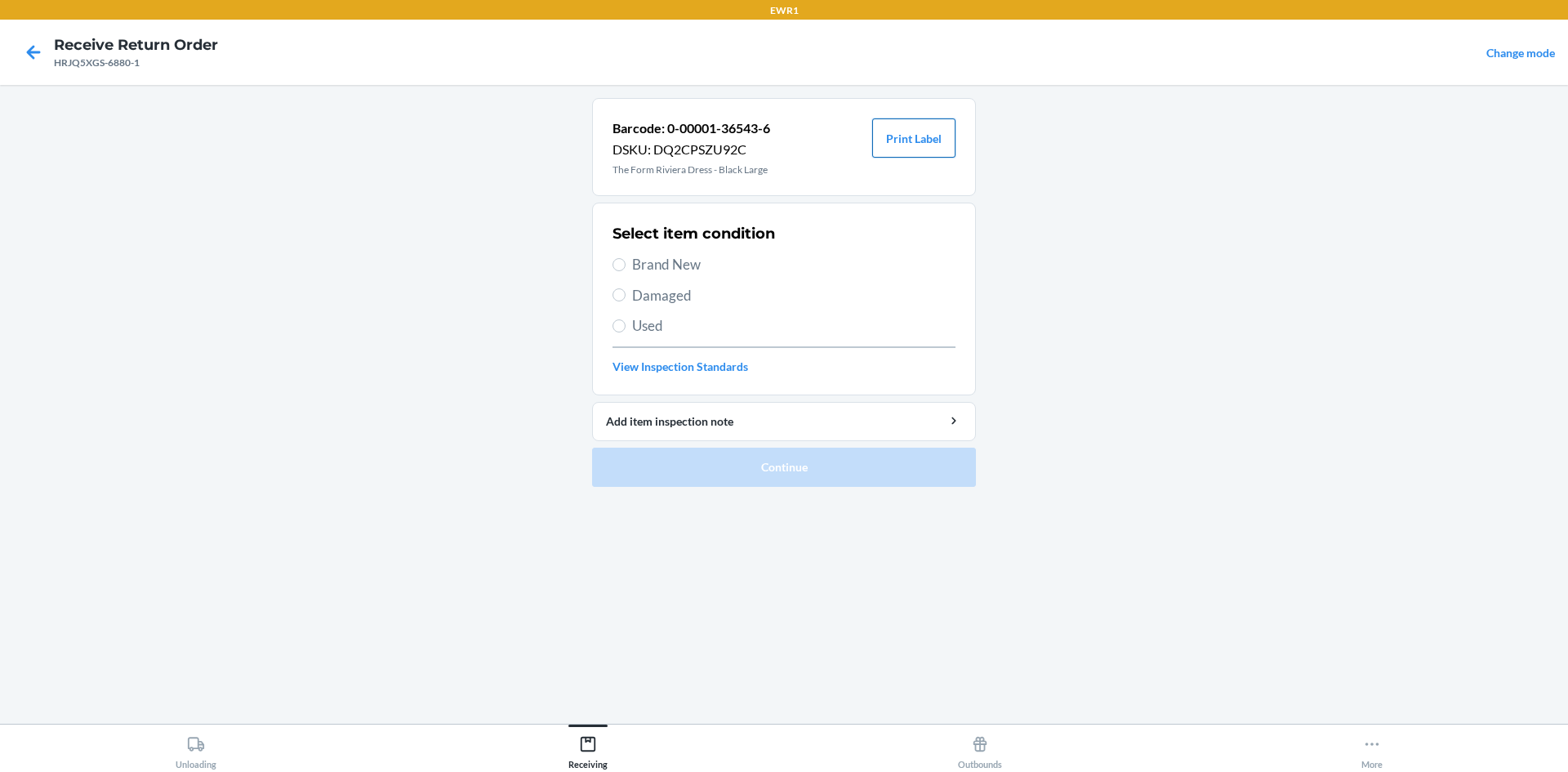
click at [924, 144] on button "Print Label" at bounding box center [913, 137] width 84 height 39
click at [617, 265] on input "Brand New" at bounding box center [619, 264] width 13 height 13
radio input "true"
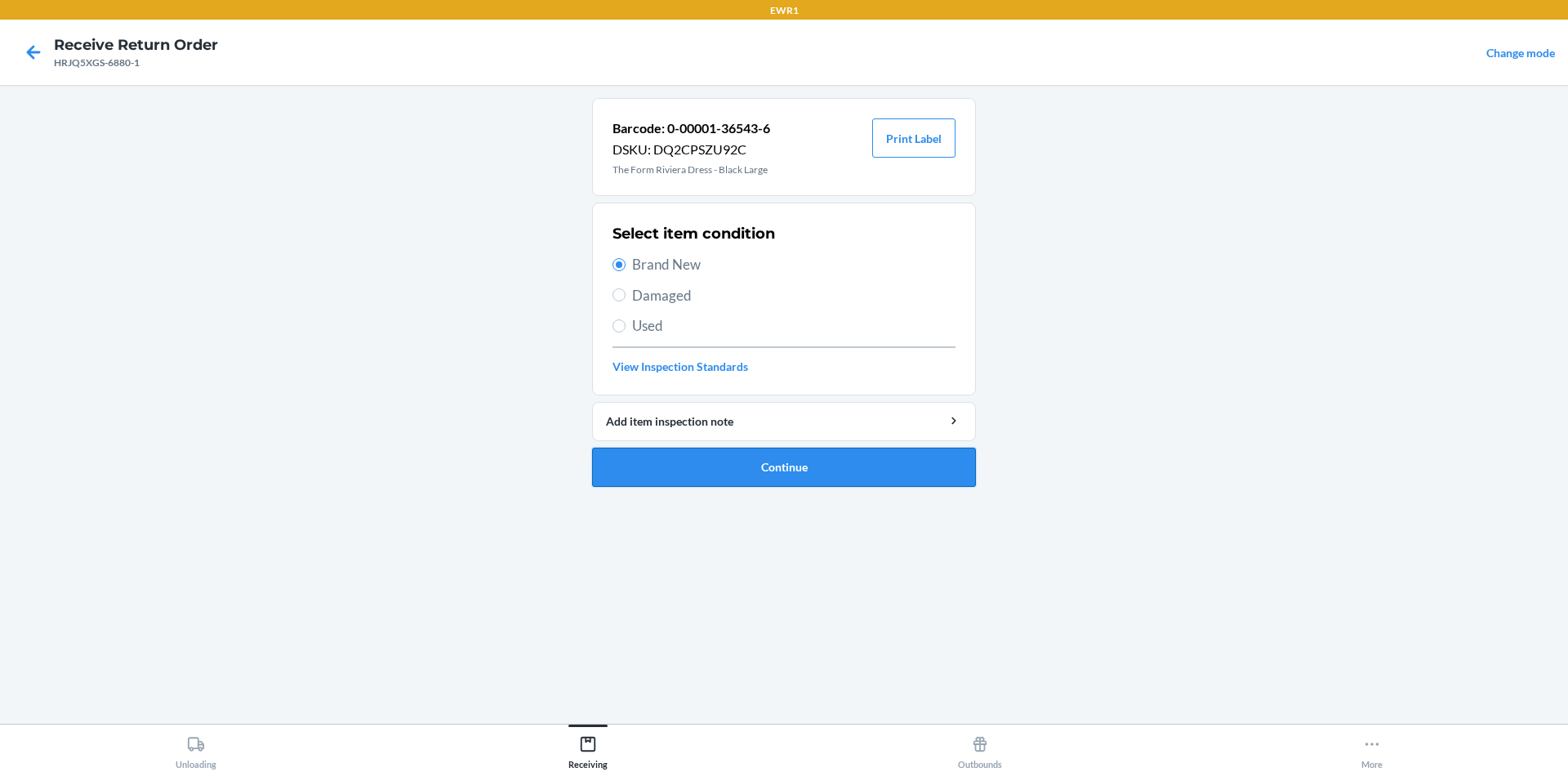
click at [678, 463] on button "Continue" at bounding box center [783, 466] width 383 height 39
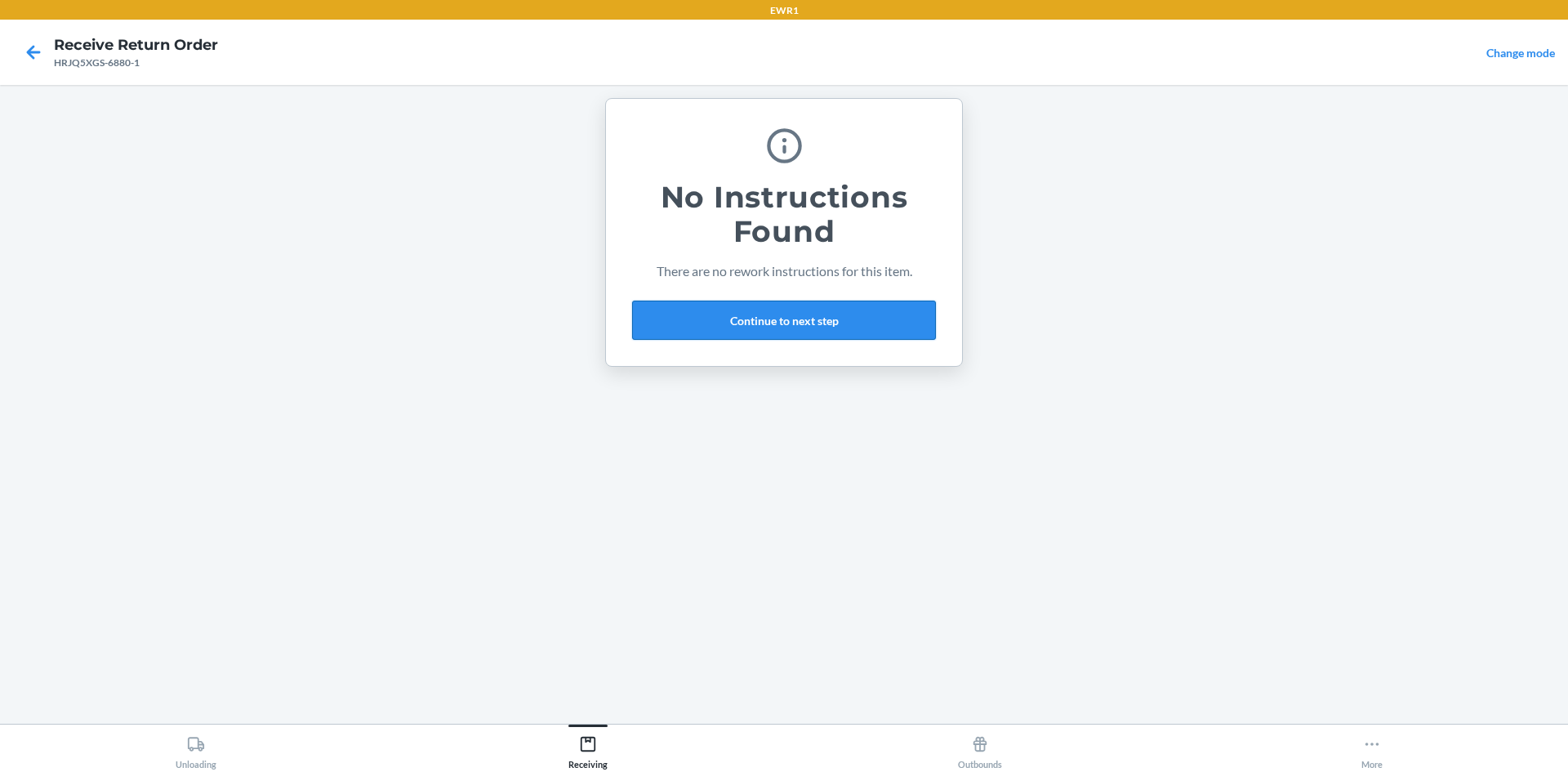
click at [735, 311] on button "Continue to next step" at bounding box center [784, 320] width 304 height 39
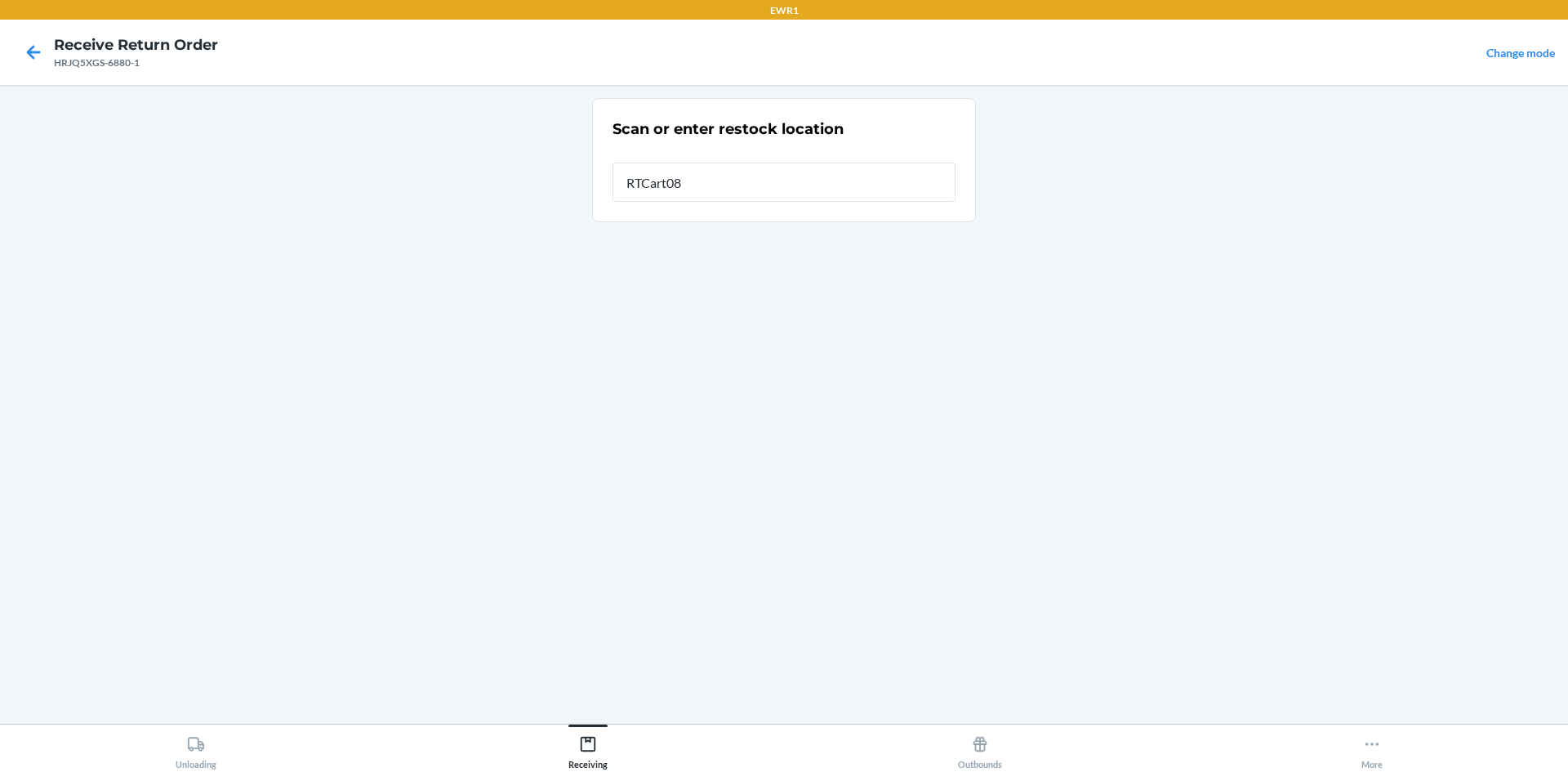
type input "RTCart087"
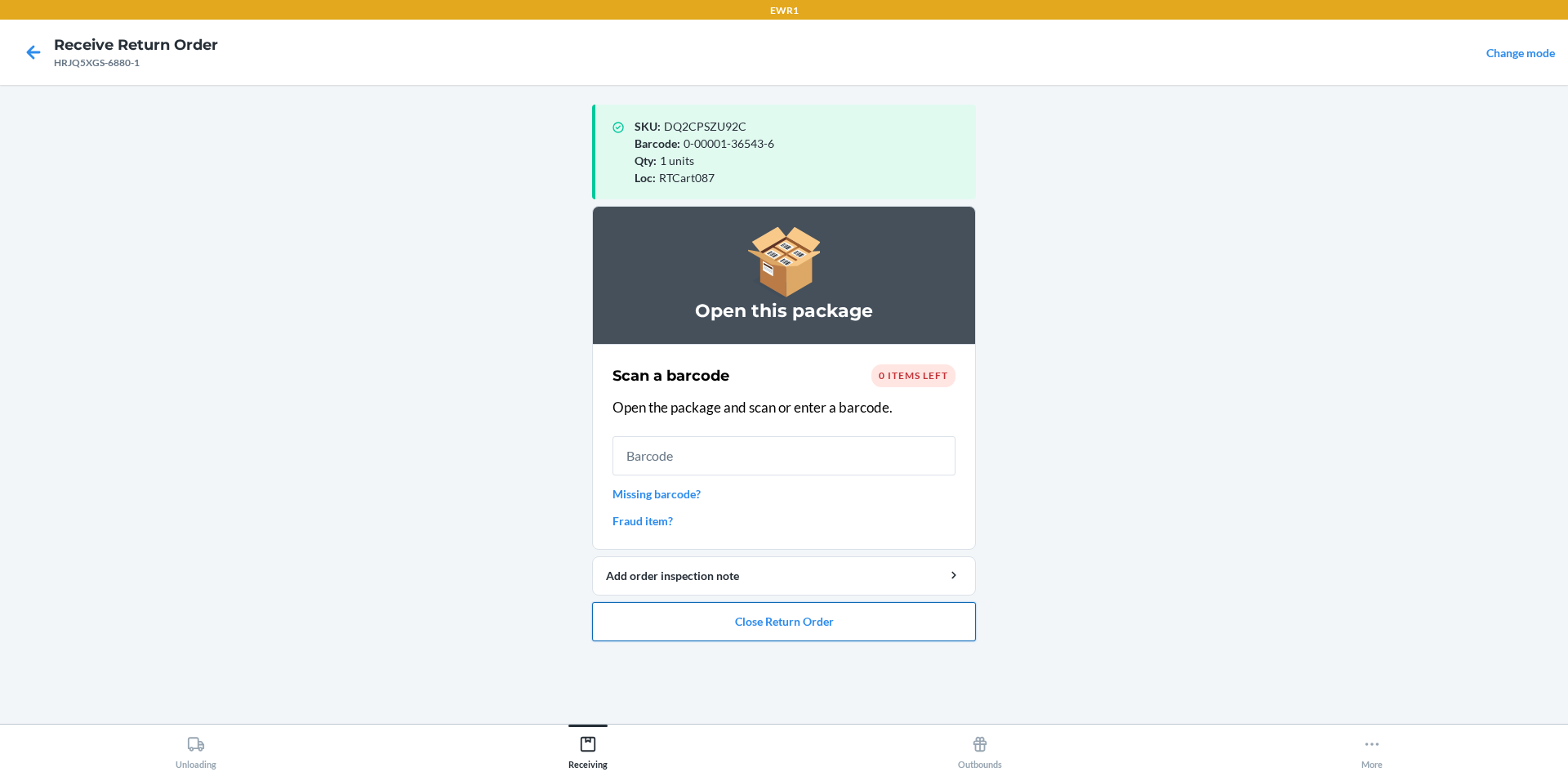
click at [907, 628] on button "Close Return Order" at bounding box center [783, 620] width 383 height 39
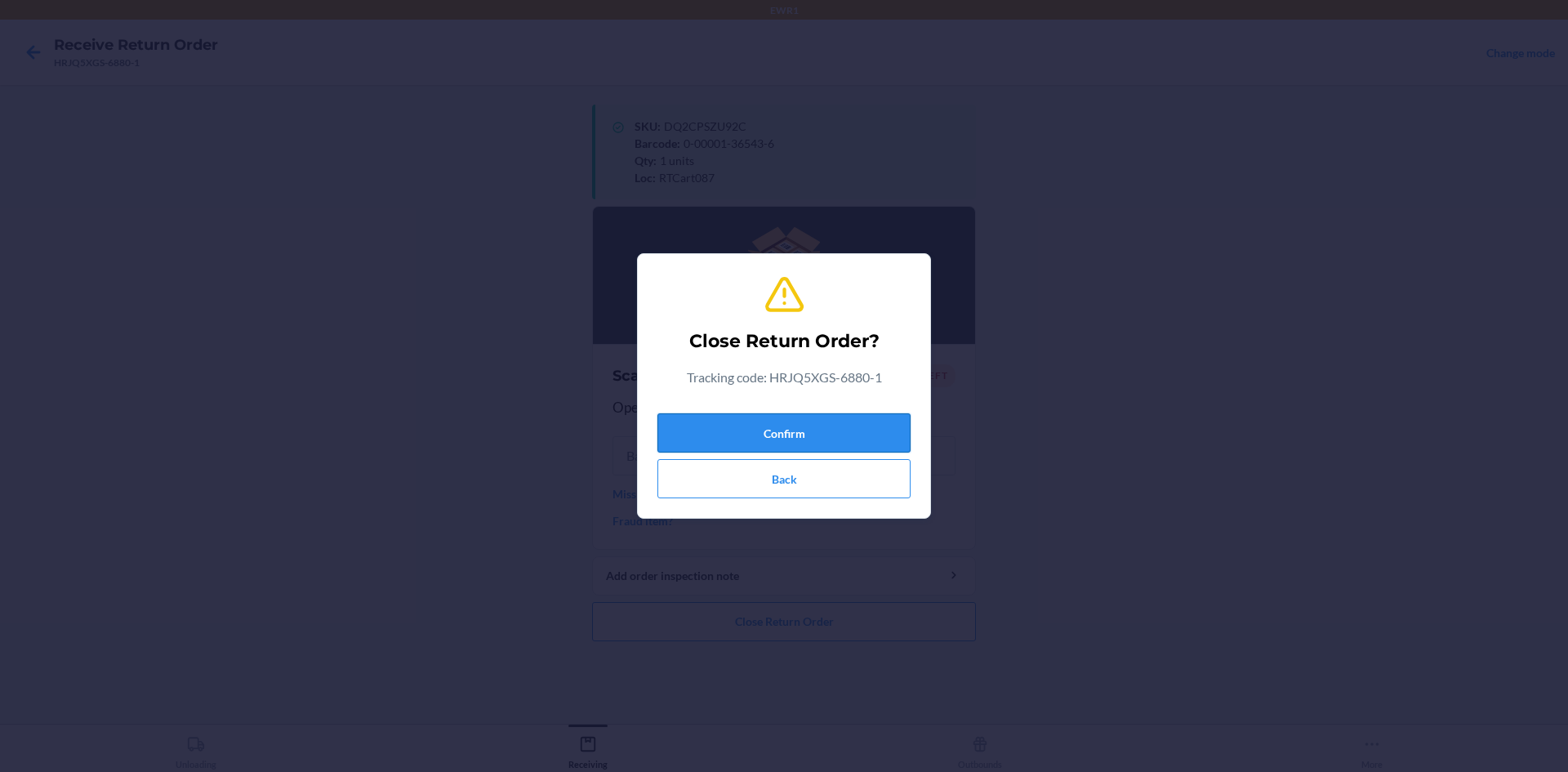
click at [849, 425] on button "Confirm" at bounding box center [784, 433] width 253 height 39
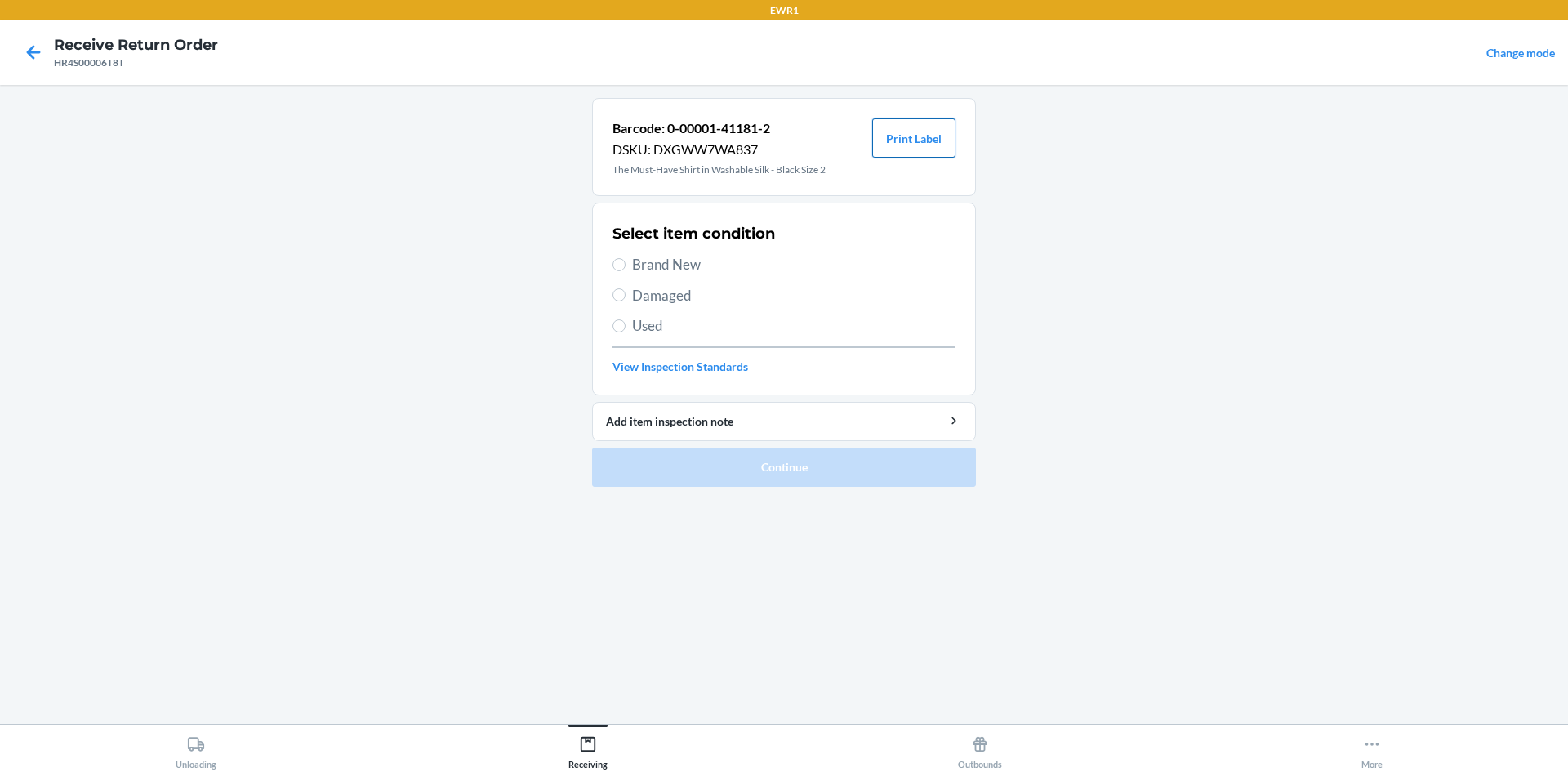
click at [902, 135] on button "Print Label" at bounding box center [913, 137] width 84 height 39
click at [628, 268] on label "Brand New" at bounding box center [784, 265] width 343 height 22
click at [625, 268] on input "Brand New" at bounding box center [619, 264] width 13 height 13
radio input "true"
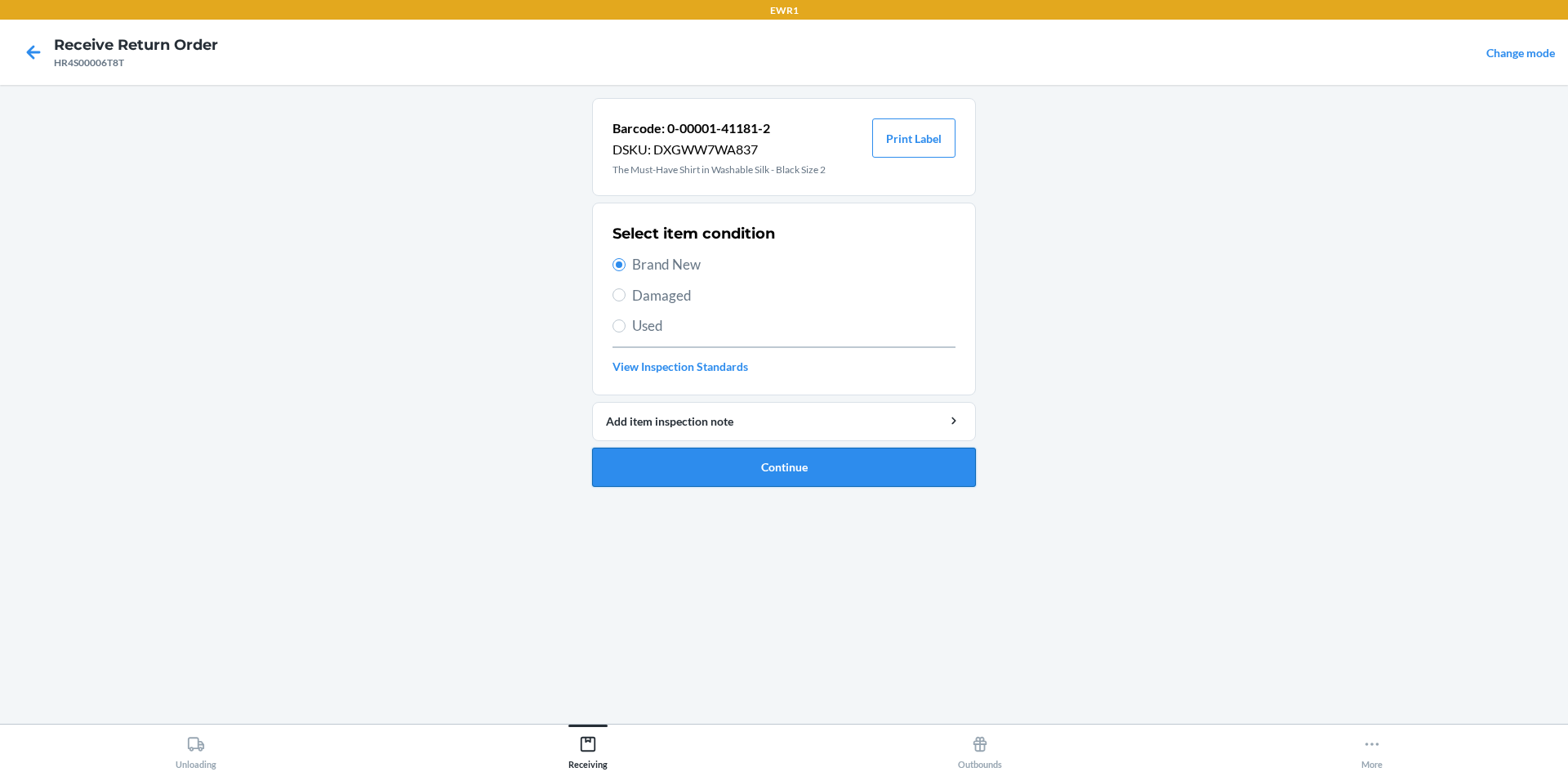
click at [679, 463] on button "Continue" at bounding box center [783, 466] width 383 height 39
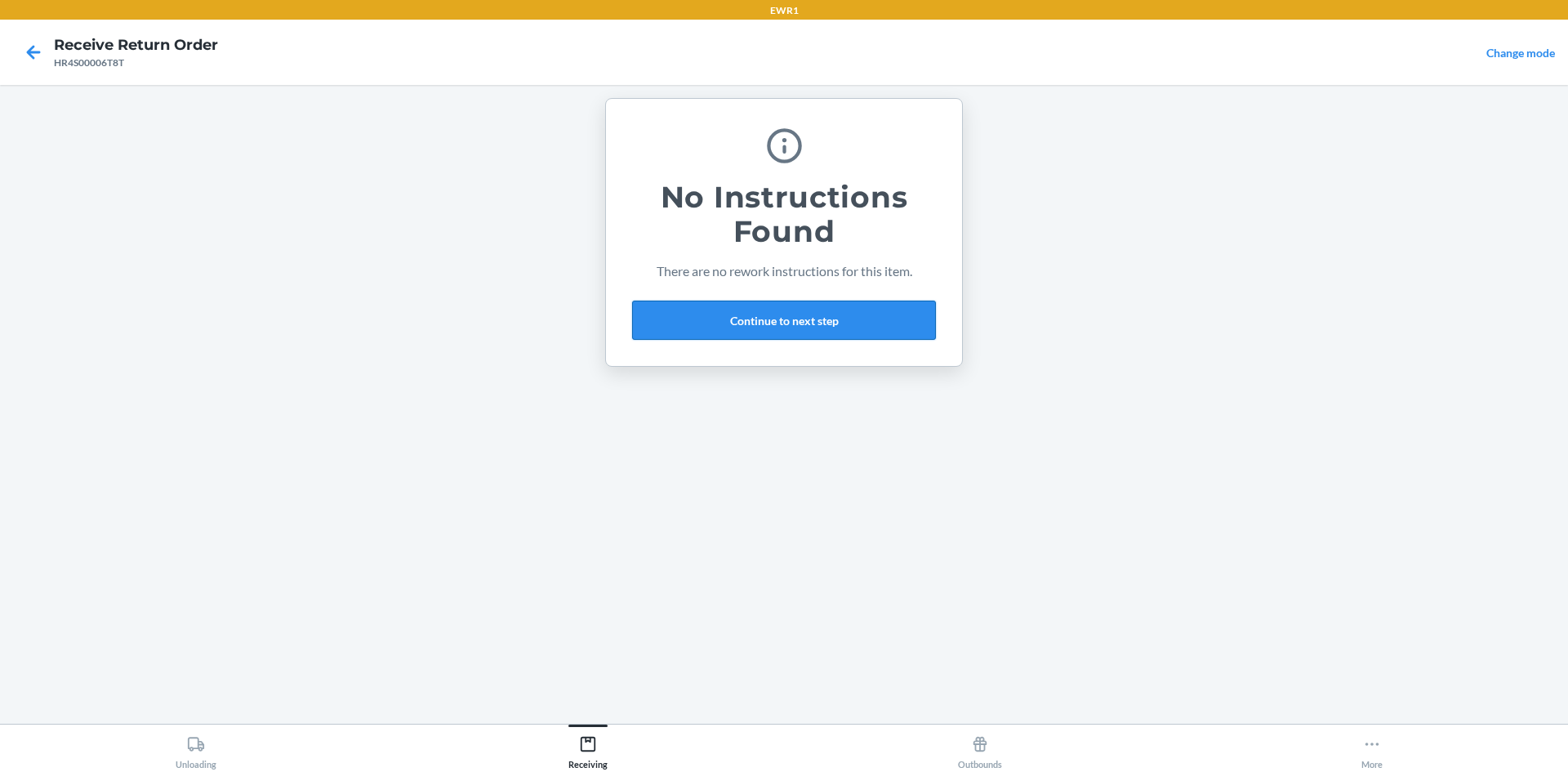
click at [762, 311] on button "Continue to next step" at bounding box center [784, 320] width 304 height 39
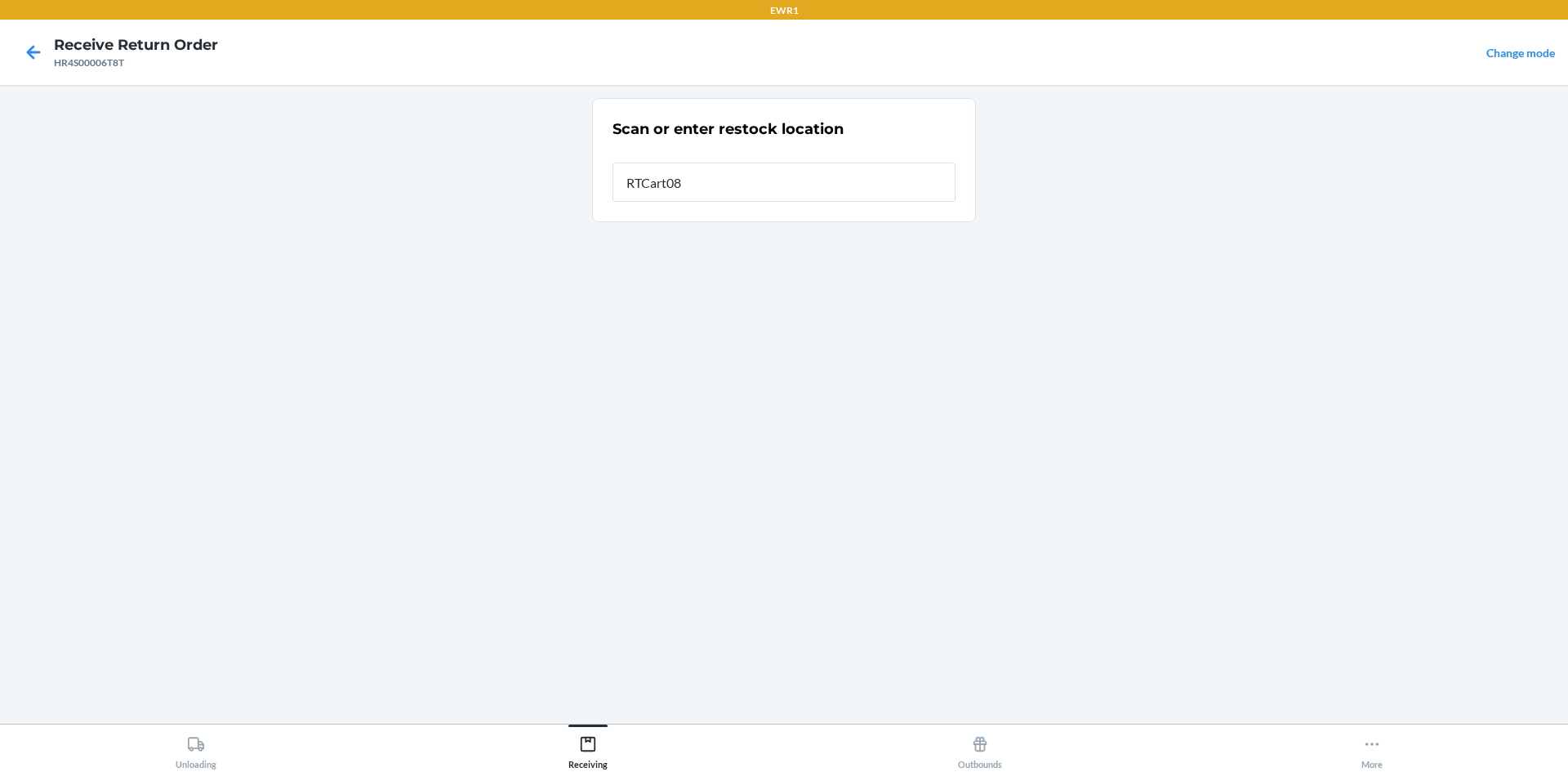
type input "RTCart087"
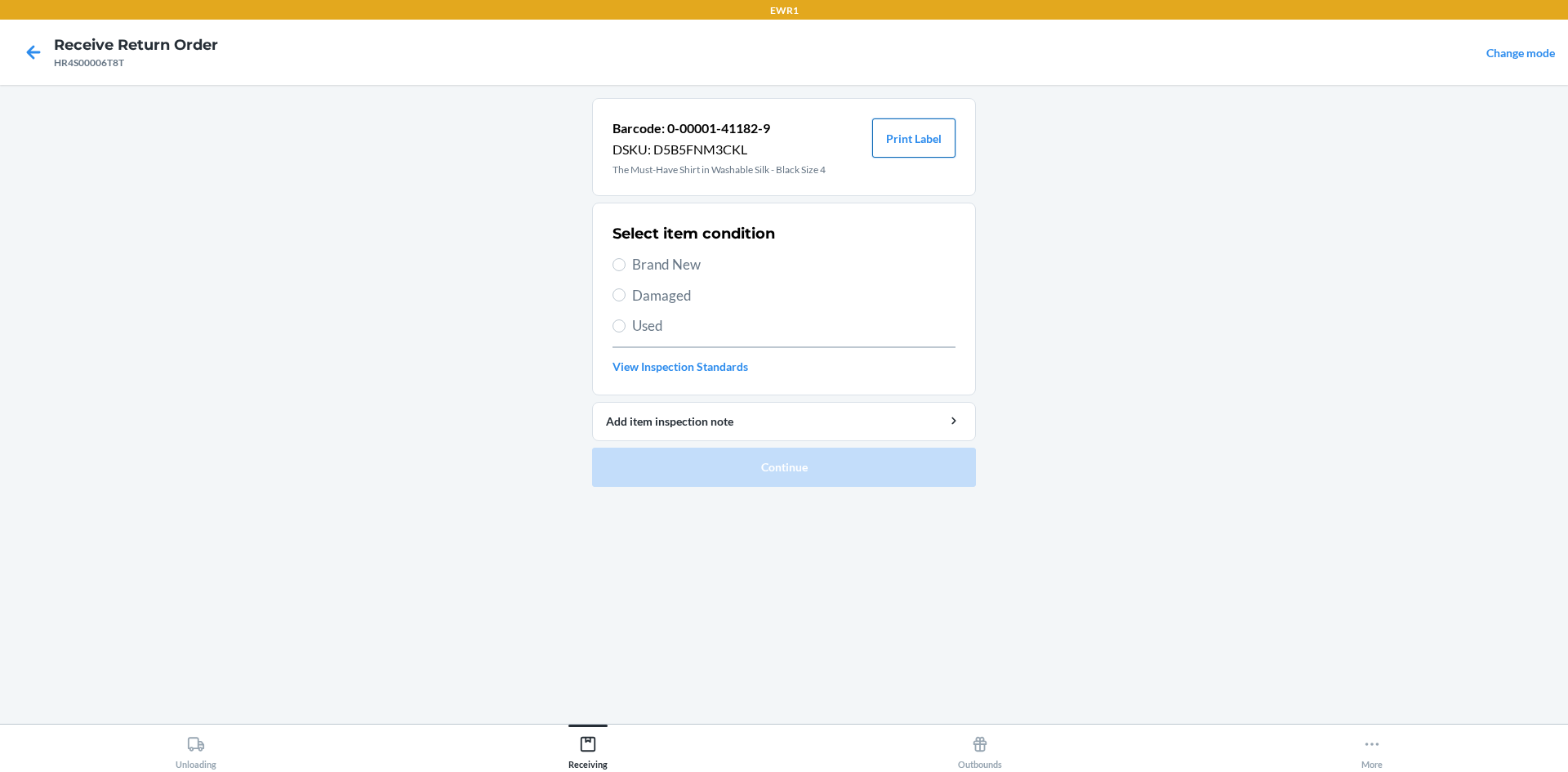
click at [905, 139] on button "Print Label" at bounding box center [913, 137] width 84 height 39
click at [618, 261] on input "Brand New" at bounding box center [619, 264] width 13 height 13
radio input "true"
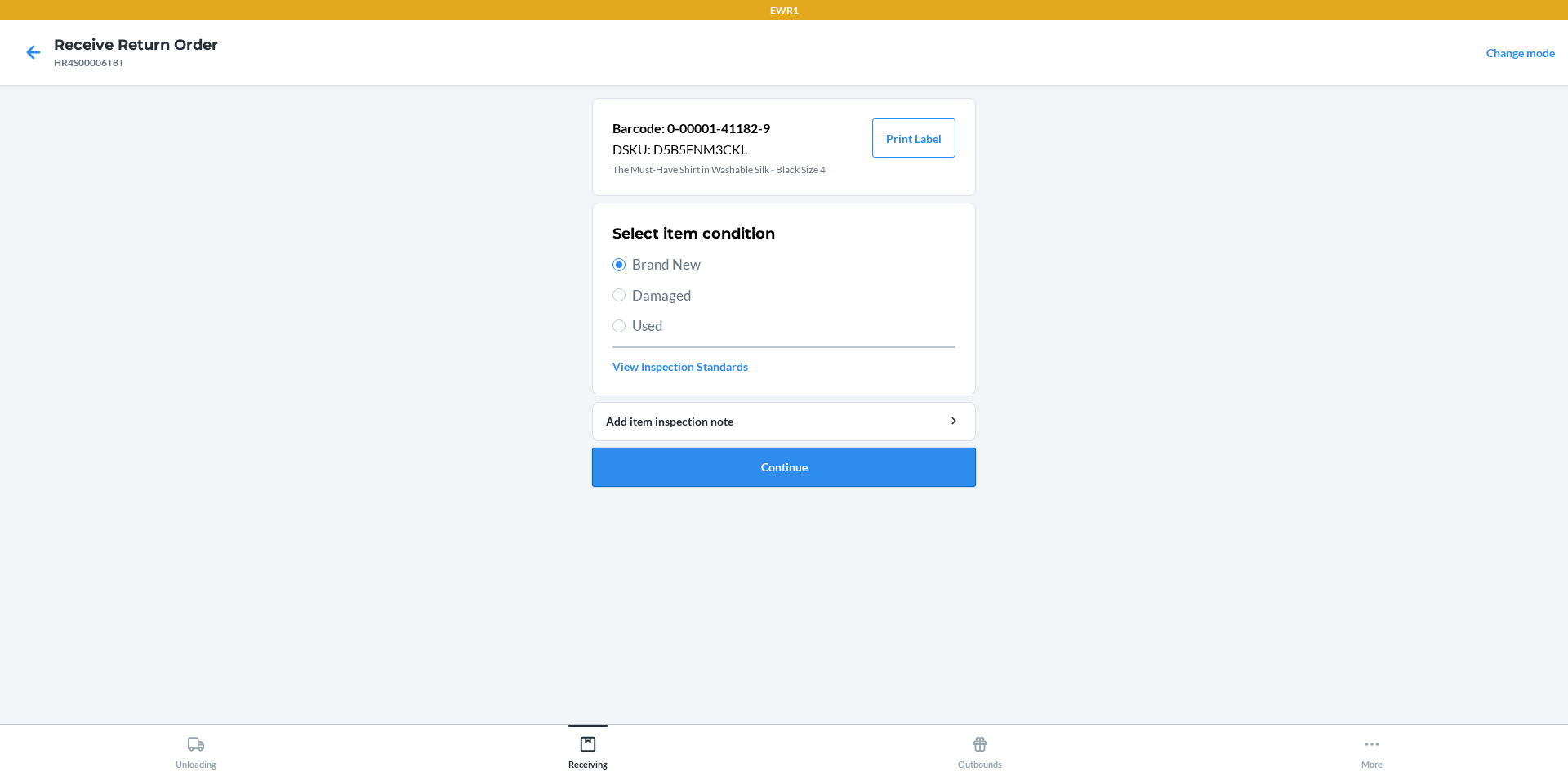
click at [675, 465] on button "Continue" at bounding box center [783, 466] width 383 height 39
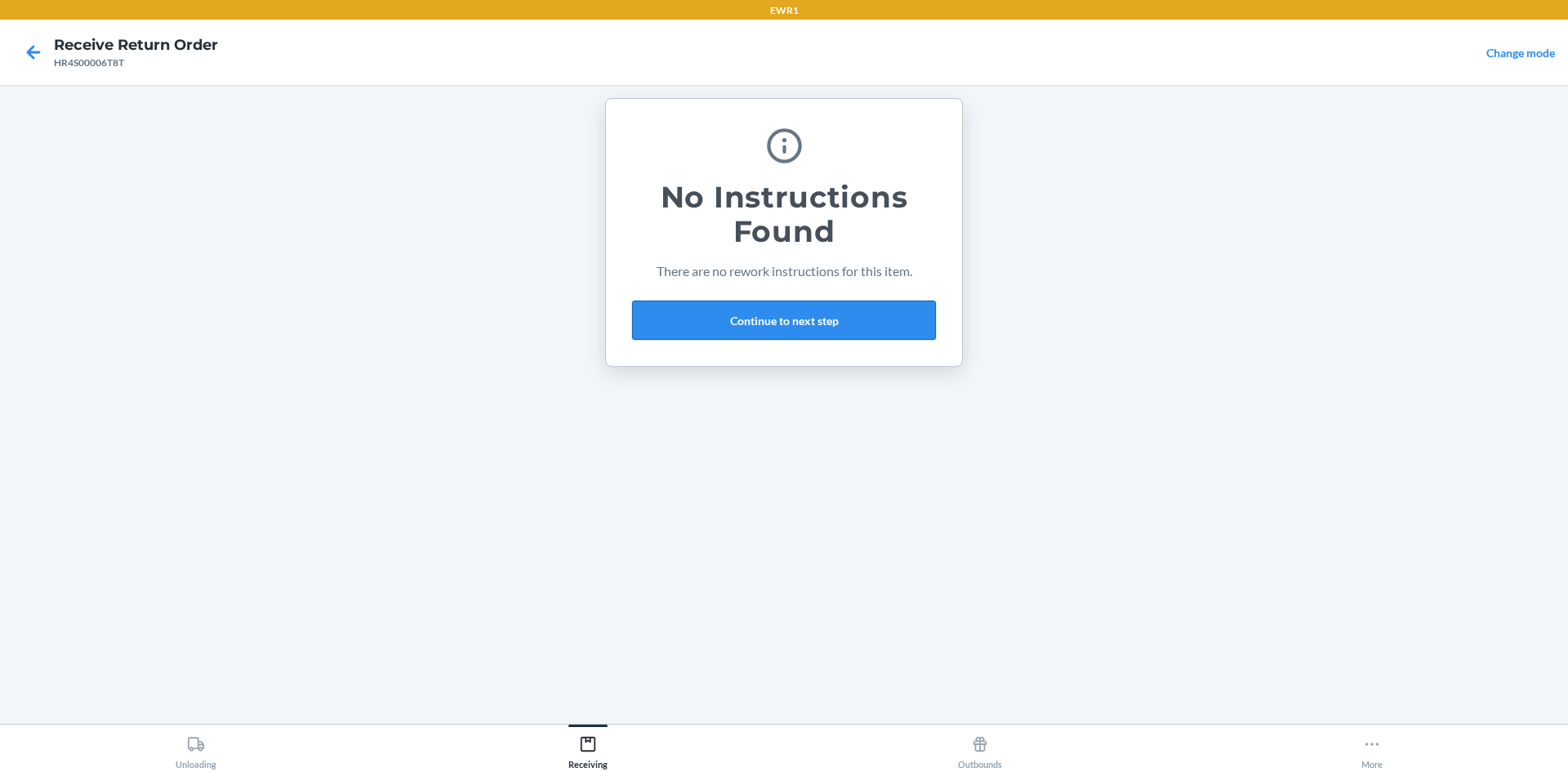
click at [831, 318] on button "Continue to next step" at bounding box center [784, 320] width 304 height 39
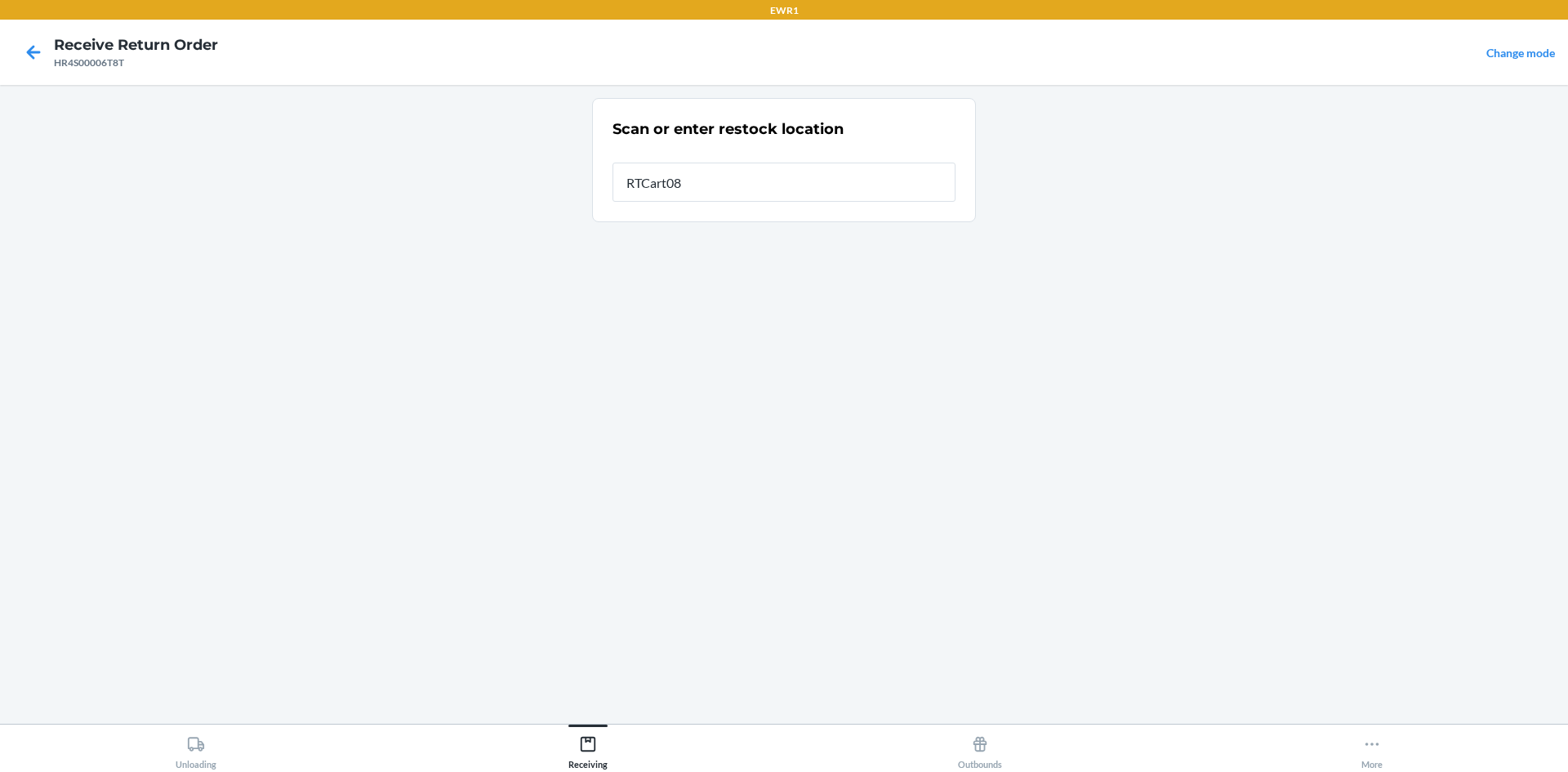
type input "RTCart087"
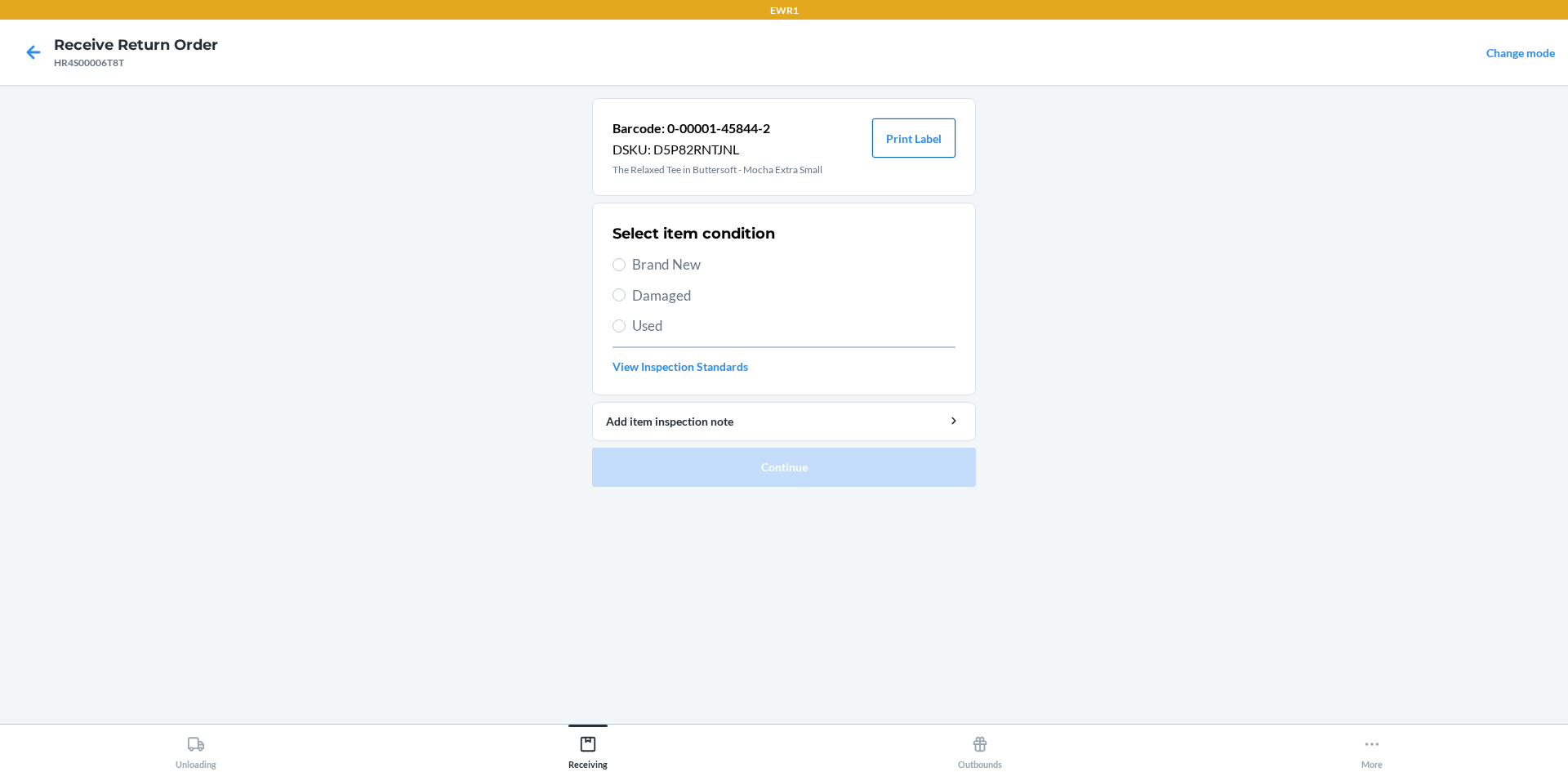
click at [921, 148] on button "Print Label" at bounding box center [913, 137] width 84 height 39
click at [625, 265] on input "Brand New" at bounding box center [619, 264] width 13 height 13
radio input "true"
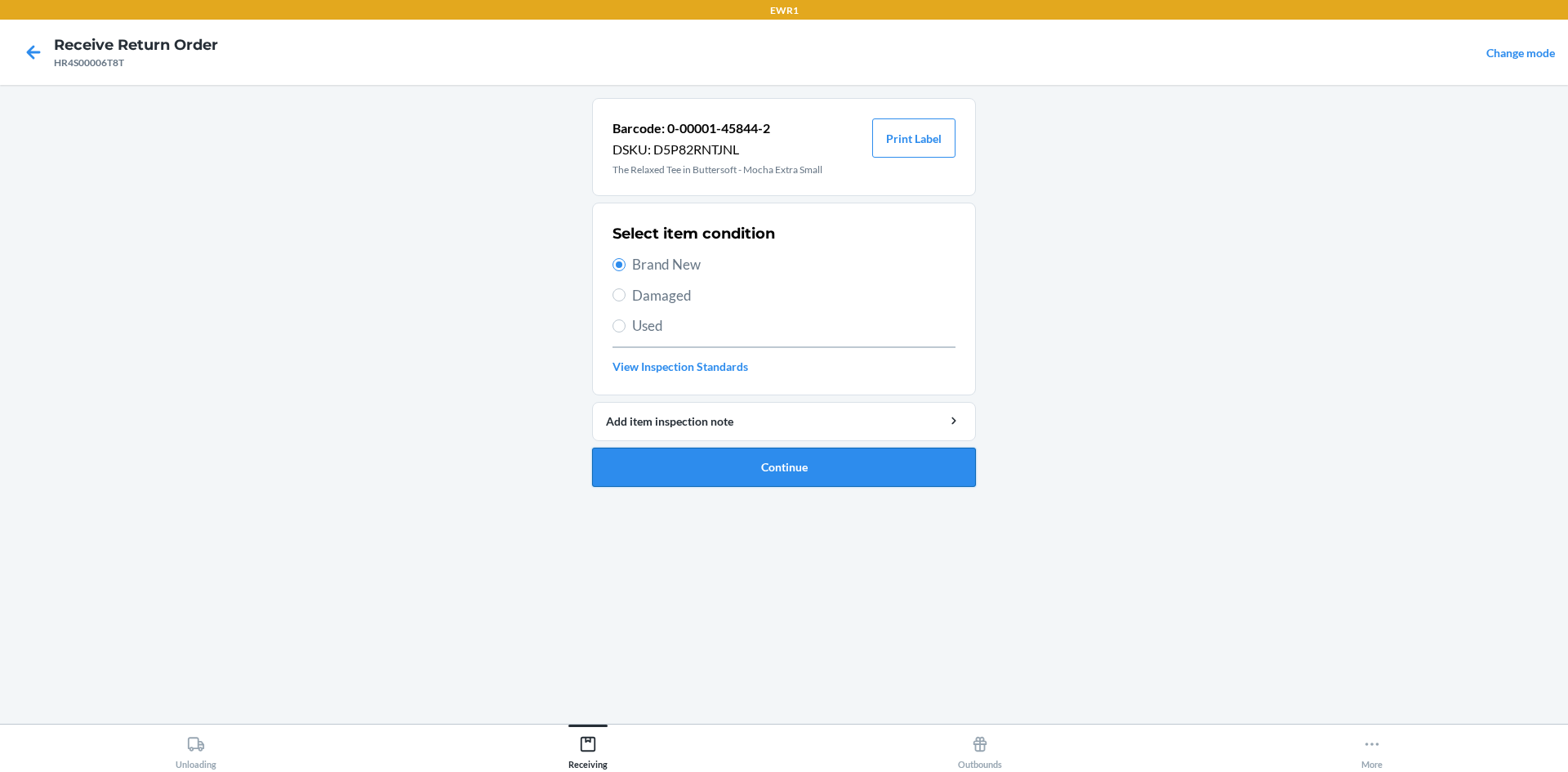
click at [681, 465] on button "Continue" at bounding box center [783, 466] width 383 height 39
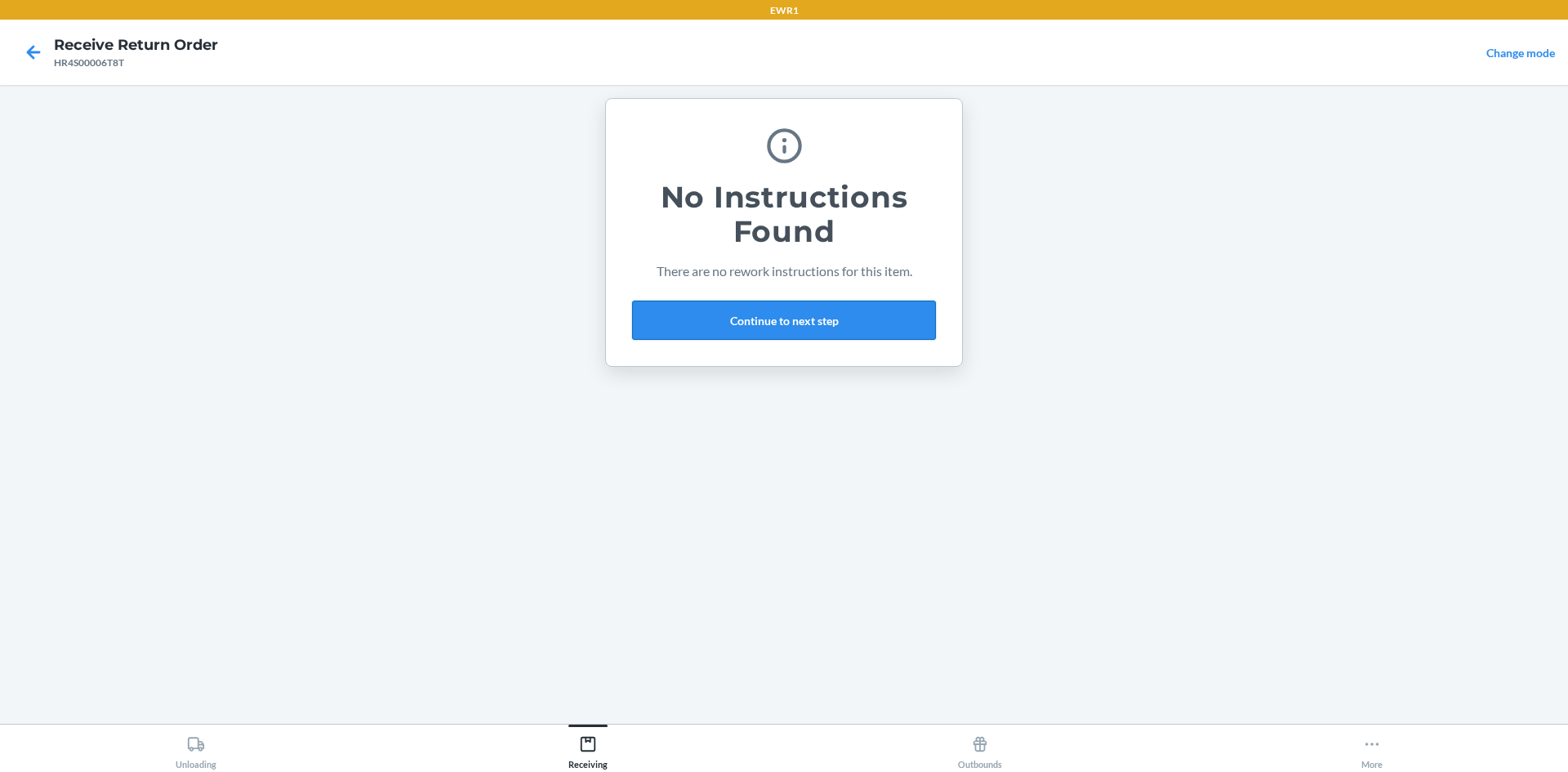
click at [725, 311] on button "Continue to next step" at bounding box center [784, 320] width 304 height 39
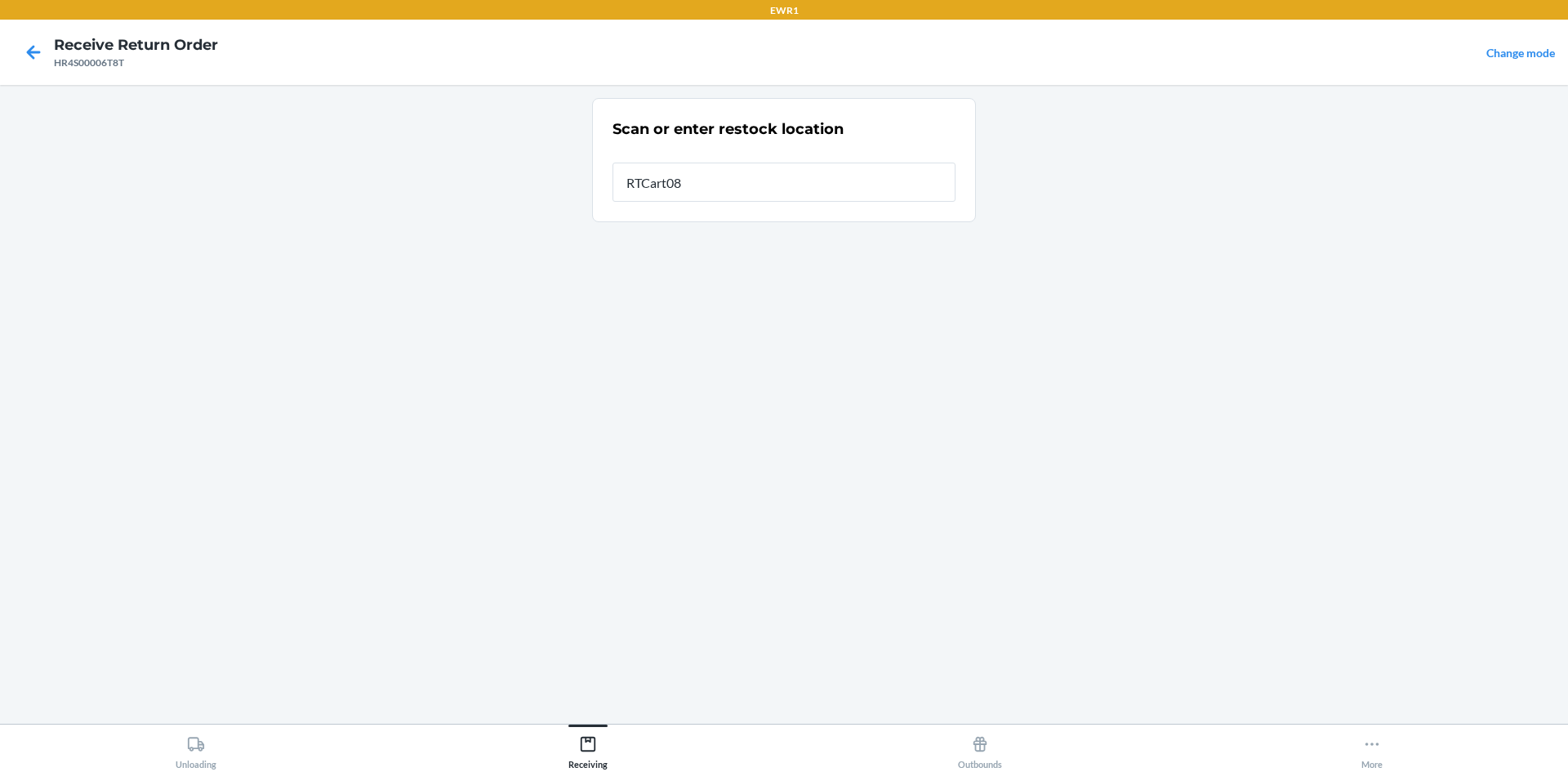
type input "RTCart087"
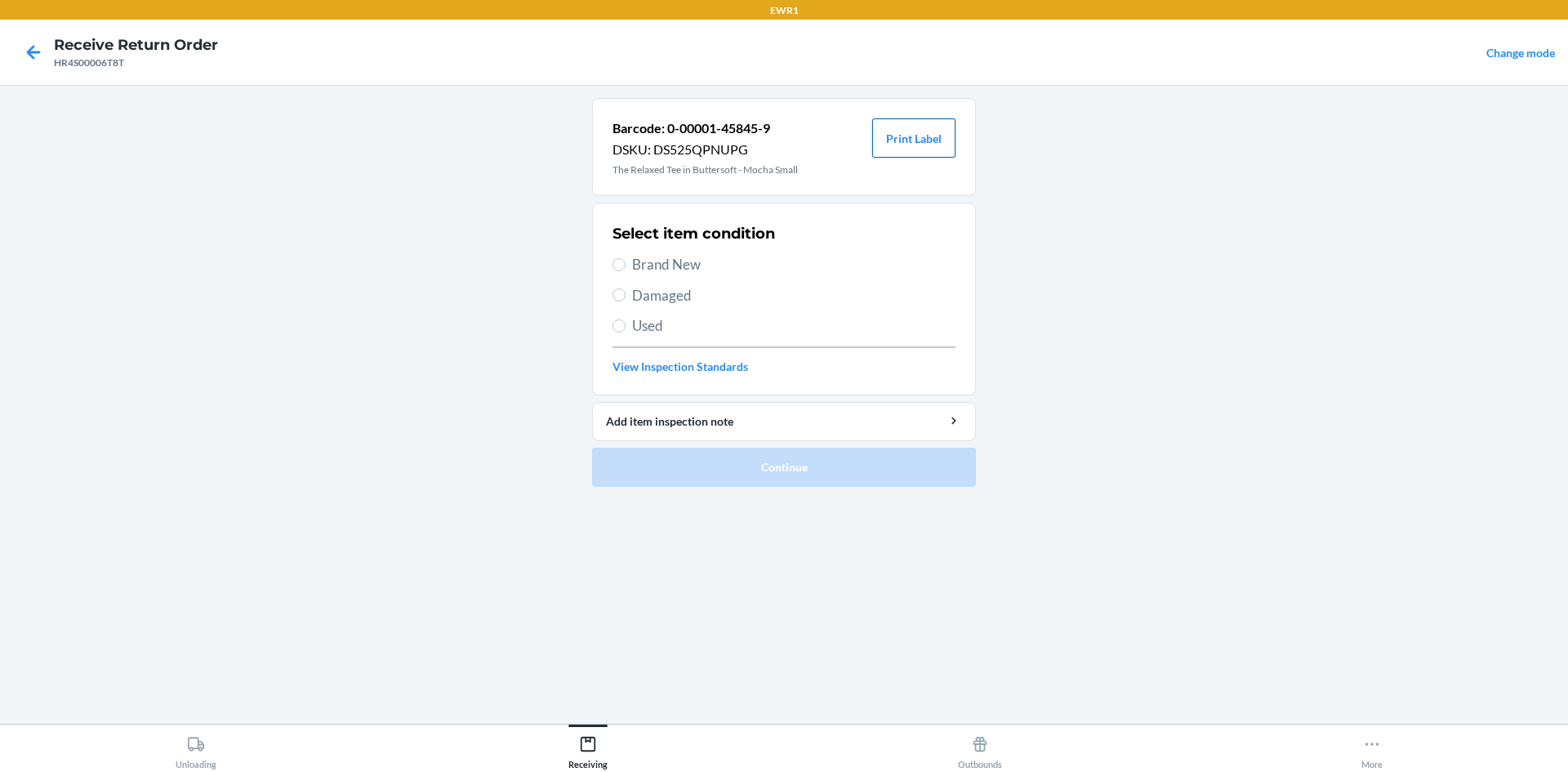
click at [907, 138] on button "Print Label" at bounding box center [913, 137] width 84 height 39
click at [626, 268] on label "Brand New" at bounding box center [784, 265] width 343 height 22
click at [625, 268] on input "Brand New" at bounding box center [619, 264] width 13 height 13
radio input "true"
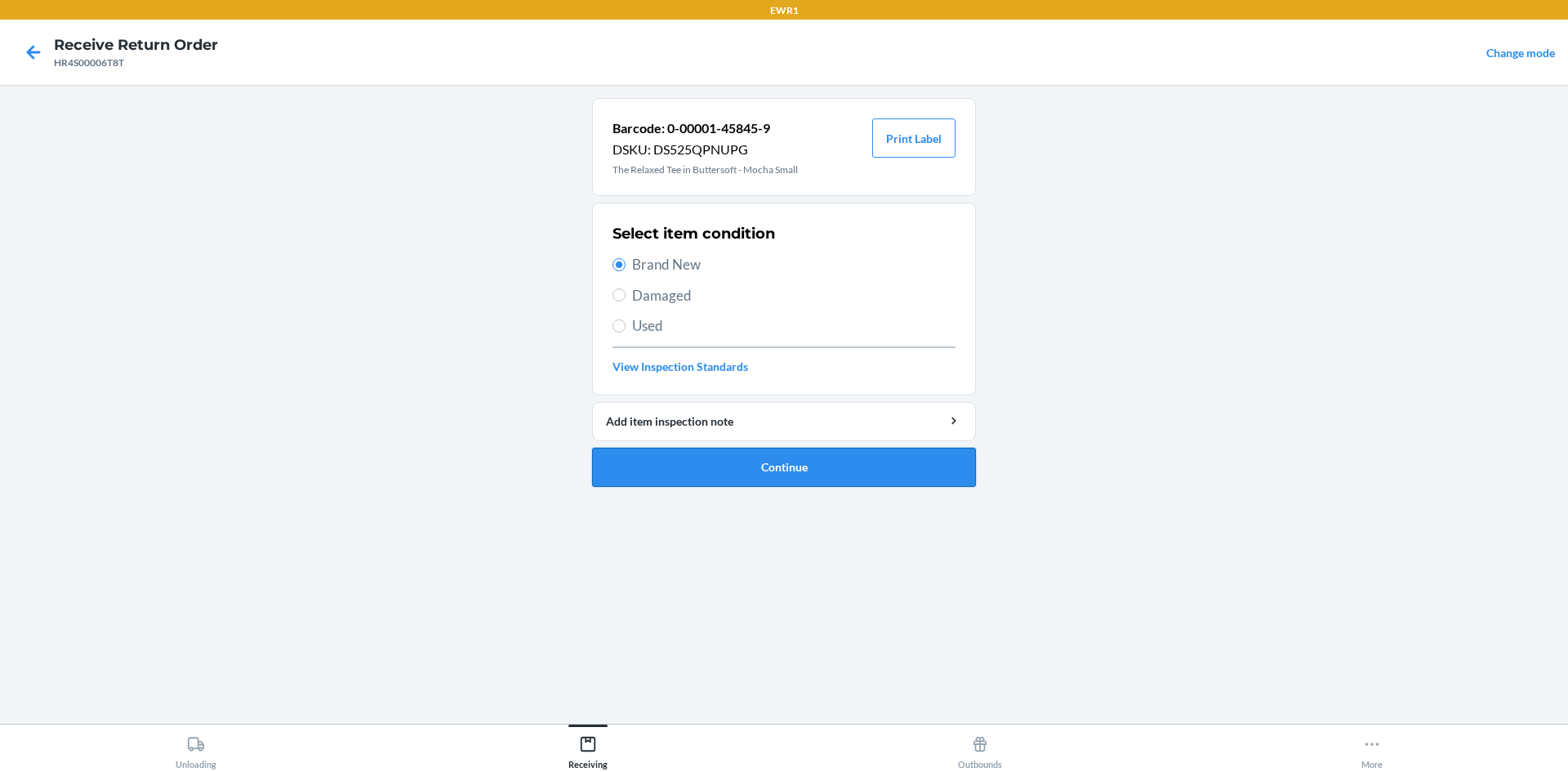
drag, startPoint x: 667, startPoint y: 469, endPoint x: 683, endPoint y: 459, distance: 18.9
click at [668, 468] on button "Continue" at bounding box center [783, 466] width 383 height 39
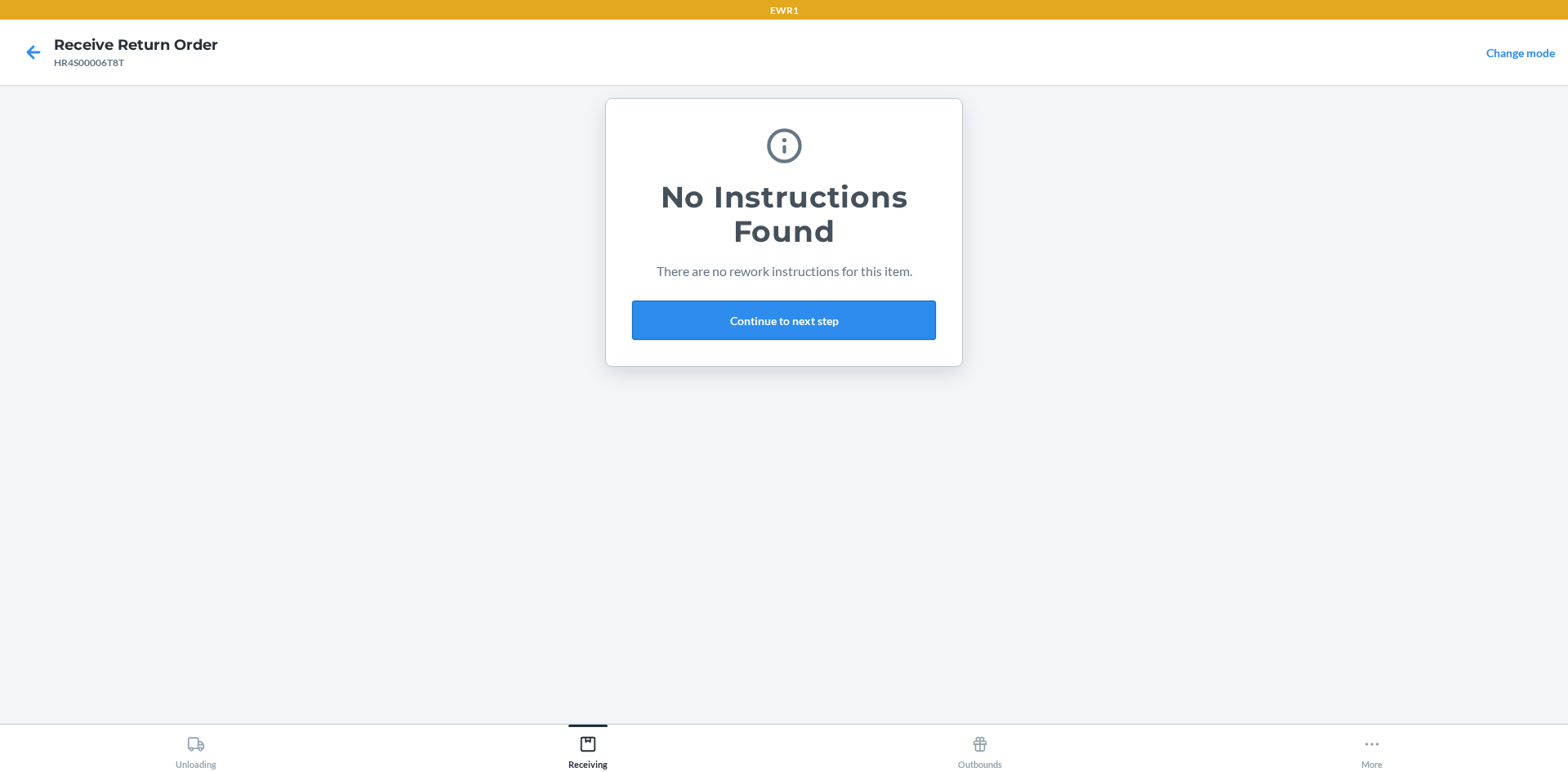
click at [756, 325] on button "Continue to next step" at bounding box center [784, 320] width 304 height 39
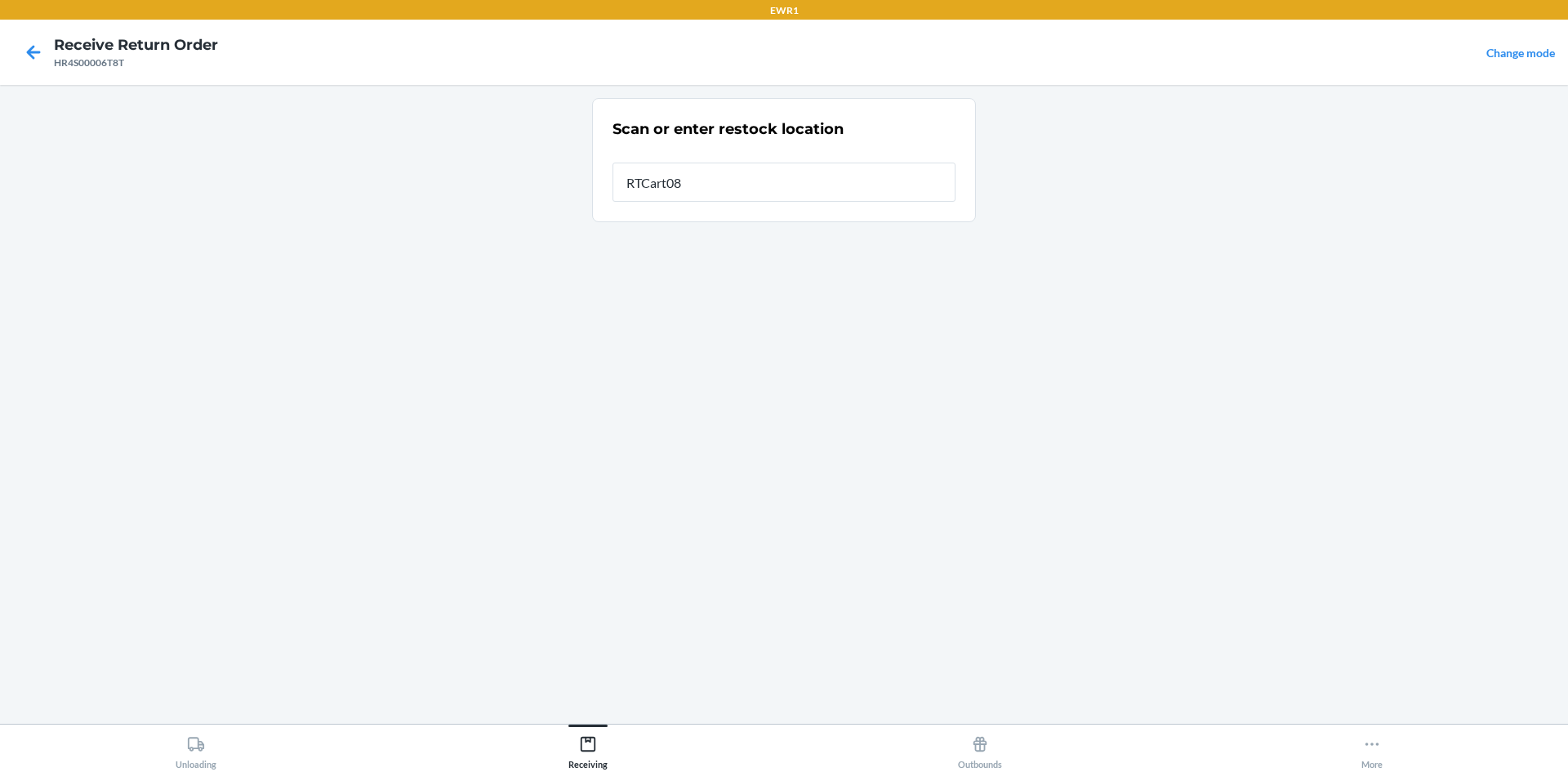
type input "RTCart087"
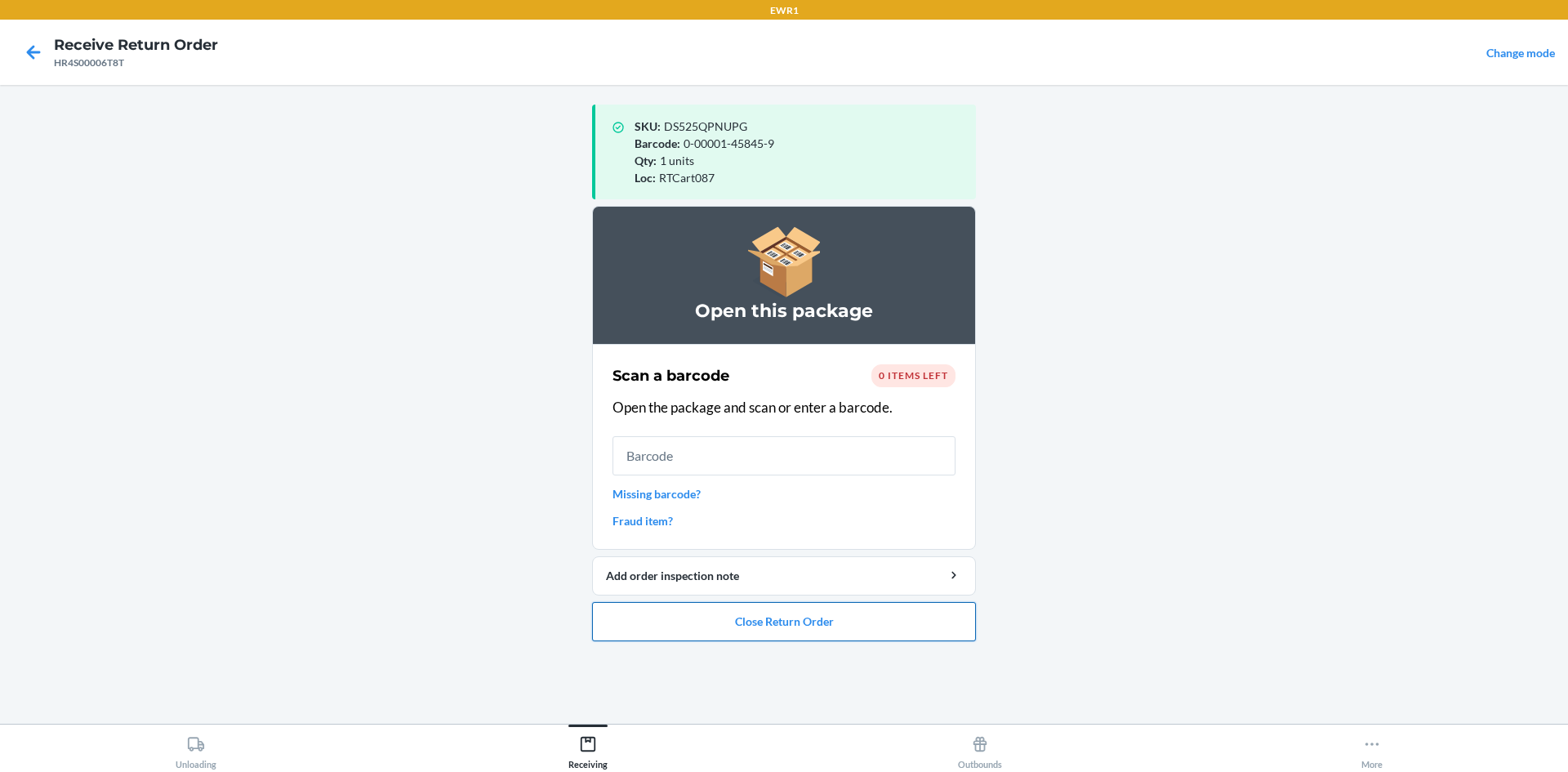
click at [760, 628] on button "Close Return Order" at bounding box center [783, 620] width 383 height 39
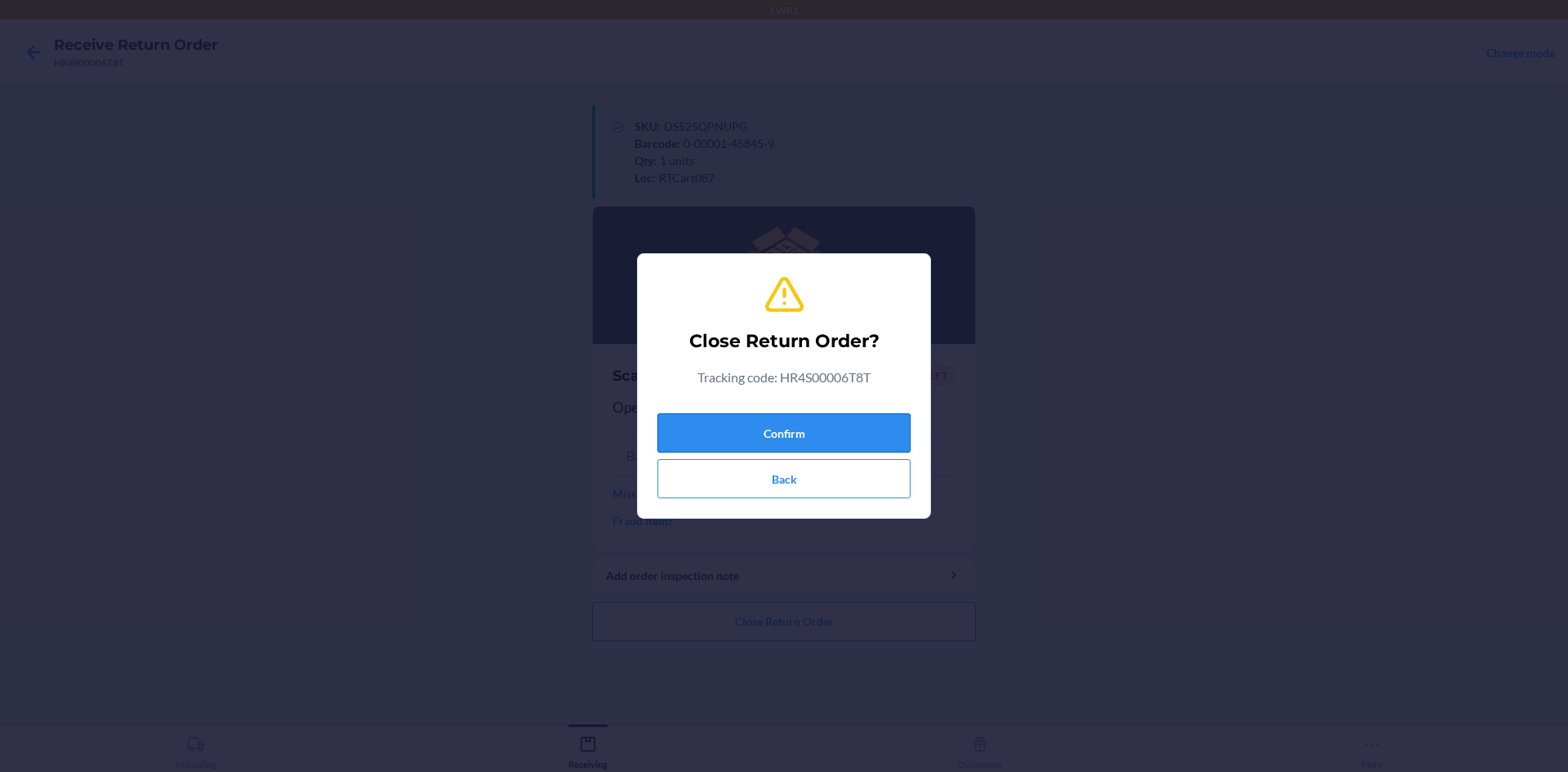
click at [779, 426] on button "Confirm" at bounding box center [784, 433] width 253 height 39
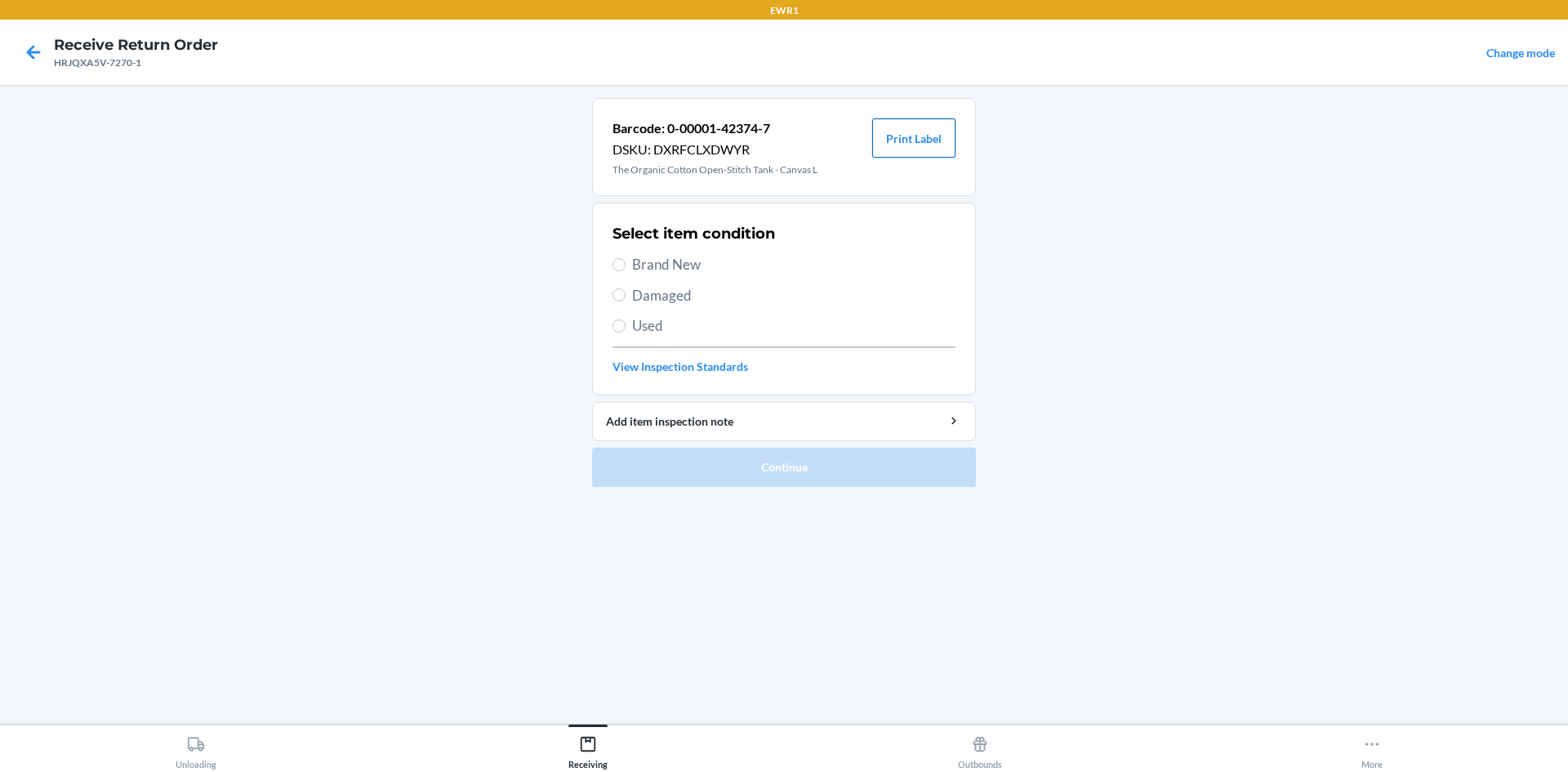
click at [913, 147] on button "Print Label" at bounding box center [913, 137] width 84 height 39
click at [620, 265] on input "Brand New" at bounding box center [619, 264] width 13 height 13
radio input "true"
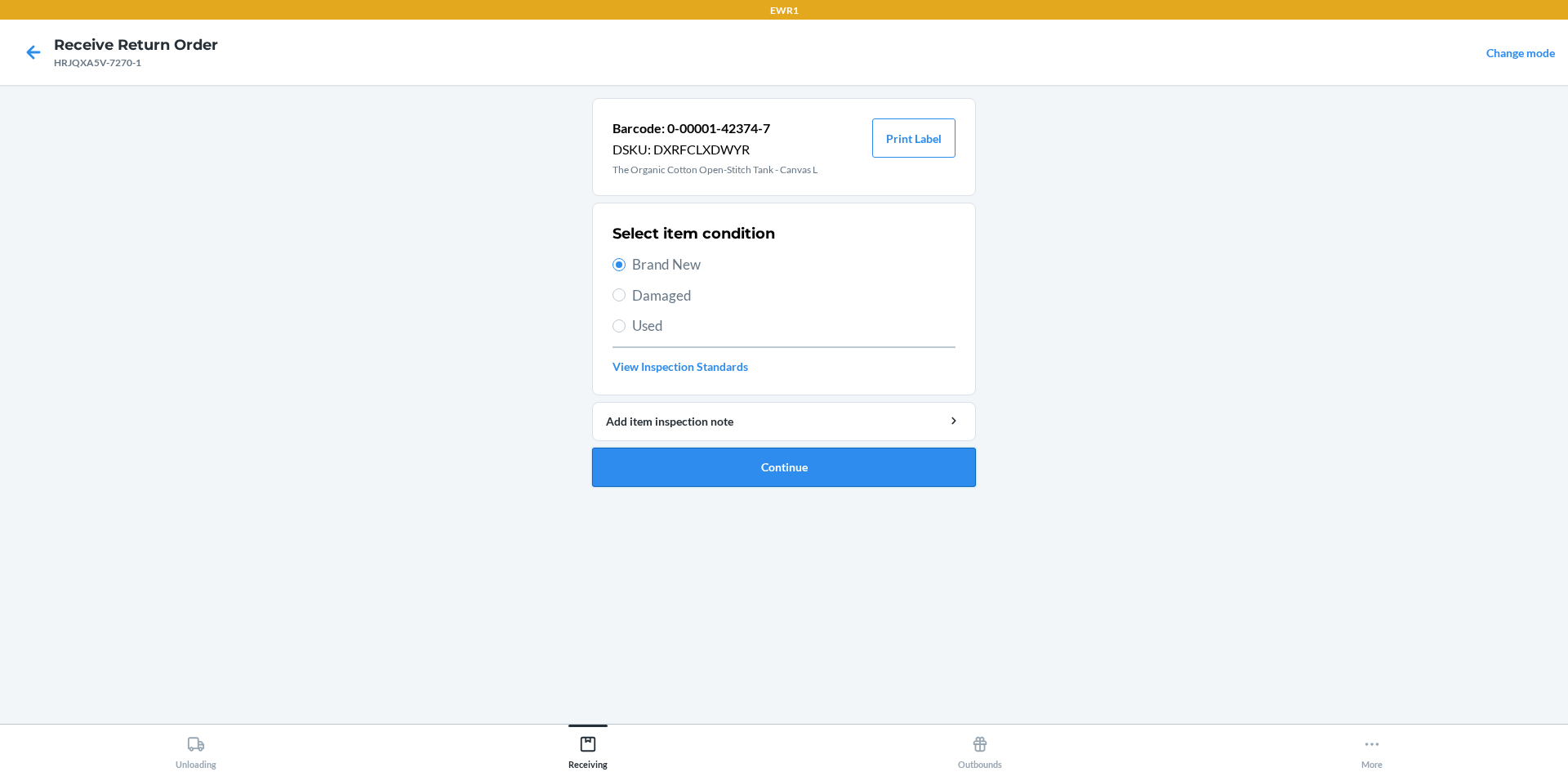
click at [725, 458] on button "Continue" at bounding box center [783, 466] width 383 height 39
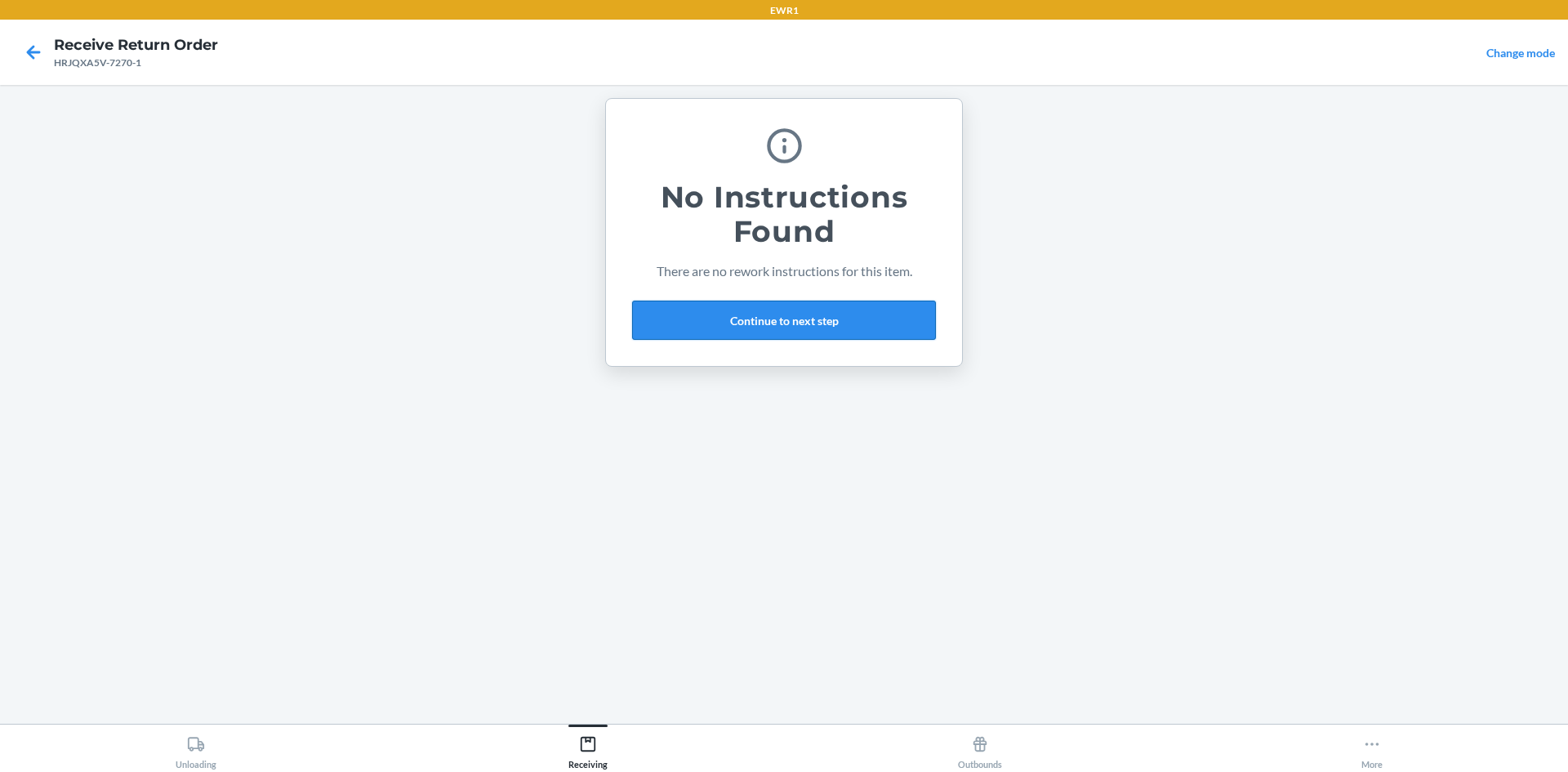
click at [792, 327] on button "Continue to next step" at bounding box center [784, 320] width 304 height 39
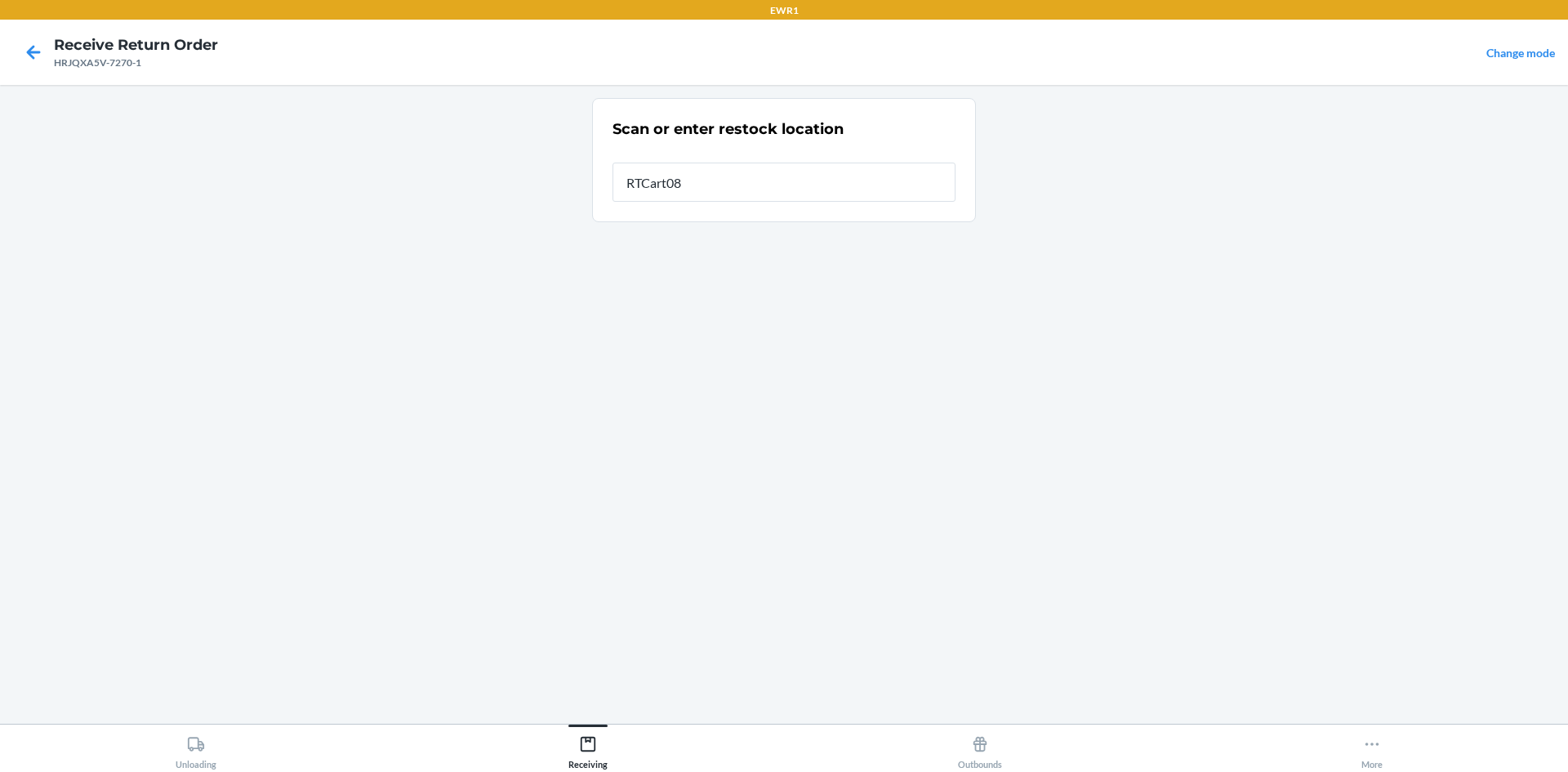
type input "RTCart087"
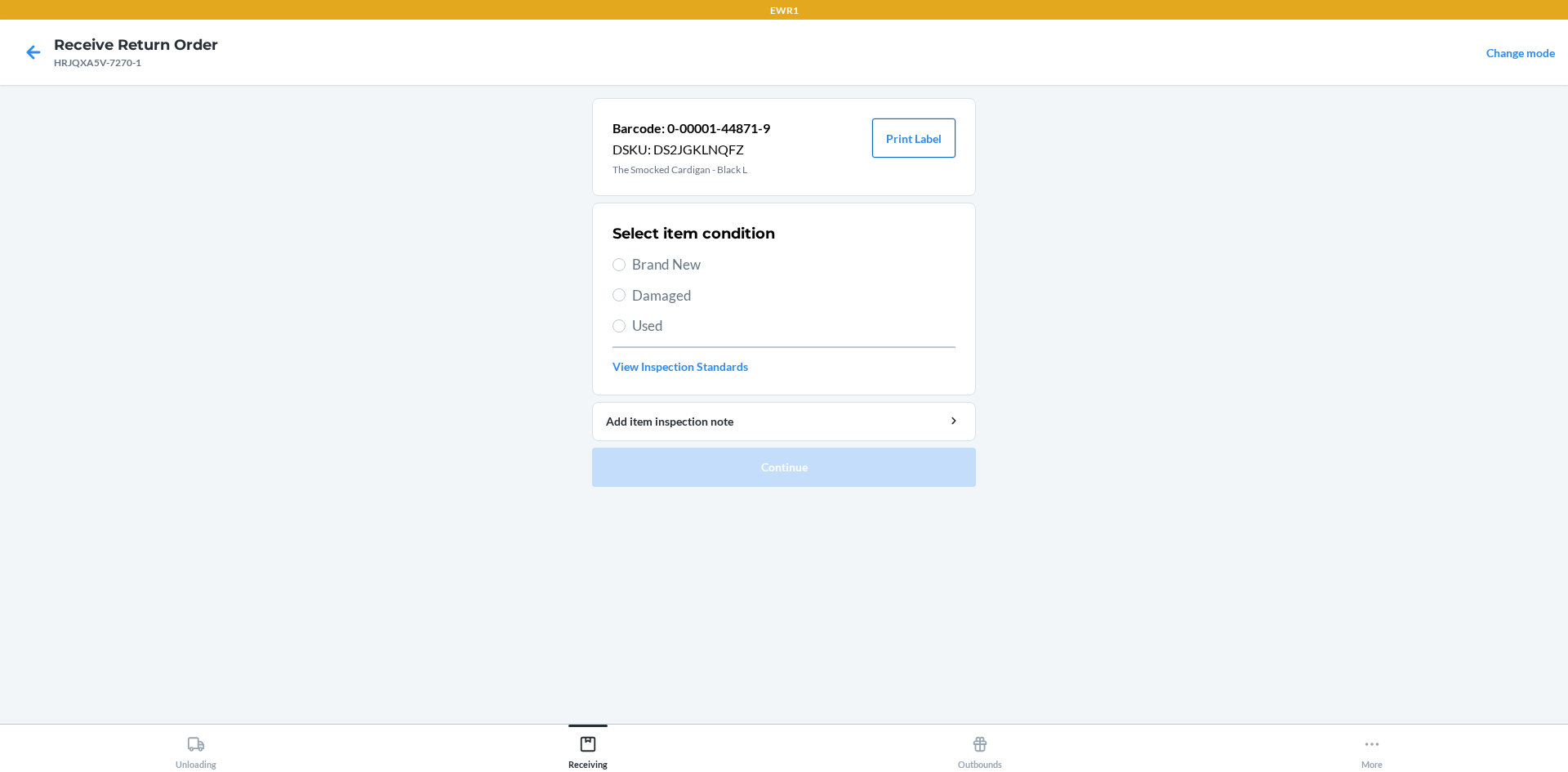
click at [918, 142] on button "Print Label" at bounding box center [913, 137] width 84 height 39
click at [619, 260] on input "Brand New" at bounding box center [619, 264] width 13 height 13
radio input "true"
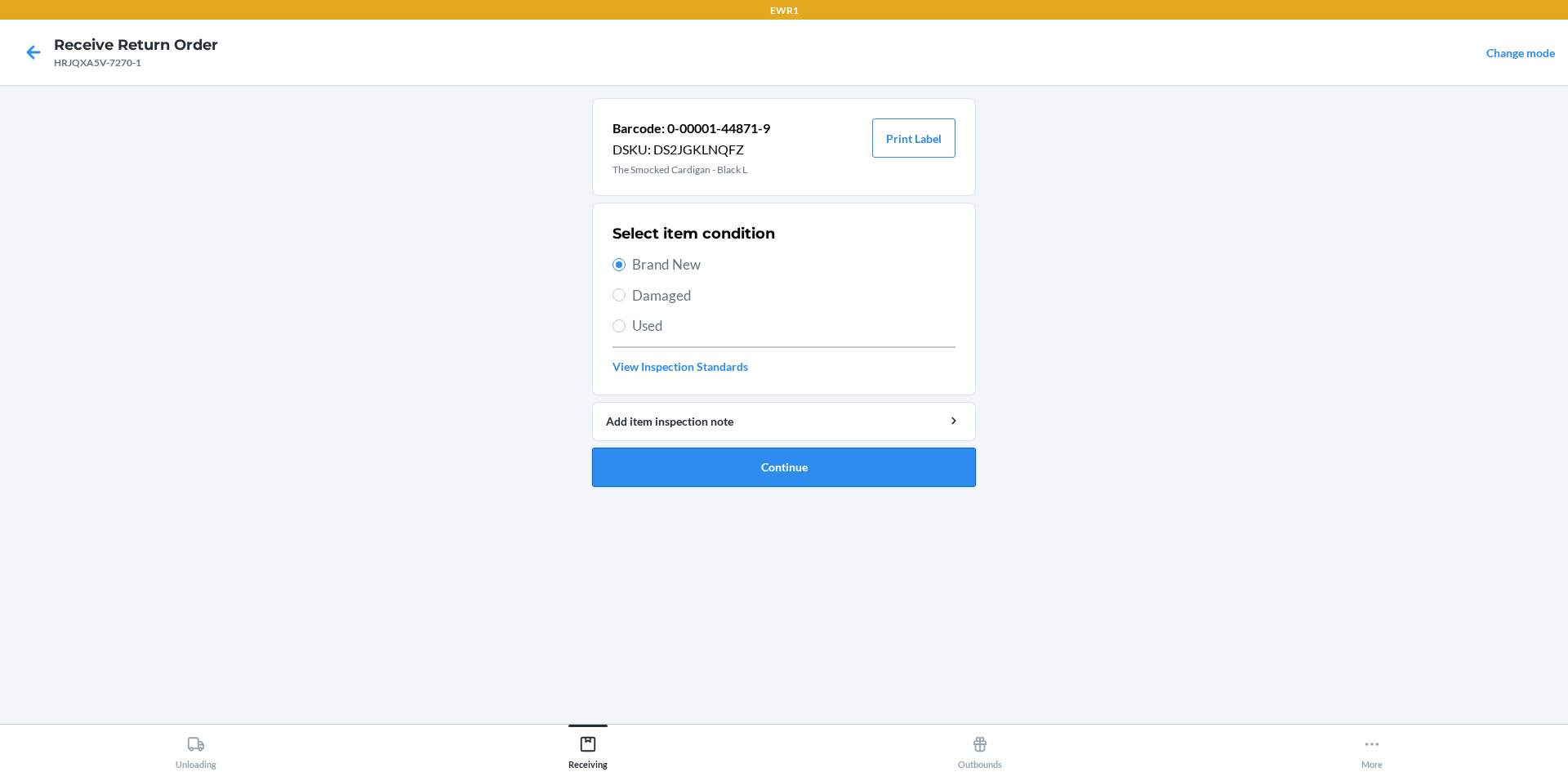
click at [757, 469] on button "Continue" at bounding box center [783, 466] width 383 height 39
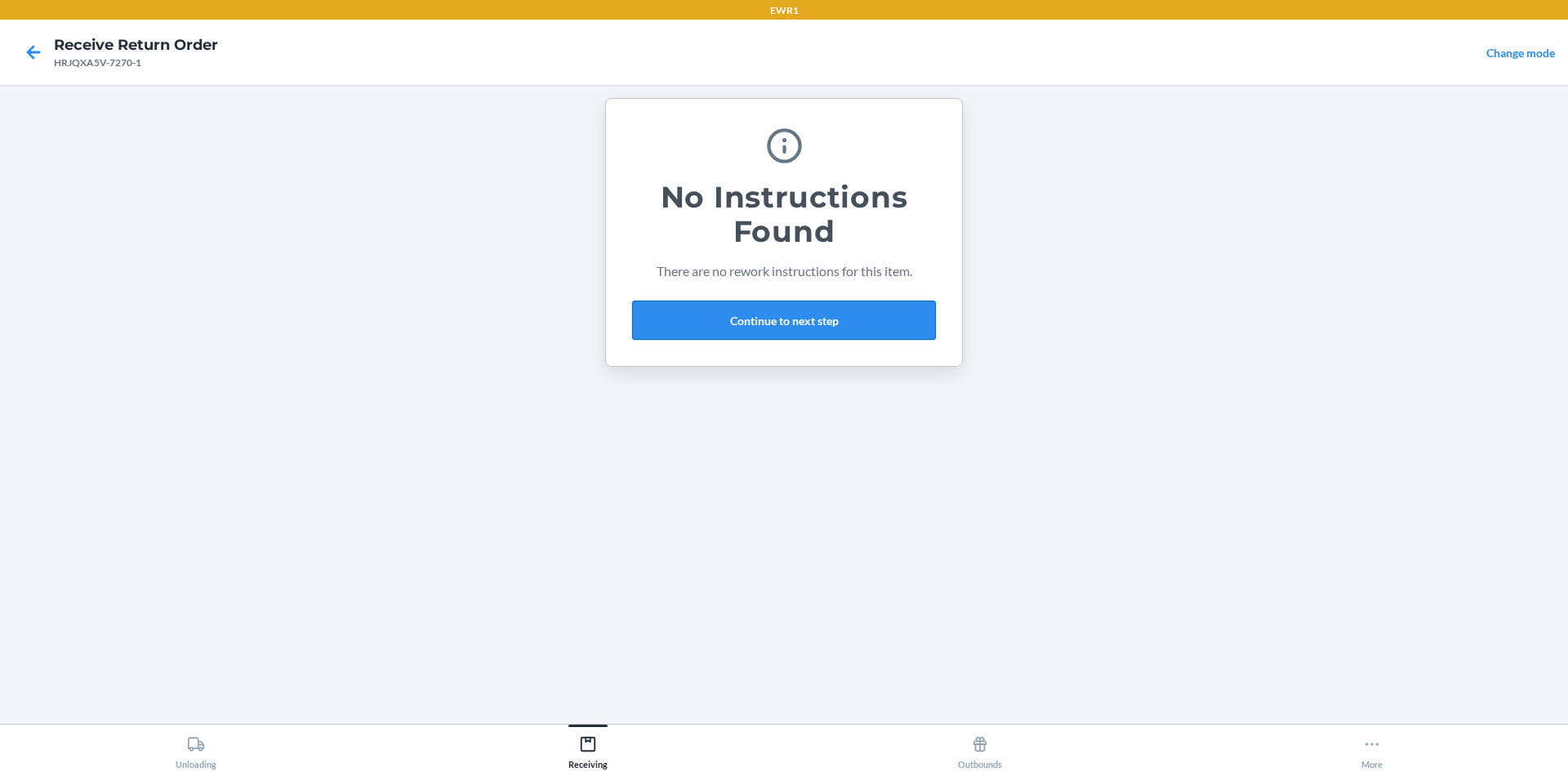
click at [865, 327] on button "Continue to next step" at bounding box center [784, 320] width 304 height 39
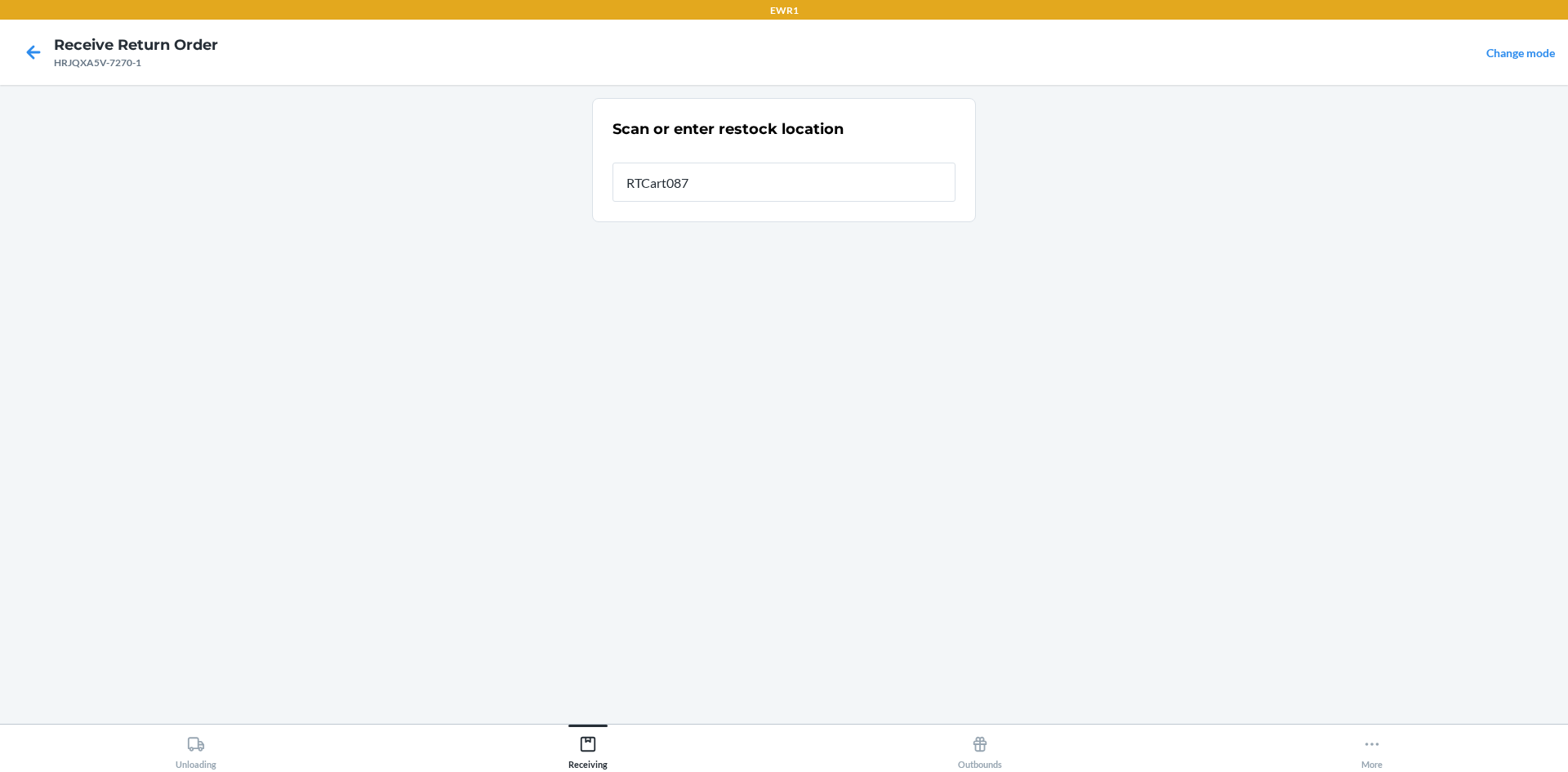
type input "RTCart087"
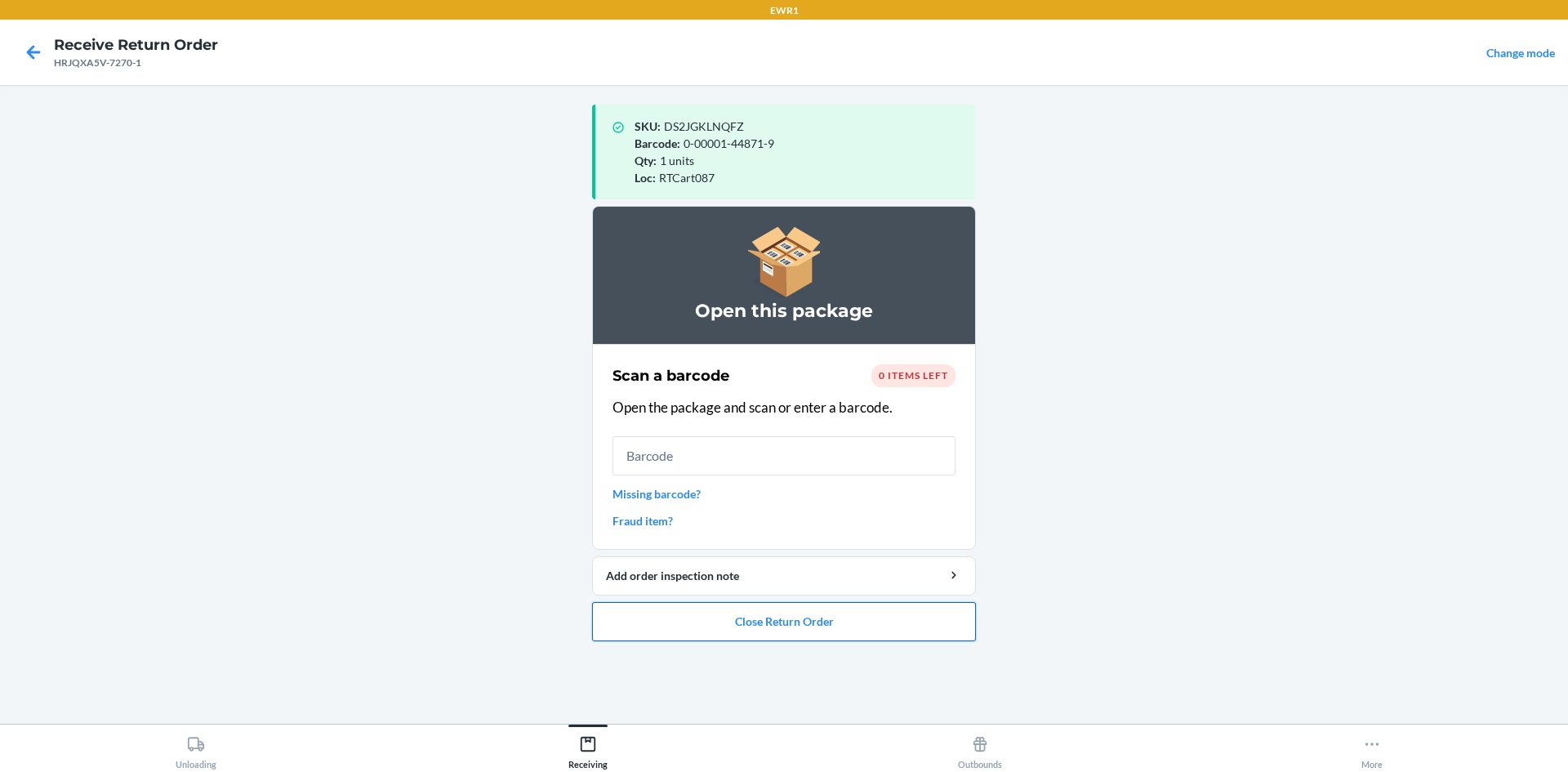
click at [862, 618] on button "Close Return Order" at bounding box center [783, 620] width 383 height 39
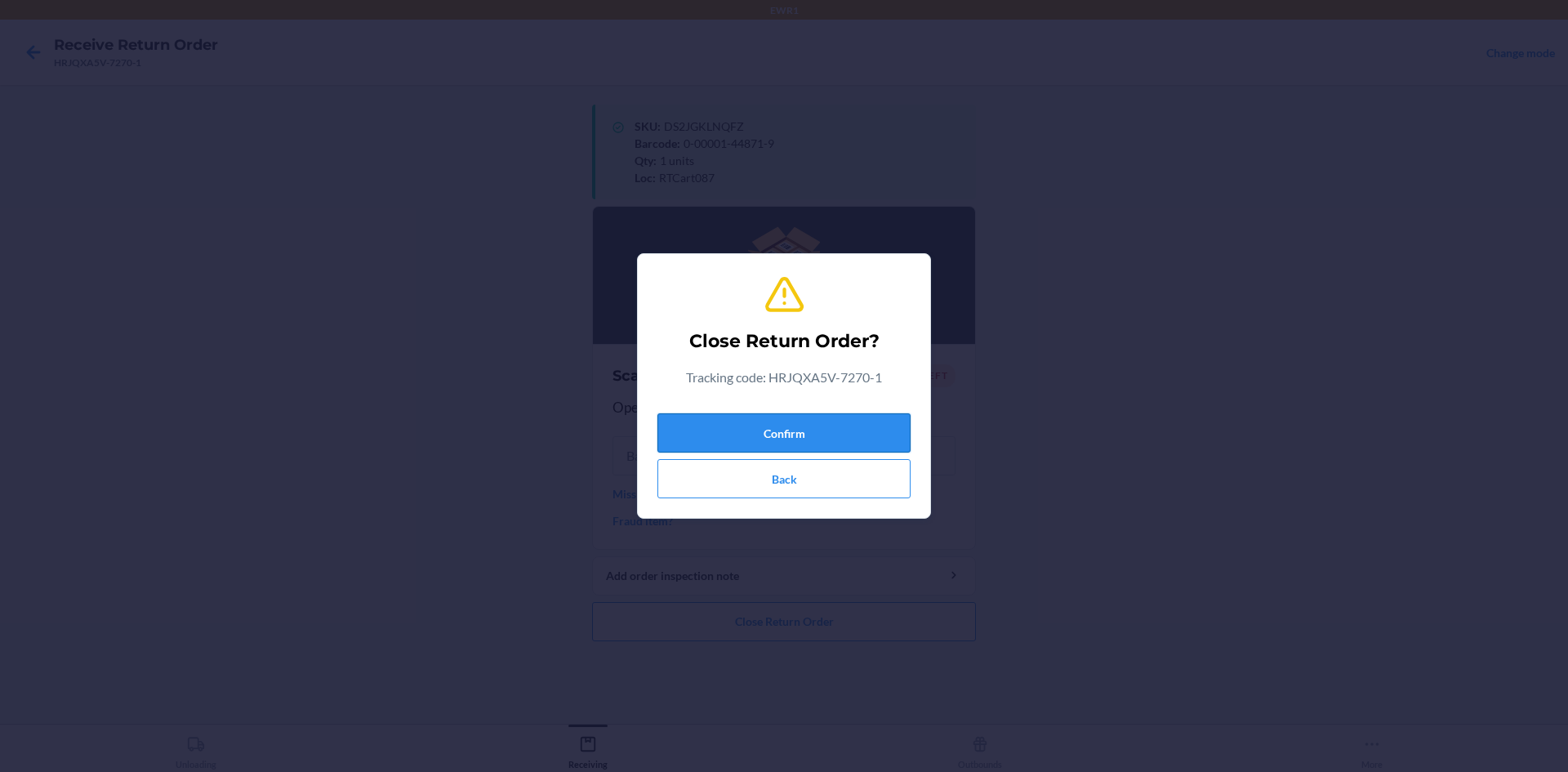
click at [837, 432] on button "Confirm" at bounding box center [784, 433] width 253 height 39
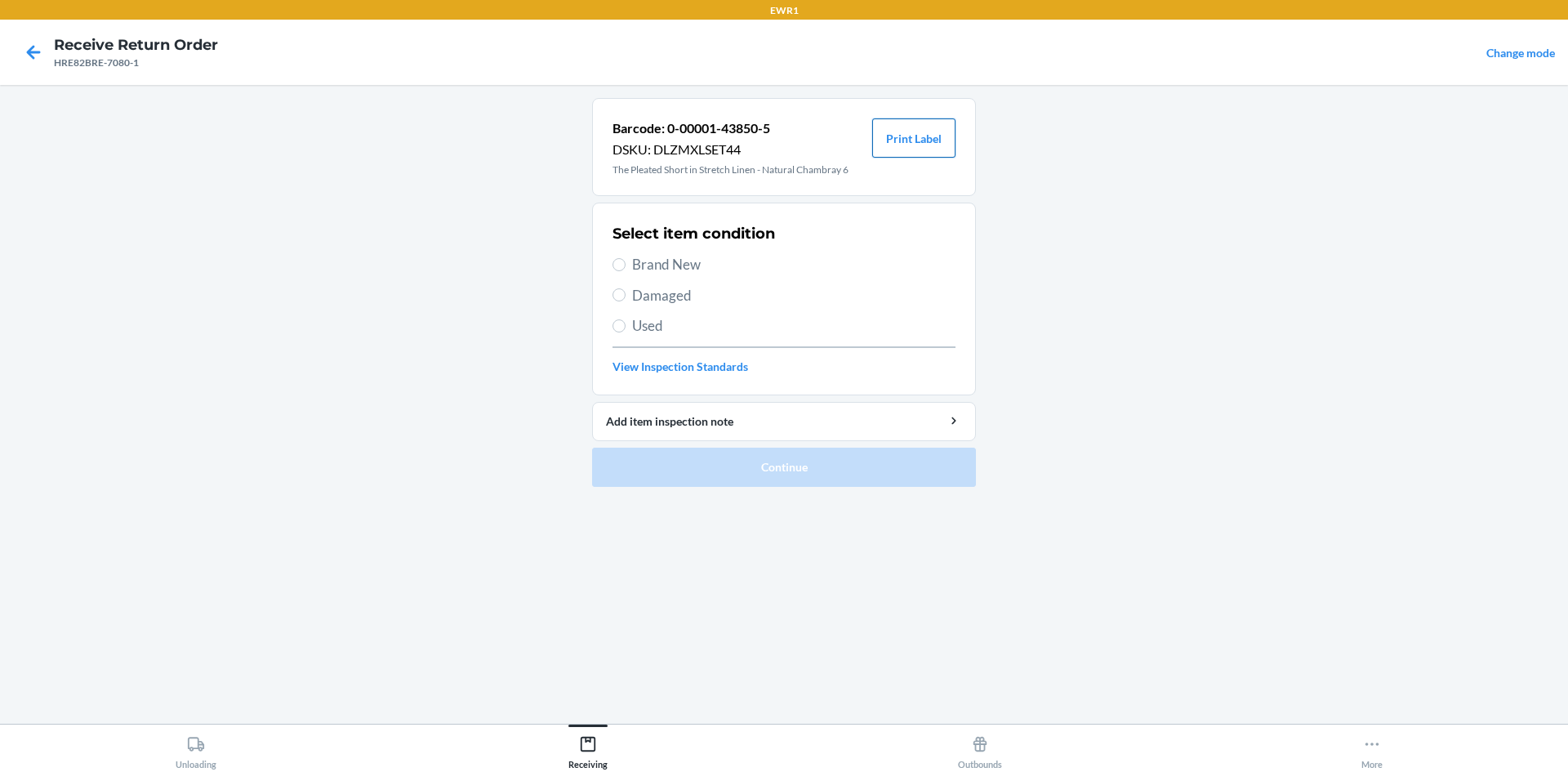
click at [901, 138] on button "Print Label" at bounding box center [913, 137] width 84 height 39
click at [613, 269] on input "Brand New" at bounding box center [619, 264] width 13 height 13
radio input "true"
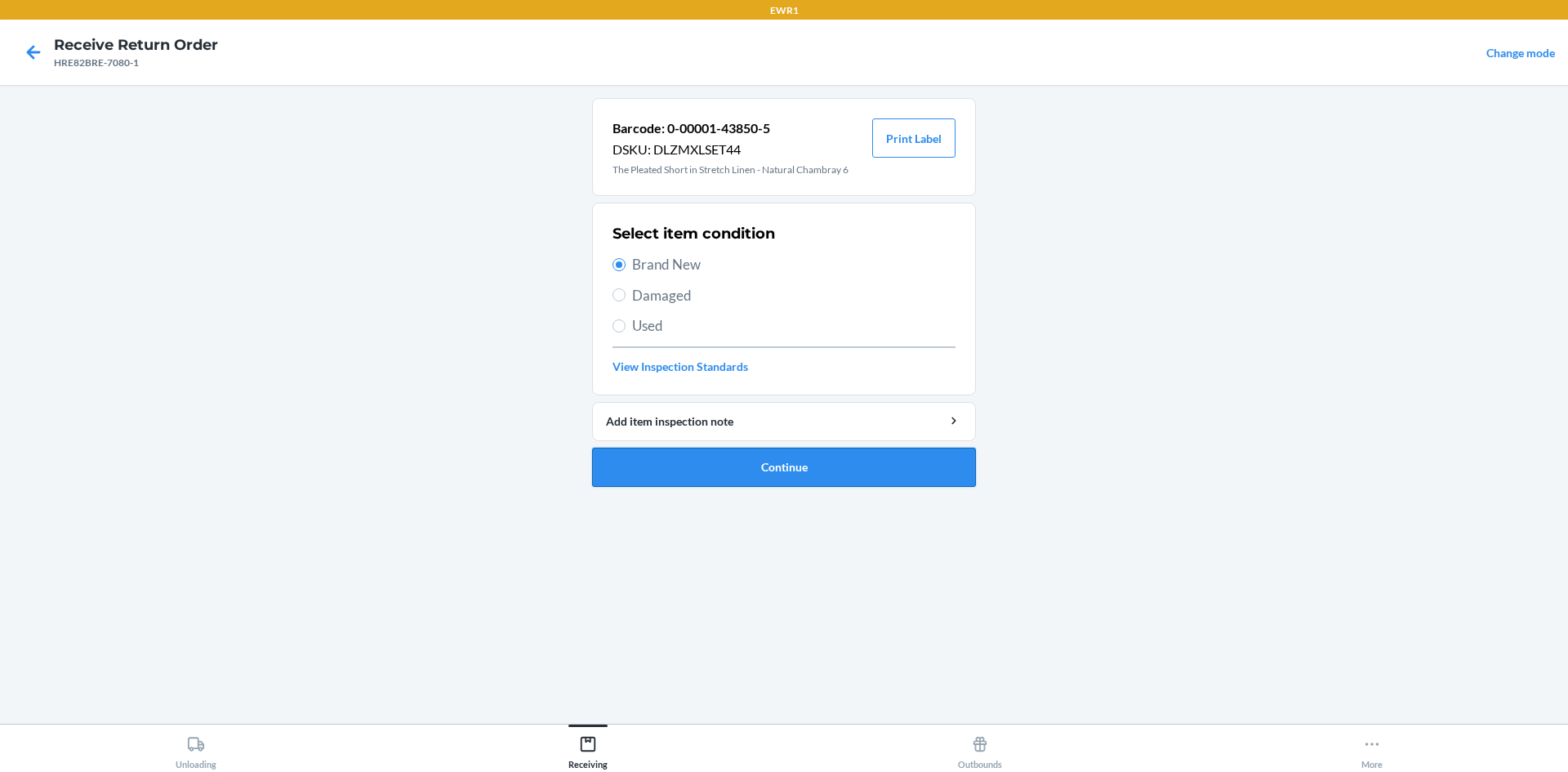
click at [700, 489] on ol "Barcode: 0-00001-43850-5 DSKU: DLZMXLSET44 The Pleated Short in Stretch Linen -…" at bounding box center [783, 299] width 383 height 402
click at [705, 468] on button "Continue" at bounding box center [783, 466] width 383 height 39
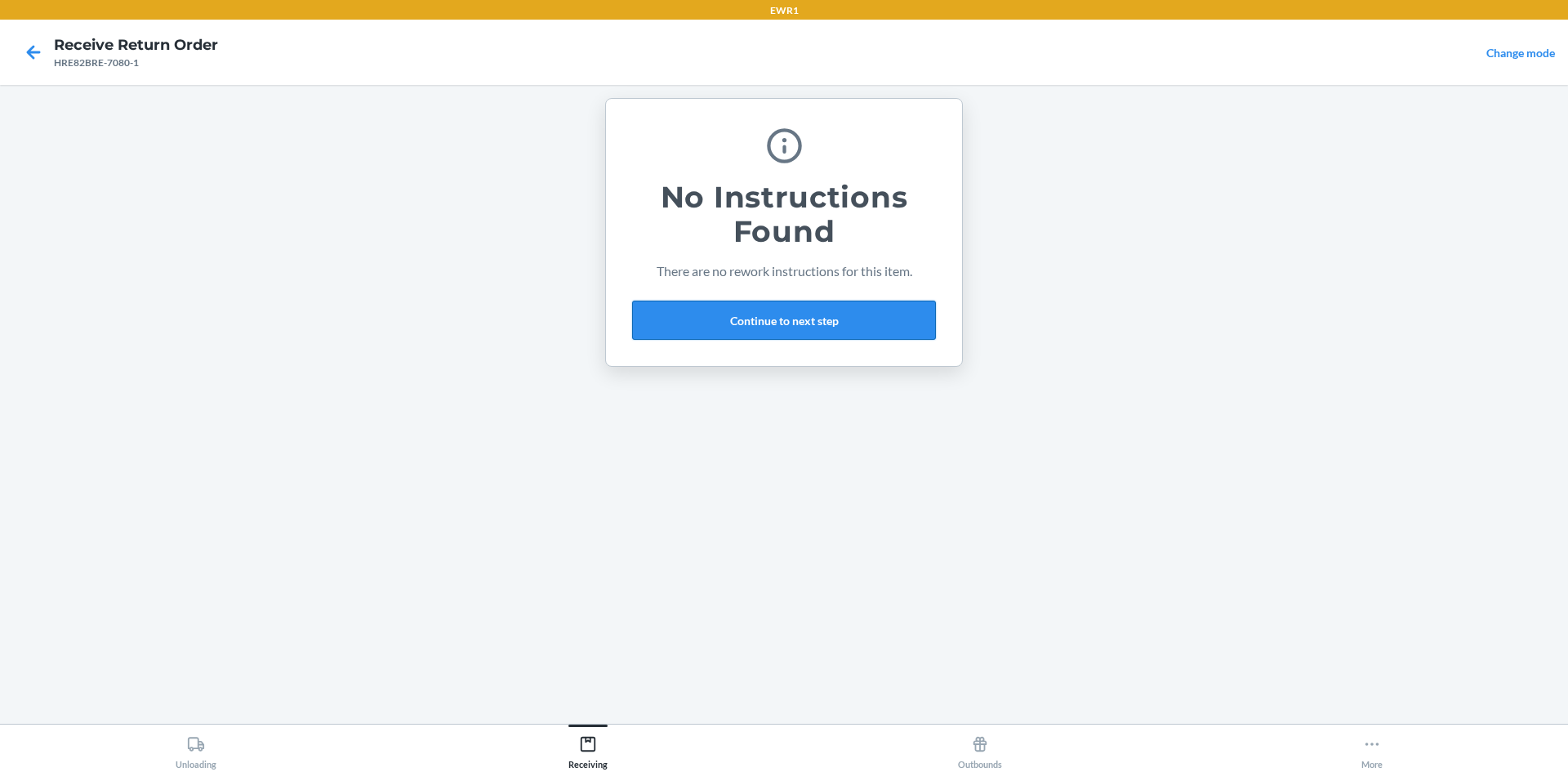
click at [806, 310] on button "Continue to next step" at bounding box center [784, 320] width 304 height 39
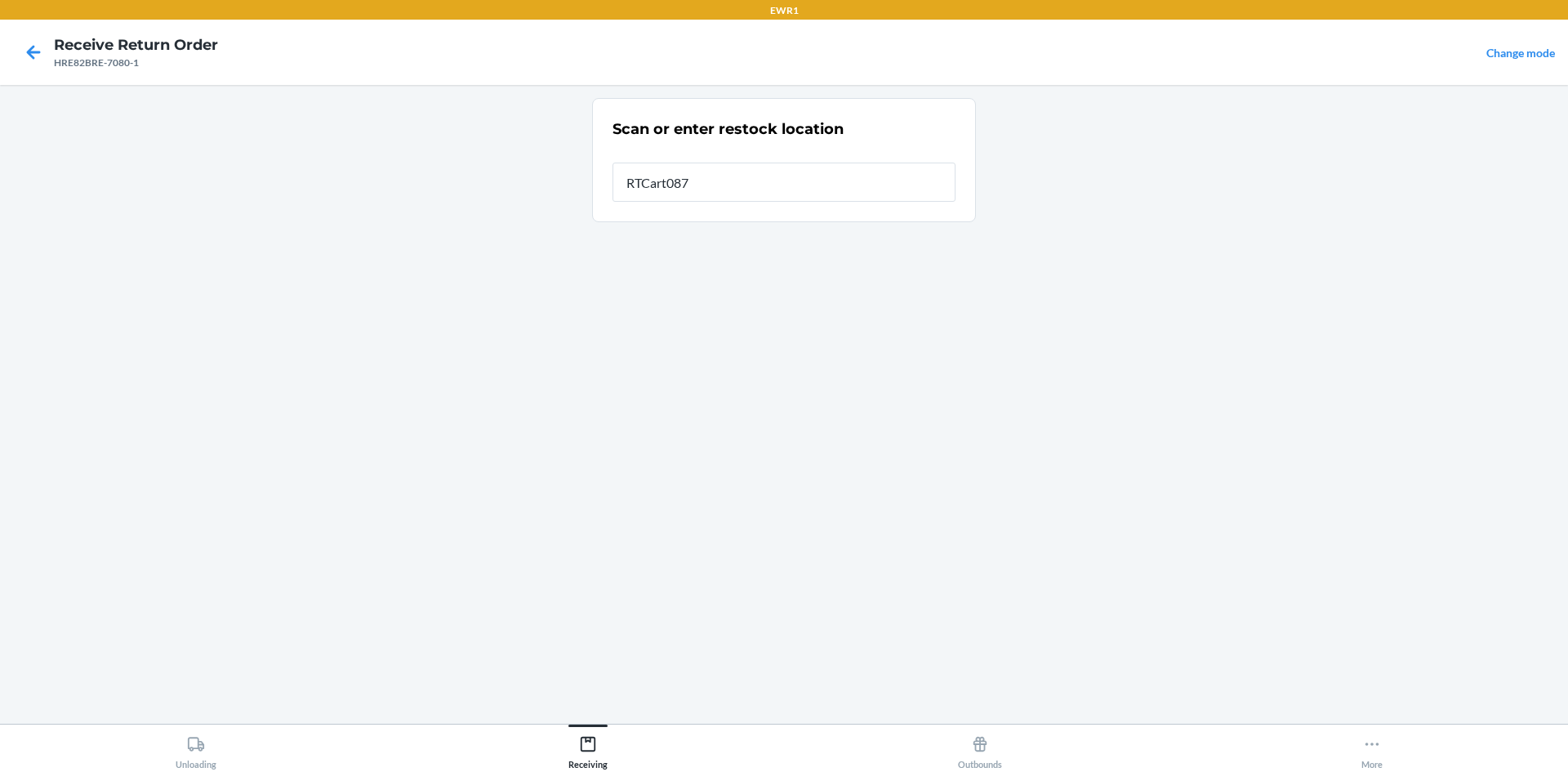
type input "RTCart087"
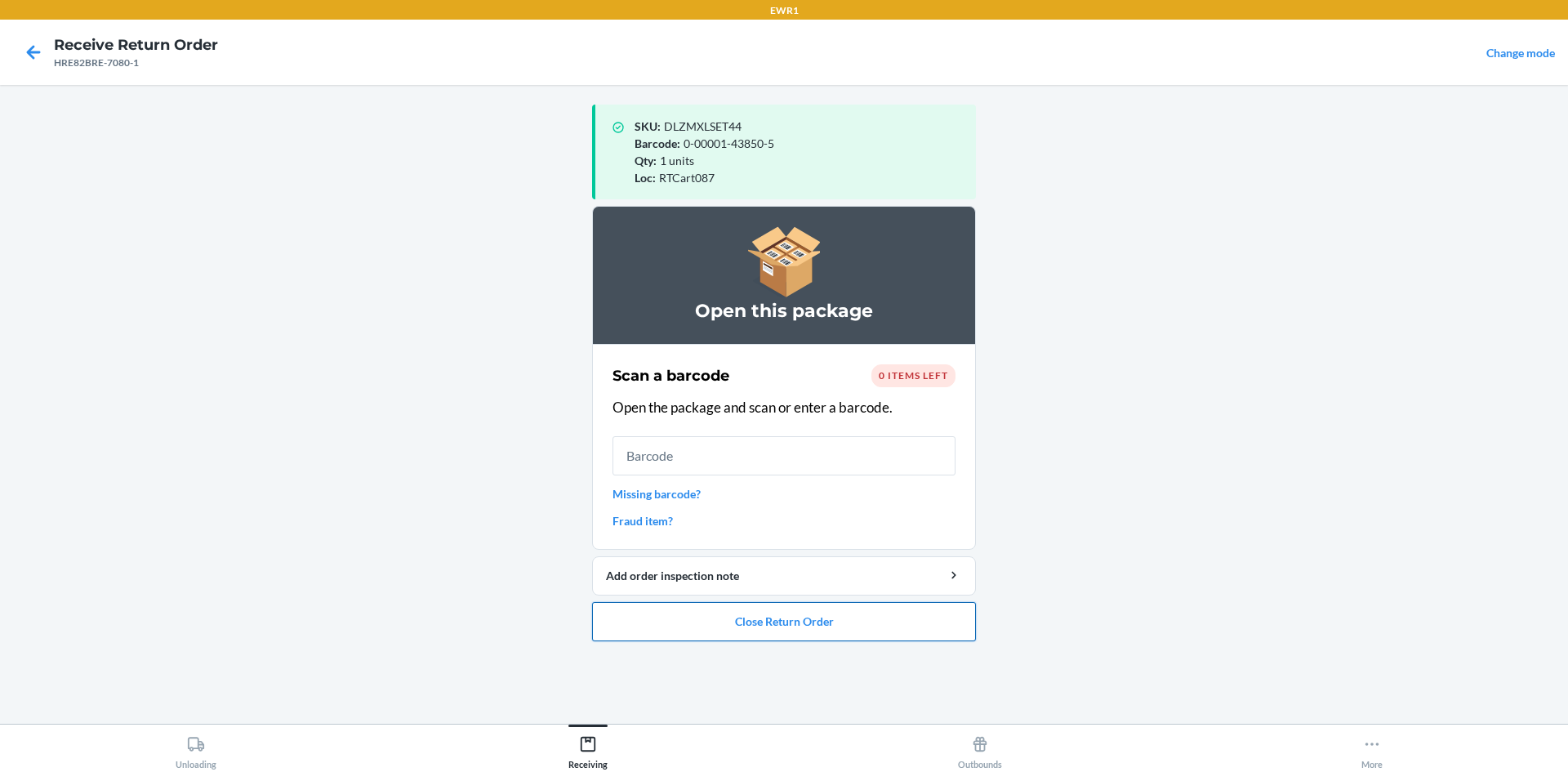
click at [898, 626] on button "Close Return Order" at bounding box center [783, 620] width 383 height 39
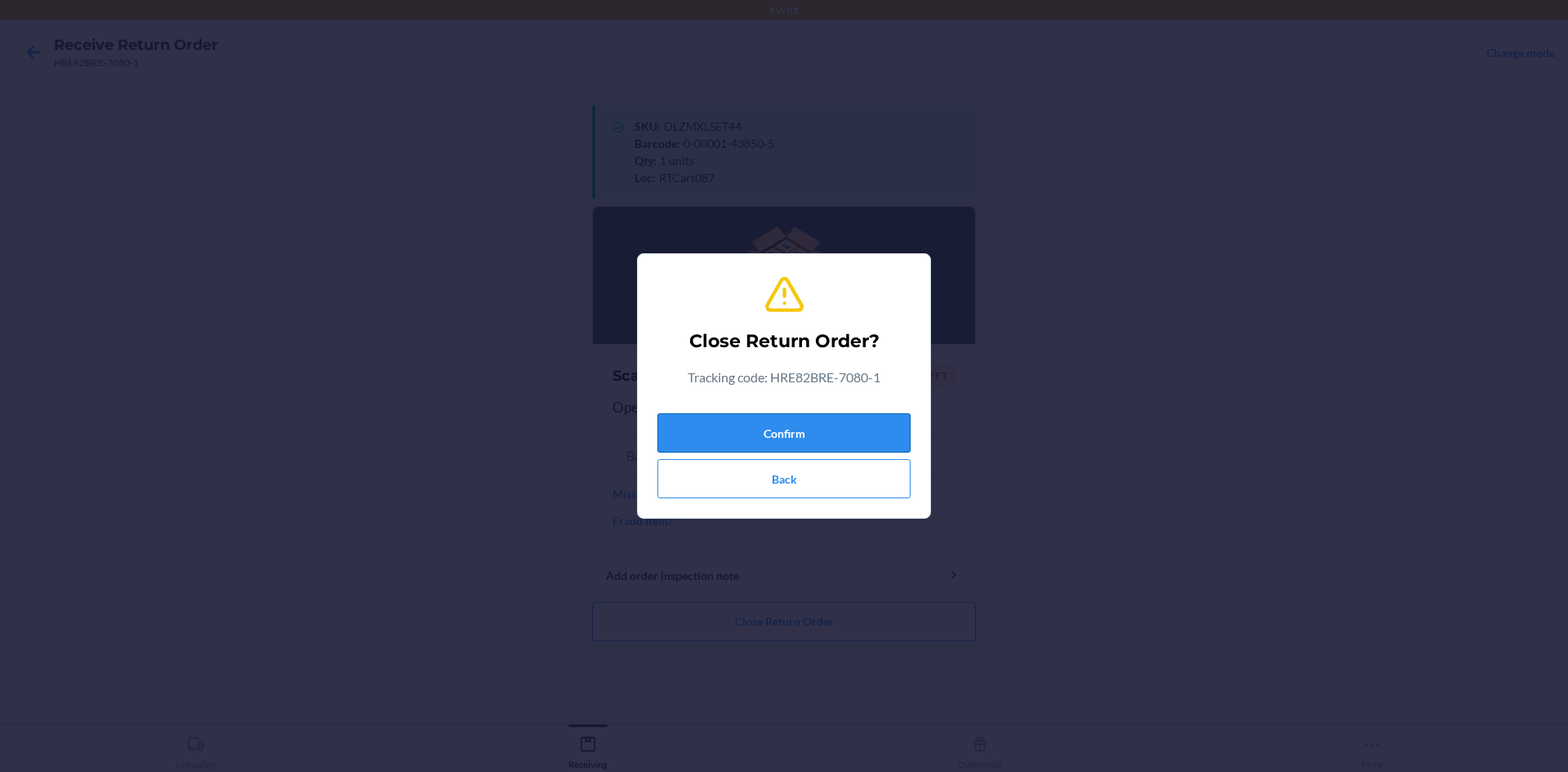
click at [808, 422] on button "Confirm" at bounding box center [784, 433] width 253 height 39
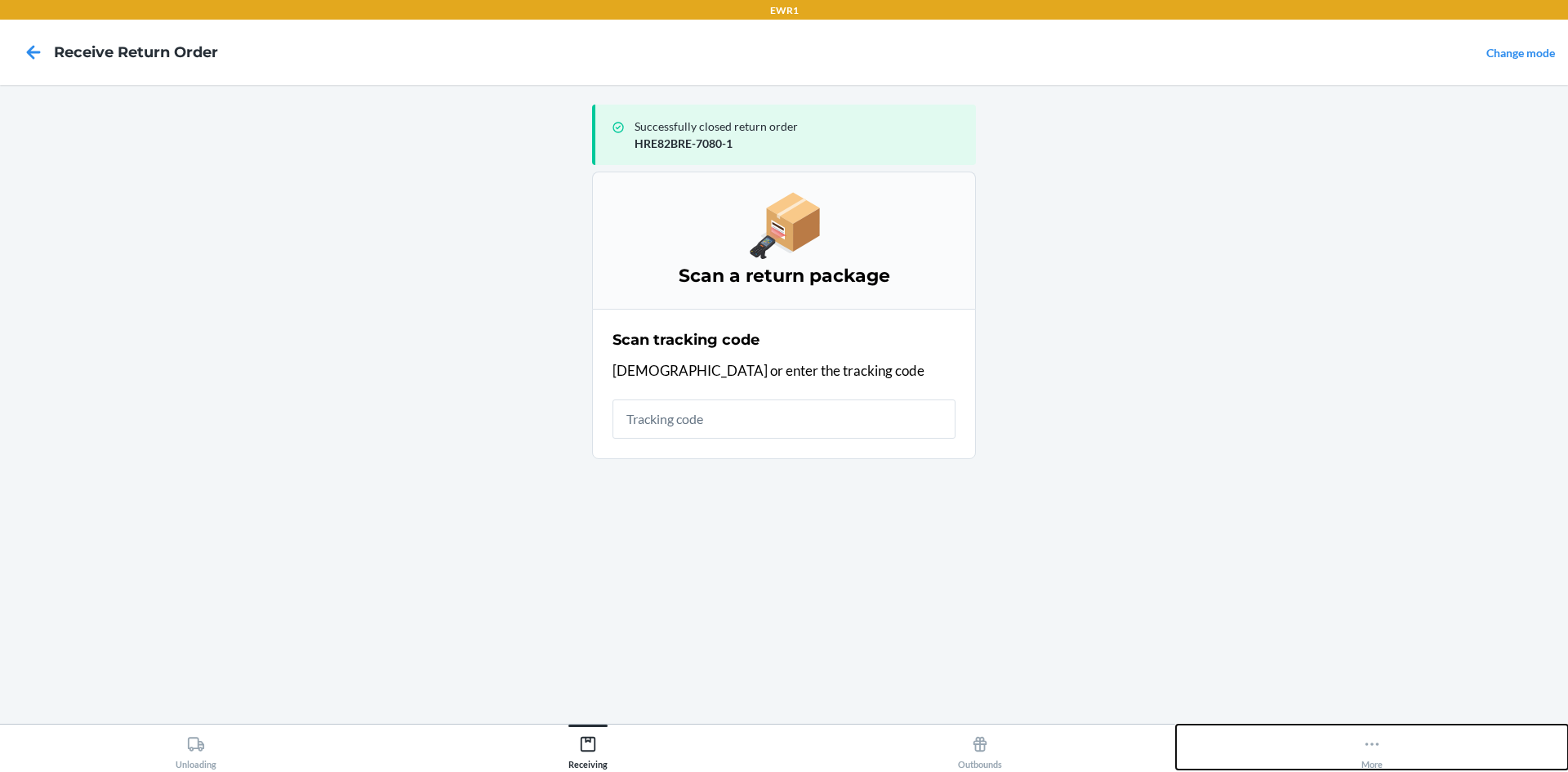
click at [1368, 754] on div "More" at bounding box center [1372, 748] width 22 height 40
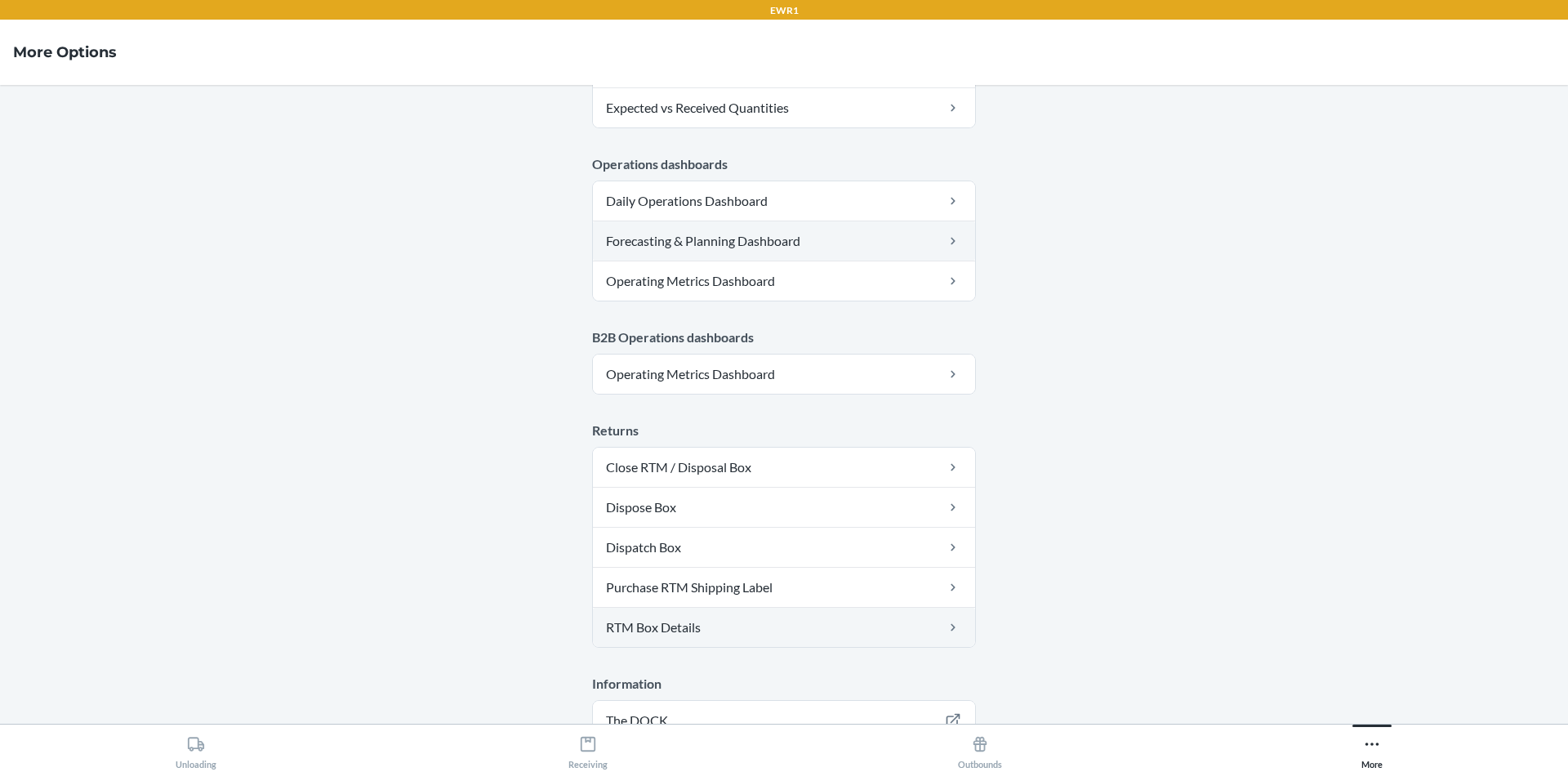
scroll to position [798, 0]
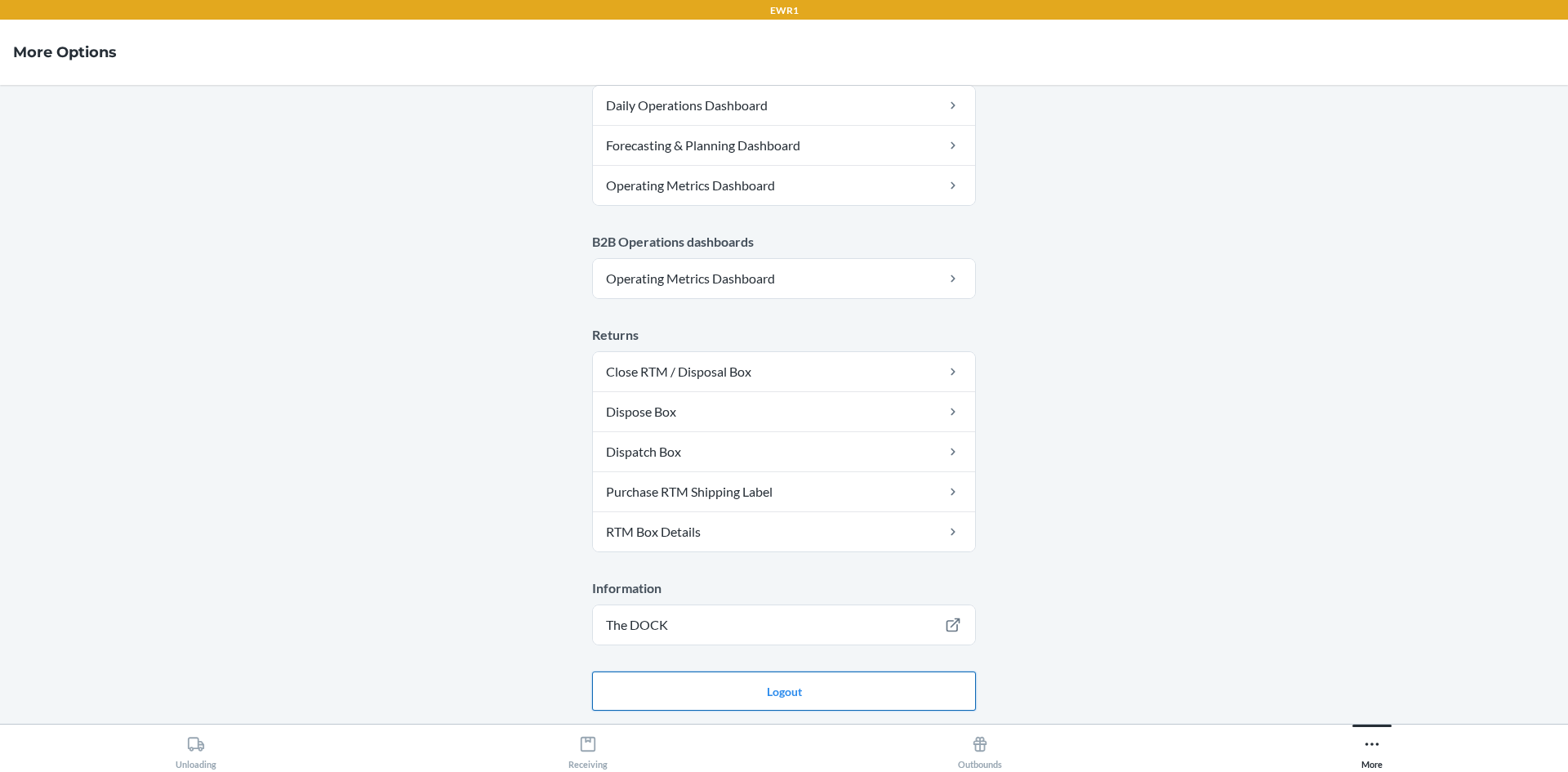
click at [828, 694] on button "Logout" at bounding box center [783, 690] width 383 height 39
